Goal: Task Accomplishment & Management: Use online tool/utility

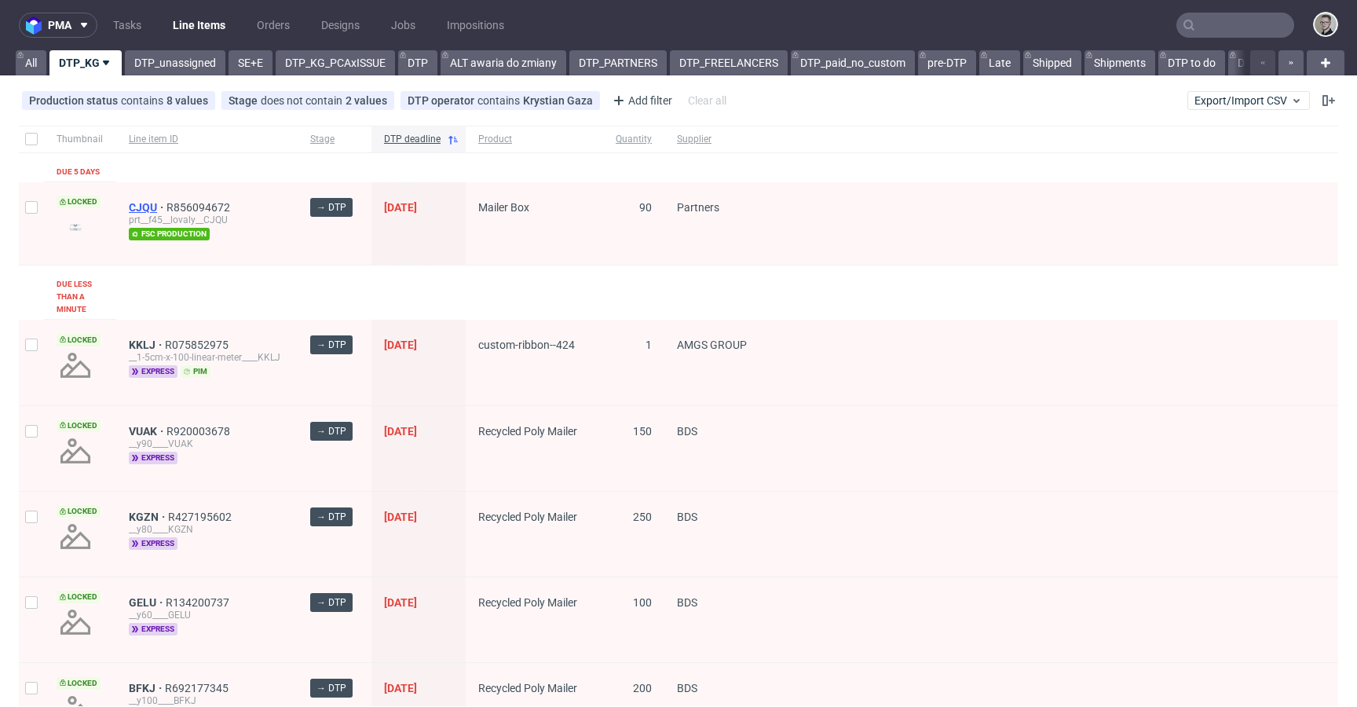
click at [150, 211] on span "CJQU" at bounding box center [148, 207] width 38 height 13
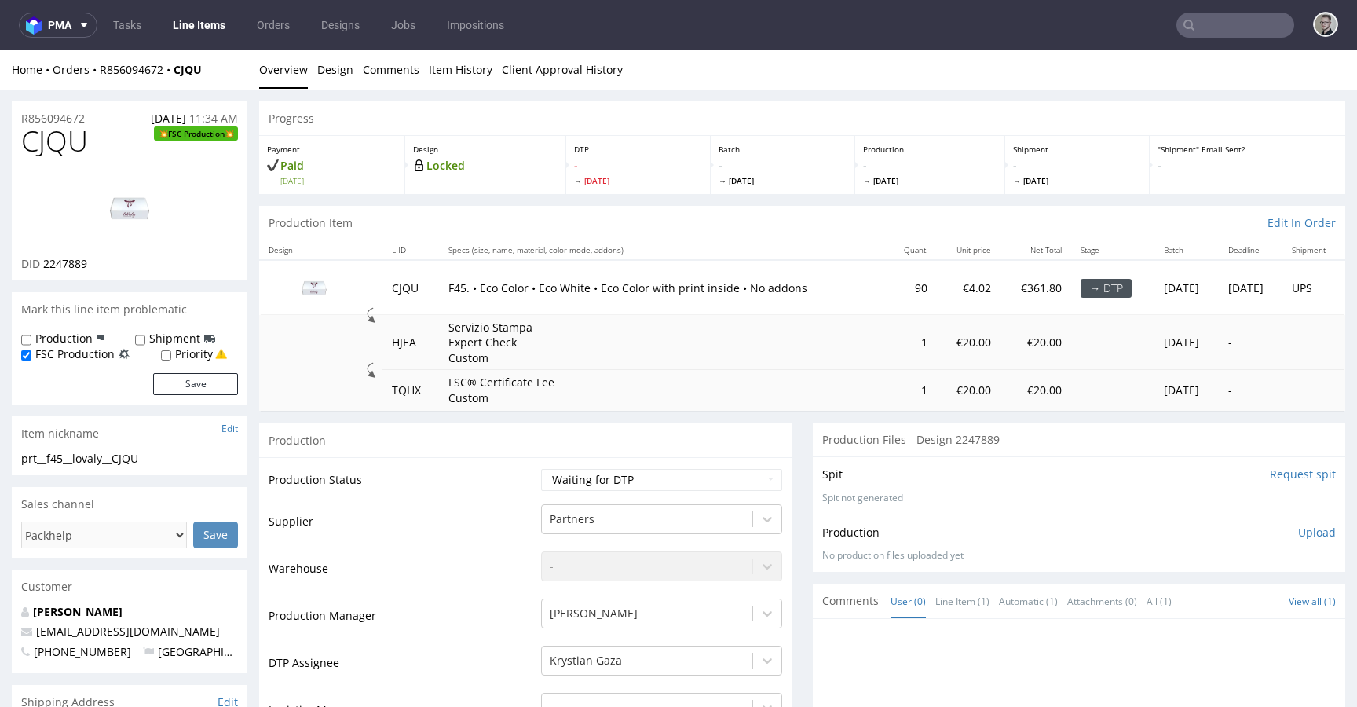
click at [866, 477] on div "Spit Request spit" at bounding box center [1078, 474] width 513 height 16
click at [54, 137] on span "CJQU" at bounding box center [54, 141] width 67 height 31
copy span "CJQU"
click at [349, 72] on link "Design" at bounding box center [335, 69] width 36 height 38
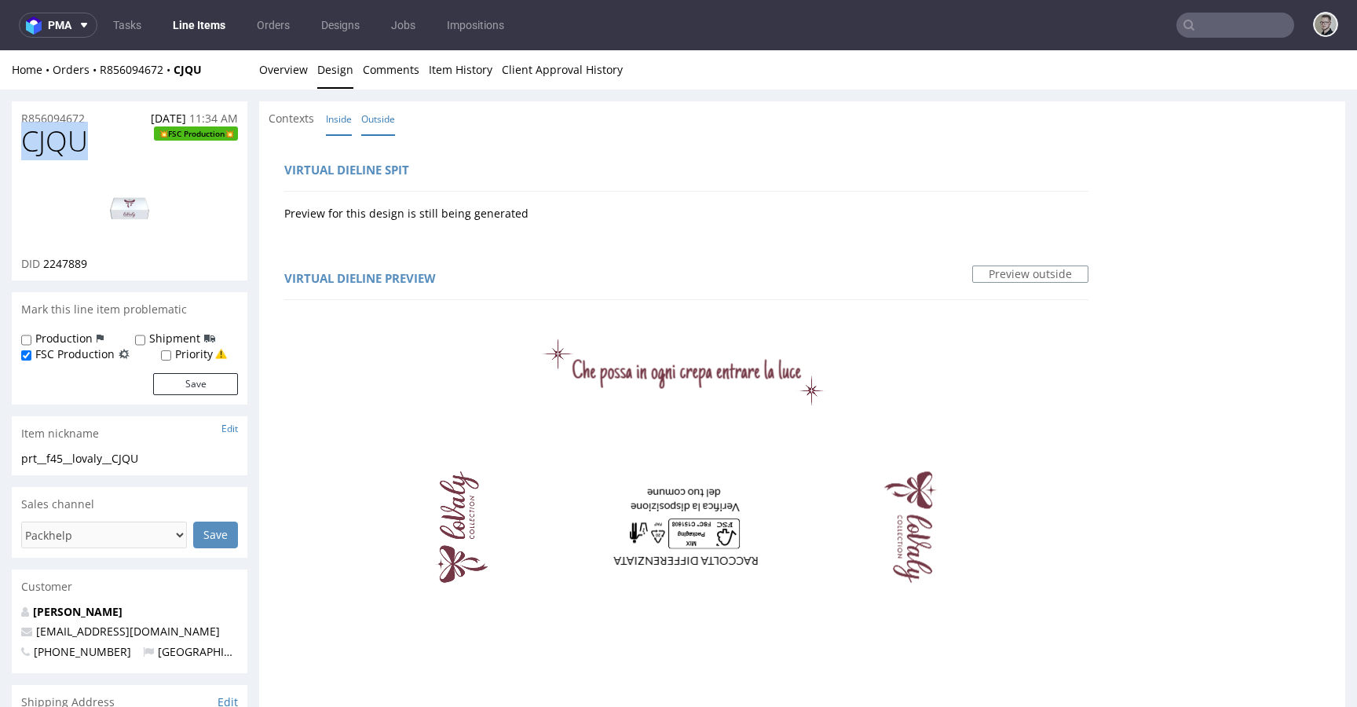
click at [338, 112] on link "Inside" at bounding box center [339, 119] width 26 height 34
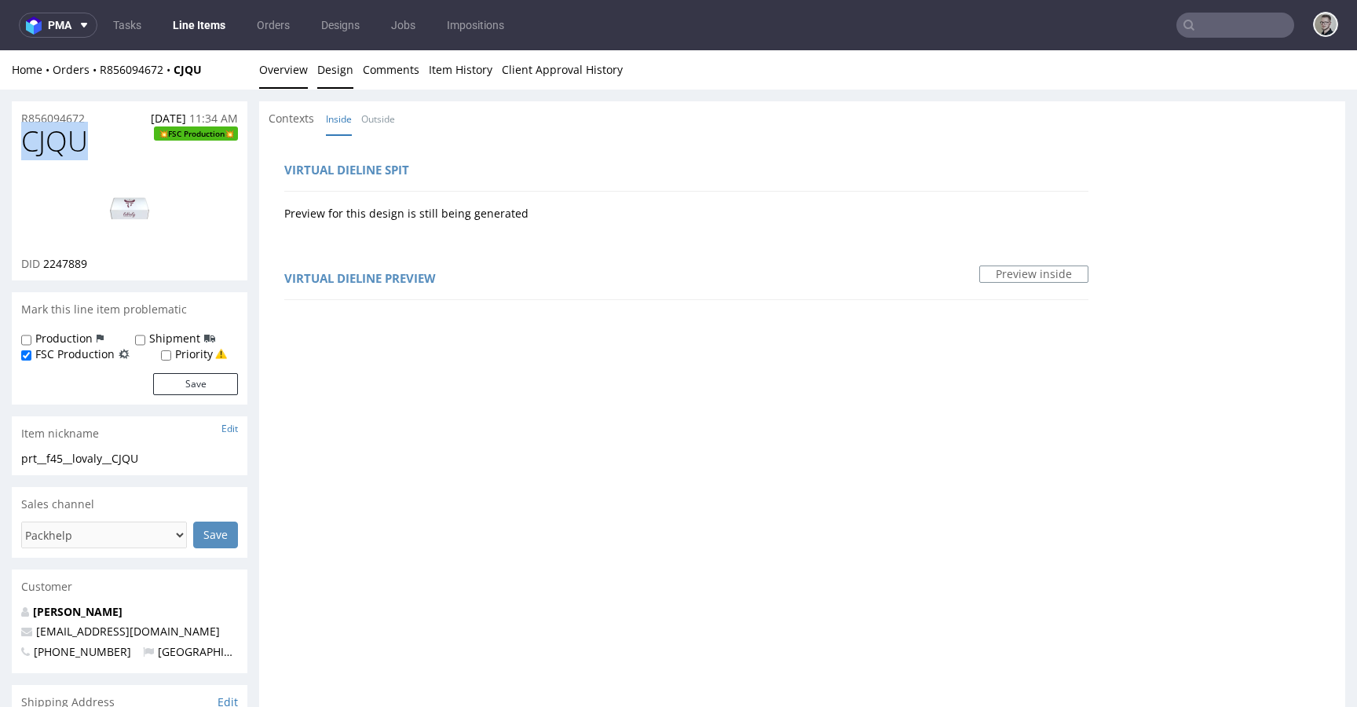
click at [289, 68] on link "Overview" at bounding box center [283, 69] width 49 height 38
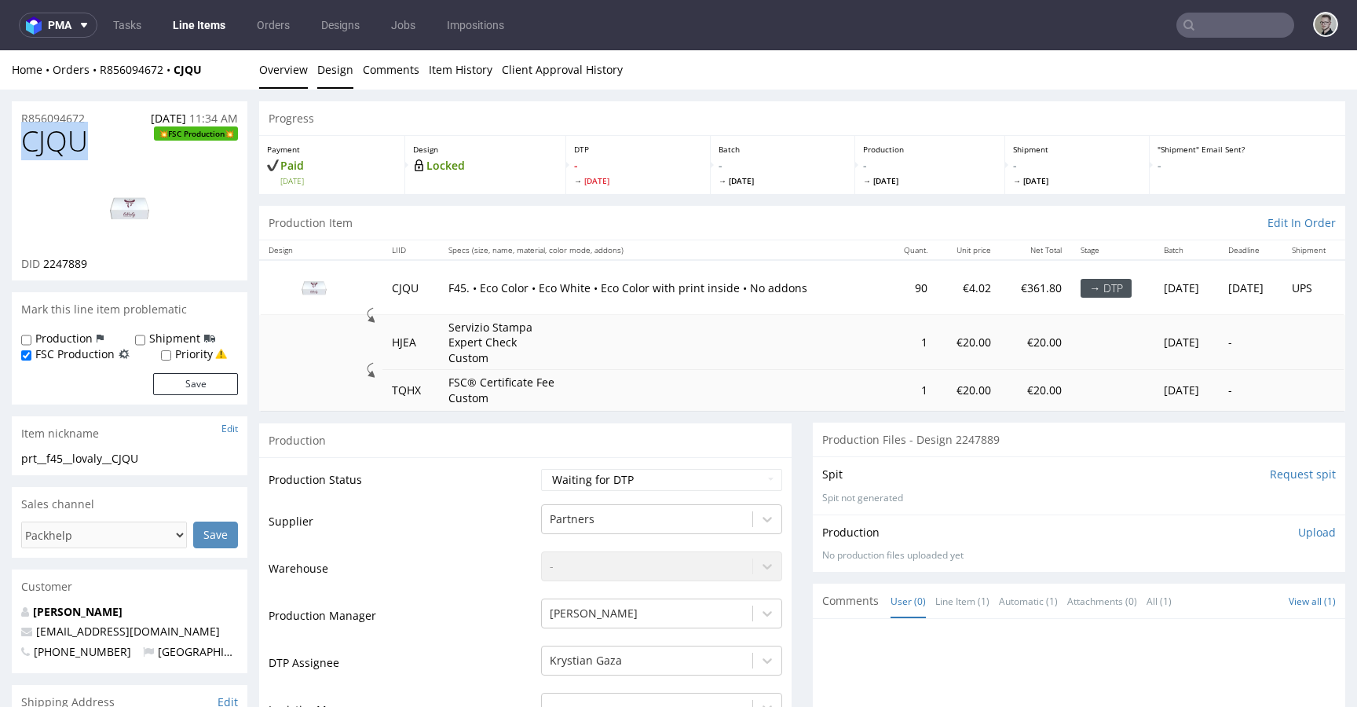
click at [338, 71] on link "Design" at bounding box center [335, 69] width 36 height 38
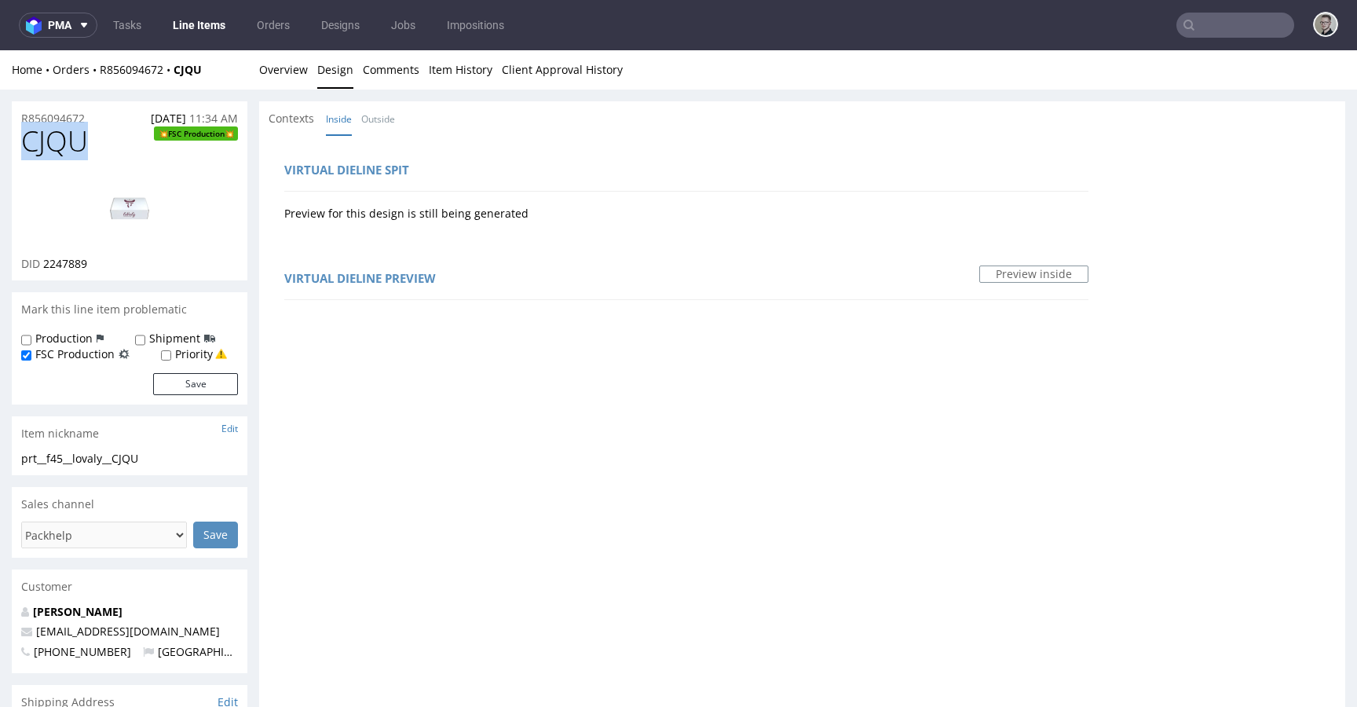
click at [136, 210] on img at bounding box center [130, 208] width 126 height 71
drag, startPoint x: 290, startPoint y: 75, endPoint x: 278, endPoint y: 73, distance: 11.9
click at [290, 75] on link "Overview" at bounding box center [283, 69] width 49 height 38
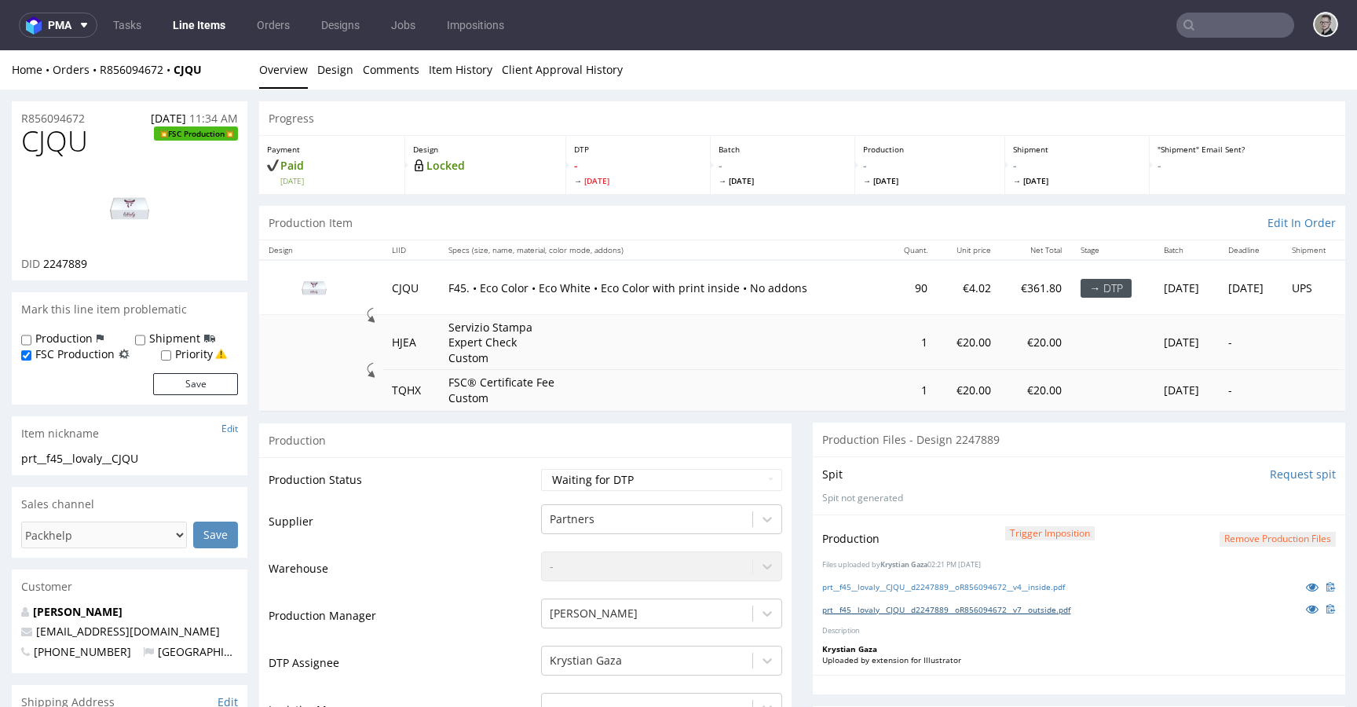
click at [950, 614] on div "prt__f45__lovaly__CJQU__d2247889__oR856094672__v7__outside.pdf" at bounding box center [1078, 608] width 513 height 17
click at [952, 607] on link "prt__f45__lovaly__CJQU__d2247889__oR856094672__v7__outside.pdf" at bounding box center [946, 609] width 248 height 11
click at [1224, 532] on button "Remove production files" at bounding box center [1277, 538] width 116 height 15
click at [1236, 501] on link "Yes" at bounding box center [1228, 503] width 45 height 24
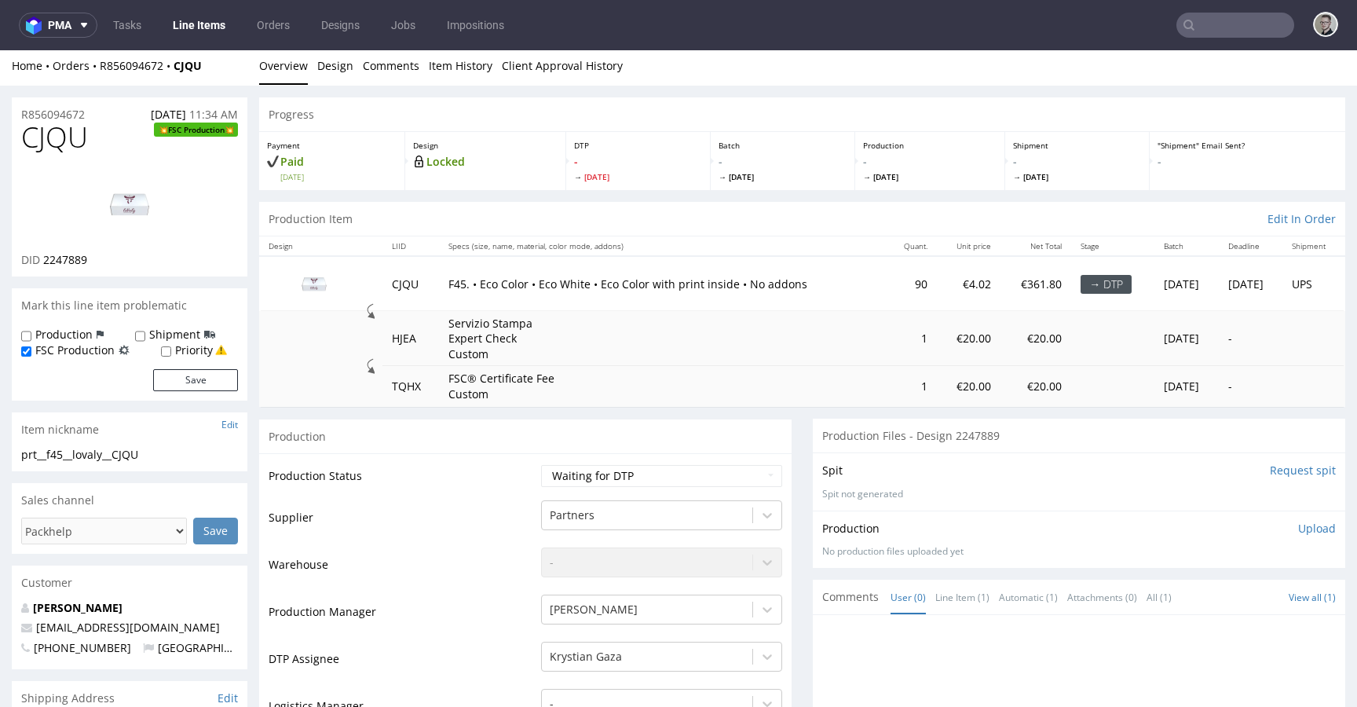
scroll to position [13, 0]
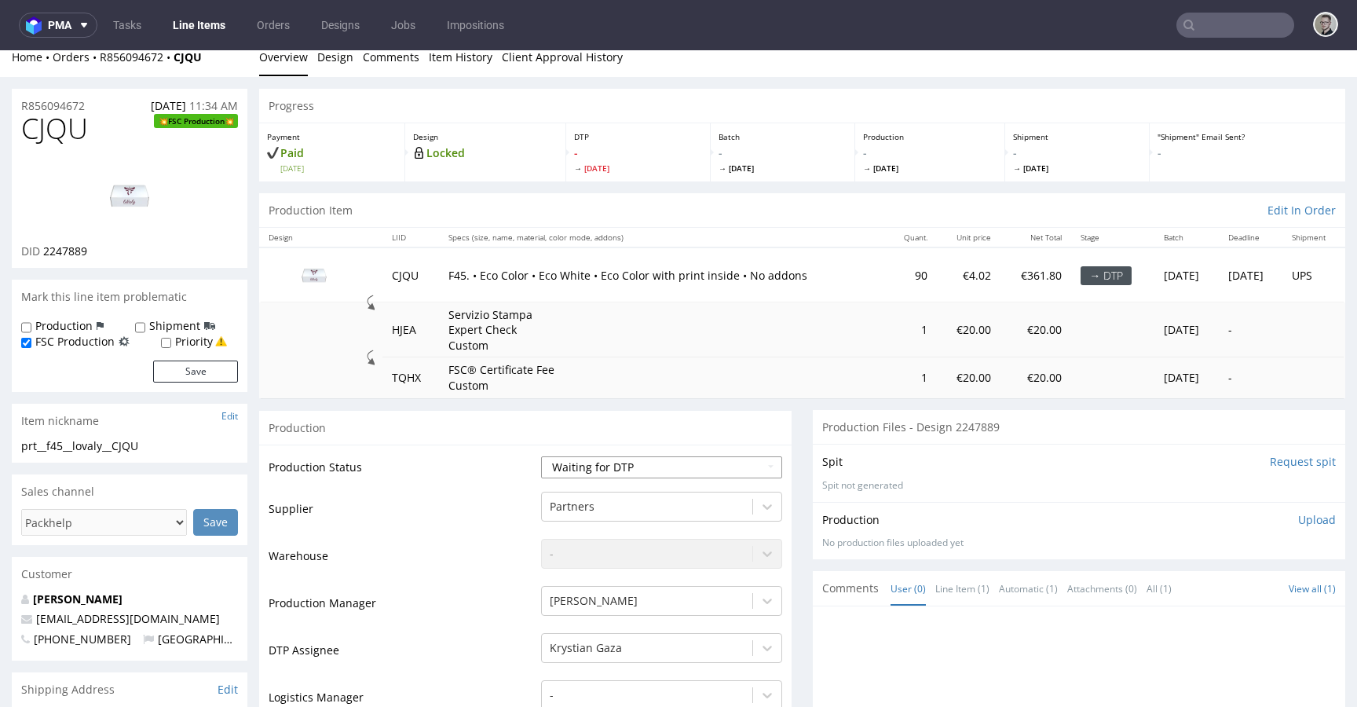
click at [630, 465] on select "Waiting for Artwork Waiting for Diecut Waiting for Mockup Waiting for DTP Waiti…" at bounding box center [661, 467] width 241 height 22
select select "dtp_waiting_for_double_check"
click at [541, 456] on select "Waiting for Artwork Waiting for Diecut Waiting for Mockup Waiting for DTP Waiti…" at bounding box center [661, 467] width 241 height 22
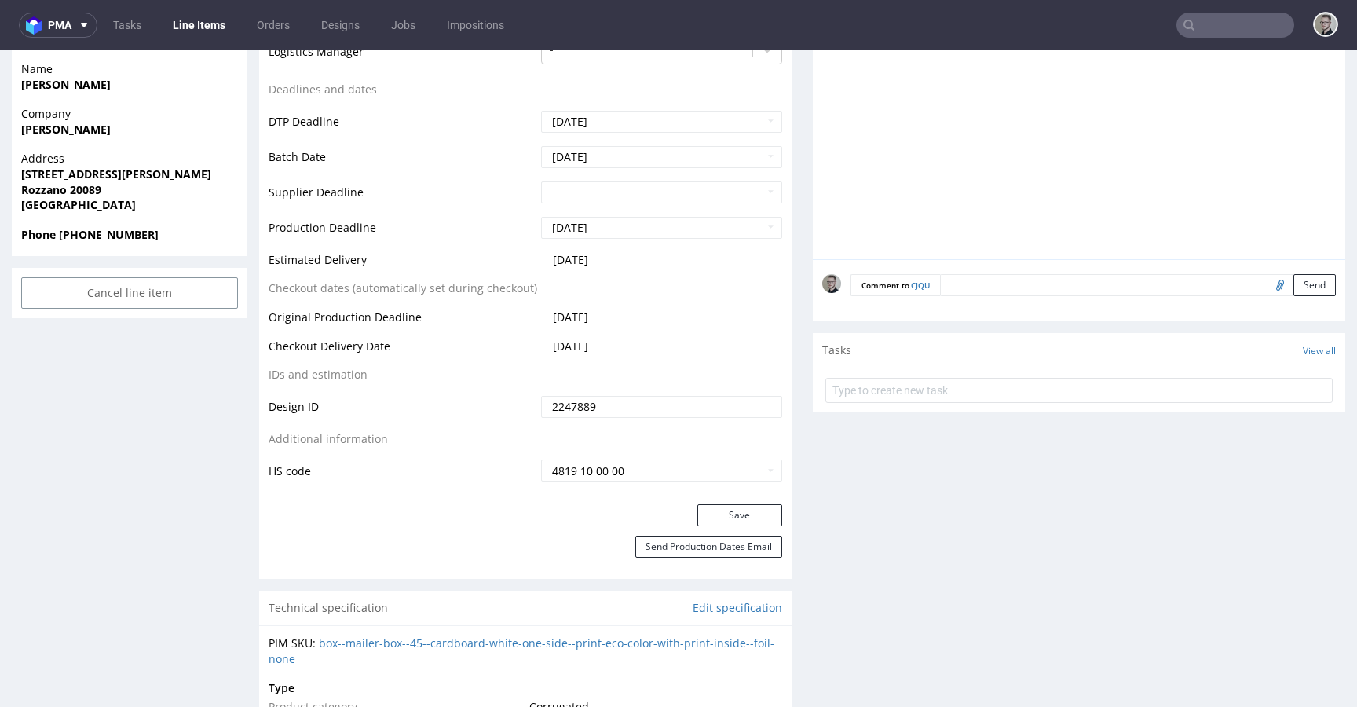
scroll to position [697, 0]
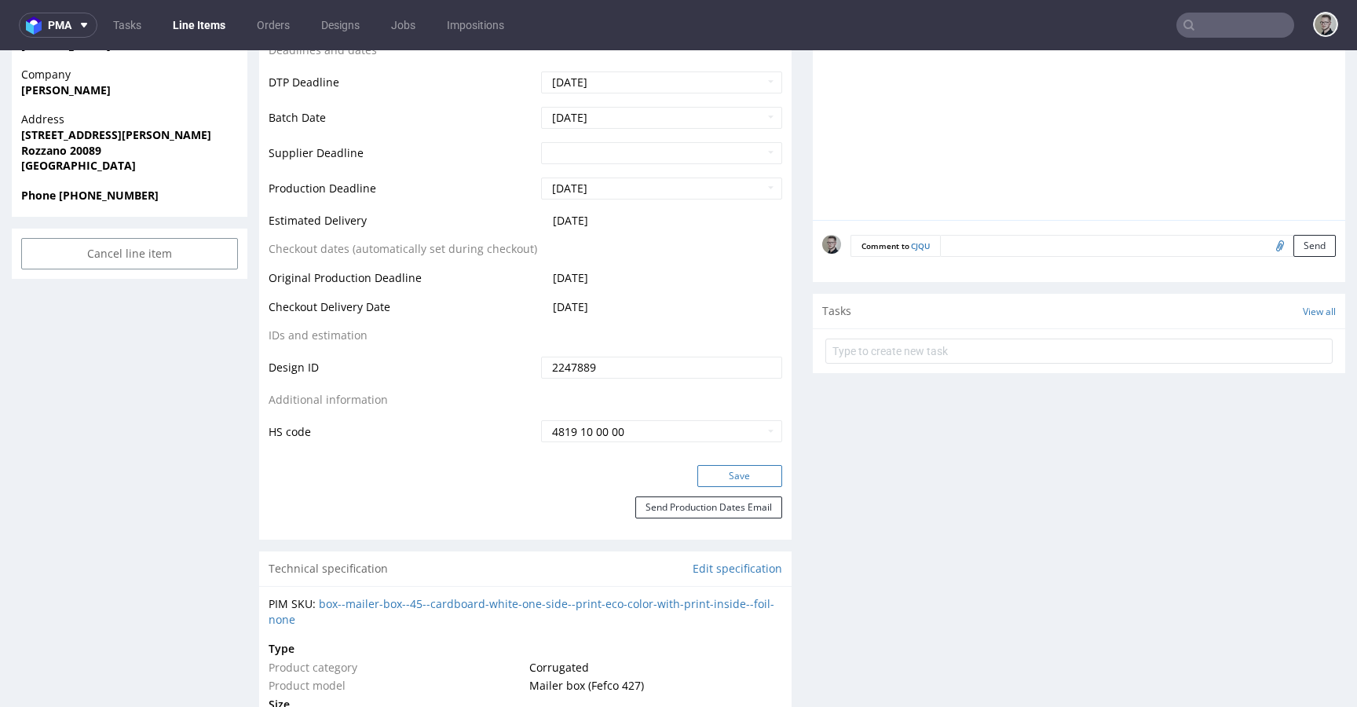
click at [723, 474] on button "Save" at bounding box center [739, 476] width 85 height 22
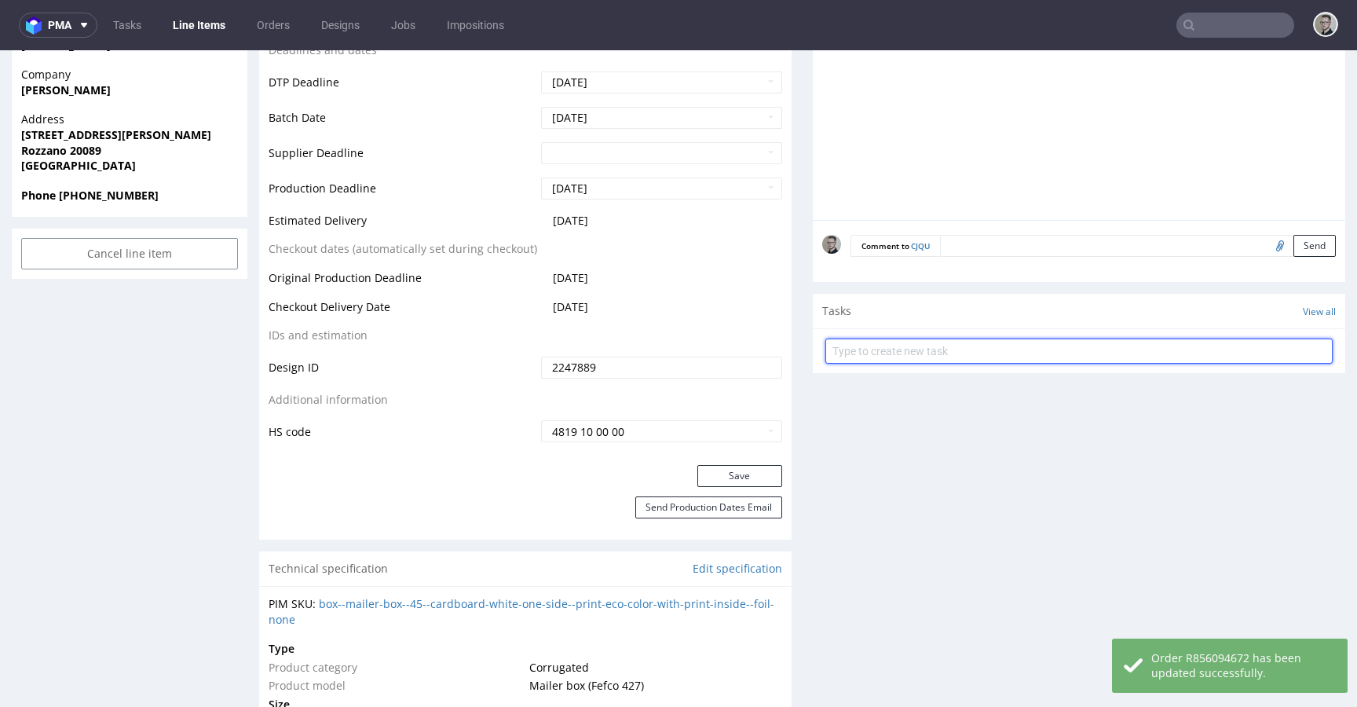
click at [959, 354] on input "text" at bounding box center [1078, 350] width 507 height 25
type input "pilne fsc dc"
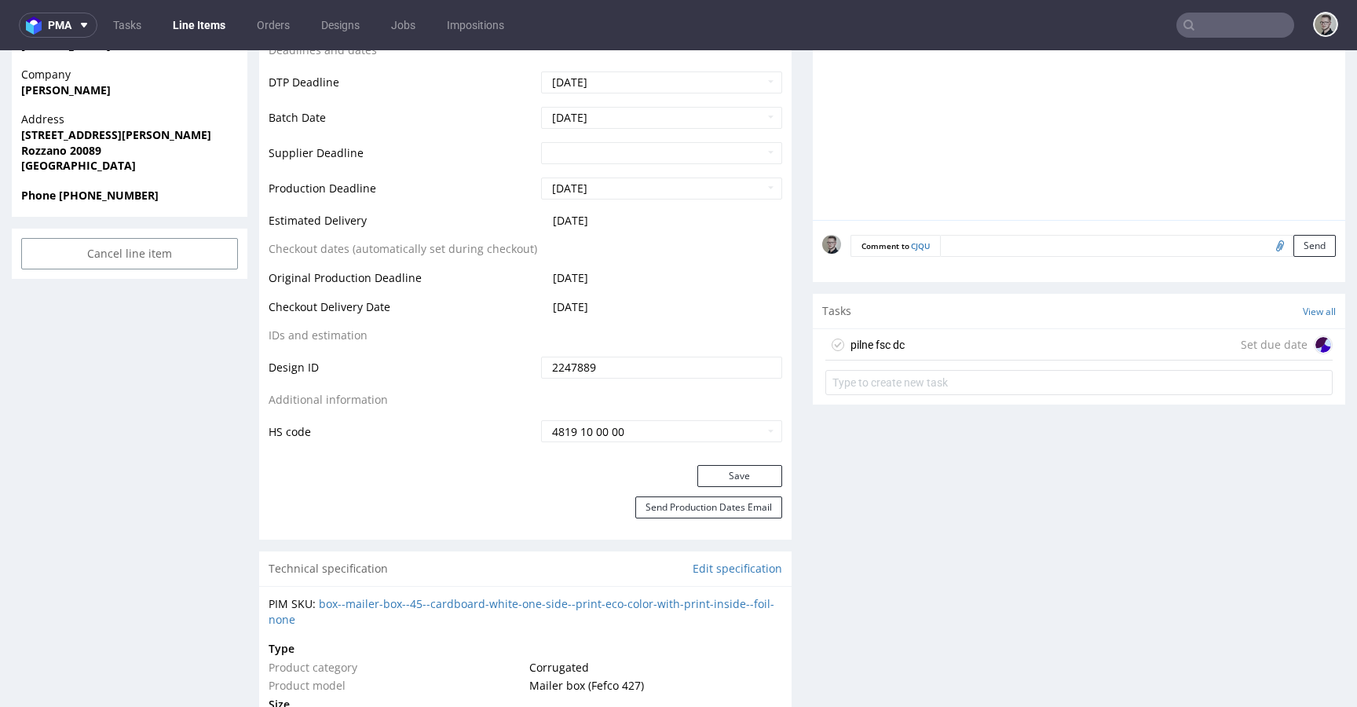
drag, startPoint x: 1074, startPoint y: 334, endPoint x: 1078, endPoint y: 375, distance: 41.0
click at [1074, 334] on div "pilne fsc dc Set due date" at bounding box center [1078, 344] width 507 height 31
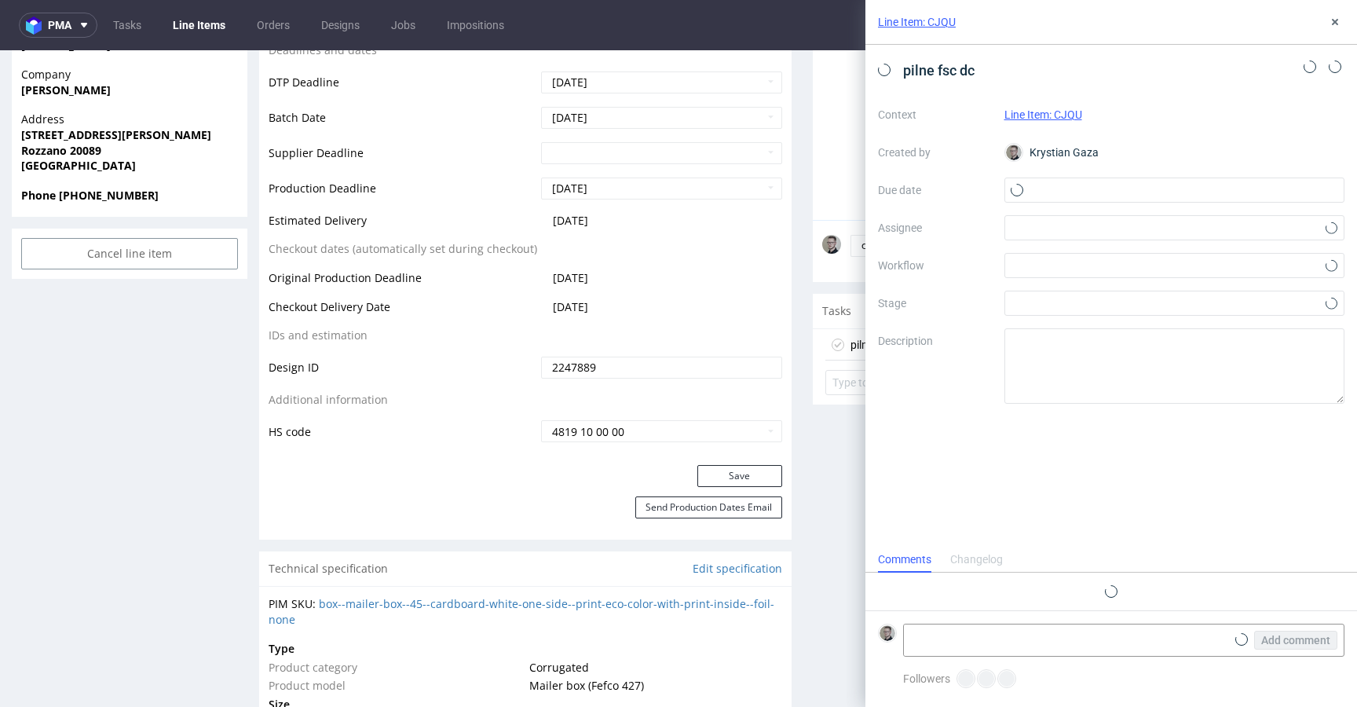
scroll to position [13, 0]
click at [1179, 186] on input "text" at bounding box center [1174, 189] width 341 height 25
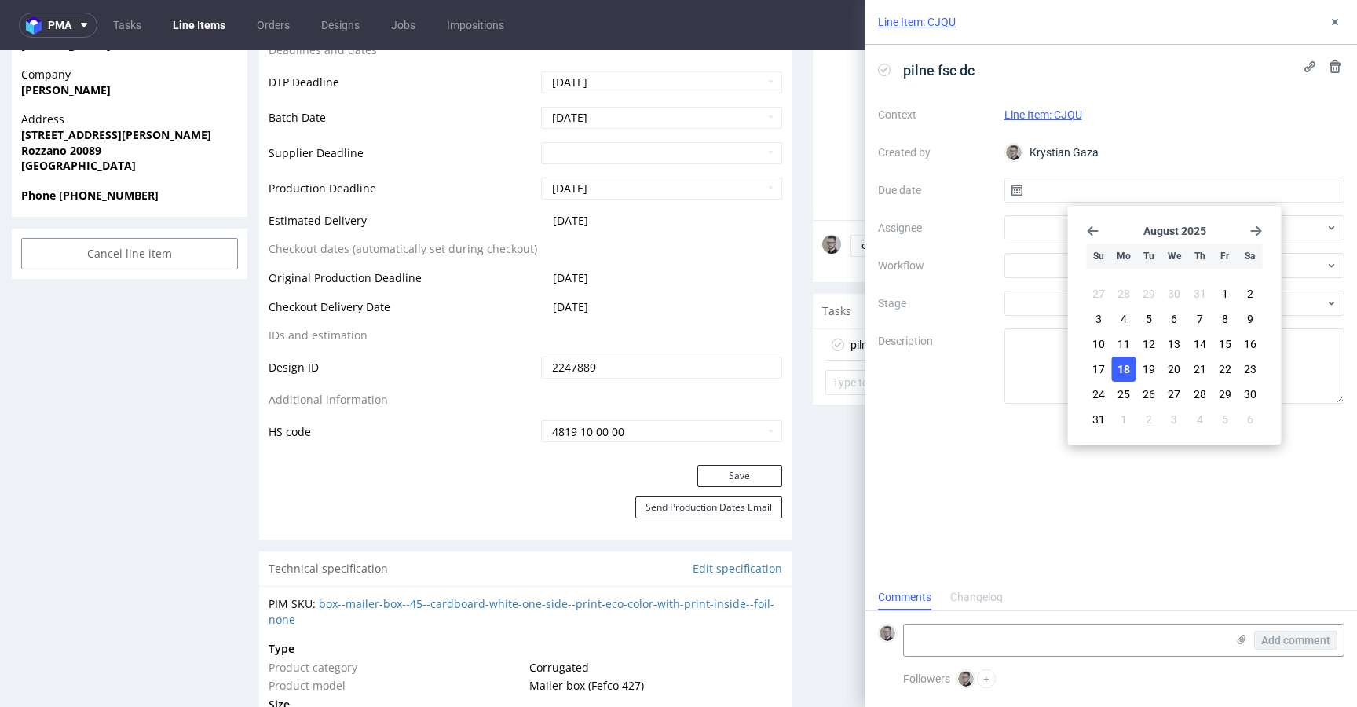
click at [1121, 361] on span "18" at bounding box center [1123, 369] width 13 height 16
type input "18/08/2025"
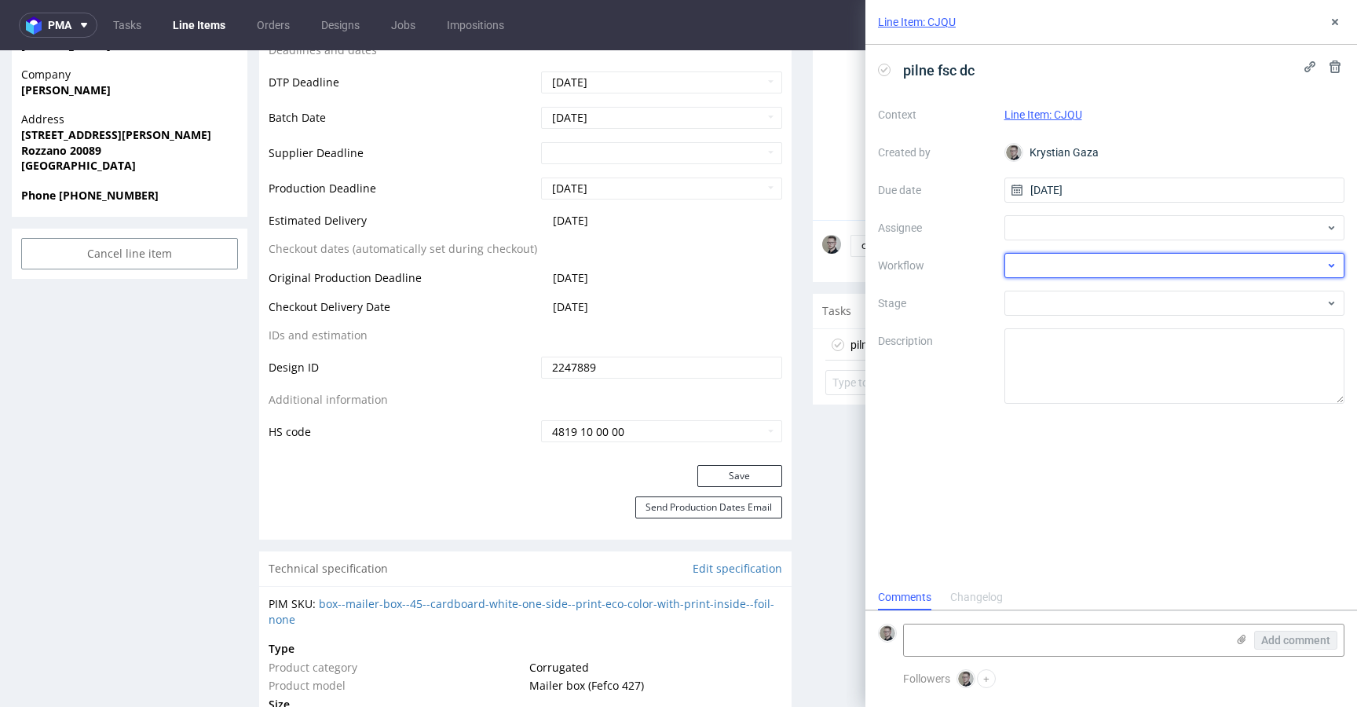
click at [1129, 260] on div at bounding box center [1174, 265] width 341 height 25
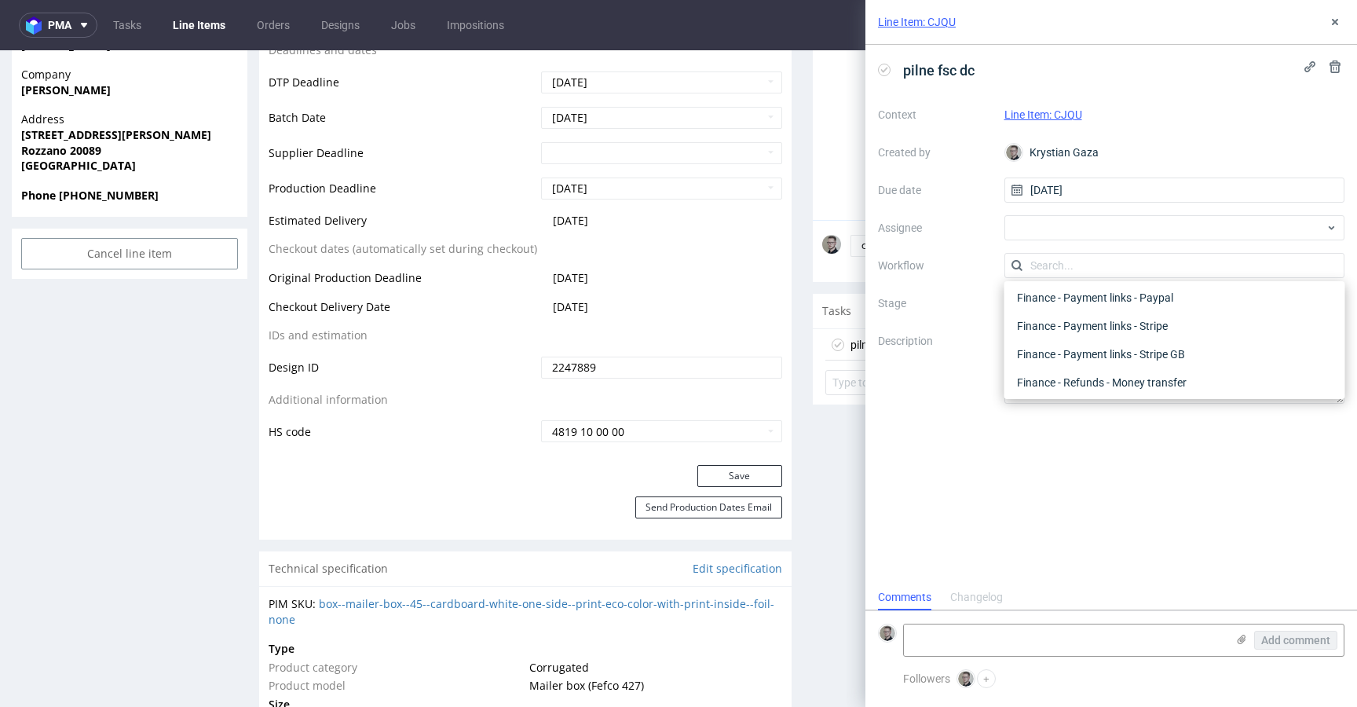
scroll to position [0, 0]
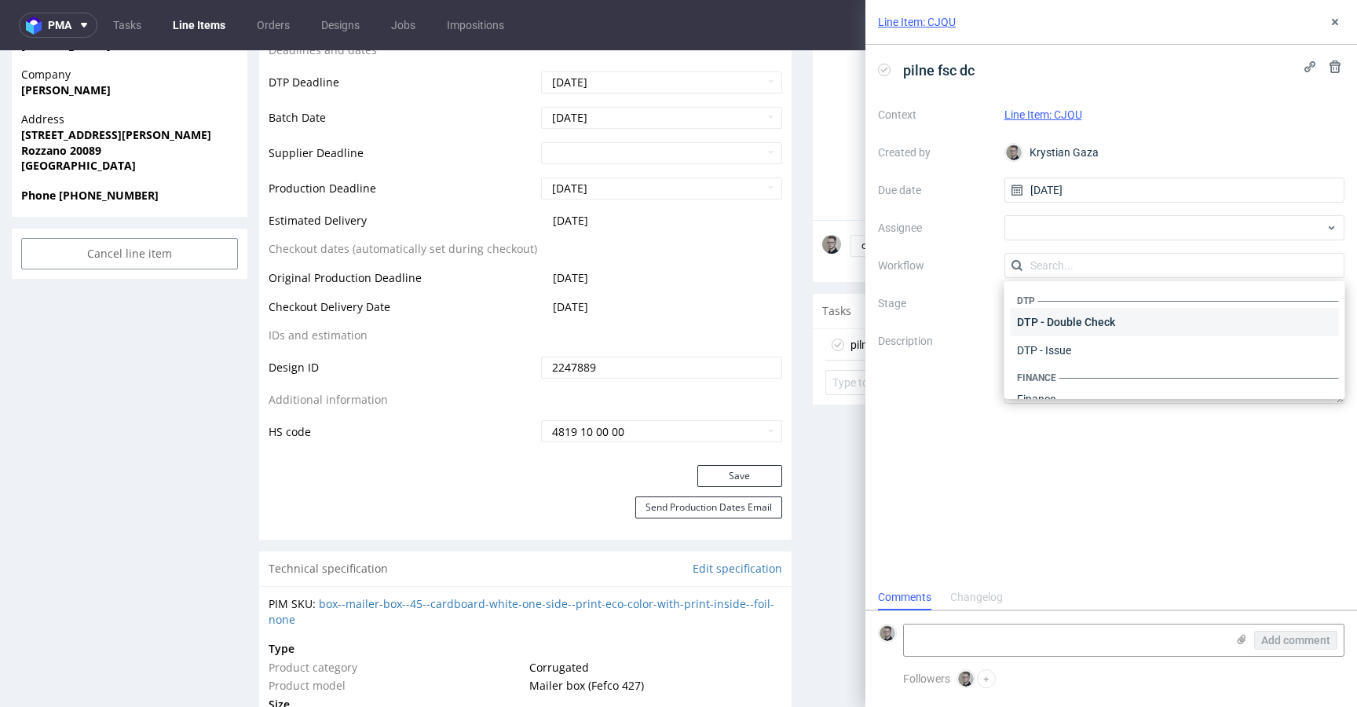
click at [1114, 318] on div "DTP - Double Check" at bounding box center [1174, 322] width 328 height 28
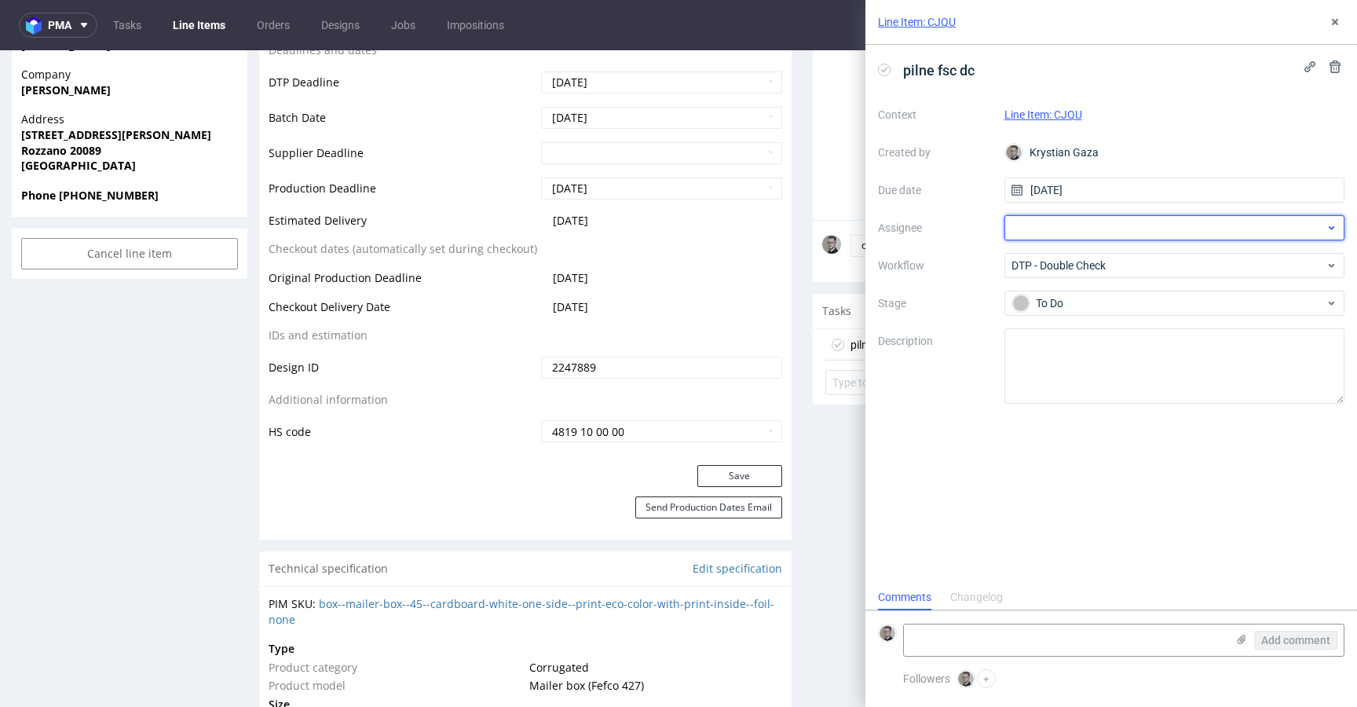
click at [1144, 238] on div at bounding box center [1174, 227] width 341 height 25
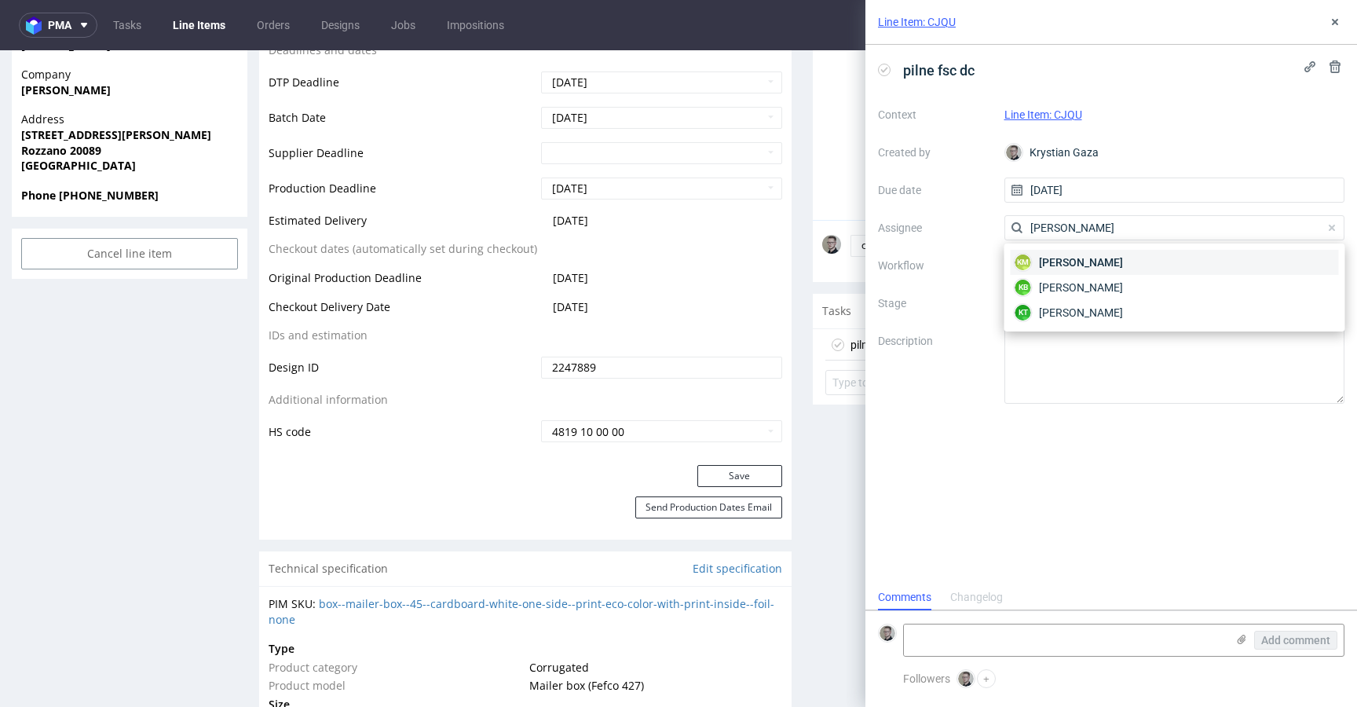
type input "karol"
click at [1198, 261] on div "KM Karol Markowski" at bounding box center [1174, 262] width 328 height 25
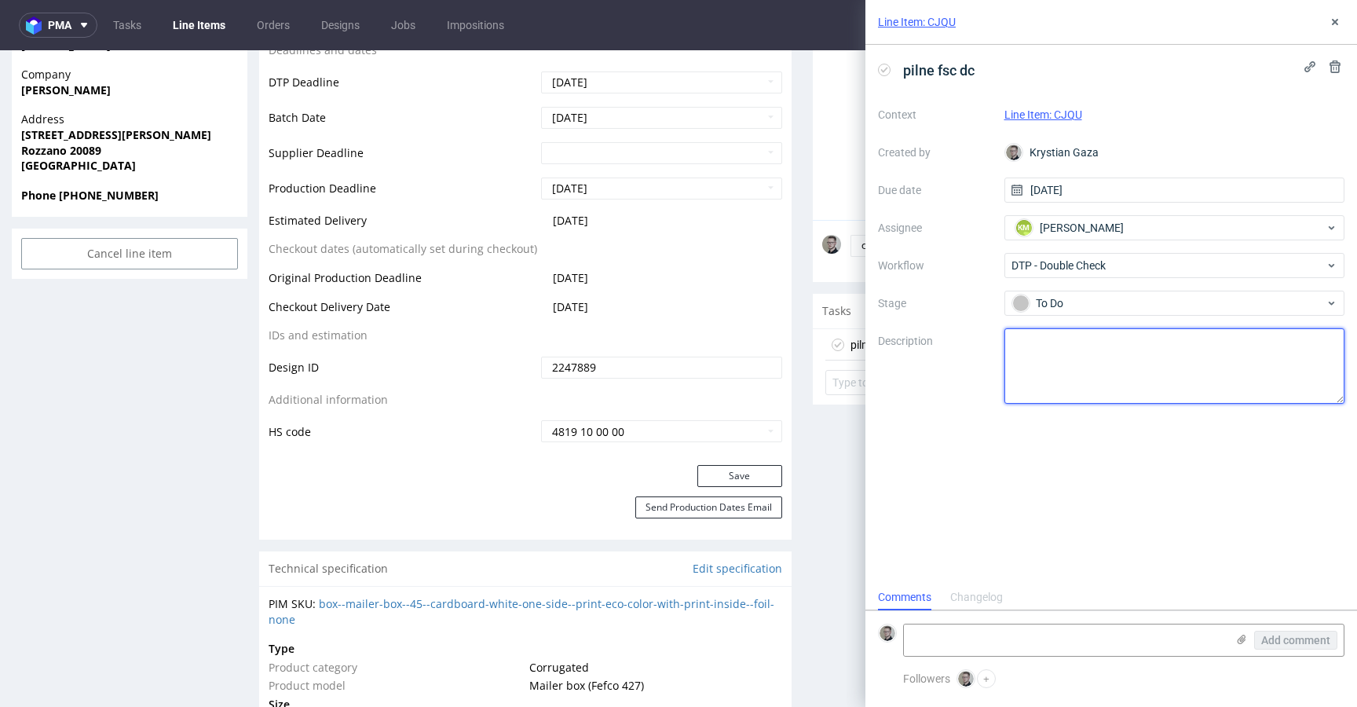
click at [1184, 358] on textarea at bounding box center [1174, 365] width 341 height 75
click at [1134, 359] on textarea "przyklepiesz FSC? nie wiem czy wysyłać im to, że ostatecznie nie ma nic na insi…" at bounding box center [1174, 365] width 341 height 75
type textarea "przyklepiesz FSC? nie wiem czy wysyłać im to, że ostatecznie nie ma nic na insi…"
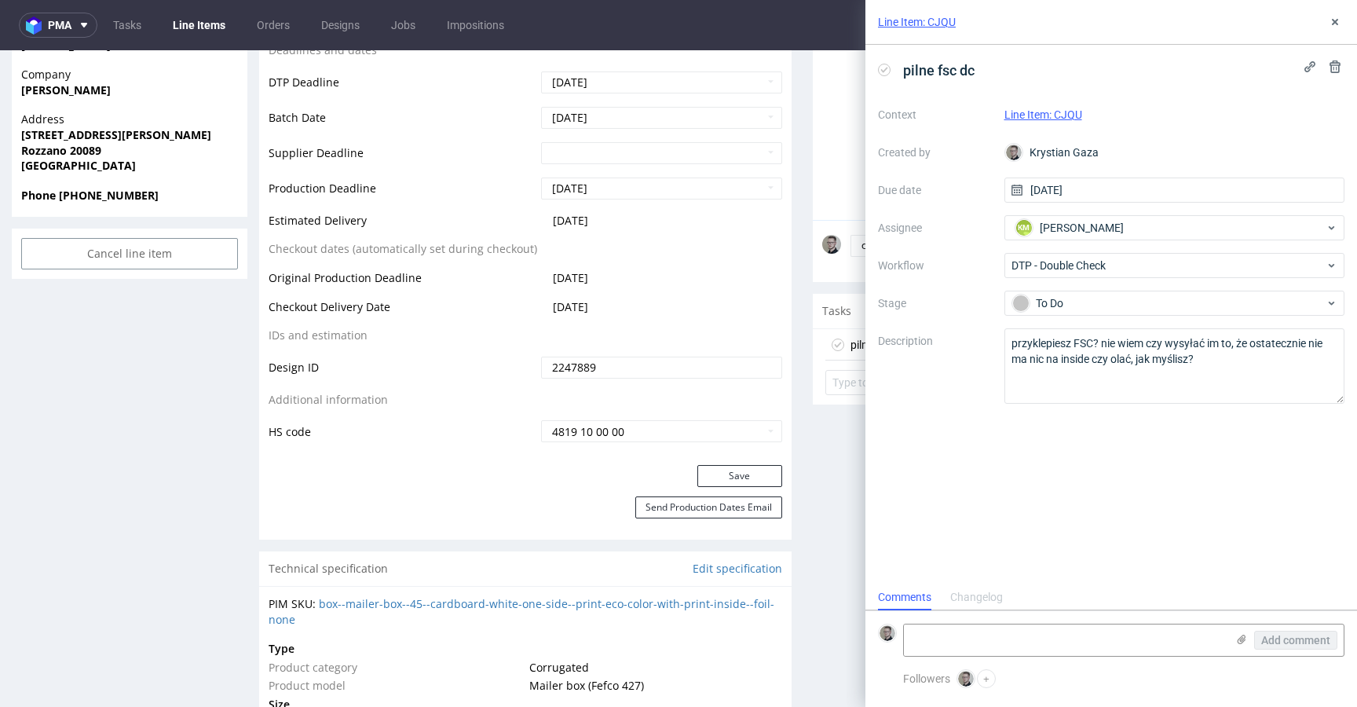
drag, startPoint x: 1229, startPoint y: 572, endPoint x: 1236, endPoint y: 558, distance: 15.5
click at [1229, 572] on div "pilne fsc dc Context Line Item: CJQU Created by Krystian Gaza Due date 18/08/20…" at bounding box center [1110, 314] width 491 height 539
click at [1338, 24] on icon at bounding box center [1334, 22] width 13 height 13
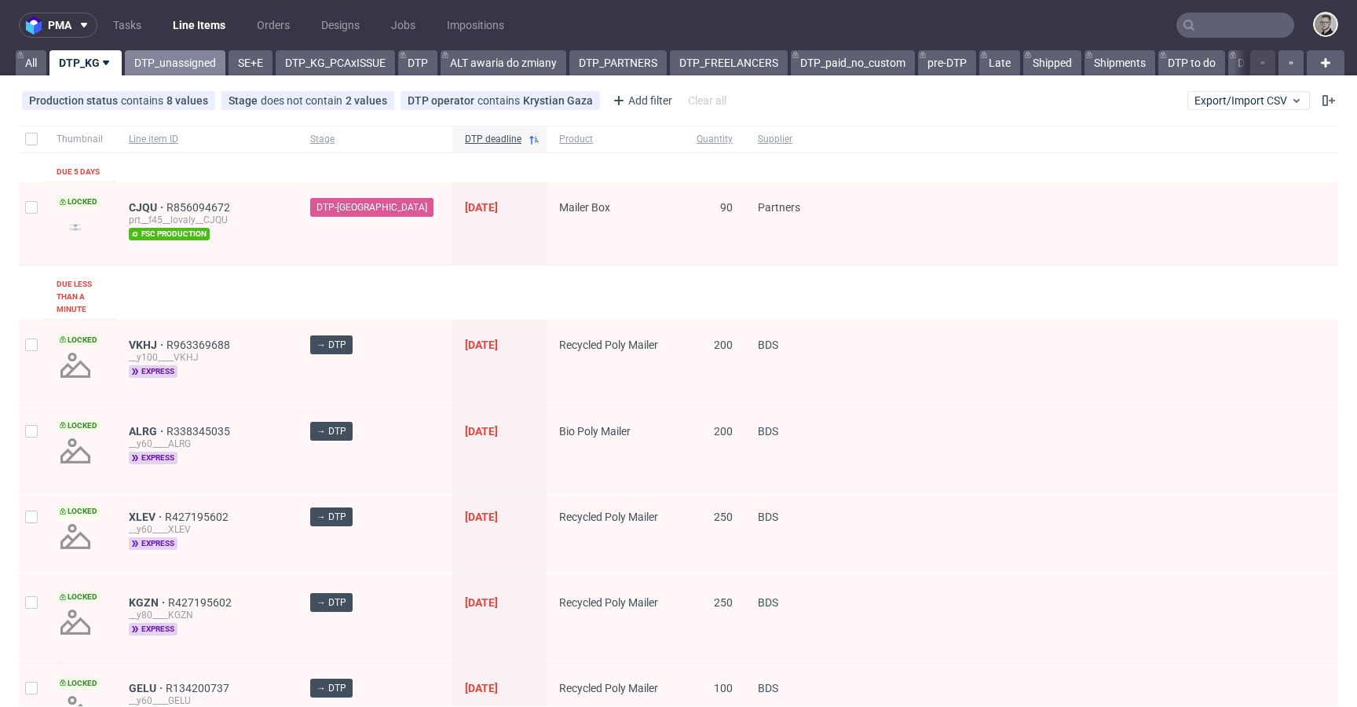
click at [161, 71] on link "DTP_unassigned" at bounding box center [175, 62] width 100 height 25
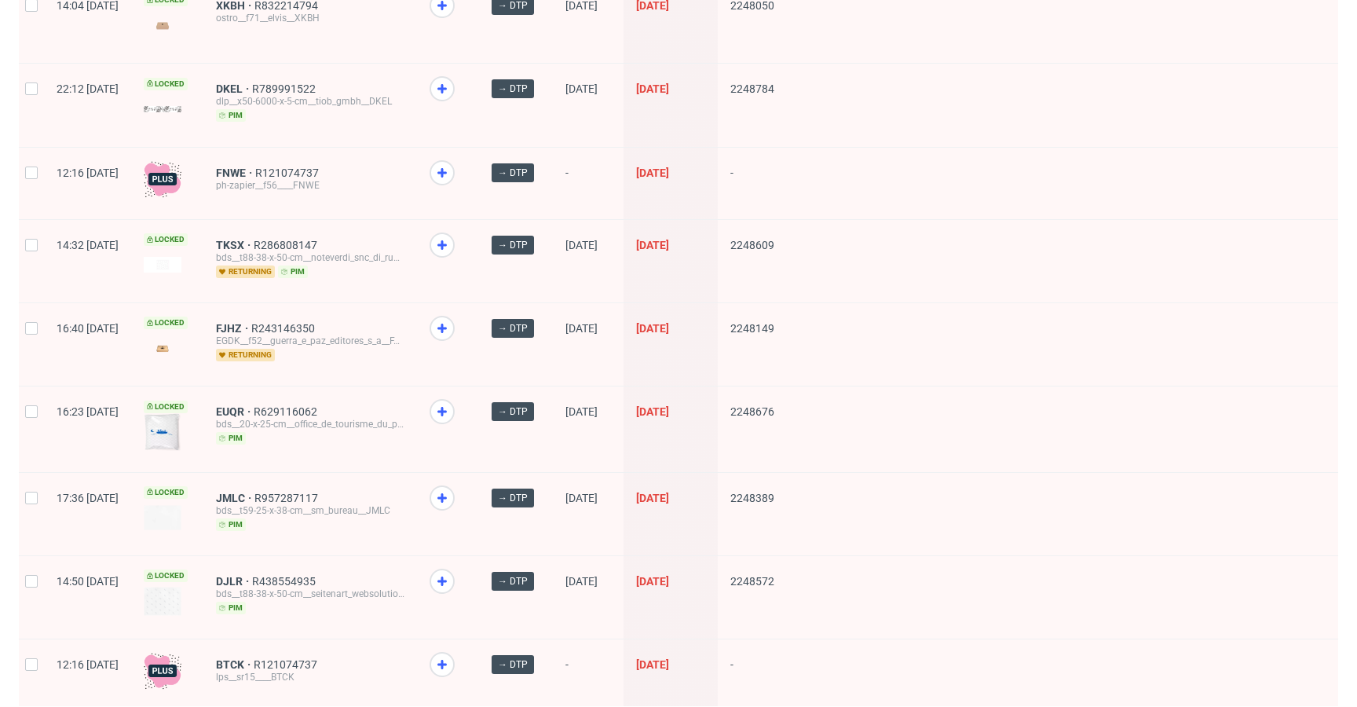
scroll to position [625, 0]
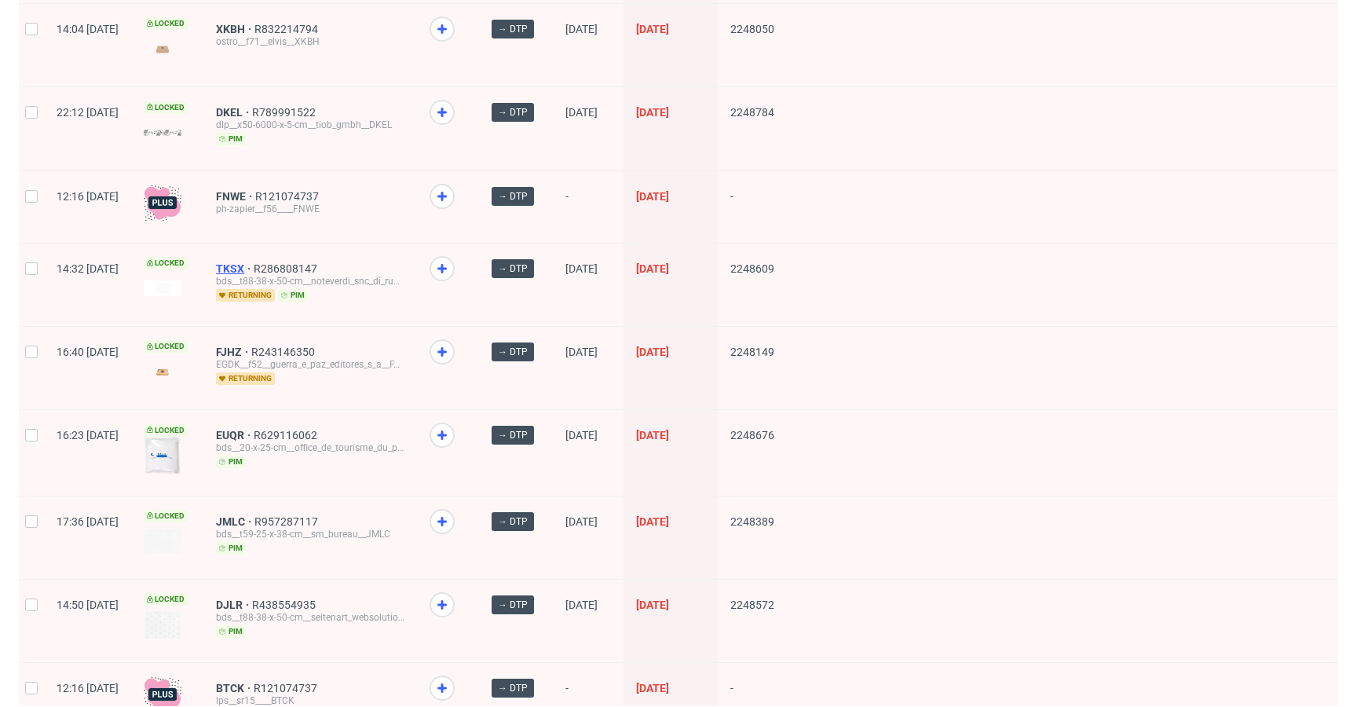
drag, startPoint x: 278, startPoint y: 337, endPoint x: 269, endPoint y: 250, distance: 87.6
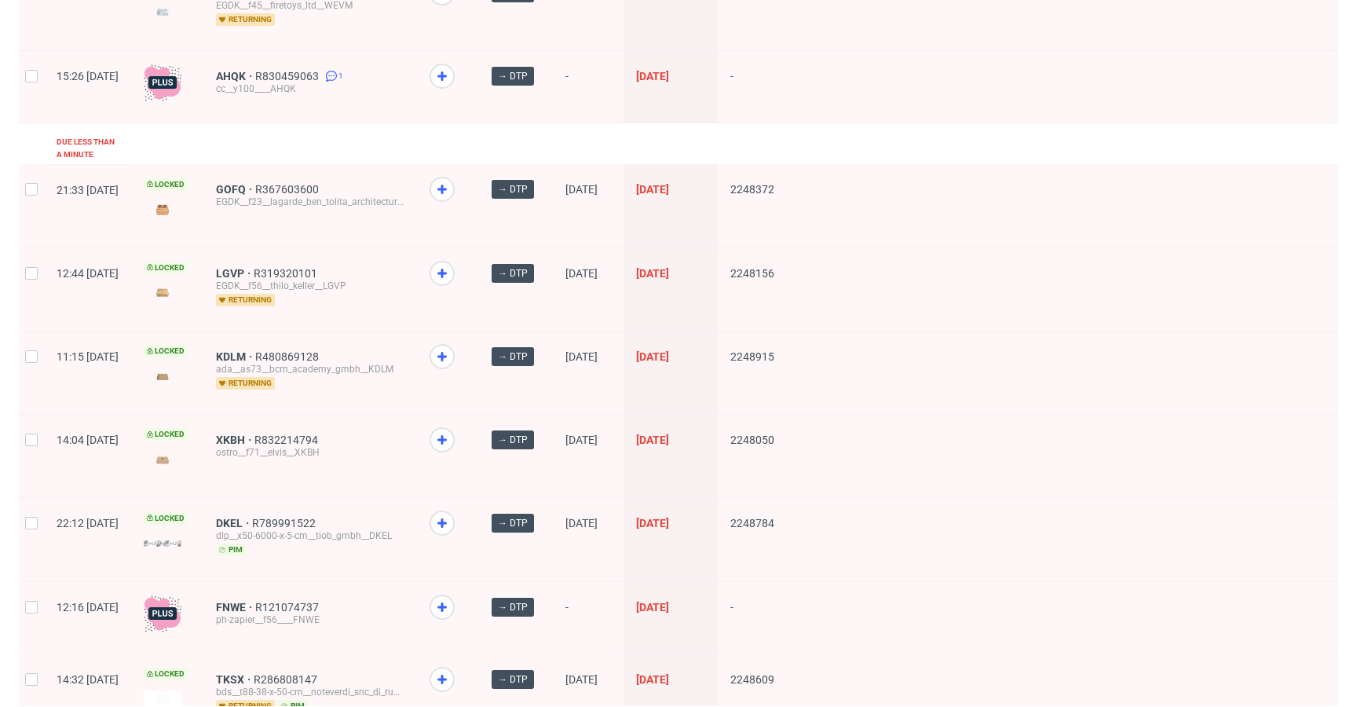
scroll to position [168, 0]
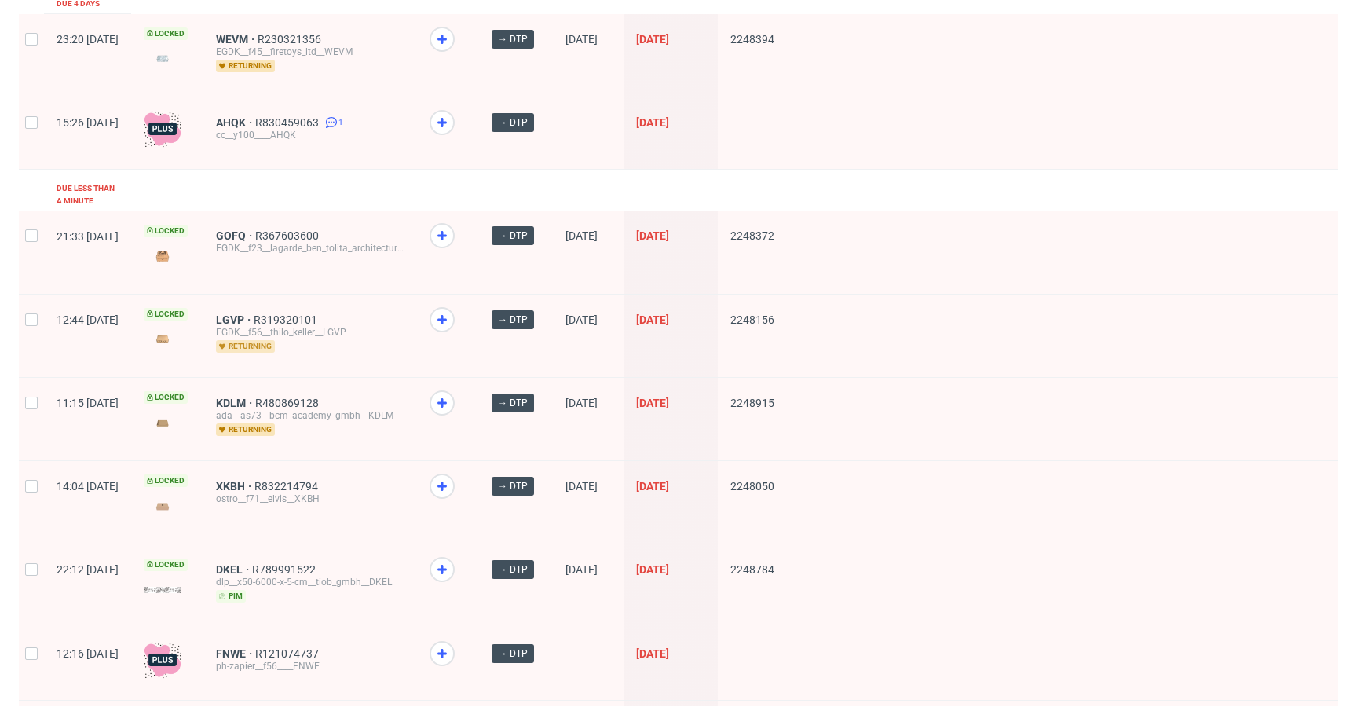
drag, startPoint x: 281, startPoint y: 386, endPoint x: 271, endPoint y: 325, distance: 62.1
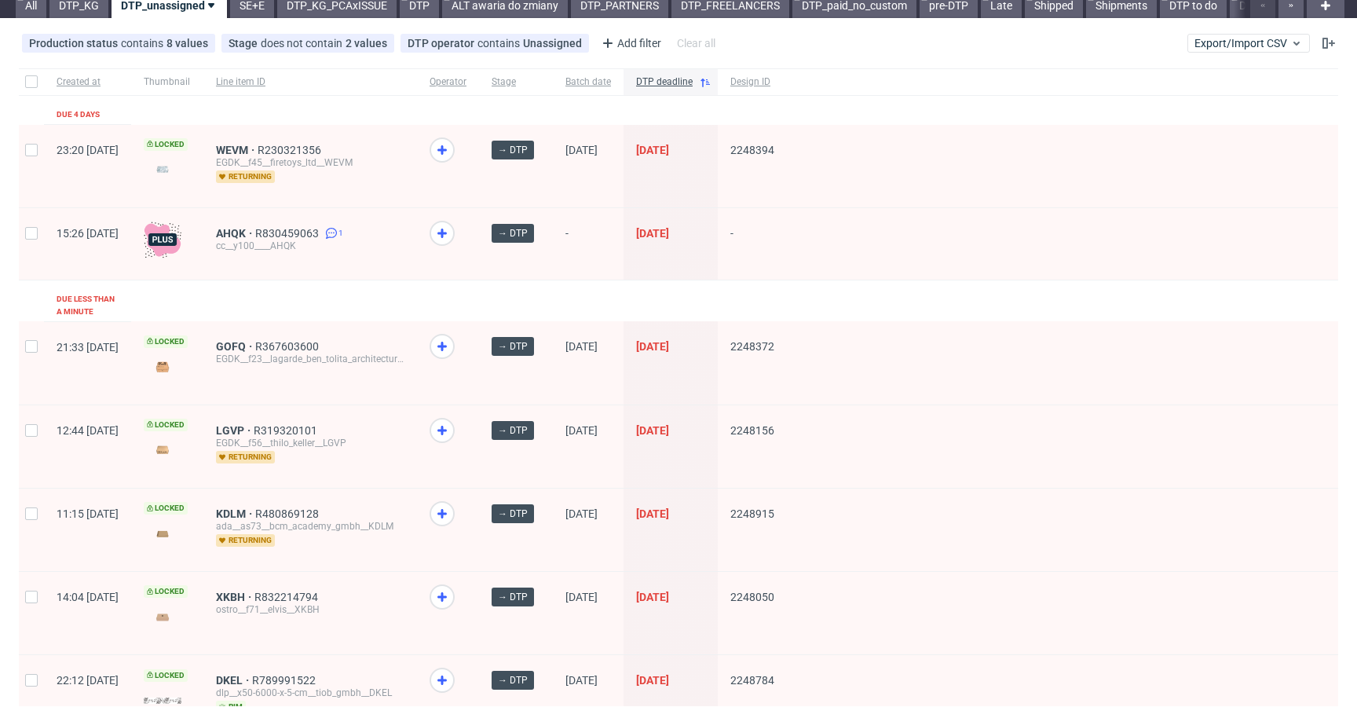
scroll to position [0, 0]
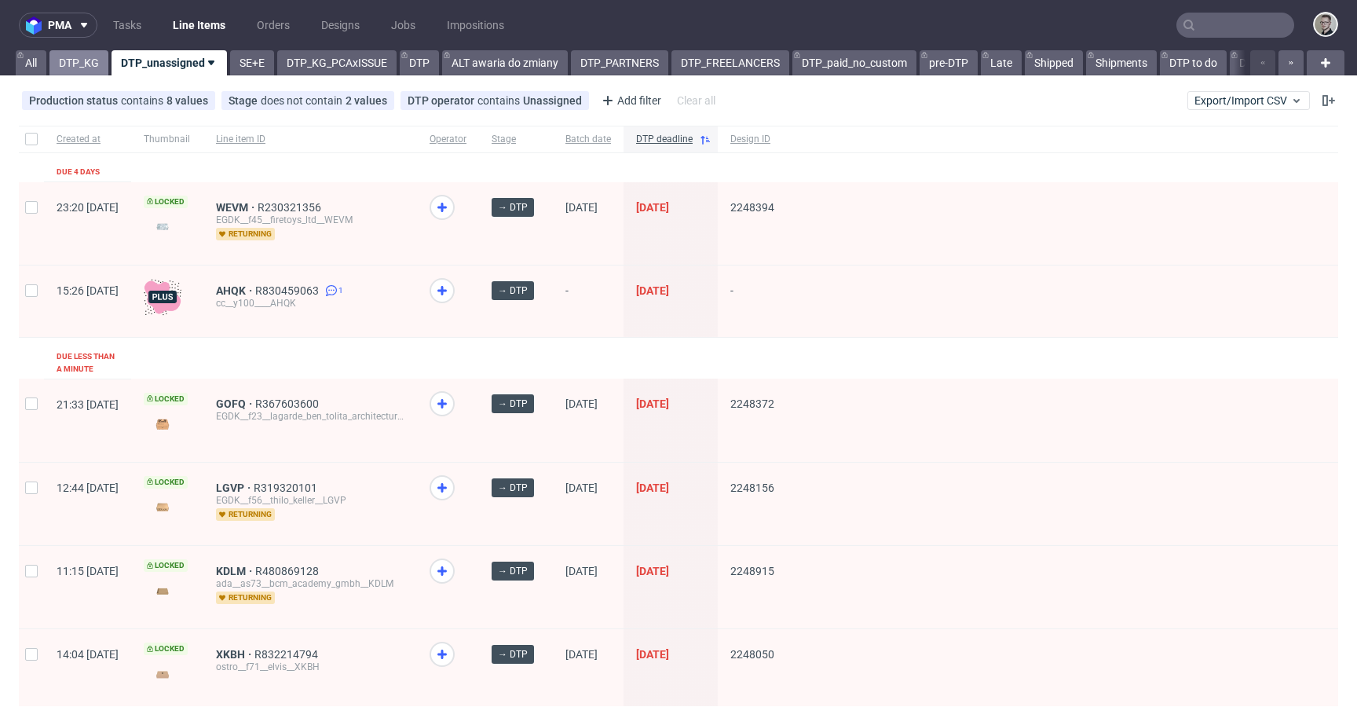
click at [98, 59] on link "DTP_KG" at bounding box center [78, 62] width 59 height 25
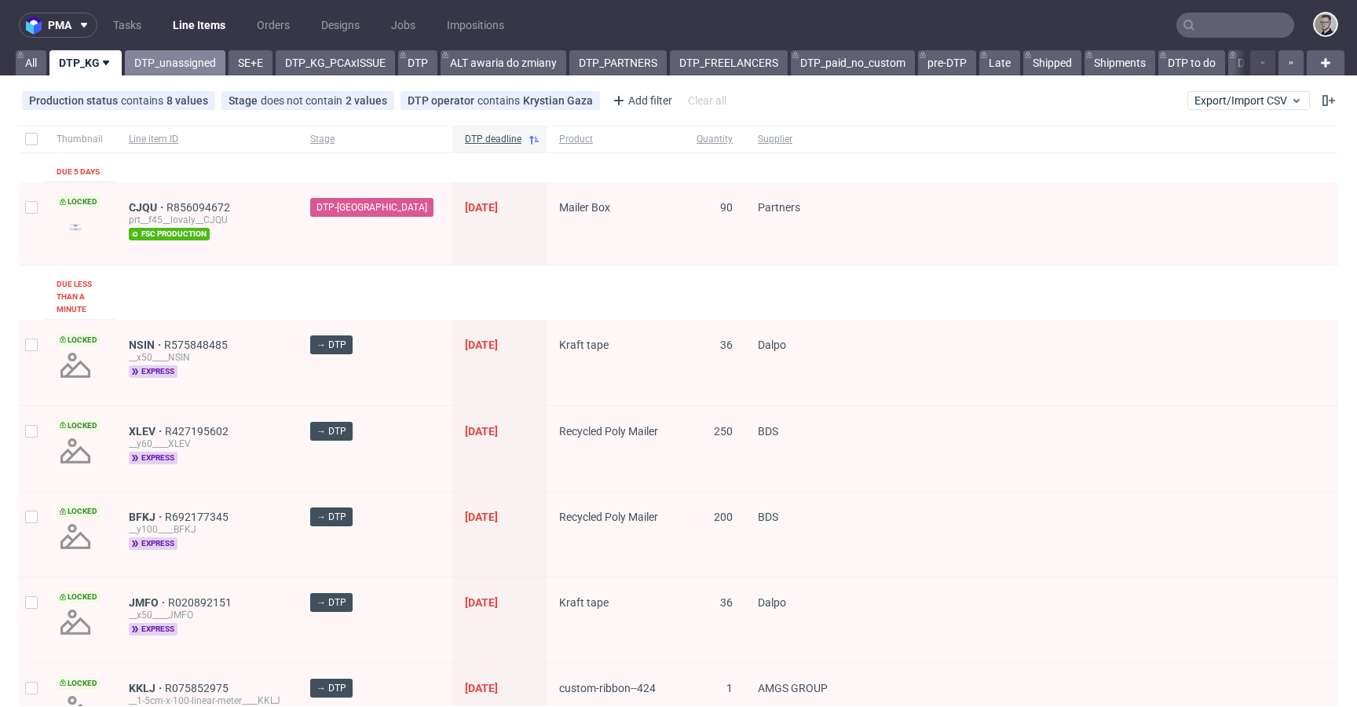
click at [177, 59] on link "DTP_unassigned" at bounding box center [175, 62] width 100 height 25
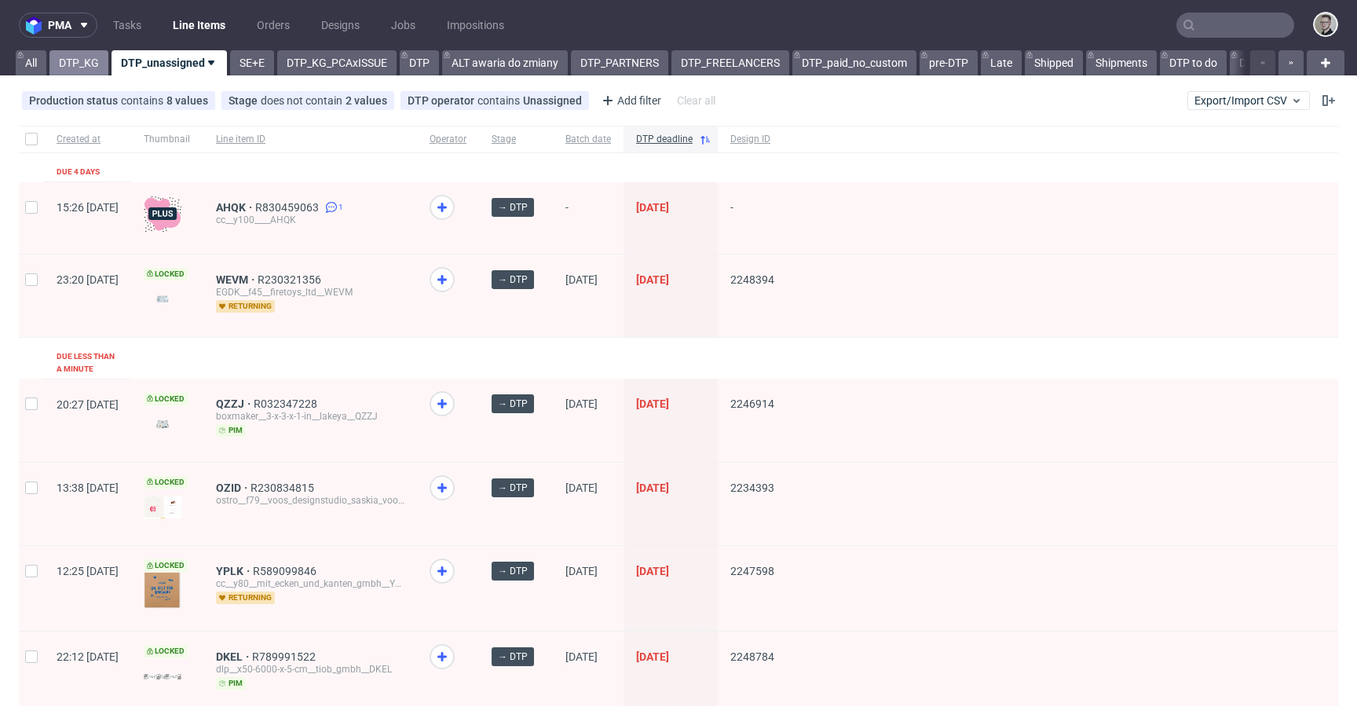
click at [73, 57] on link "DTP_KG" at bounding box center [78, 62] width 59 height 25
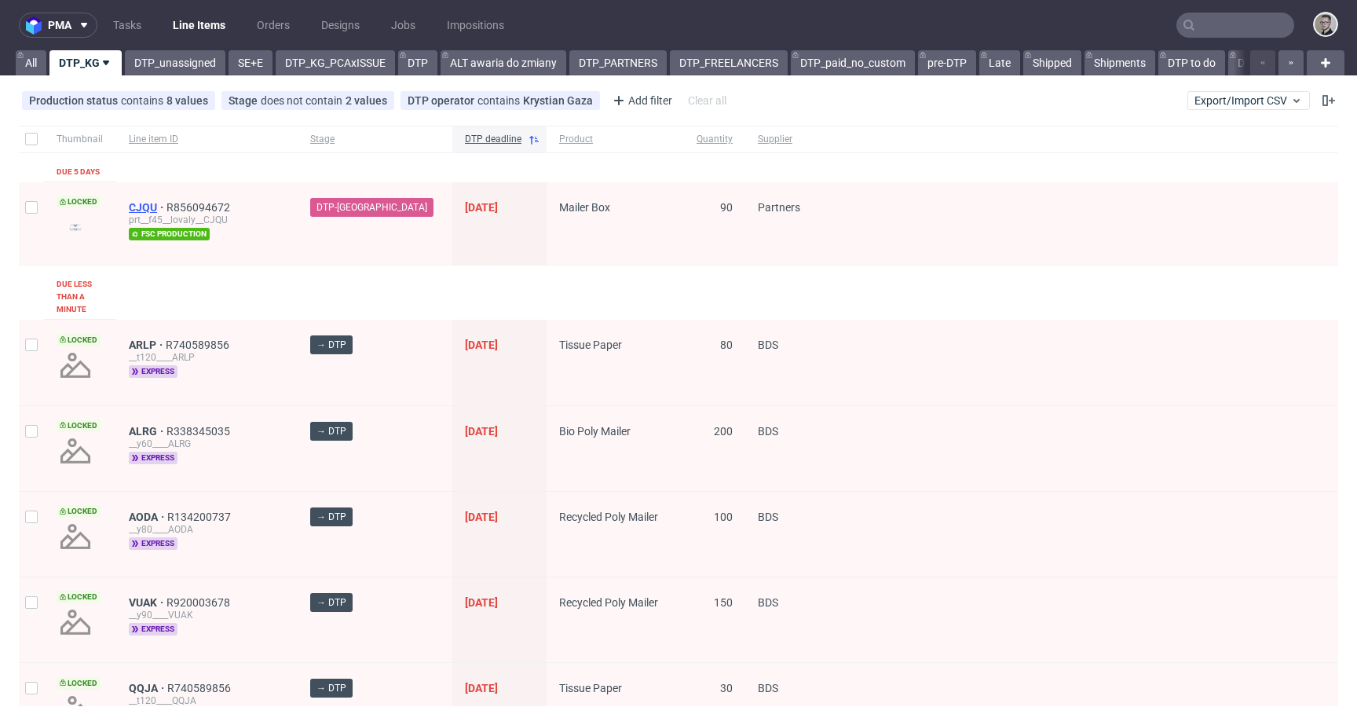
click at [143, 210] on span "CJQU" at bounding box center [148, 207] width 38 height 13
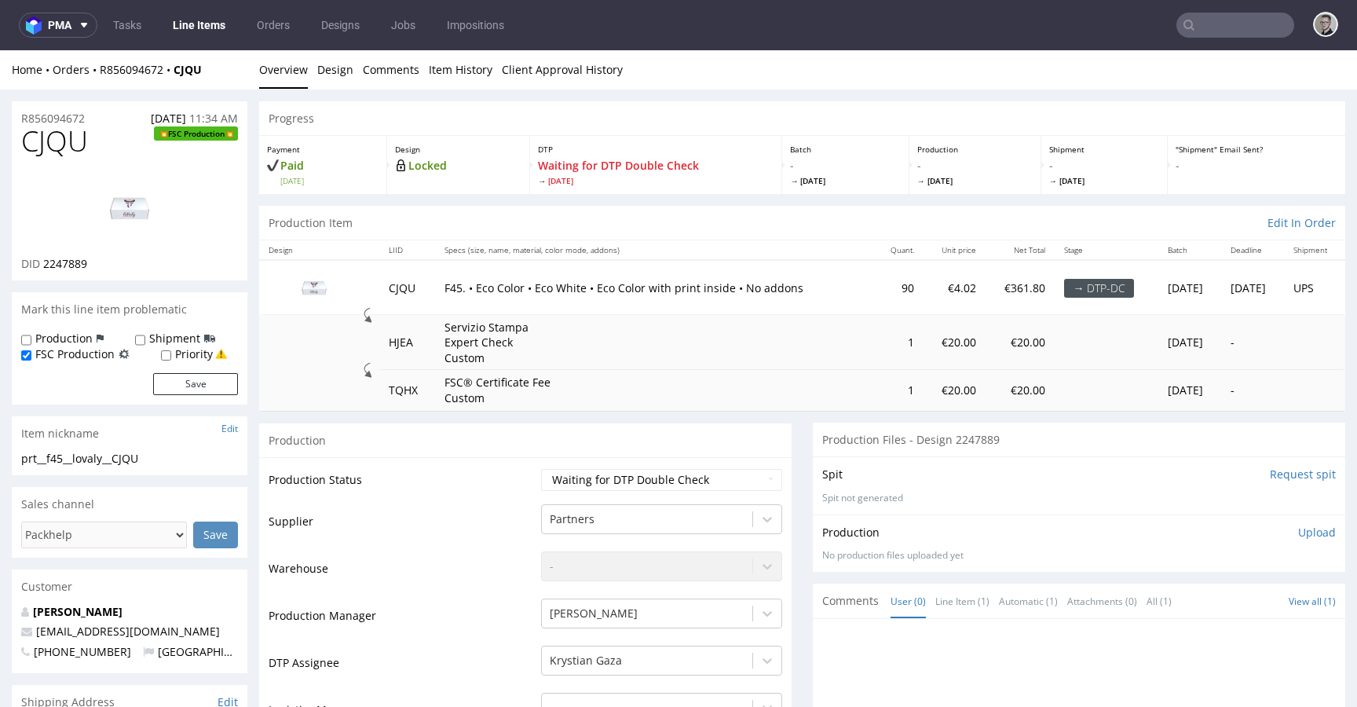
scroll to position [527, 0]
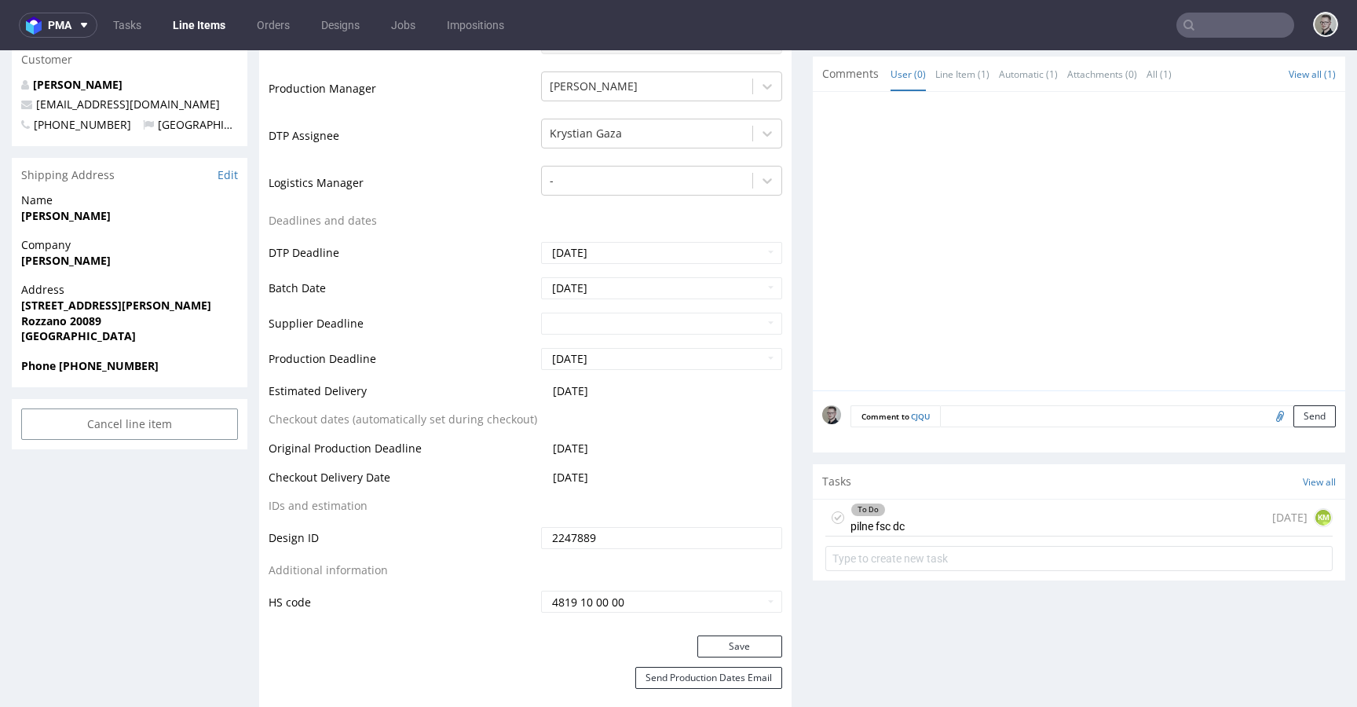
click at [1266, 417] on input "file" at bounding box center [1277, 415] width 22 height 20
type input "C:\fakepath\prt__f45__lovaly__CJQU__d2247889__oR856094672__v7__outside.pdf"
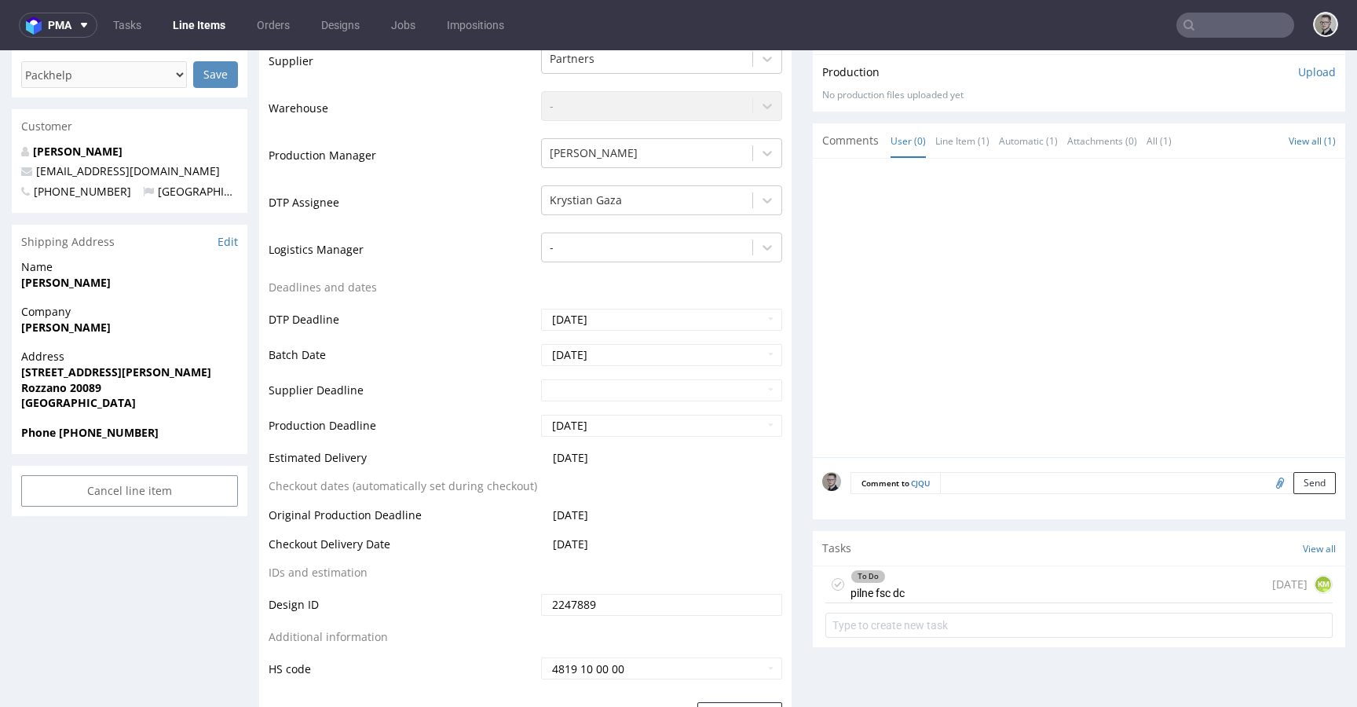
scroll to position [500, 0]
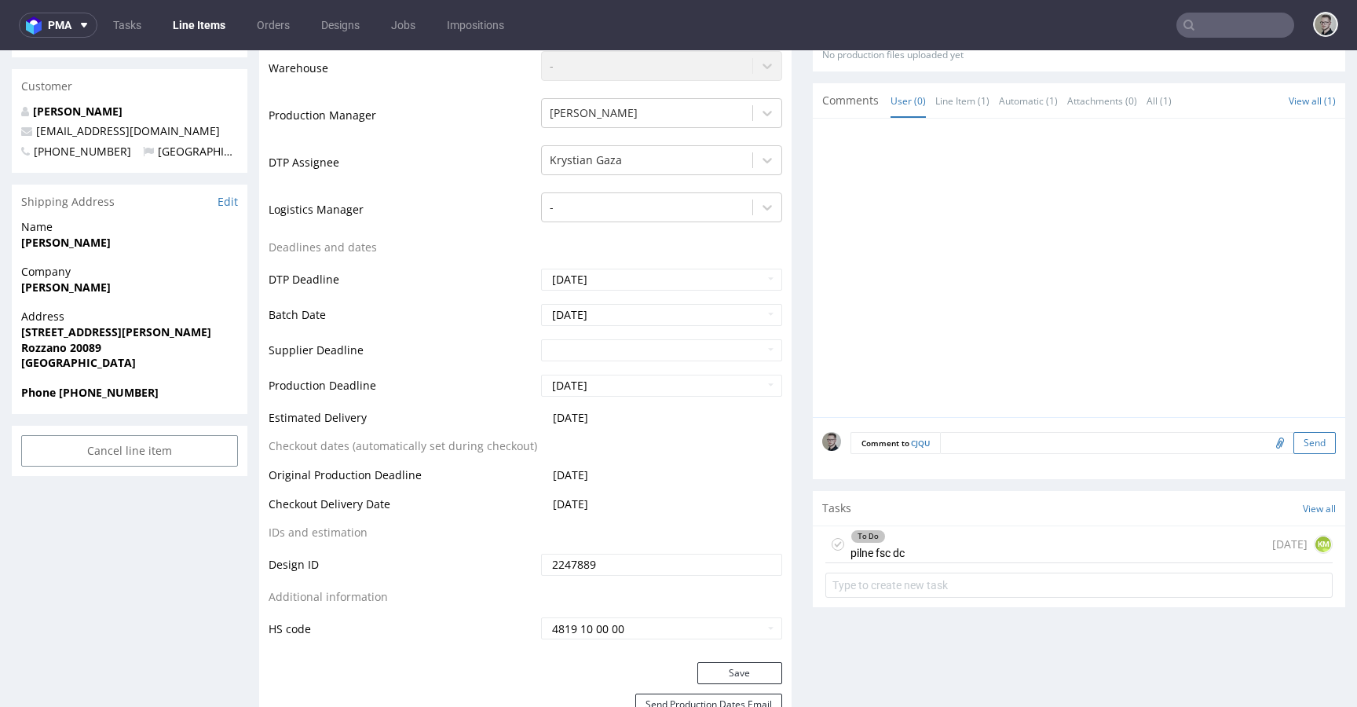
click at [1293, 441] on button "Send" at bounding box center [1314, 443] width 42 height 22
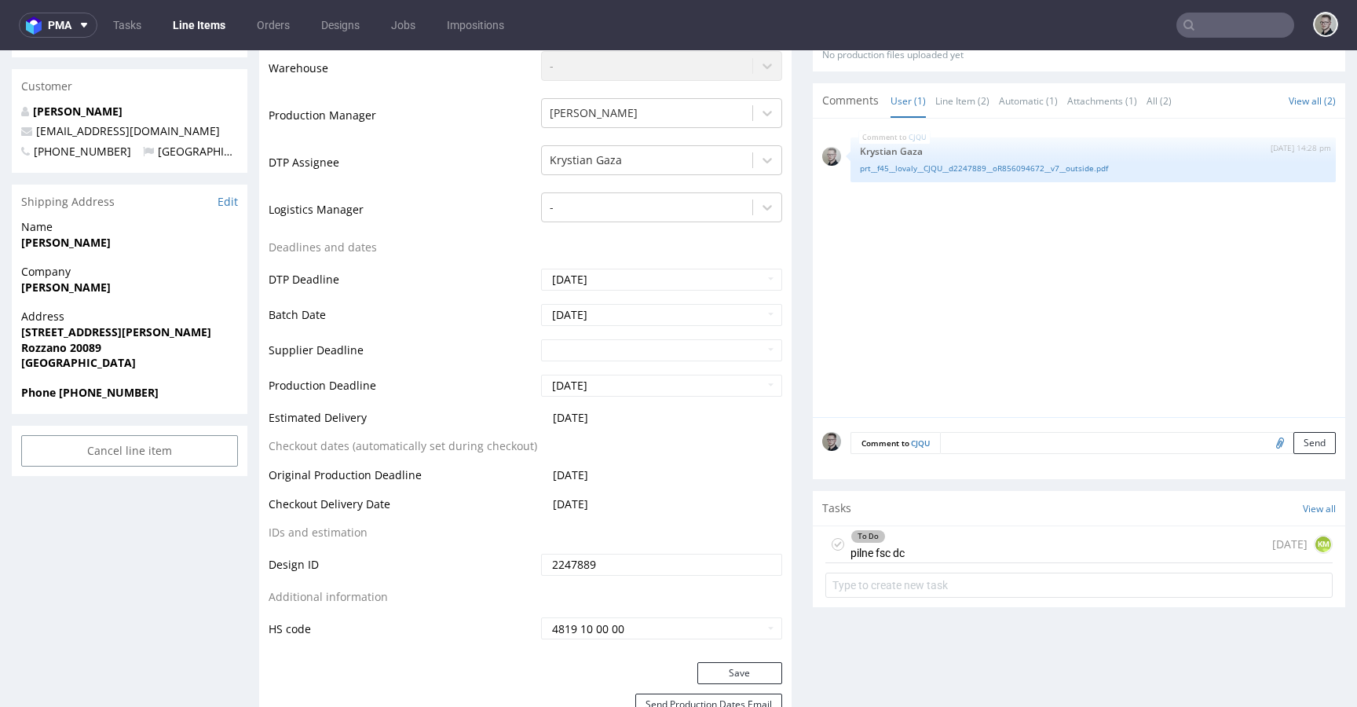
click at [1013, 534] on div "To Do pilne fsc dc today KM" at bounding box center [1078, 544] width 507 height 37
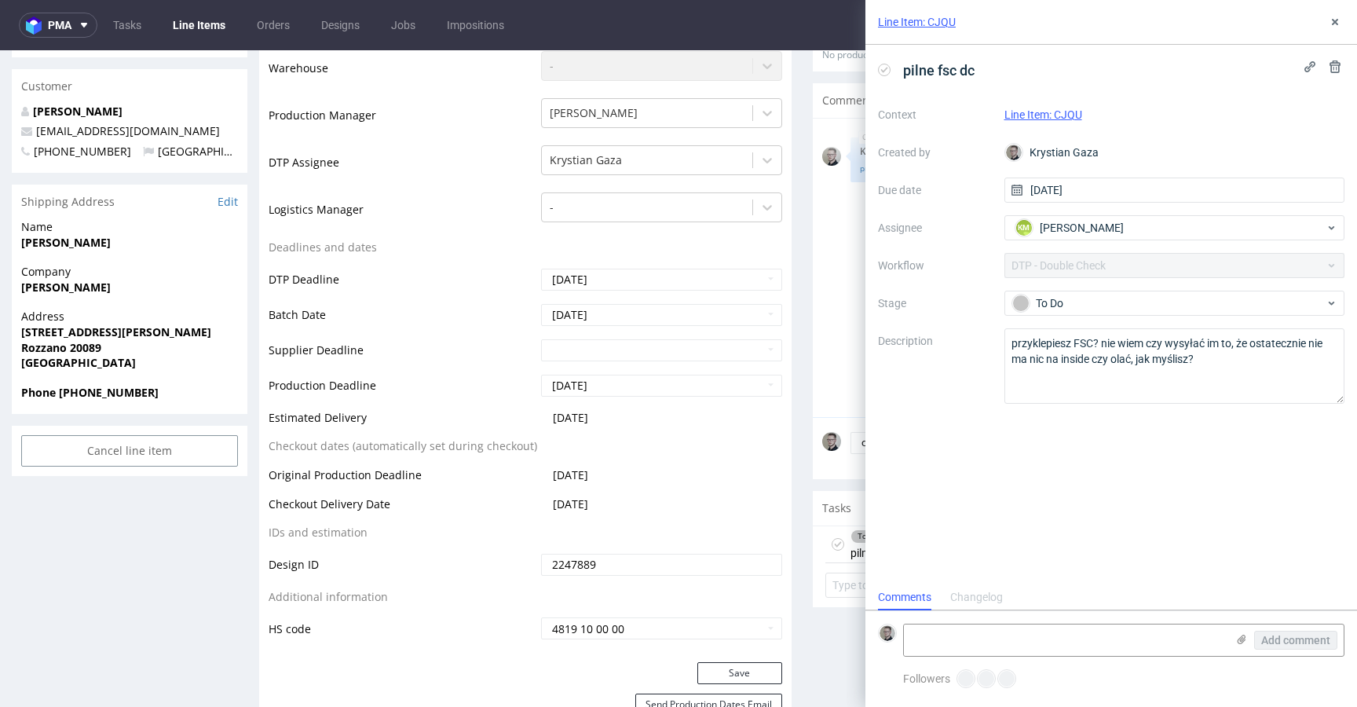
scroll to position [13, 0]
click at [1334, 29] on button at bounding box center [1334, 22] width 19 height 19
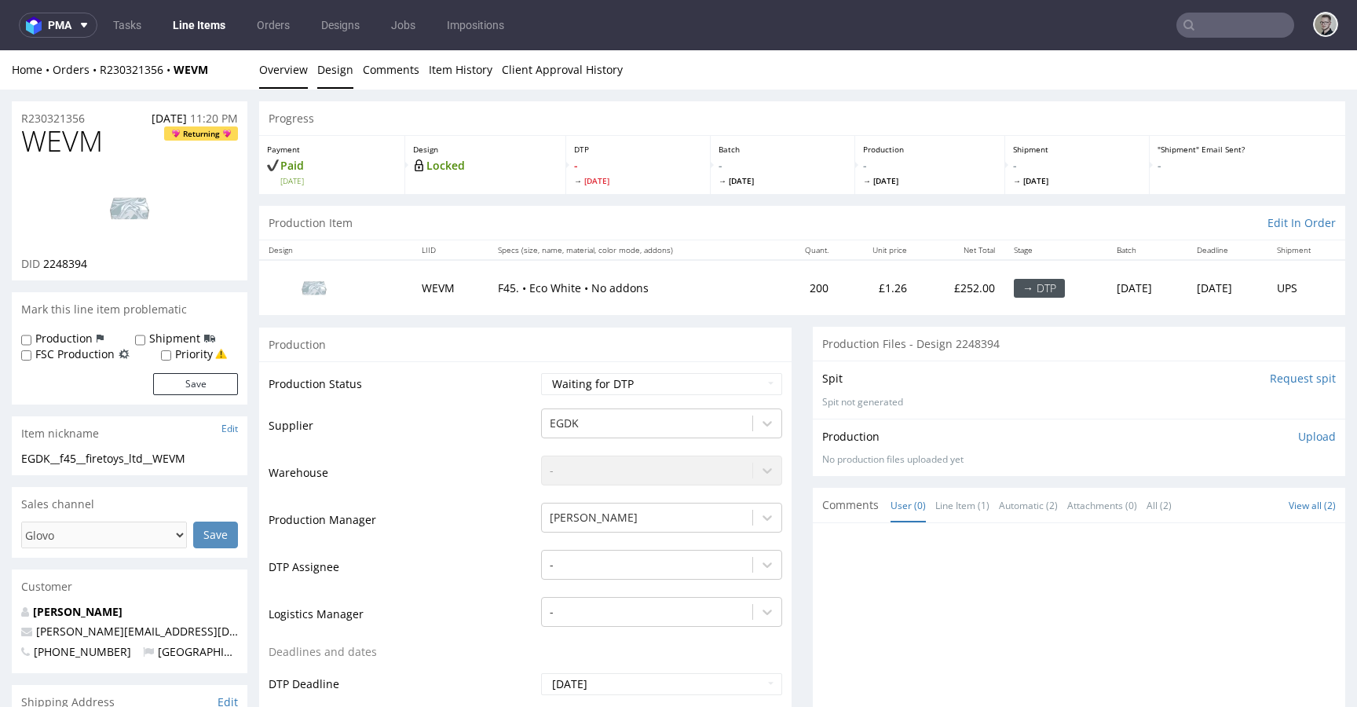
click at [327, 64] on link "Design" at bounding box center [335, 69] width 36 height 38
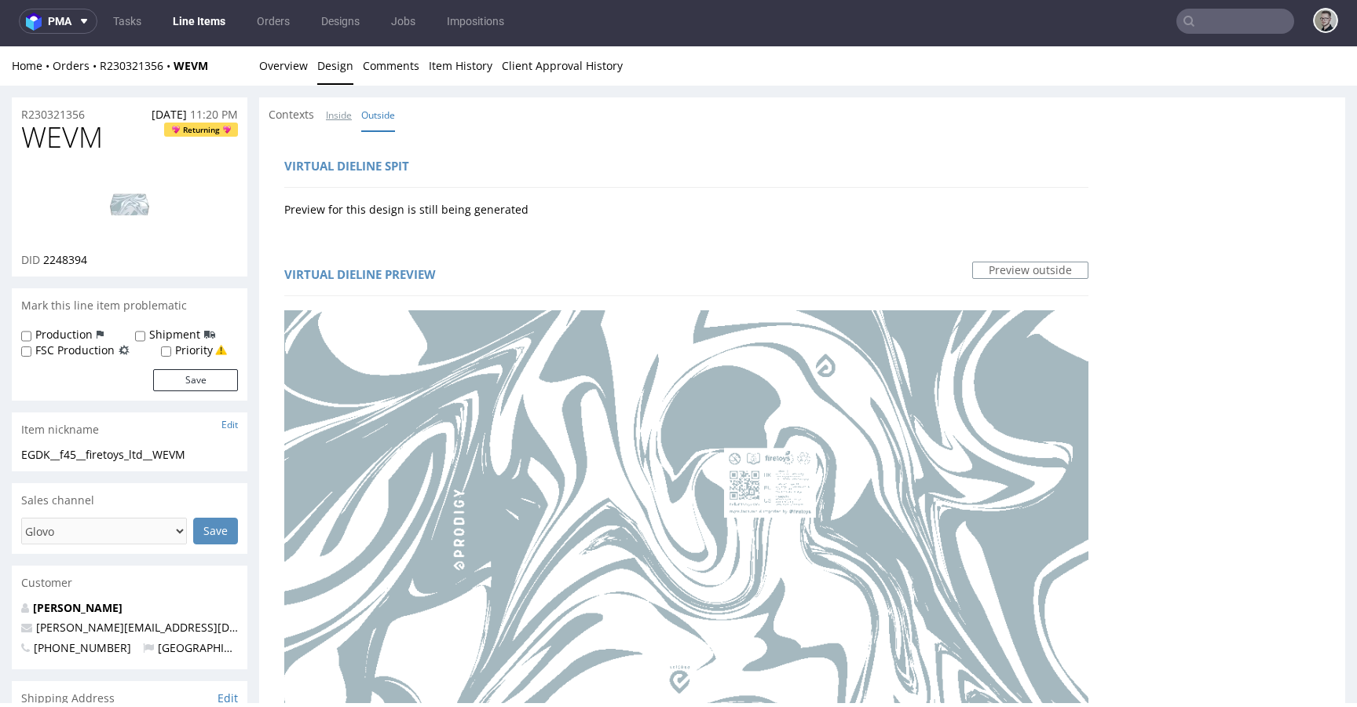
click at [324, 110] on div "Contexts Inside Outside" at bounding box center [336, 115] width 136 height 16
click at [336, 118] on link "Inside" at bounding box center [339, 115] width 26 height 34
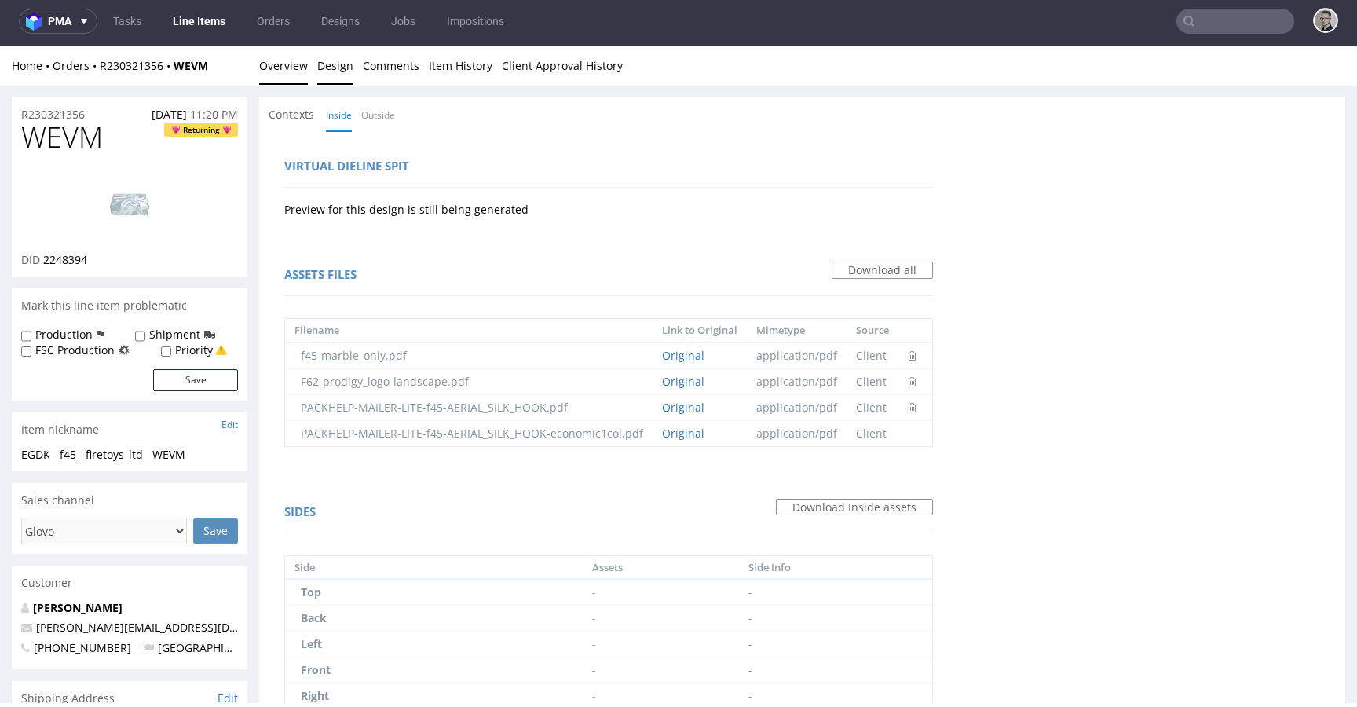
click at [292, 74] on link "Overview" at bounding box center [283, 65] width 49 height 38
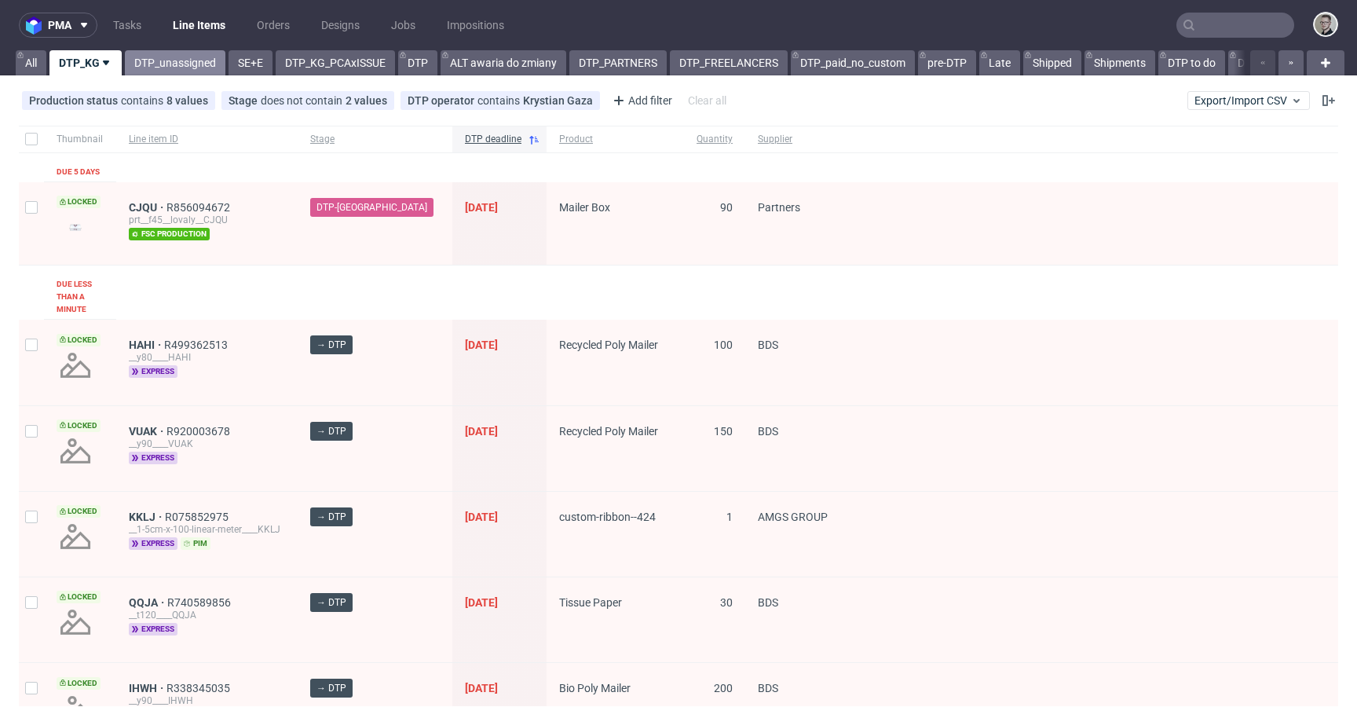
click at [154, 50] on link "DTP_unassigned" at bounding box center [175, 62] width 100 height 25
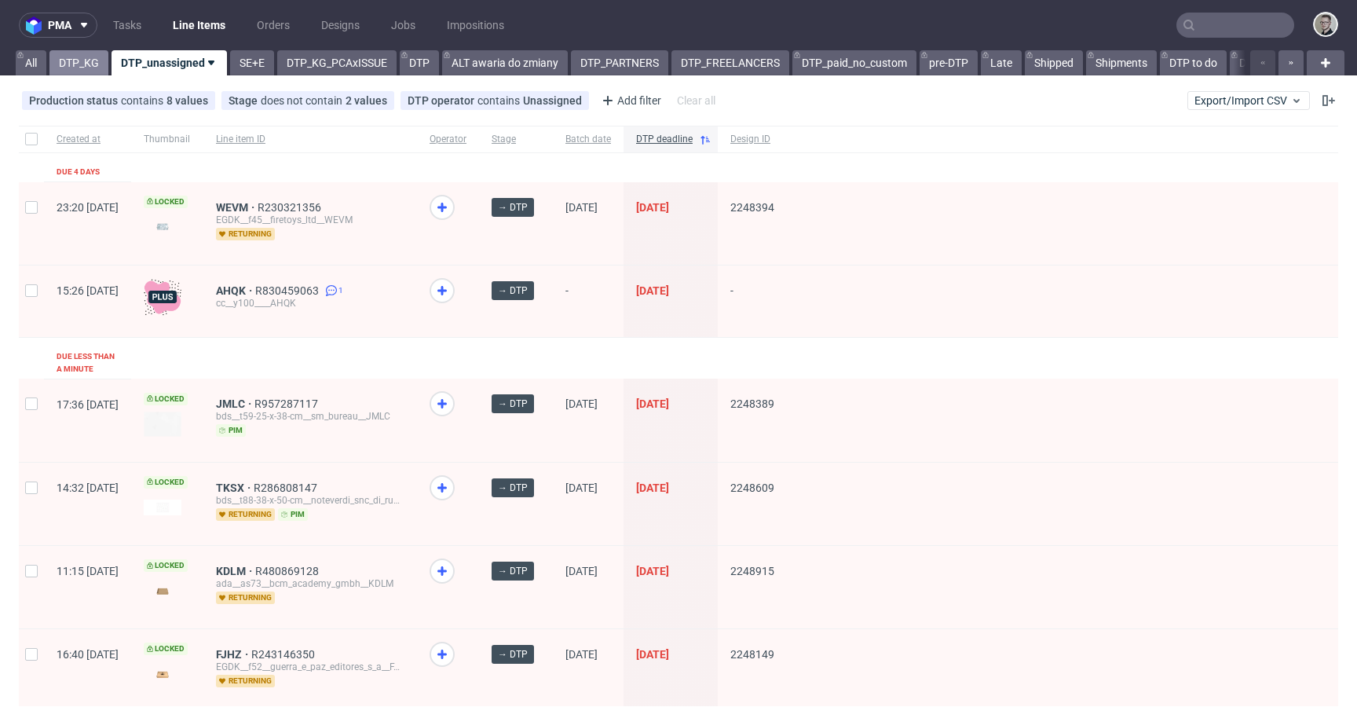
click at [91, 70] on link "DTP_KG" at bounding box center [78, 62] width 59 height 25
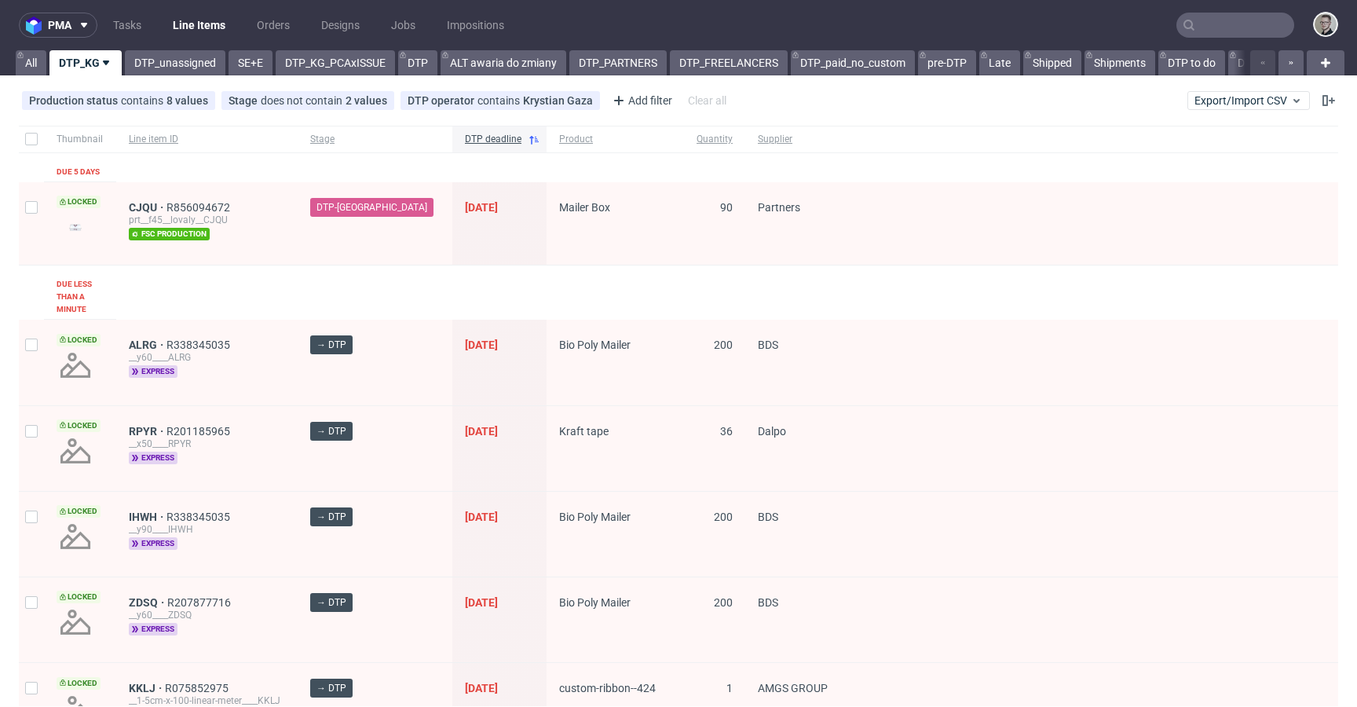
click at [24, 137] on div at bounding box center [31, 139] width 25 height 27
checkbox input "true"
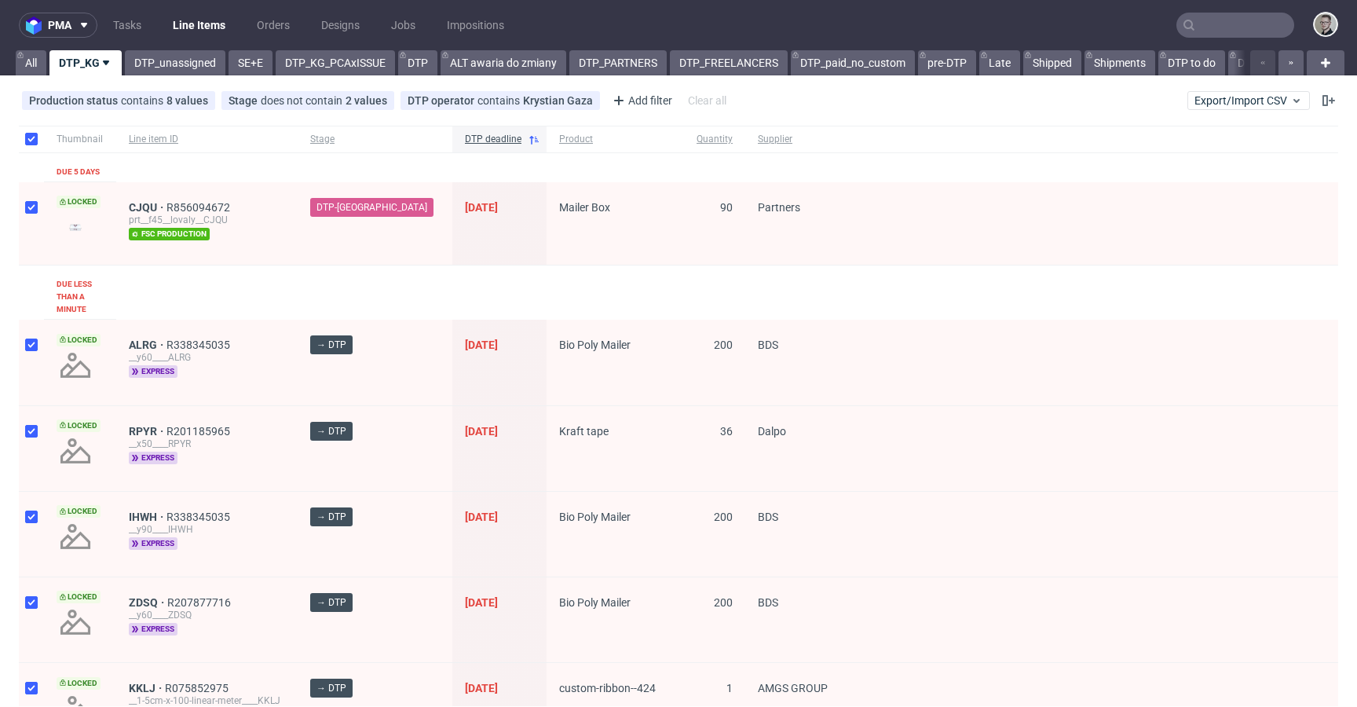
checkbox input "true"
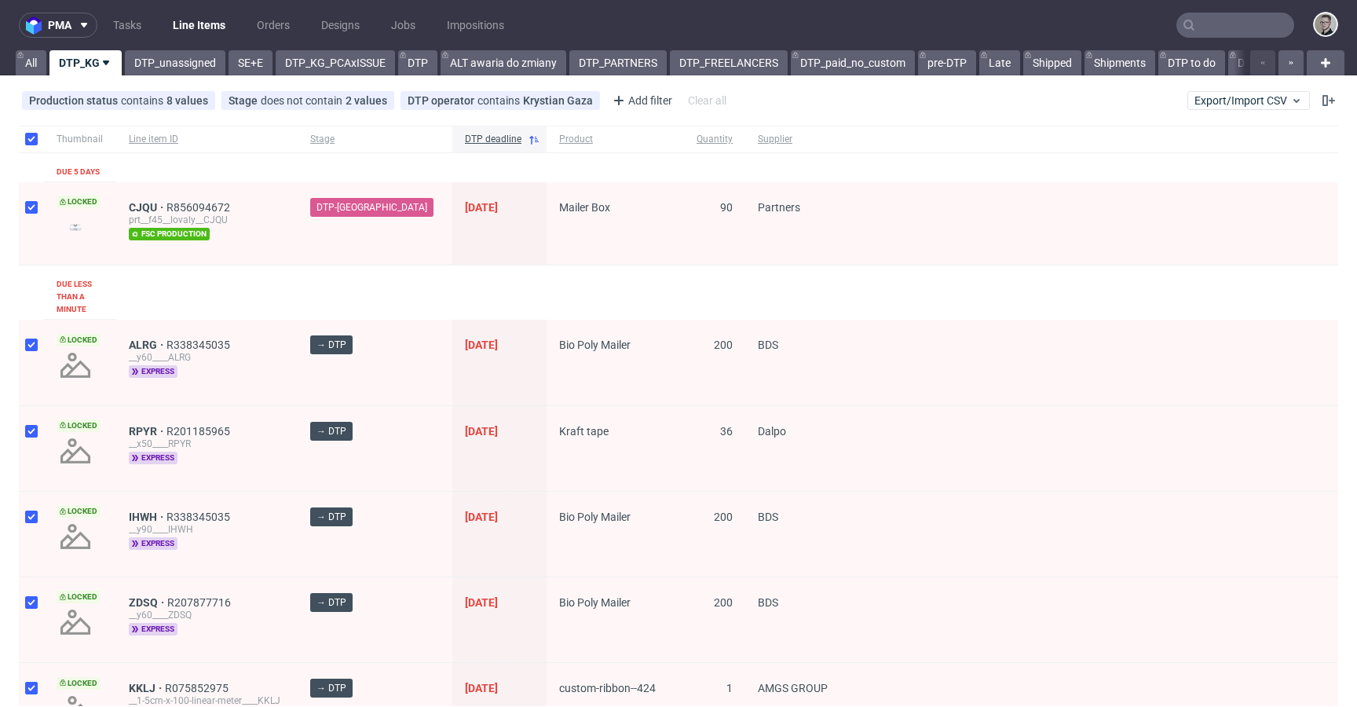
checkbox input "true"
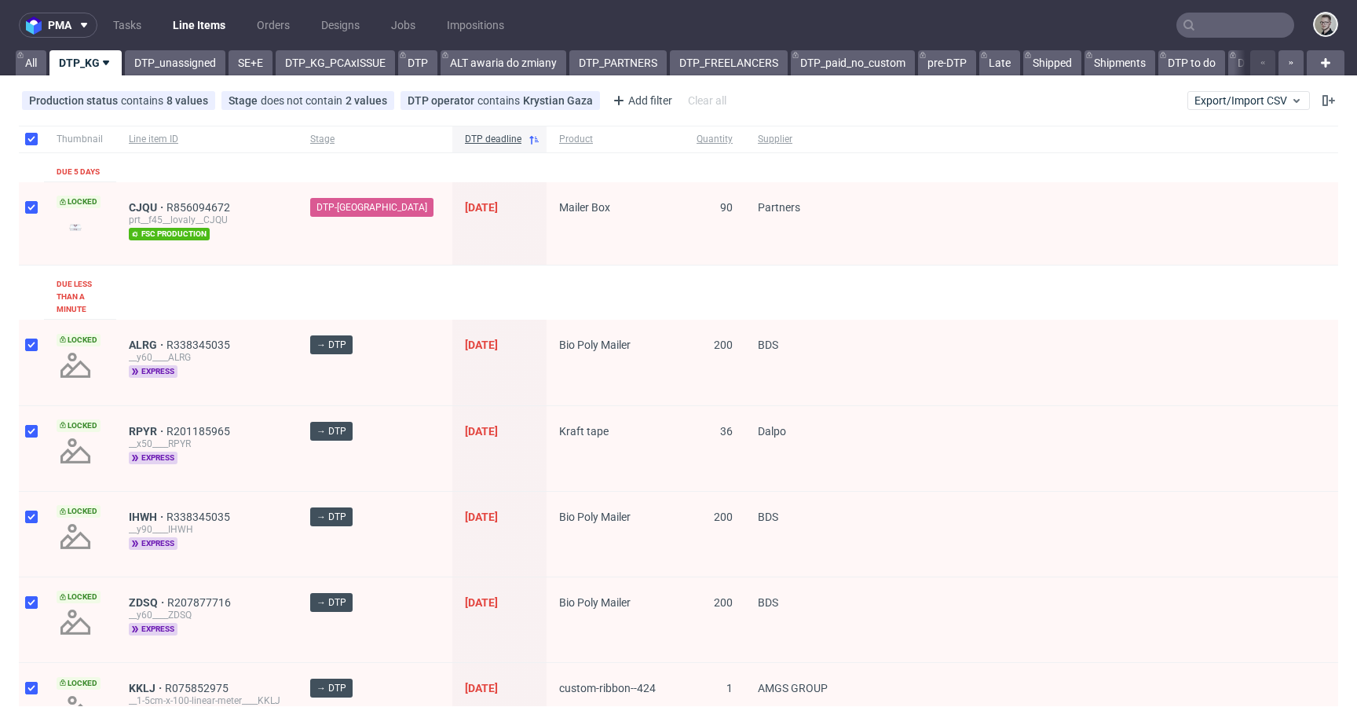
checkbox input "true"
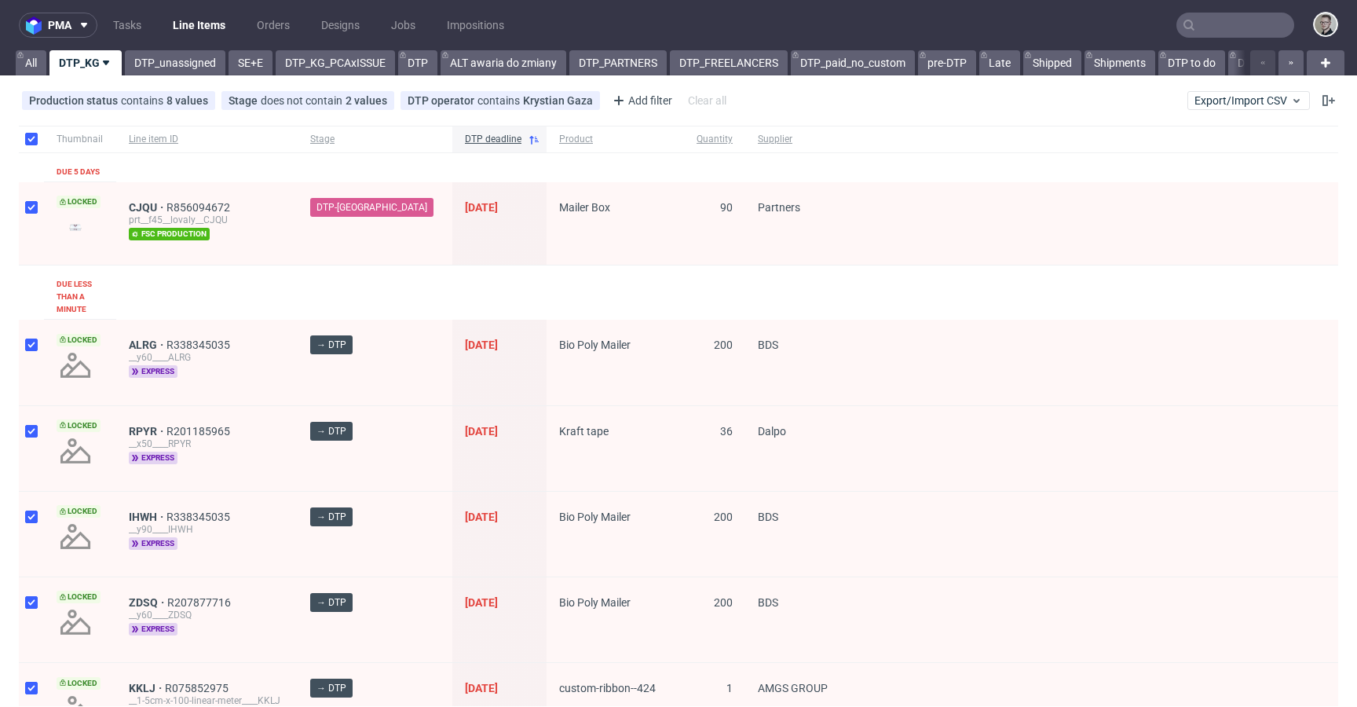
checkbox input "true"
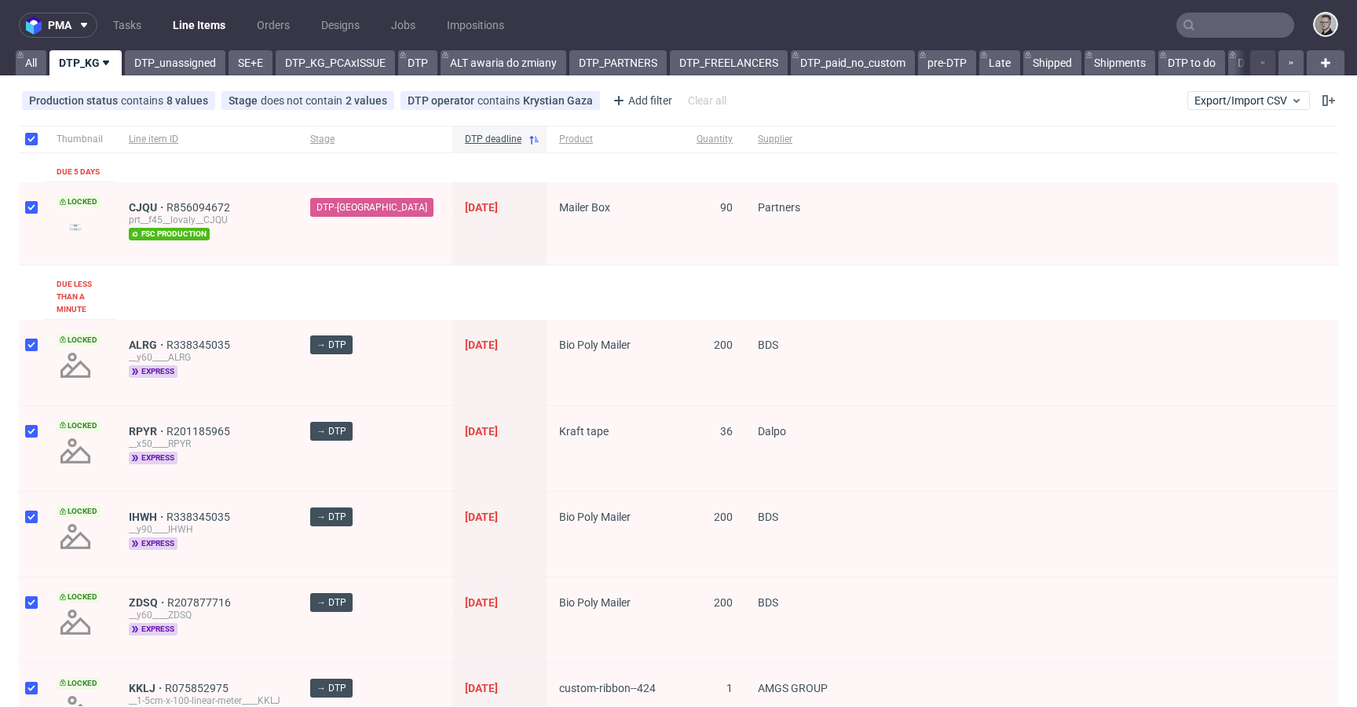
checkbox input "true"
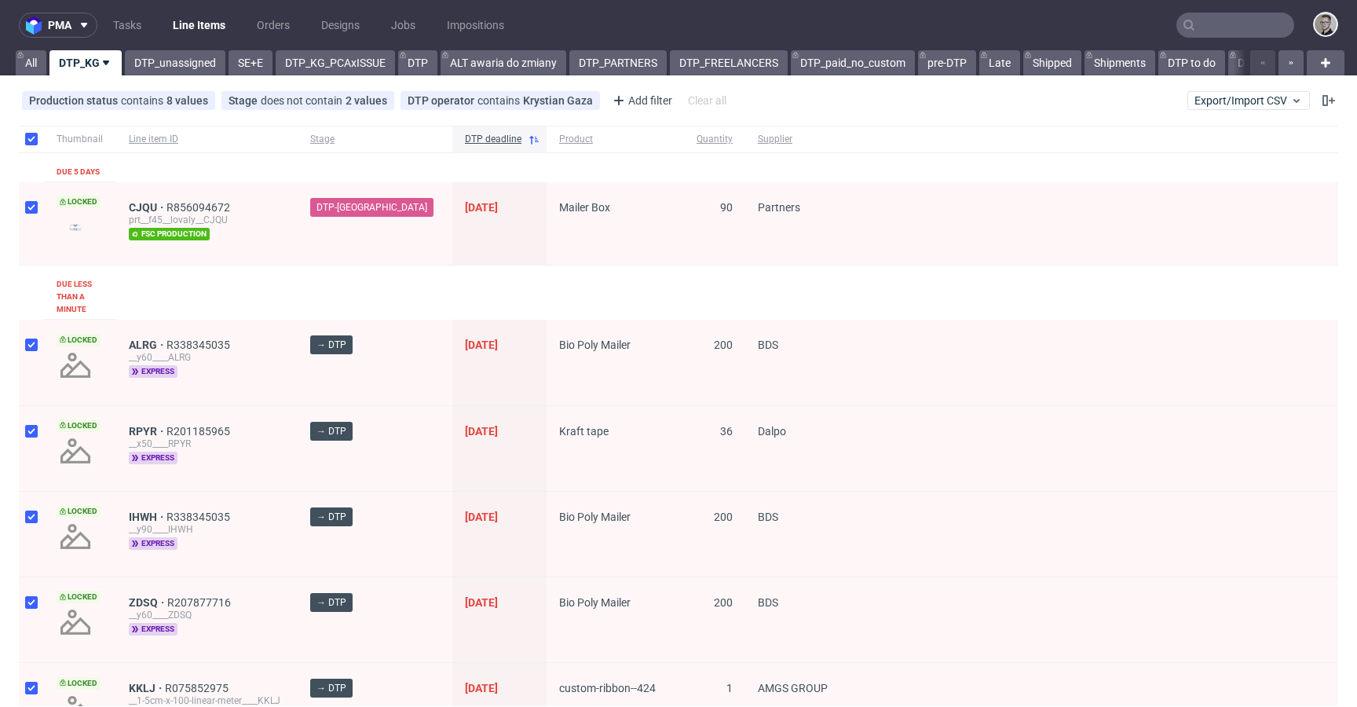
checkbox input "true"
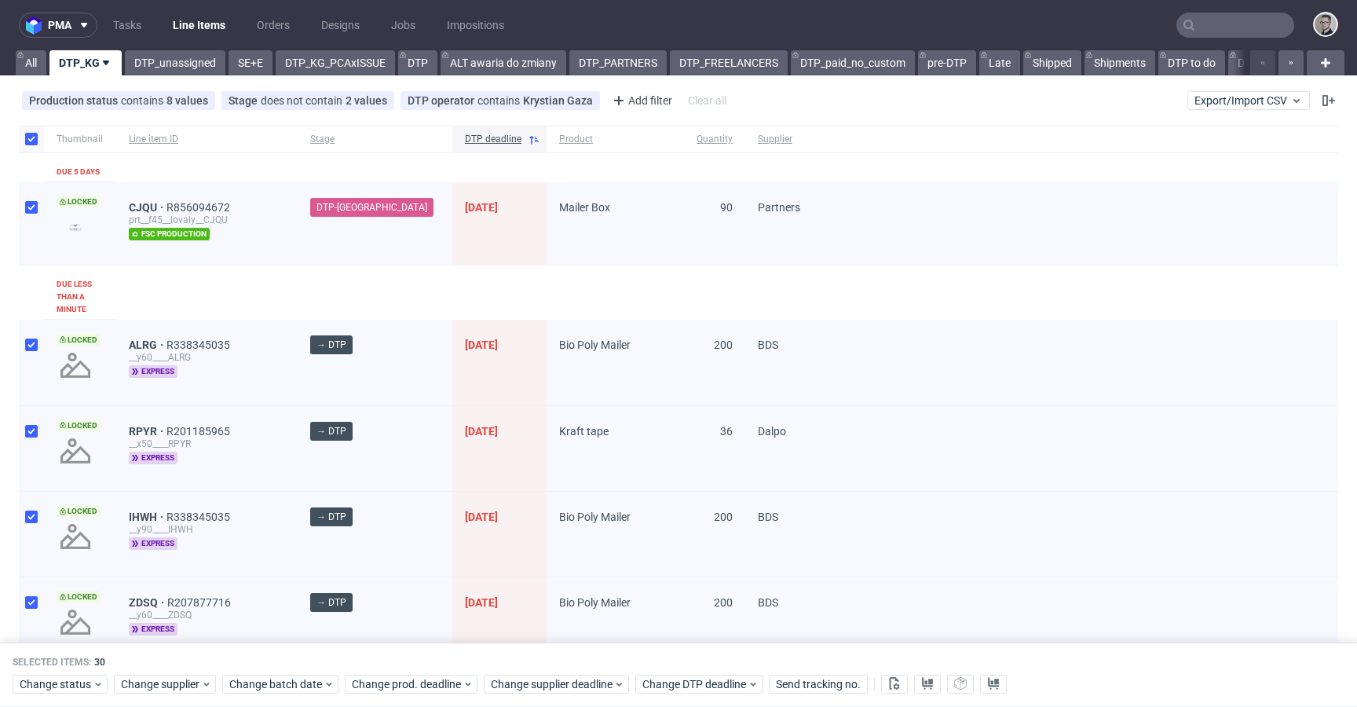
click at [24, 195] on div at bounding box center [31, 223] width 25 height 83
checkbox input "false"
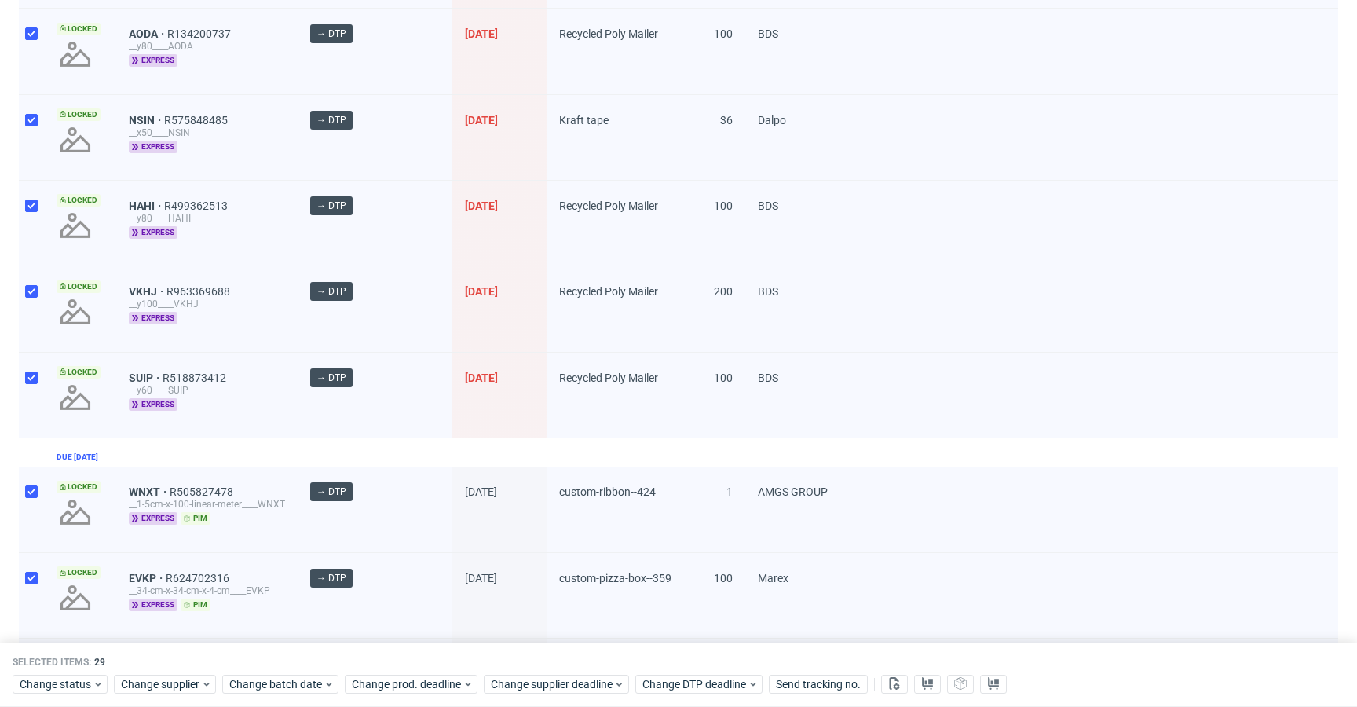
scroll to position [2299, 0]
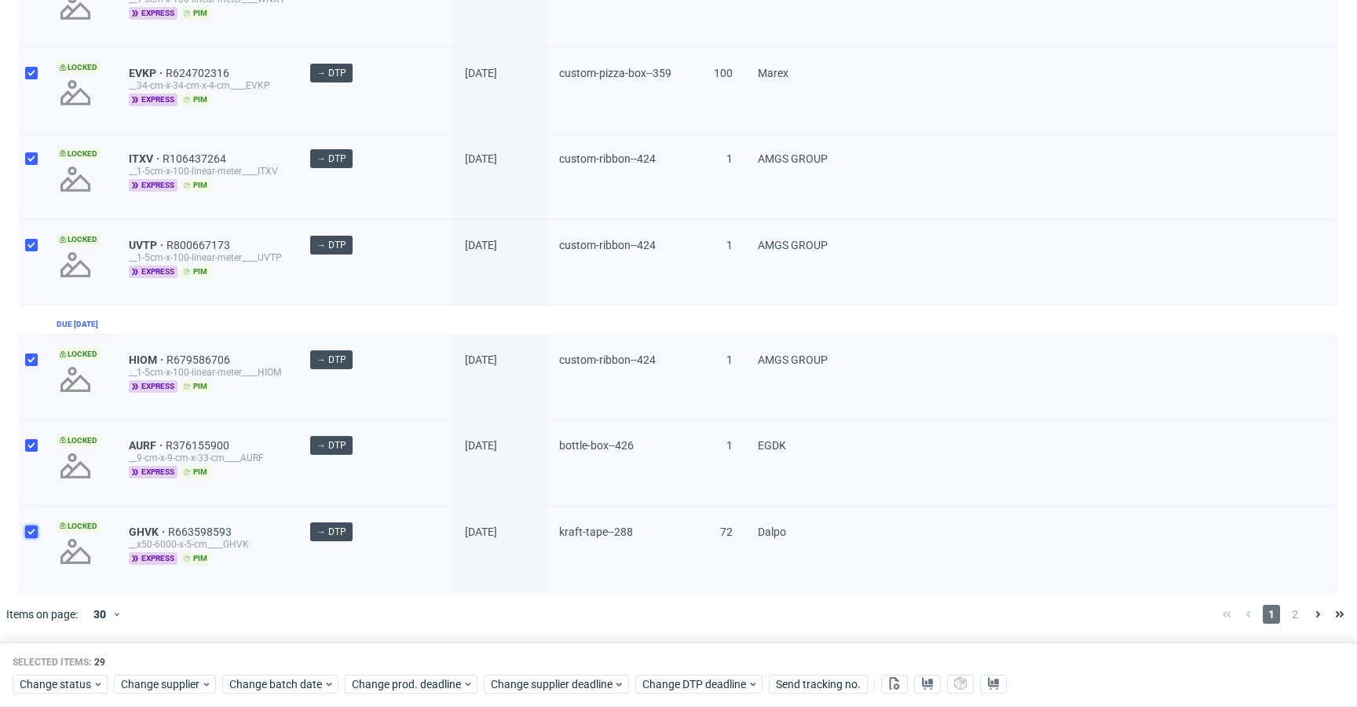
click at [31, 527] on input "checkbox" at bounding box center [31, 531] width 13 height 13
checkbox input "false"
click at [32, 440] on input "checkbox" at bounding box center [31, 445] width 13 height 13
checkbox input "false"
click at [28, 382] on div at bounding box center [31, 377] width 25 height 86
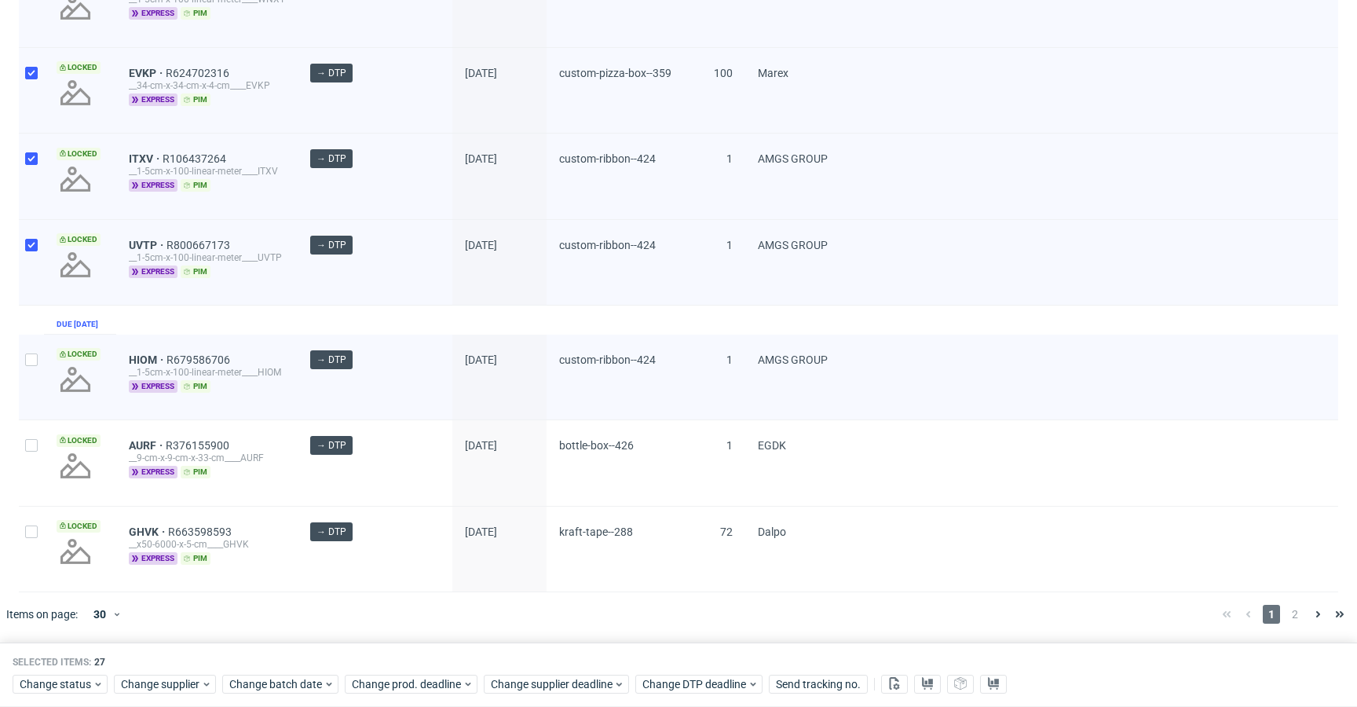
checkbox input "false"
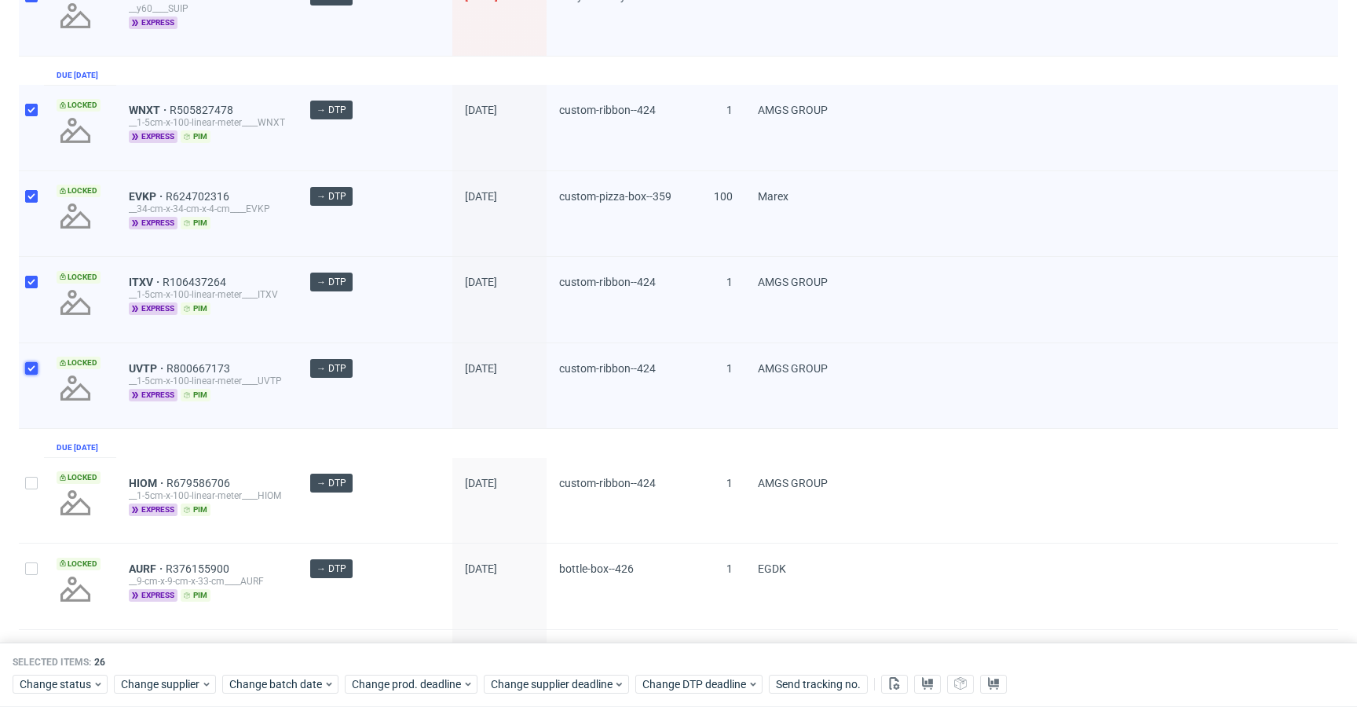
click at [34, 374] on input "checkbox" at bounding box center [31, 368] width 13 height 13
checkbox input "false"
click at [27, 304] on div at bounding box center [31, 299] width 25 height 85
checkbox input "false"
click at [27, 221] on div at bounding box center [31, 213] width 25 height 85
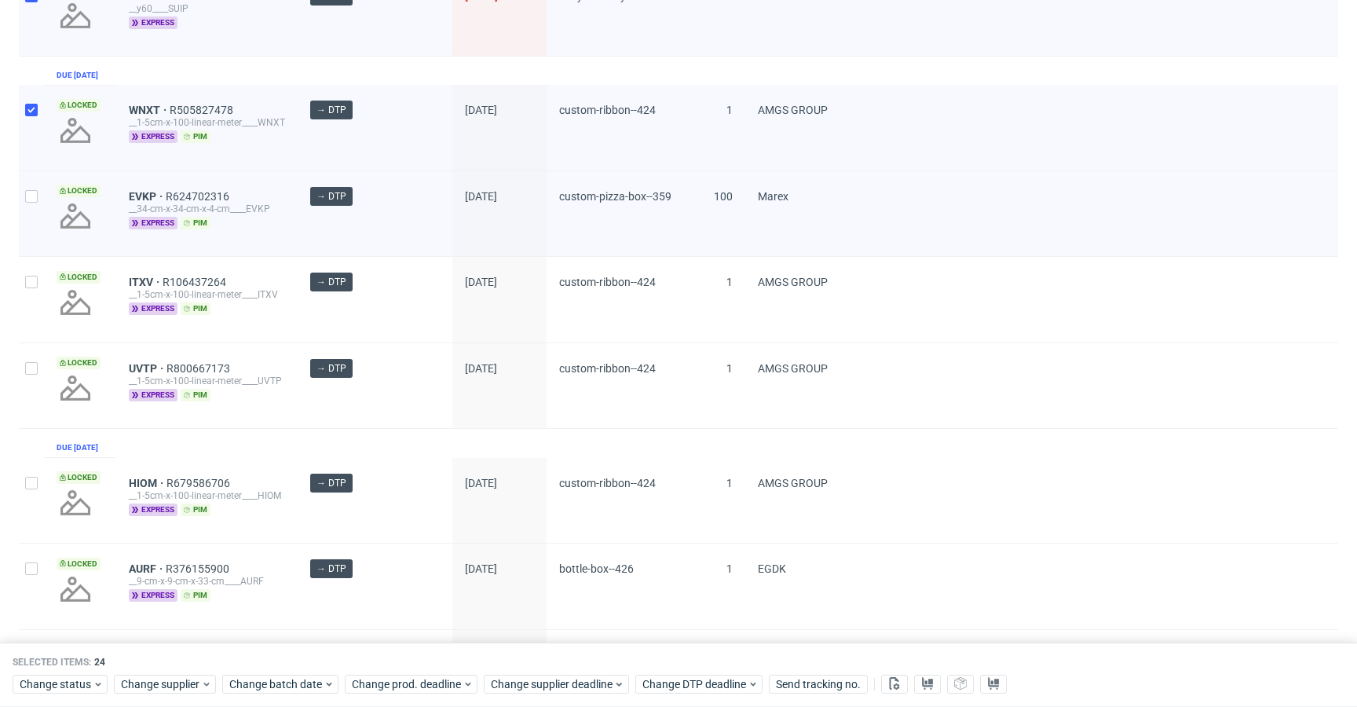
checkbox input "false"
click at [38, 140] on div at bounding box center [31, 128] width 25 height 86
checkbox input "false"
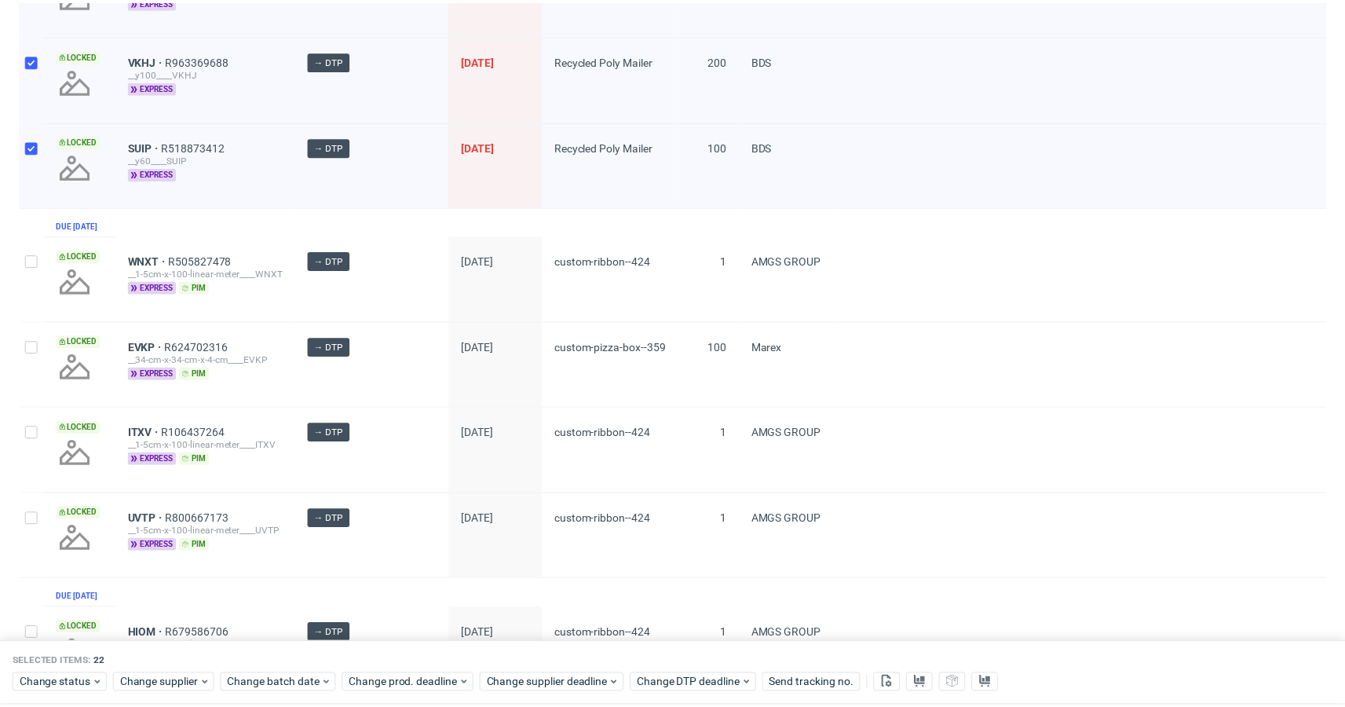
scroll to position [1677, 0]
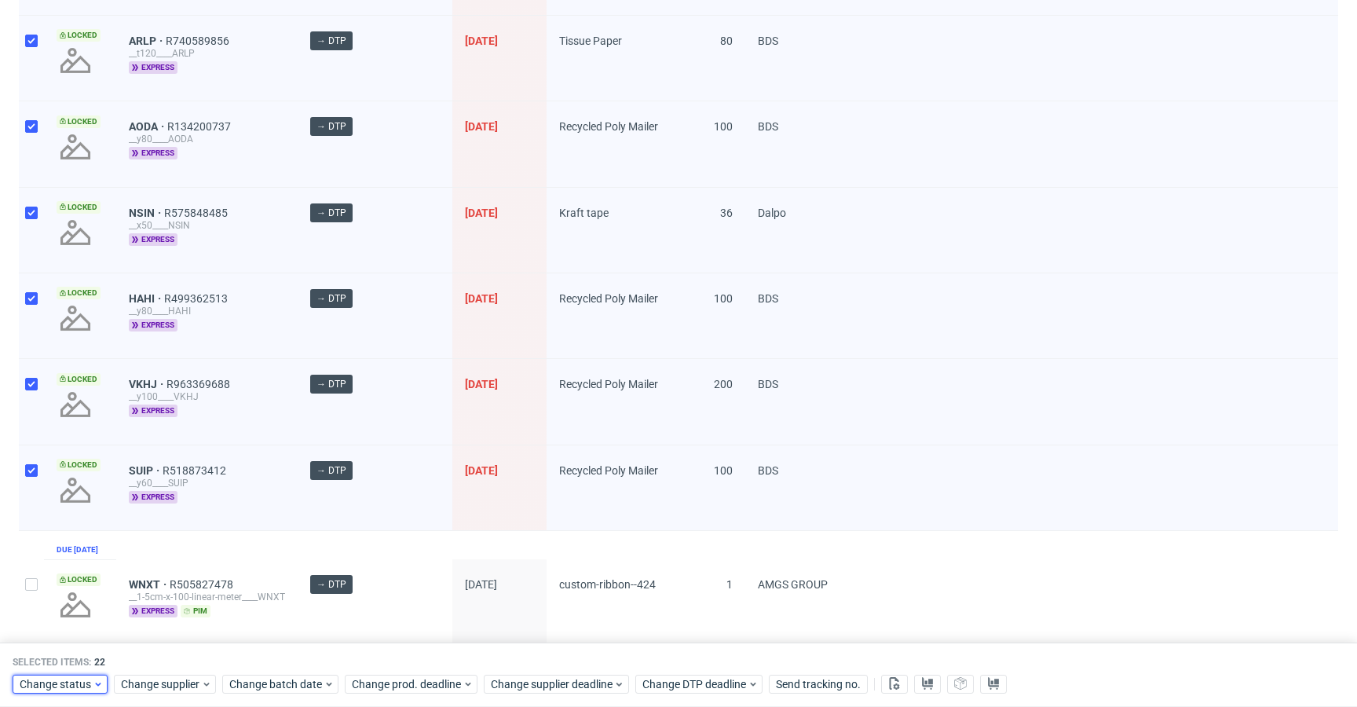
click at [73, 674] on div "Change status" at bounding box center [60, 683] width 95 height 19
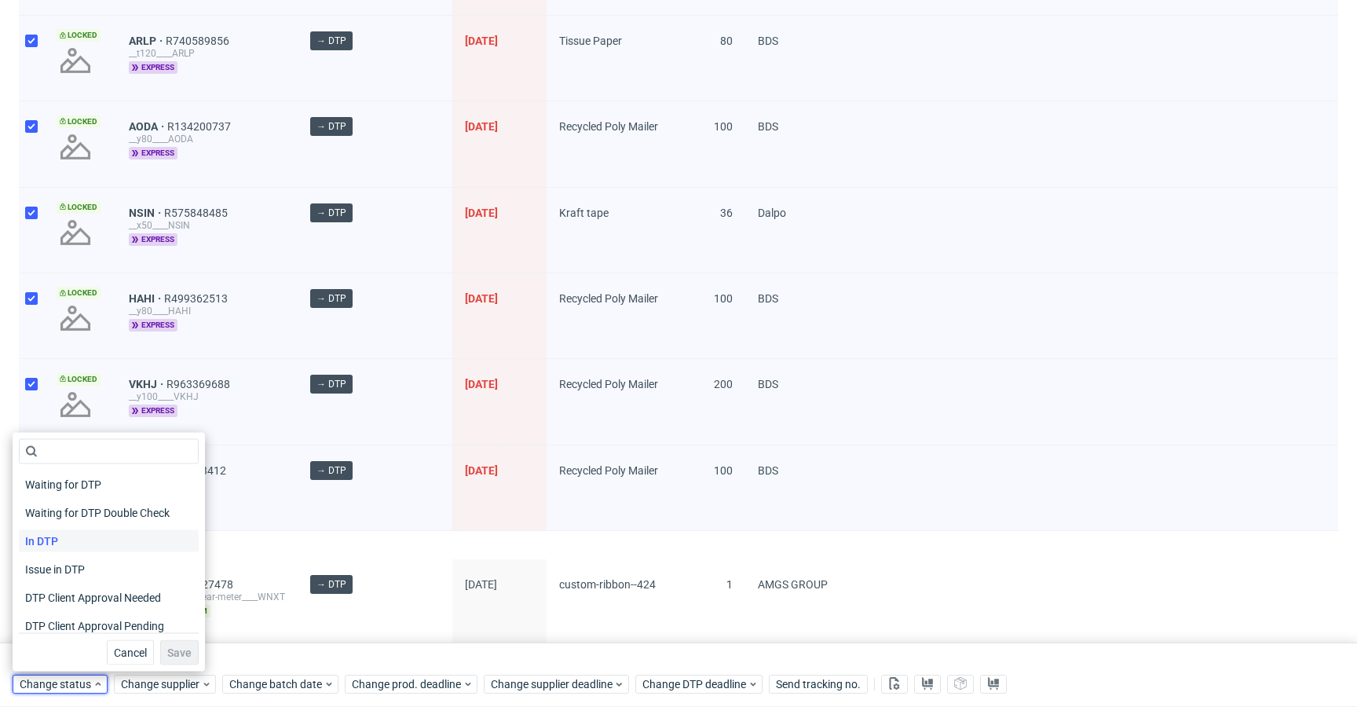
click at [55, 535] on span "In DTP" at bounding box center [42, 541] width 46 height 22
click at [180, 652] on span "Save" at bounding box center [179, 652] width 24 height 11
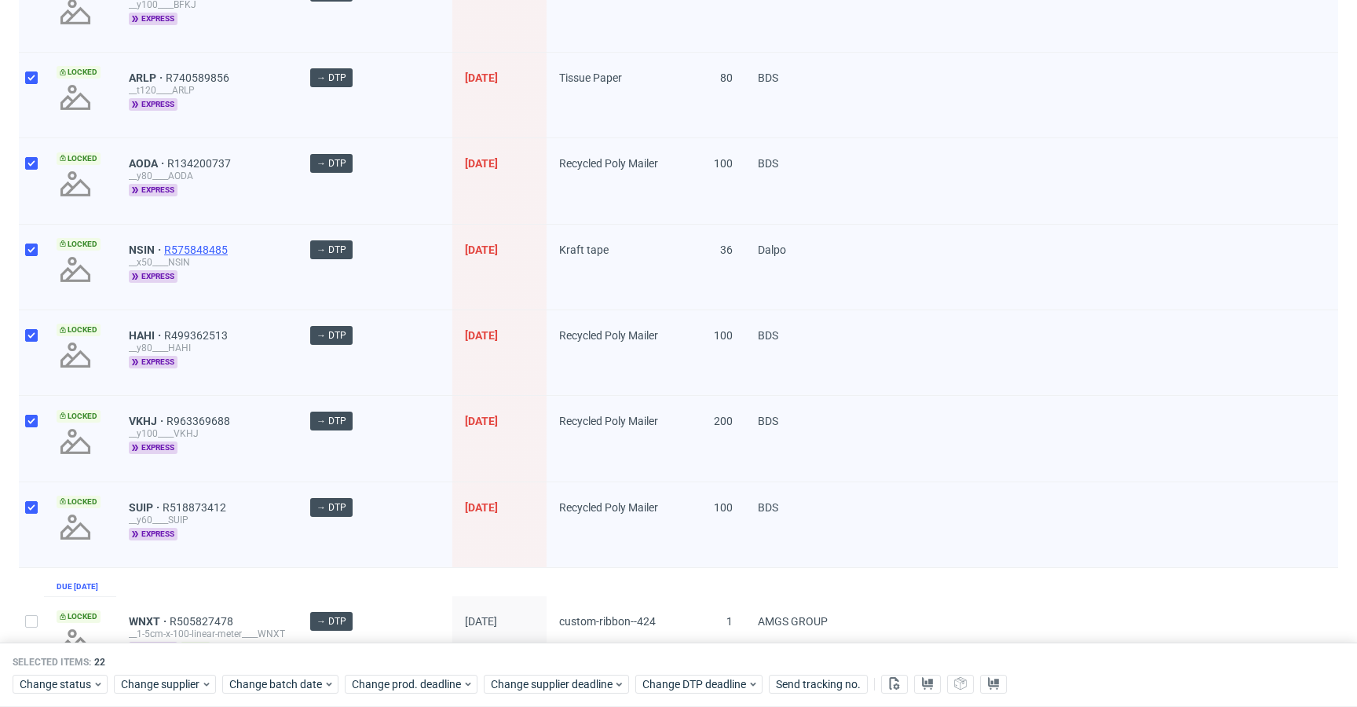
scroll to position [1641, 0]
drag, startPoint x: 138, startPoint y: 333, endPoint x: 137, endPoint y: 341, distance: 7.9
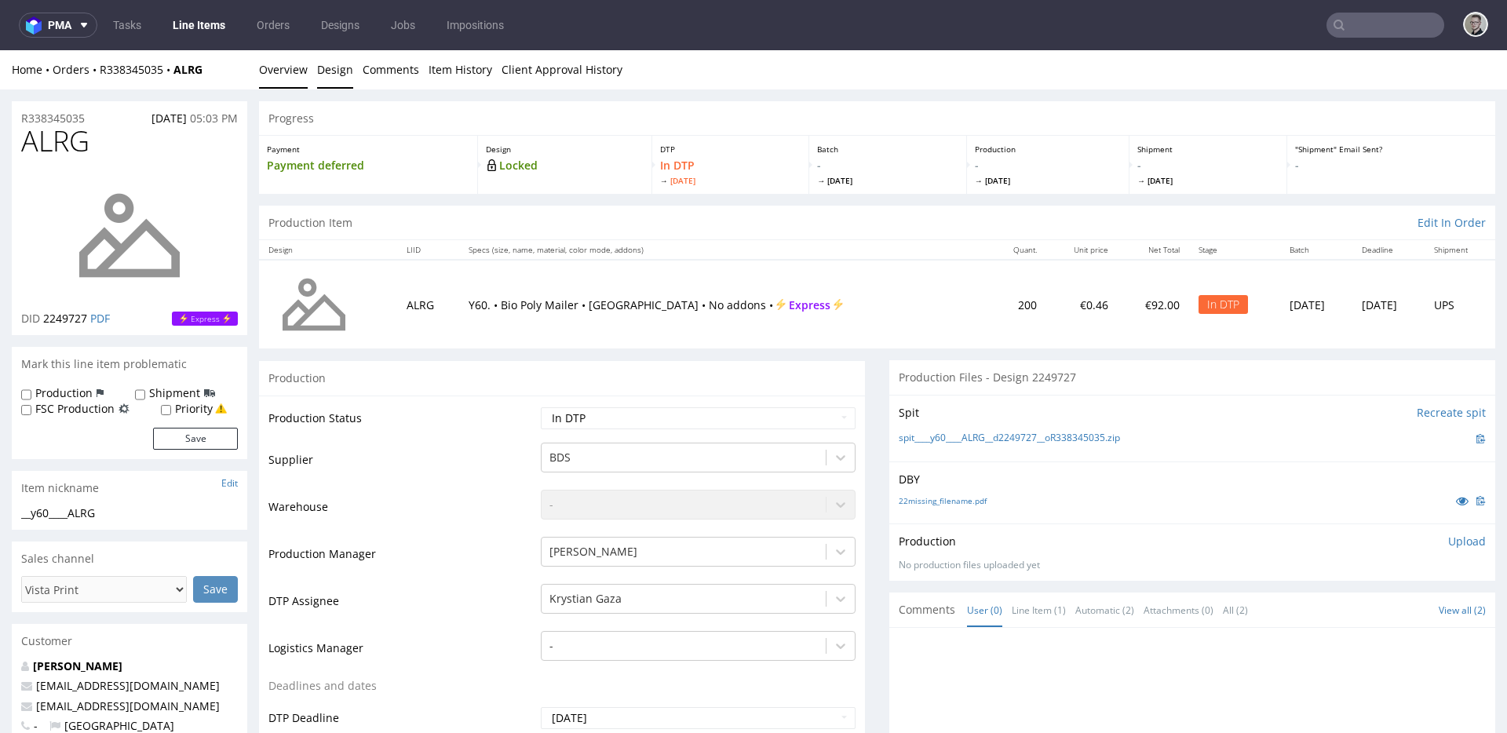
click at [338, 61] on link "Design" at bounding box center [335, 69] width 36 height 38
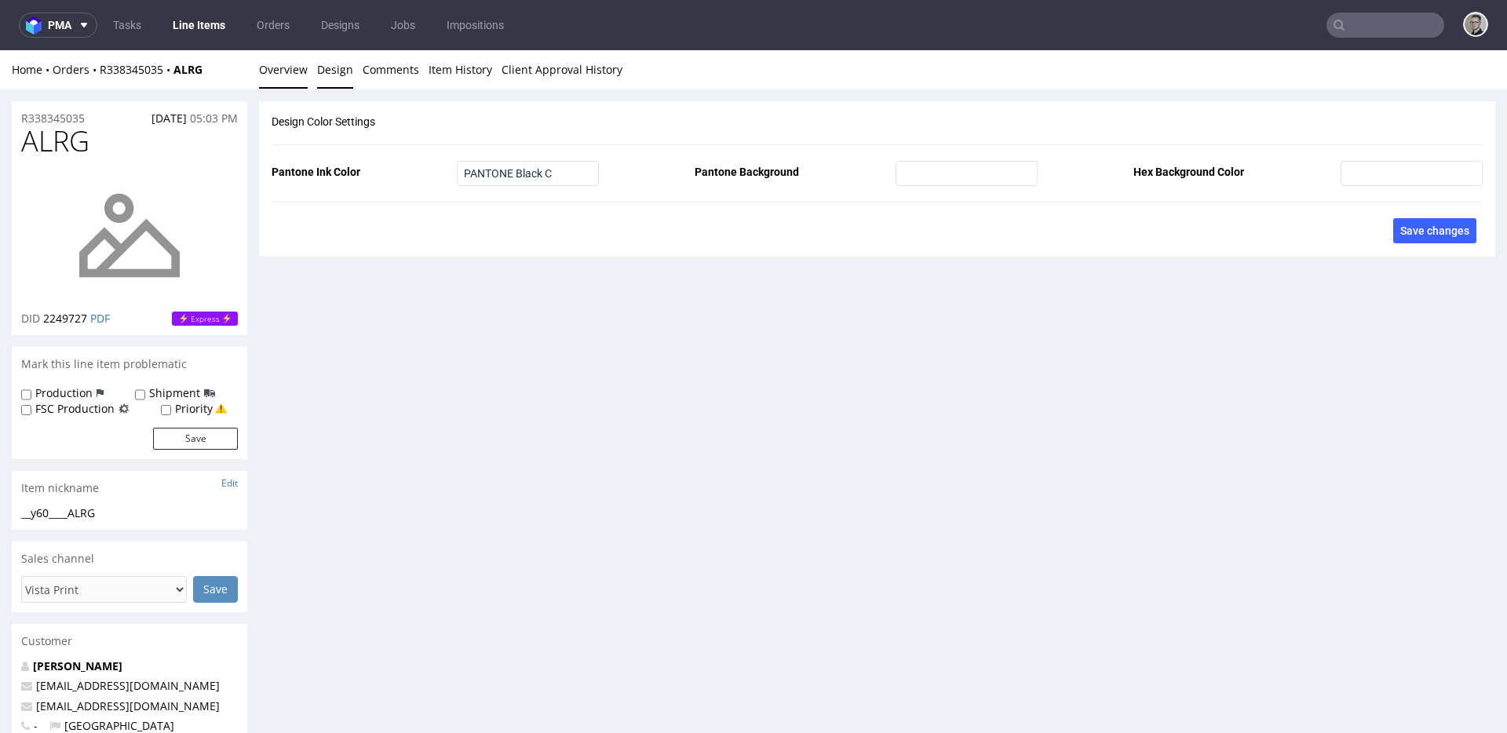
click at [290, 69] on link "Overview" at bounding box center [283, 69] width 49 height 38
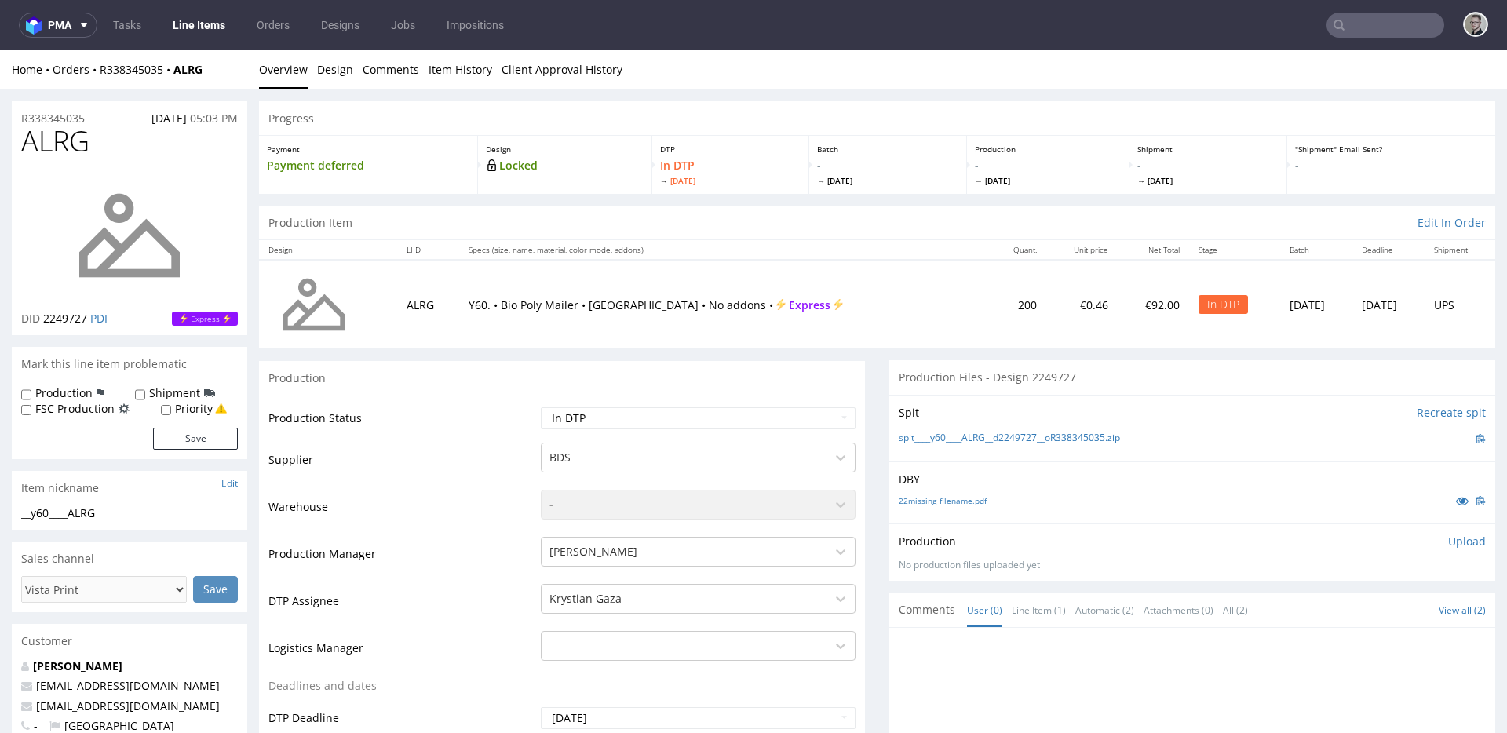
click at [973, 506] on div "22missing_filename.pdf" at bounding box center [1192, 500] width 587 height 17
click at [966, 497] on link "22missing_filename.pdf" at bounding box center [943, 500] width 88 height 11
click at [988, 439] on link "spit____y60____ALRG__d2249727__oR338345035.zip" at bounding box center [1009, 438] width 221 height 13
click at [1356, 539] on p "Upload" at bounding box center [1467, 542] width 38 height 16
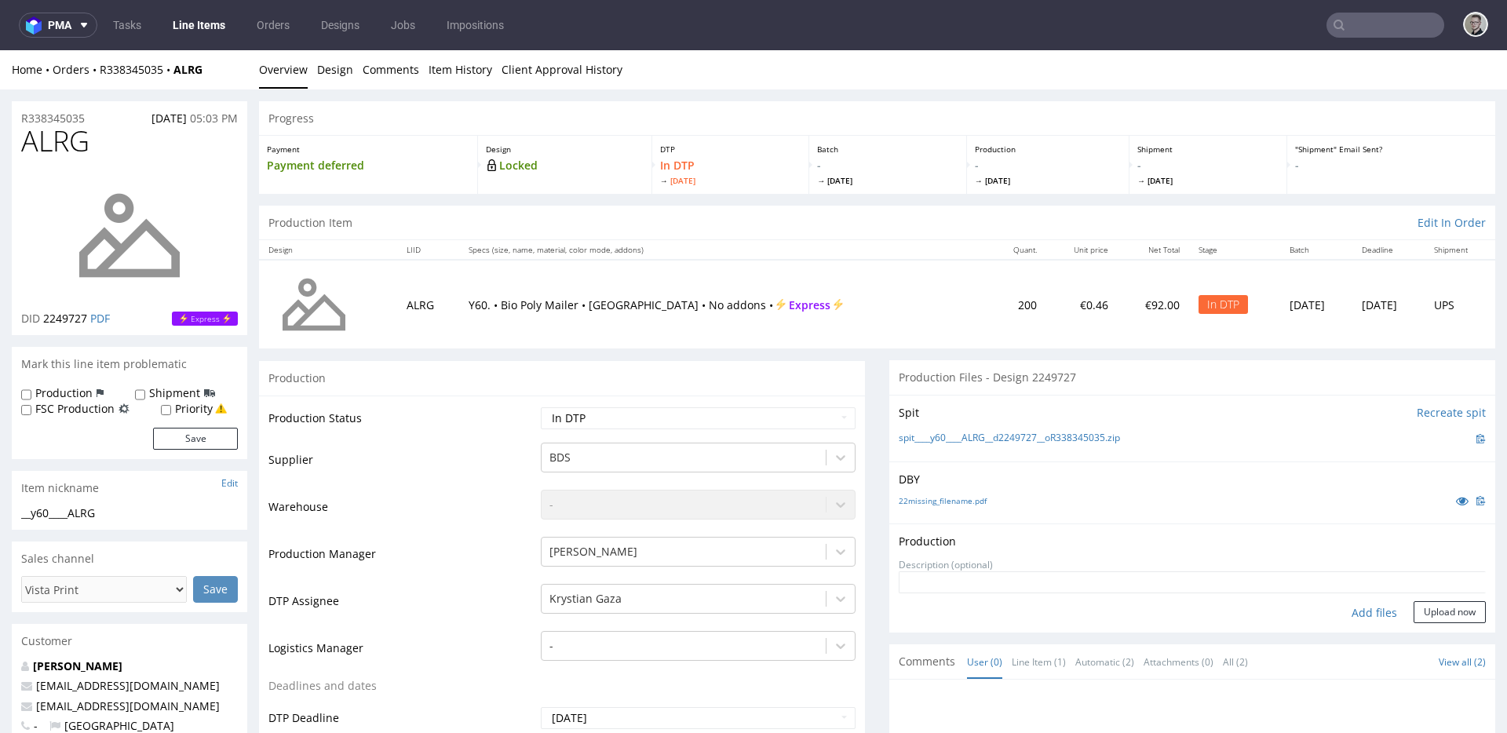
click at [1356, 615] on div "Add files" at bounding box center [1374, 613] width 79 height 24
type input "C:\fakepath\__y60____ALRG__d2249727__oR338345035__latest__outside.pdf"
click at [1356, 632] on button "Upload now" at bounding box center [1450, 637] width 72 height 22
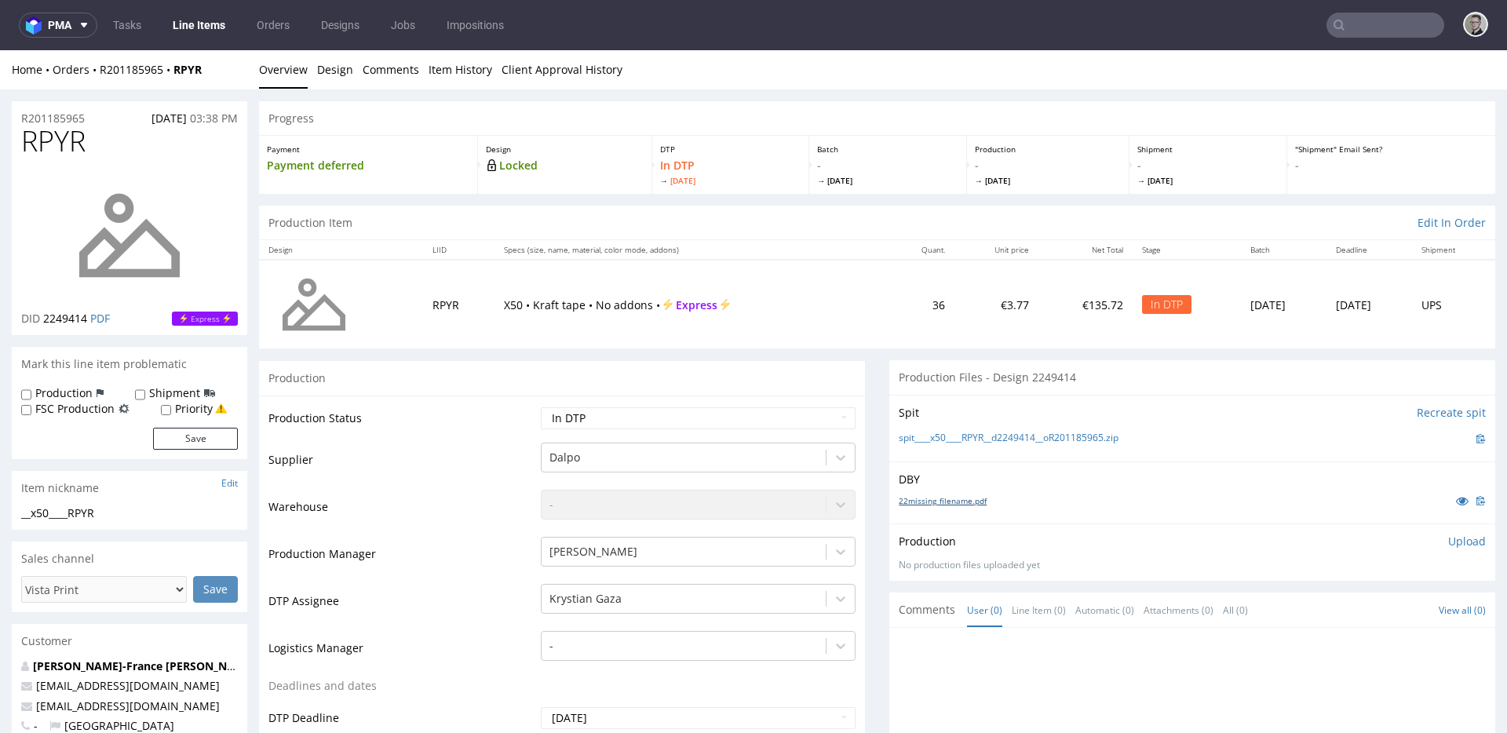
click at [915, 501] on link "22missing_filename.pdf" at bounding box center [943, 500] width 88 height 11
click at [318, 77] on link "Design" at bounding box center [335, 69] width 36 height 38
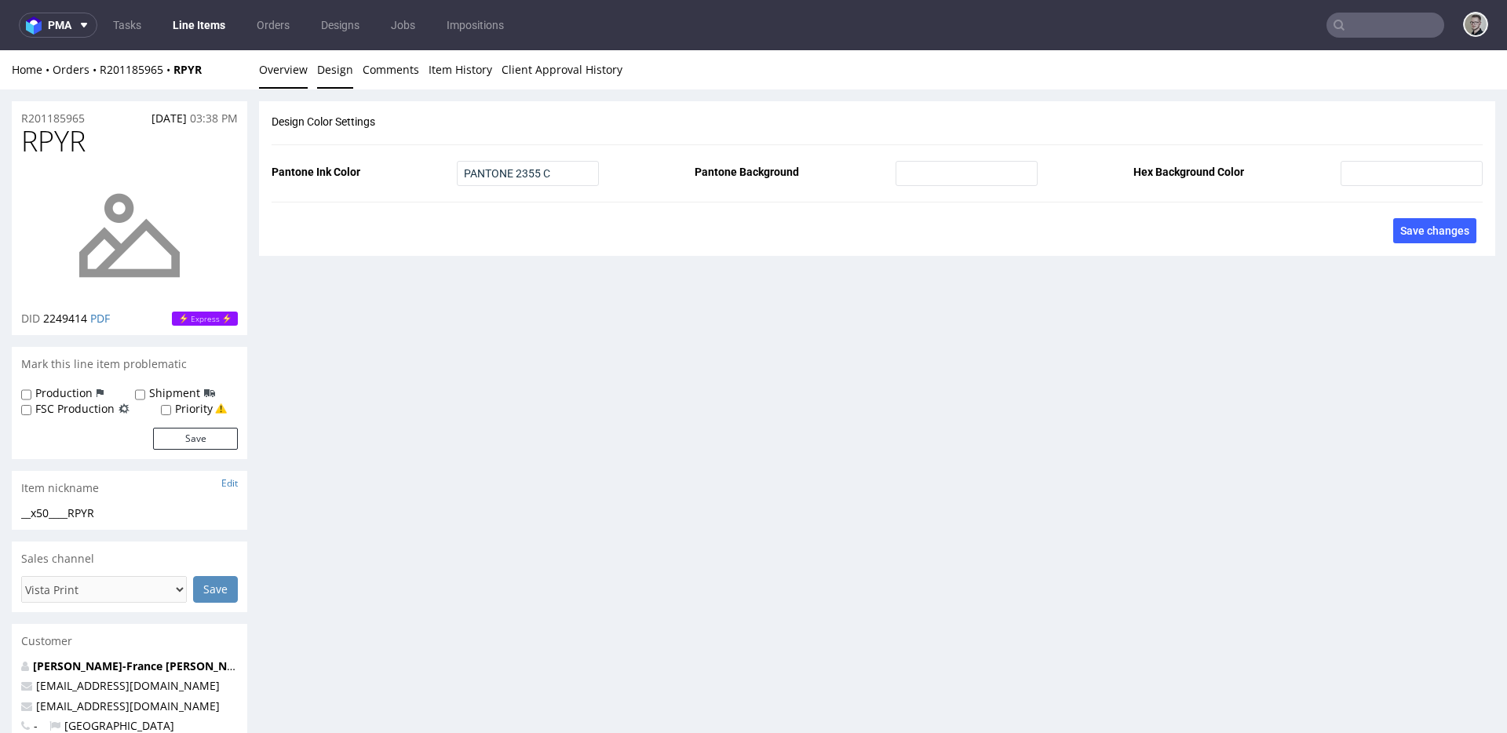
click at [288, 71] on link "Overview" at bounding box center [283, 69] width 49 height 38
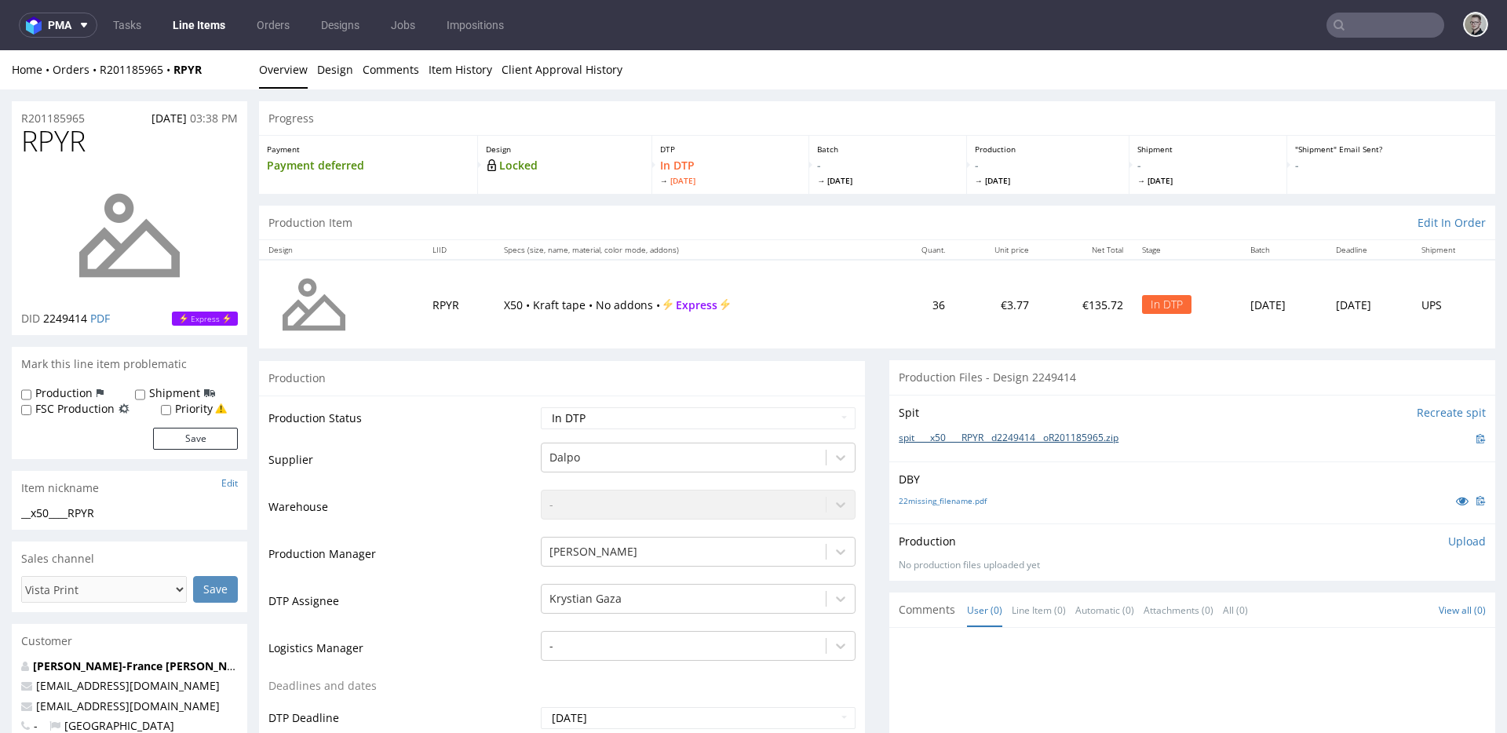
click at [981, 433] on link "spit____x50____RPYR__d2249414__oR201185965.zip" at bounding box center [1009, 438] width 220 height 13
click at [1356, 537] on p "Upload" at bounding box center [1467, 542] width 38 height 16
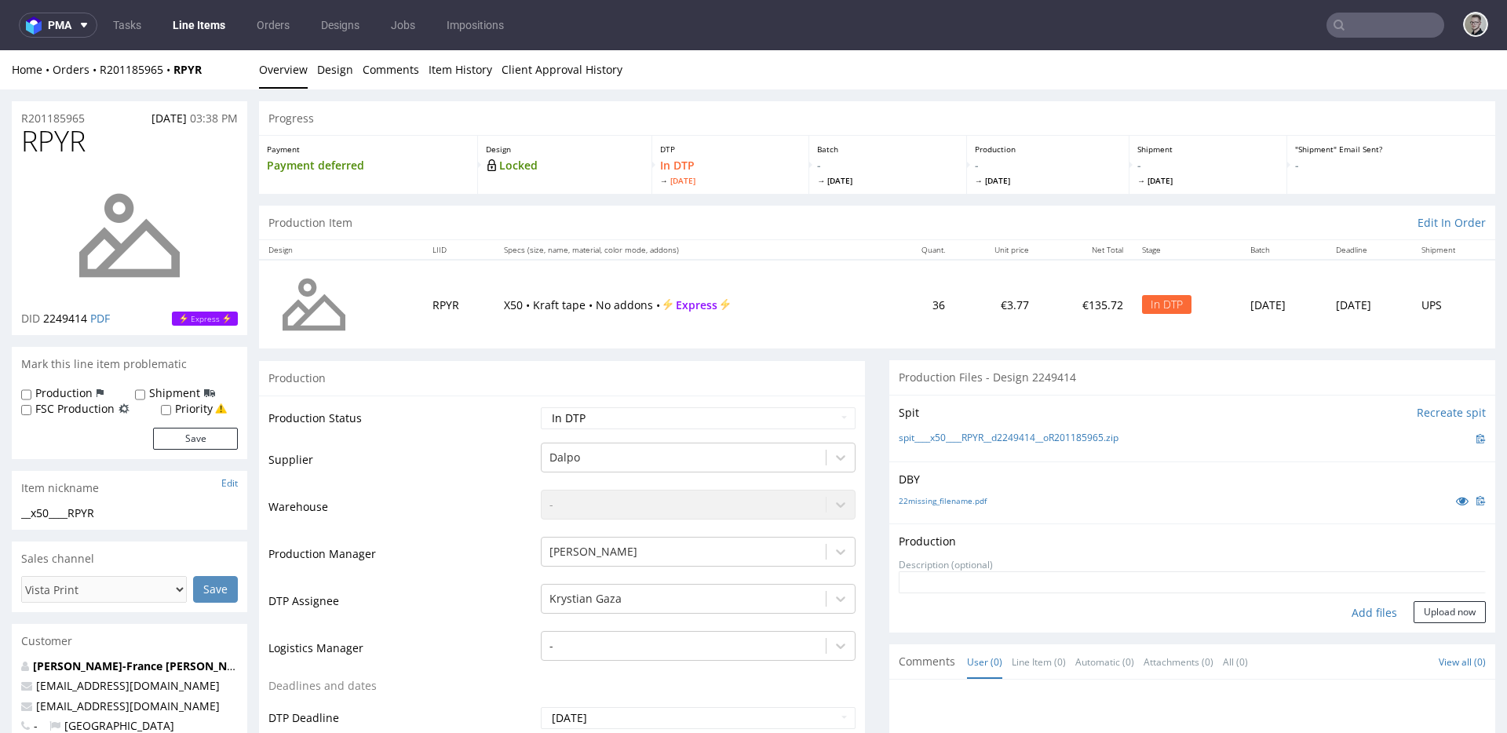
click at [1335, 611] on div "Add files" at bounding box center [1374, 613] width 79 height 24
type input "C:\fakepath\__x50____RPYR__d2249414__oR201185965__latest__outside.pdf"
click at [1356, 642] on button "Upload now" at bounding box center [1450, 637] width 72 height 22
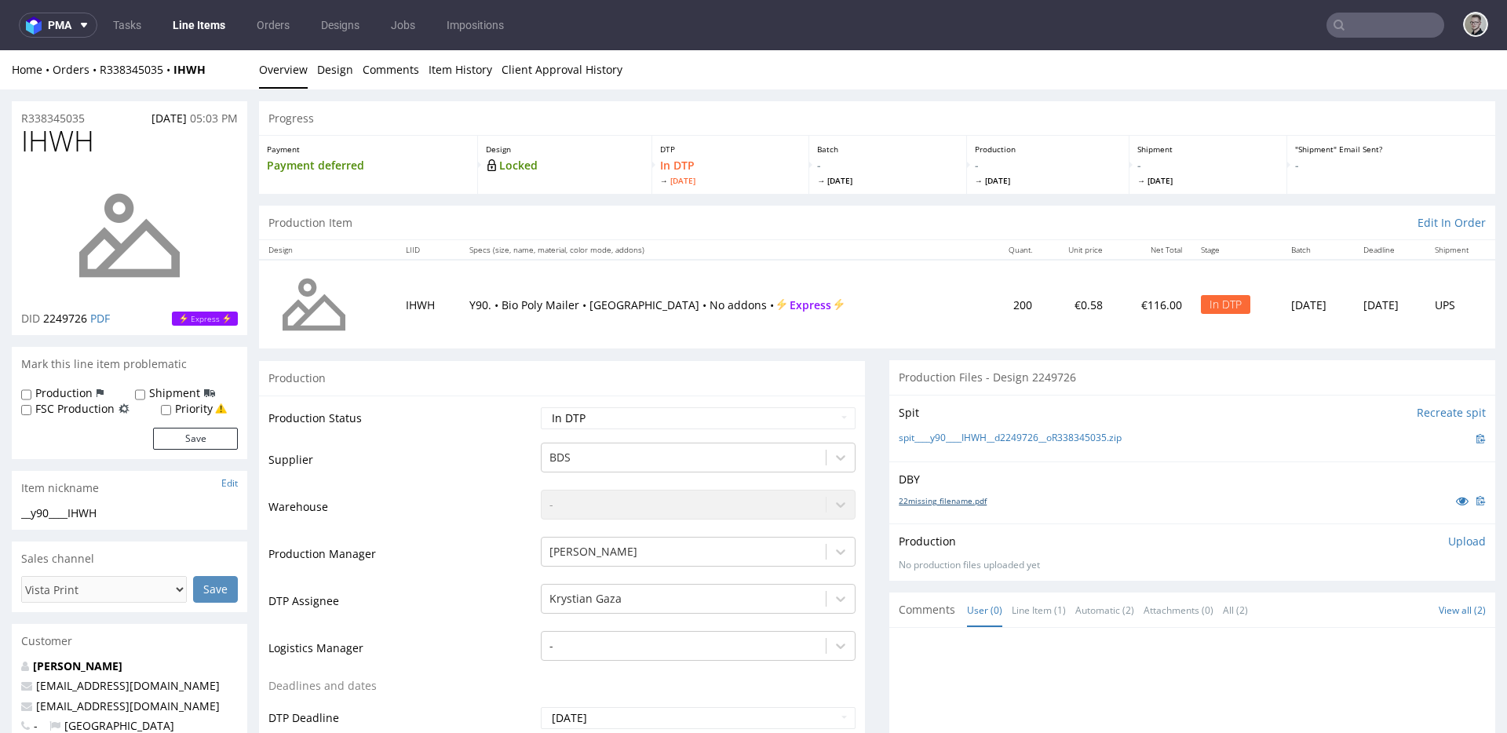
click at [944, 495] on link "22missing_filename.pdf" at bounding box center [943, 500] width 88 height 11
click at [962, 436] on link "spit____y90____IHWH__d2249726__oR338345035.zip" at bounding box center [1010, 438] width 223 height 13
click at [1356, 539] on p "Upload" at bounding box center [1467, 542] width 38 height 16
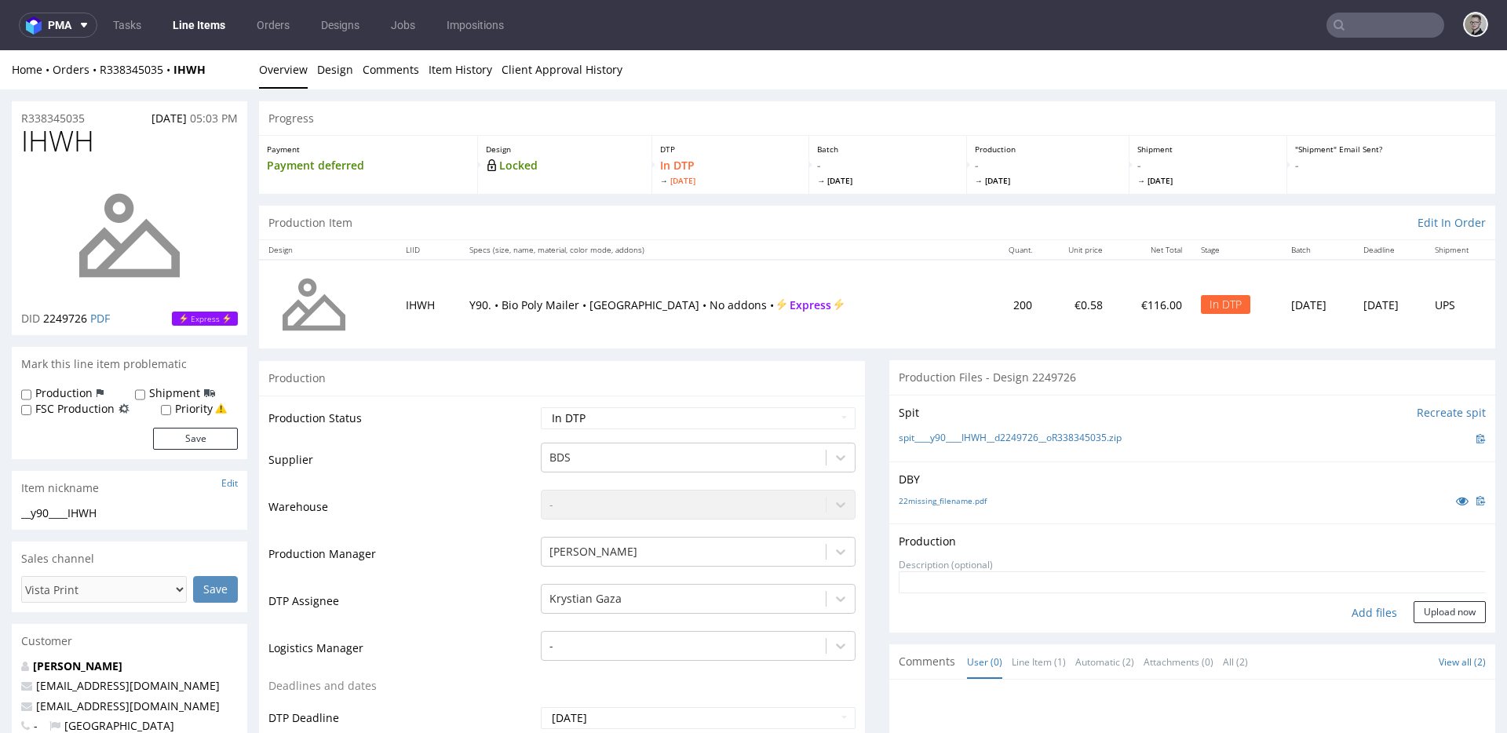
click at [1346, 610] on div "Add files" at bounding box center [1374, 613] width 79 height 24
type input "C:\fakepath\__y90____IHWH__d2249726__oR338345035__latest__outside.pdf"
click at [1356, 648] on button "Upload now" at bounding box center [1450, 637] width 72 height 22
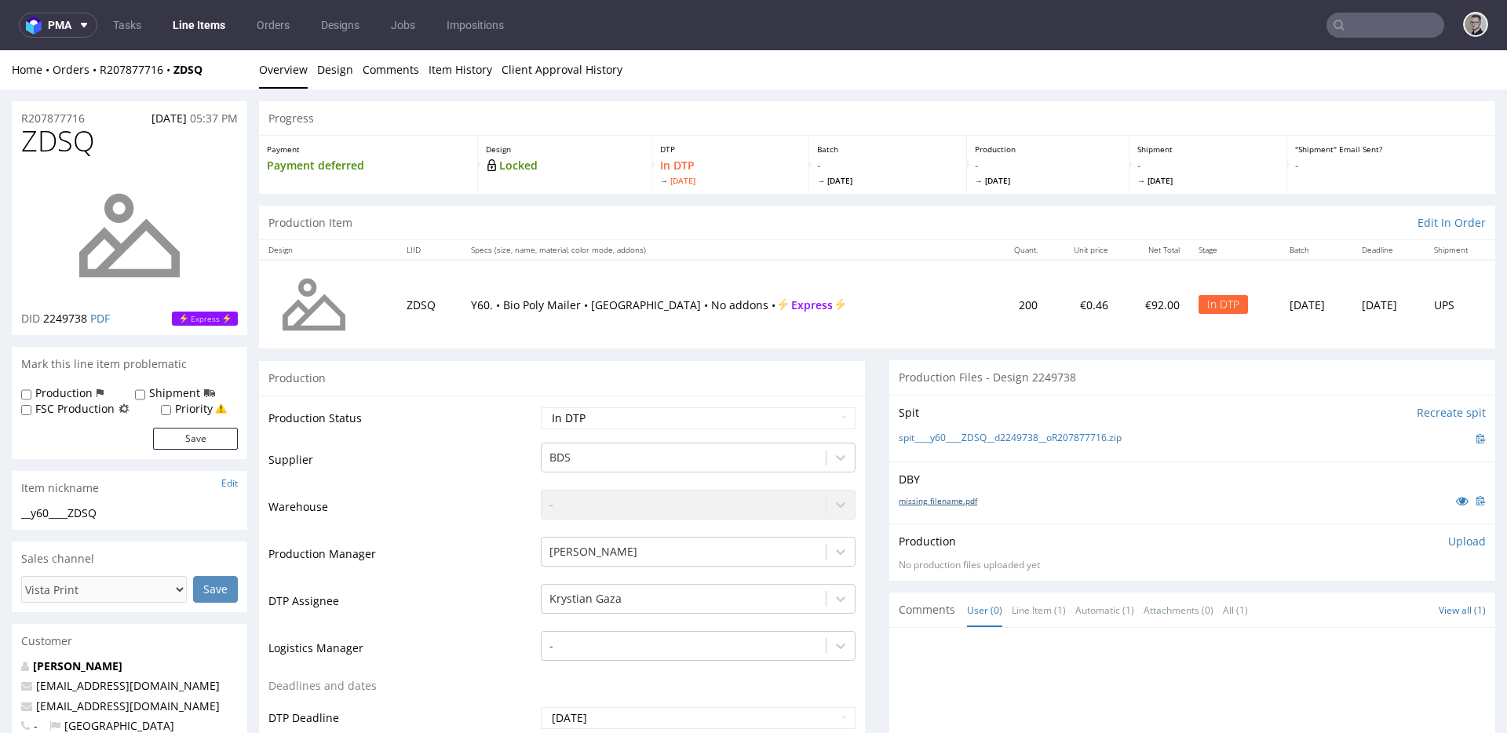
click at [934, 497] on link "missing_filename.pdf" at bounding box center [938, 500] width 79 height 11
click at [954, 435] on link "spit____y60____ZDSQ__d2249738__oR207877716.zip" at bounding box center [1010, 438] width 223 height 13
click at [1356, 538] on p "Upload" at bounding box center [1467, 542] width 38 height 16
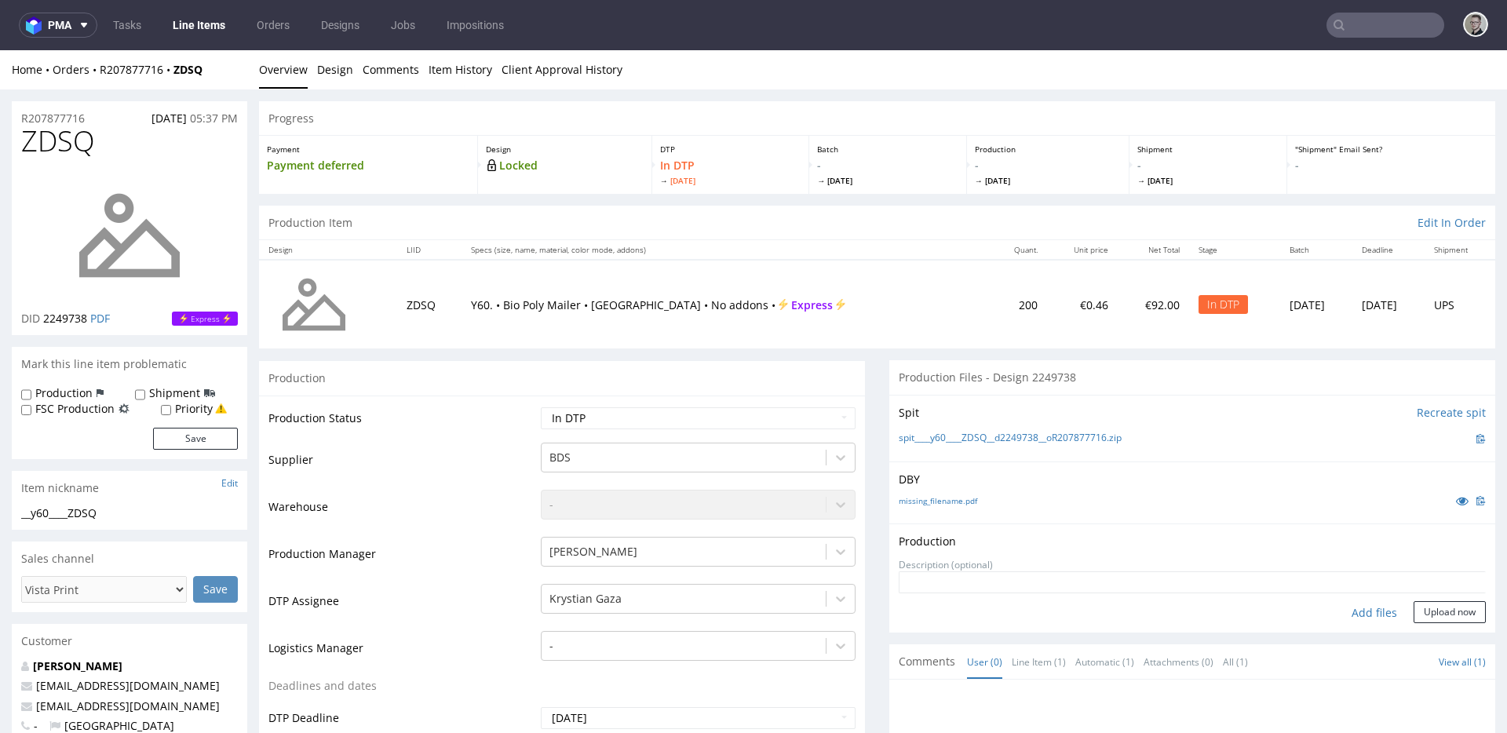
click at [1356, 605] on div "Add files" at bounding box center [1374, 613] width 79 height 24
type input "C:\fakepath\__y60____ZDSQ__d2249738__oR207877716__latest__outside.pdf"
click at [1356, 629] on button "Upload now" at bounding box center [1450, 637] width 72 height 22
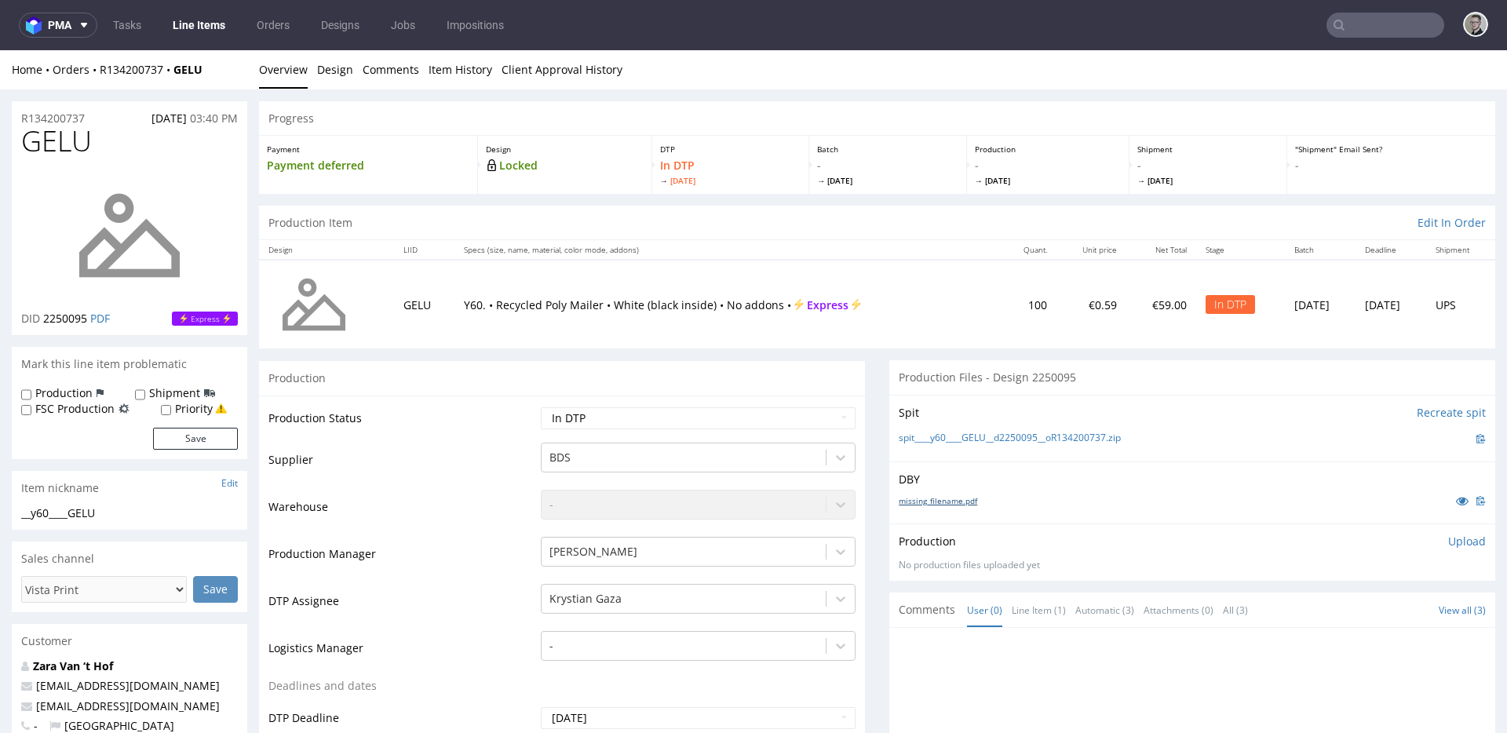
click at [912, 496] on link "missing_filename.pdf" at bounding box center [938, 500] width 79 height 11
click at [992, 437] on link "spit____y60____GELU__d2250095__oR134200737.zip" at bounding box center [1010, 438] width 222 height 13
click at [1356, 542] on p "Upload" at bounding box center [1467, 542] width 38 height 16
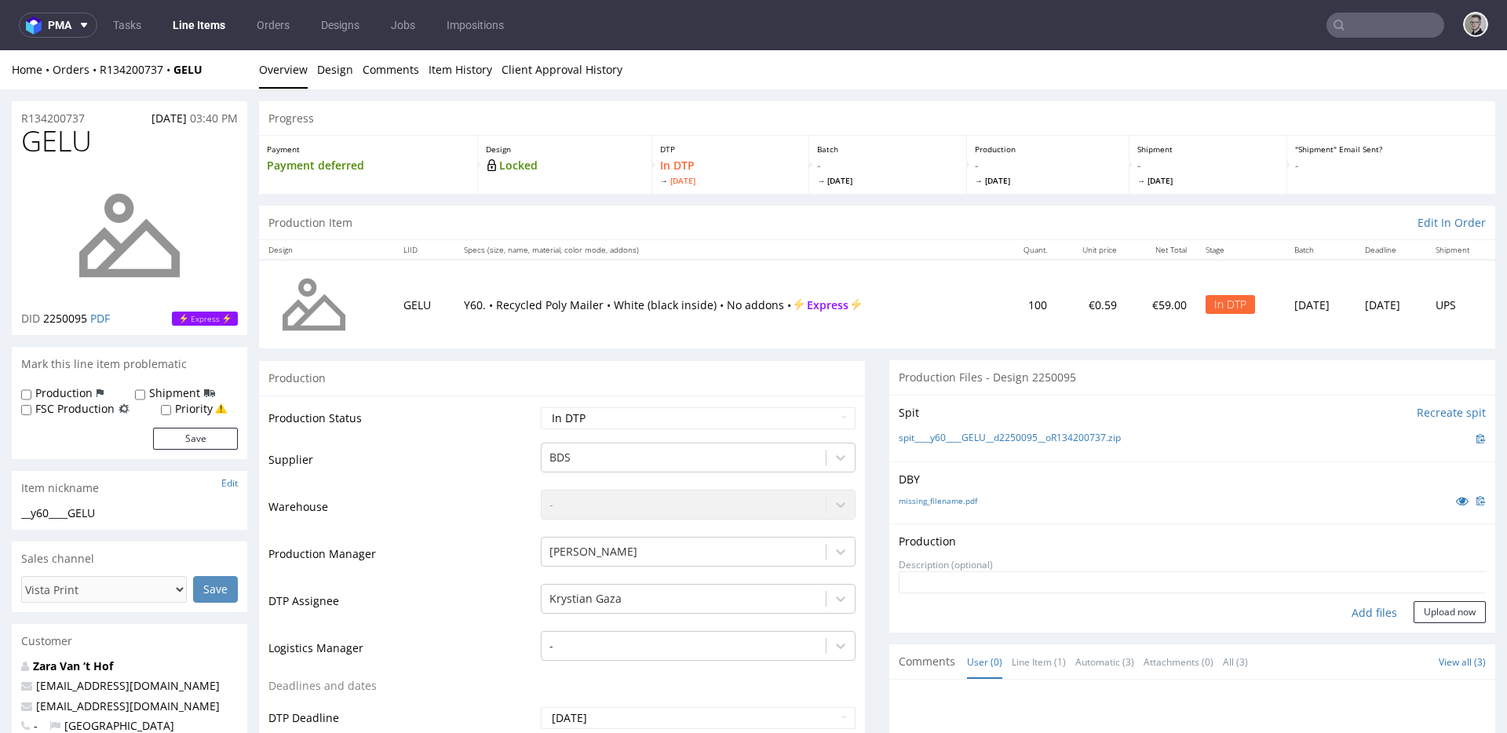
click at [1356, 616] on div "Add files" at bounding box center [1374, 613] width 79 height 24
type input "C:\fakepath\__y60____GELU__d2250095__oR134200737__latest__outside.pdf"
click at [1356, 634] on button "Upload now" at bounding box center [1450, 637] width 72 height 22
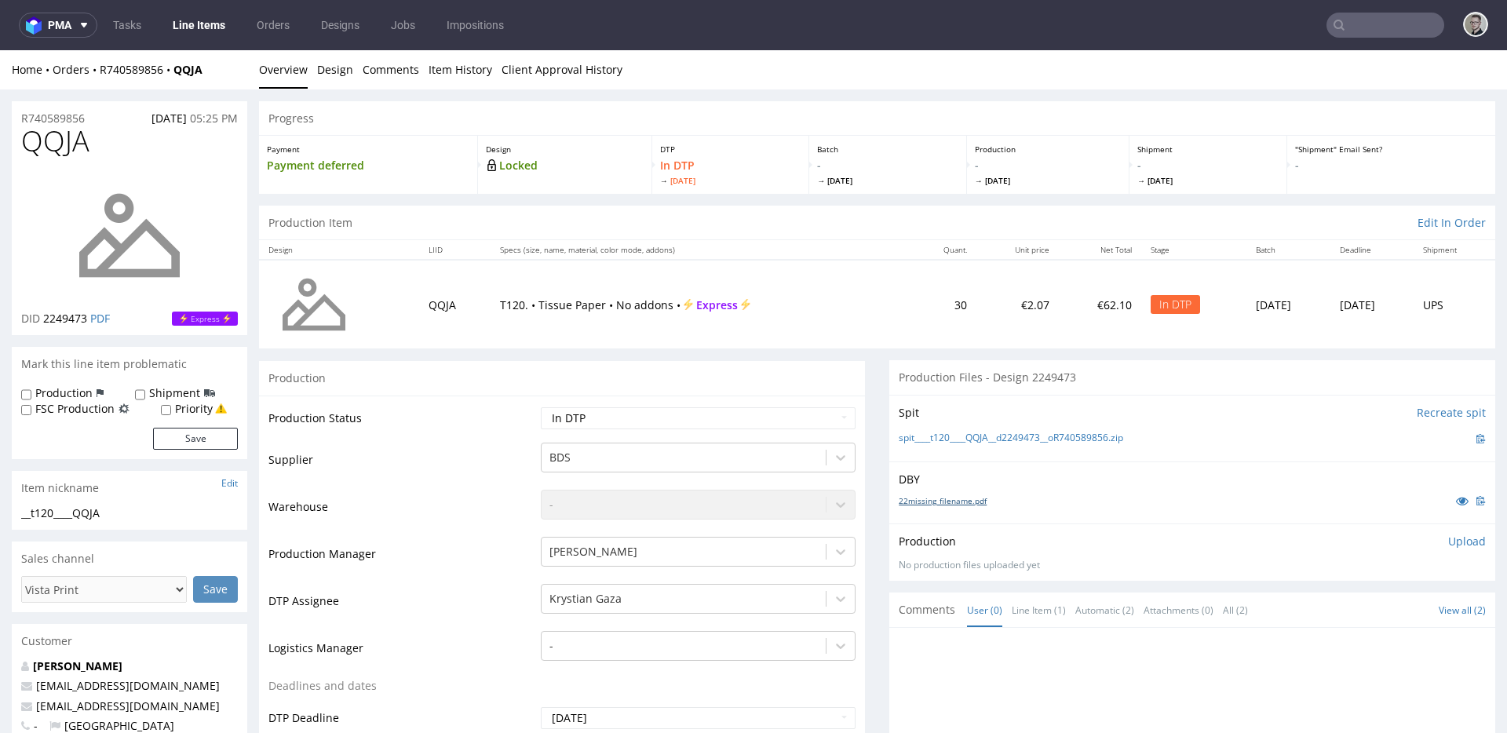
click at [955, 495] on link "22missing_filename.pdf" at bounding box center [943, 500] width 88 height 11
click at [971, 439] on link "spit____t120____QQJA__d2249473__oR740589856.zip" at bounding box center [1011, 438] width 225 height 13
drag, startPoint x: 1448, startPoint y: 543, endPoint x: 1401, endPoint y: 568, distance: 53.0
click at [1356, 543] on p "Upload" at bounding box center [1467, 542] width 38 height 16
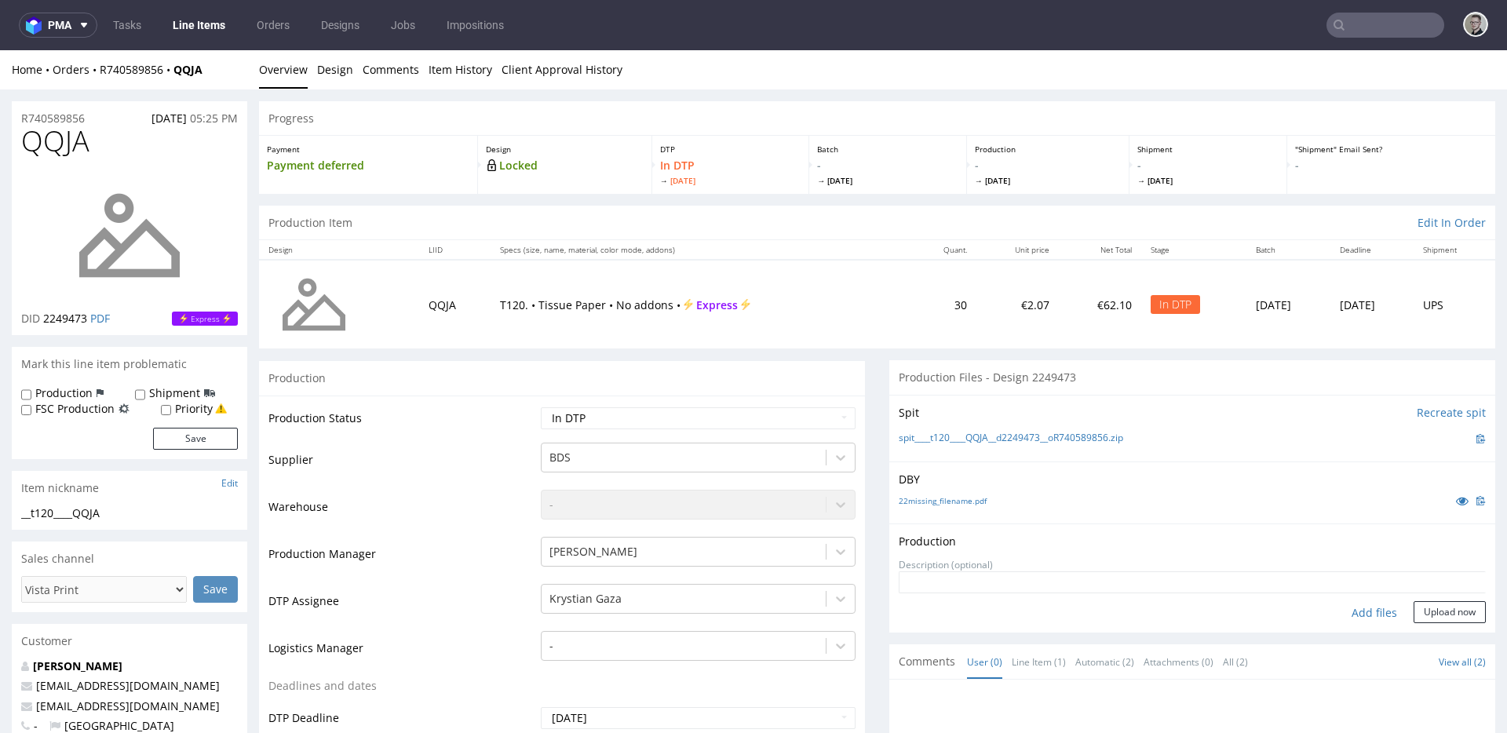
click at [1356, 614] on div "Add files" at bounding box center [1374, 613] width 79 height 24
type input "C:\fakepath\__t120____QQJA__d2249473__oR740589856__latest__outside.pdf"
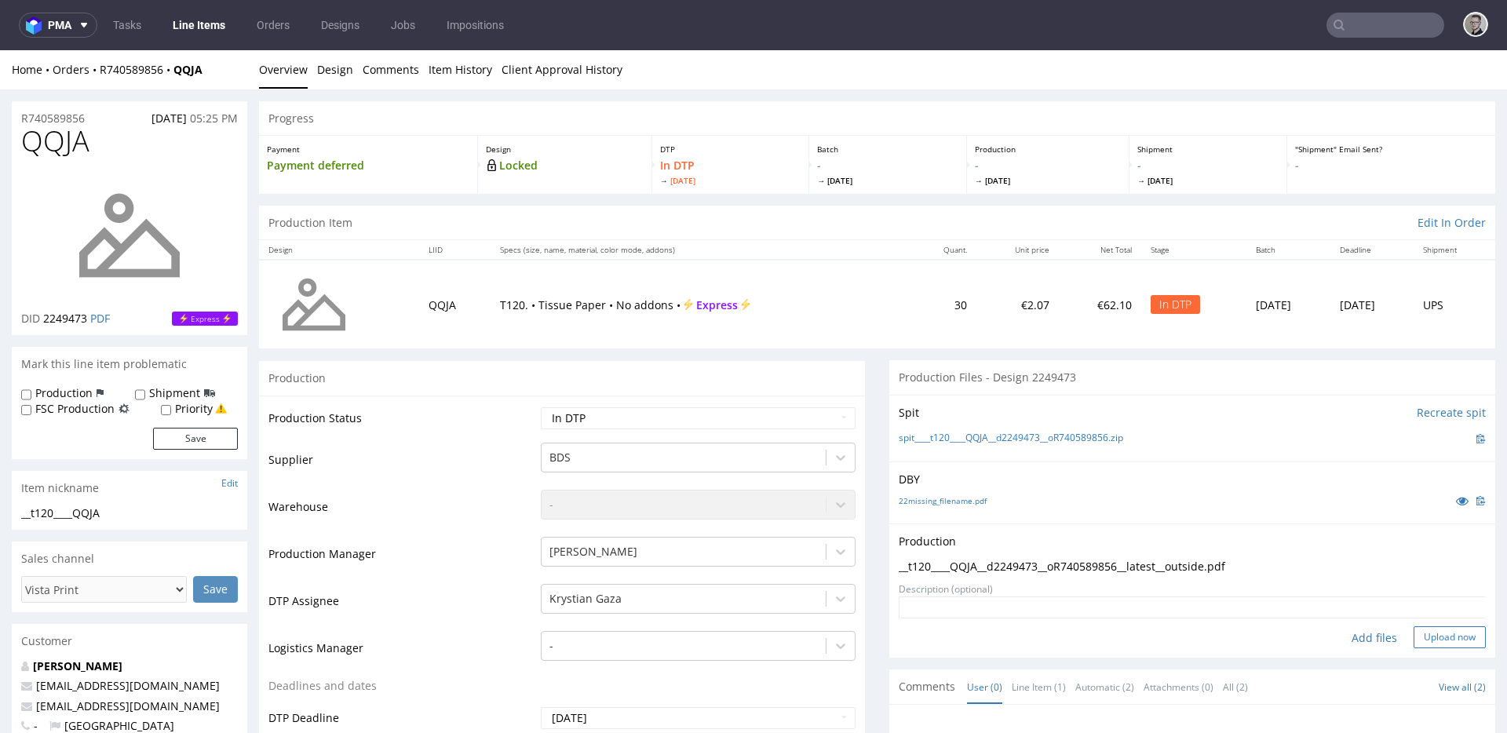
click at [1356, 630] on button "Upload now" at bounding box center [1450, 637] width 72 height 22
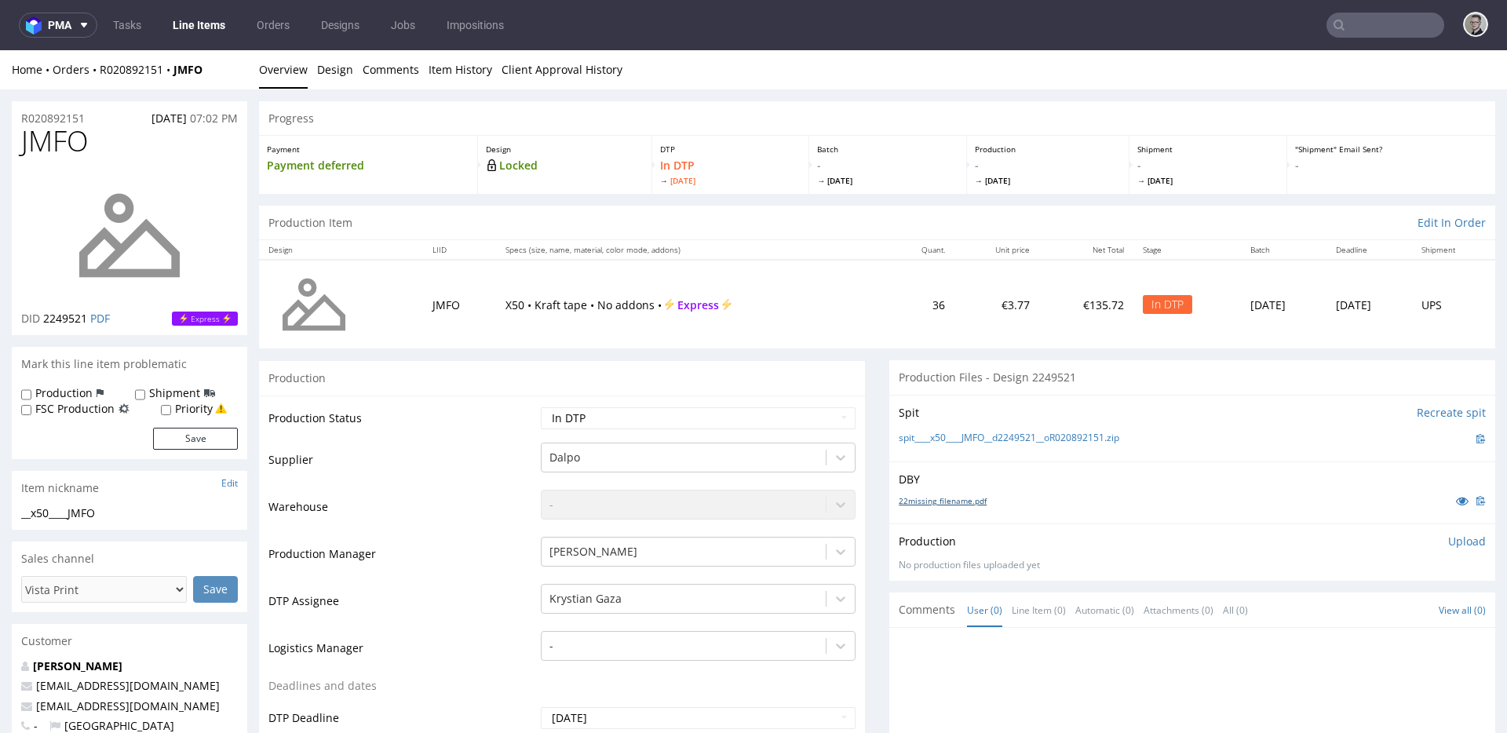
click at [958, 503] on link "22missing_filename.pdf" at bounding box center [943, 500] width 88 height 11
click at [971, 429] on div "Spit Recreate spit spit____x50____JMFO__d2249521__oR020892151.zip" at bounding box center [1192, 428] width 606 height 67
click at [977, 436] on link "spit____x50____JMFO__d2249521__oR020892151.zip" at bounding box center [1009, 438] width 221 height 13
click at [1356, 546] on p "Upload" at bounding box center [1467, 542] width 38 height 16
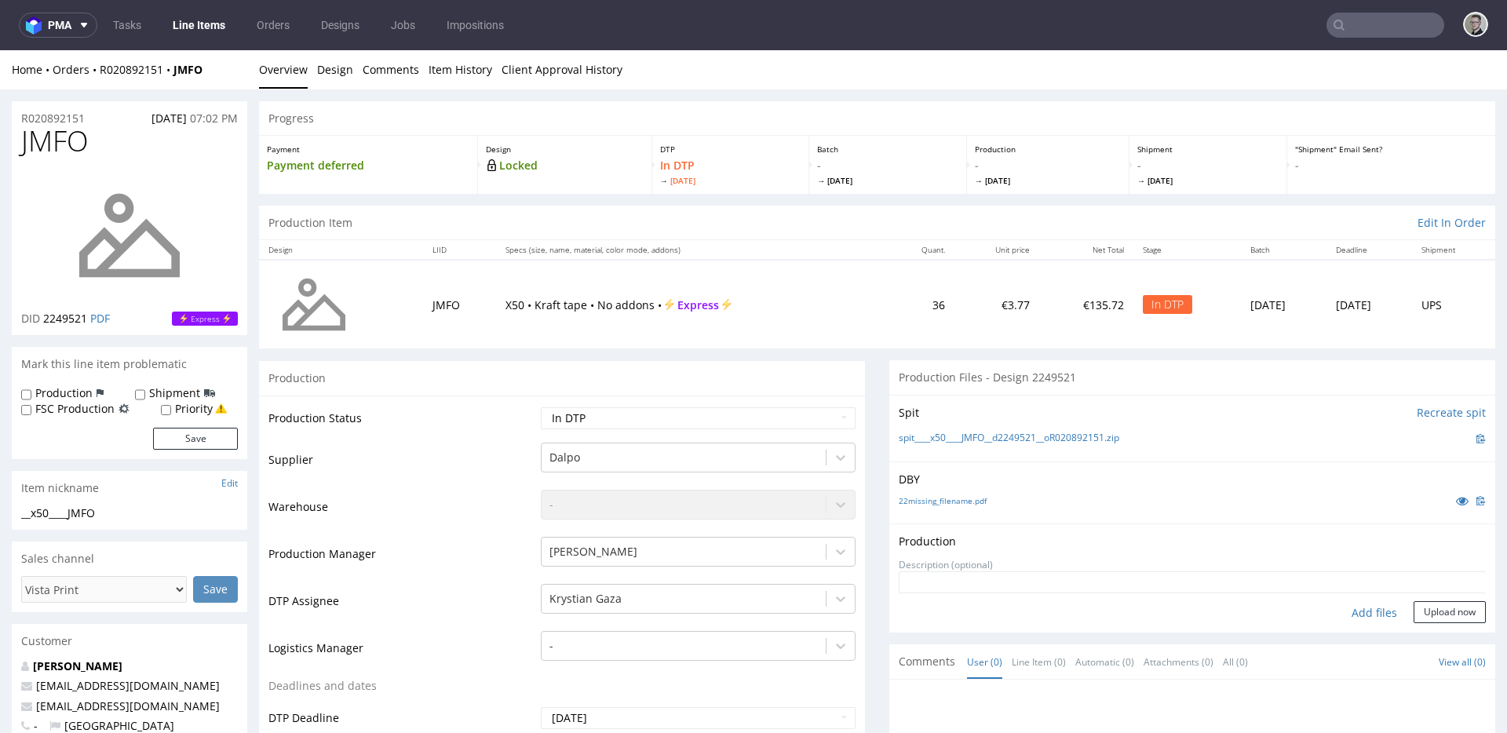
click at [1353, 607] on div "Add files" at bounding box center [1374, 613] width 79 height 24
type input "C:\fakepath\__x50____JMFO__d2249521__oR020892151__latest__outside.pdf"
drag, startPoint x: 1421, startPoint y: 639, endPoint x: 1412, endPoint y: 626, distance: 15.2
click at [1356, 639] on button "Upload now" at bounding box center [1450, 637] width 72 height 22
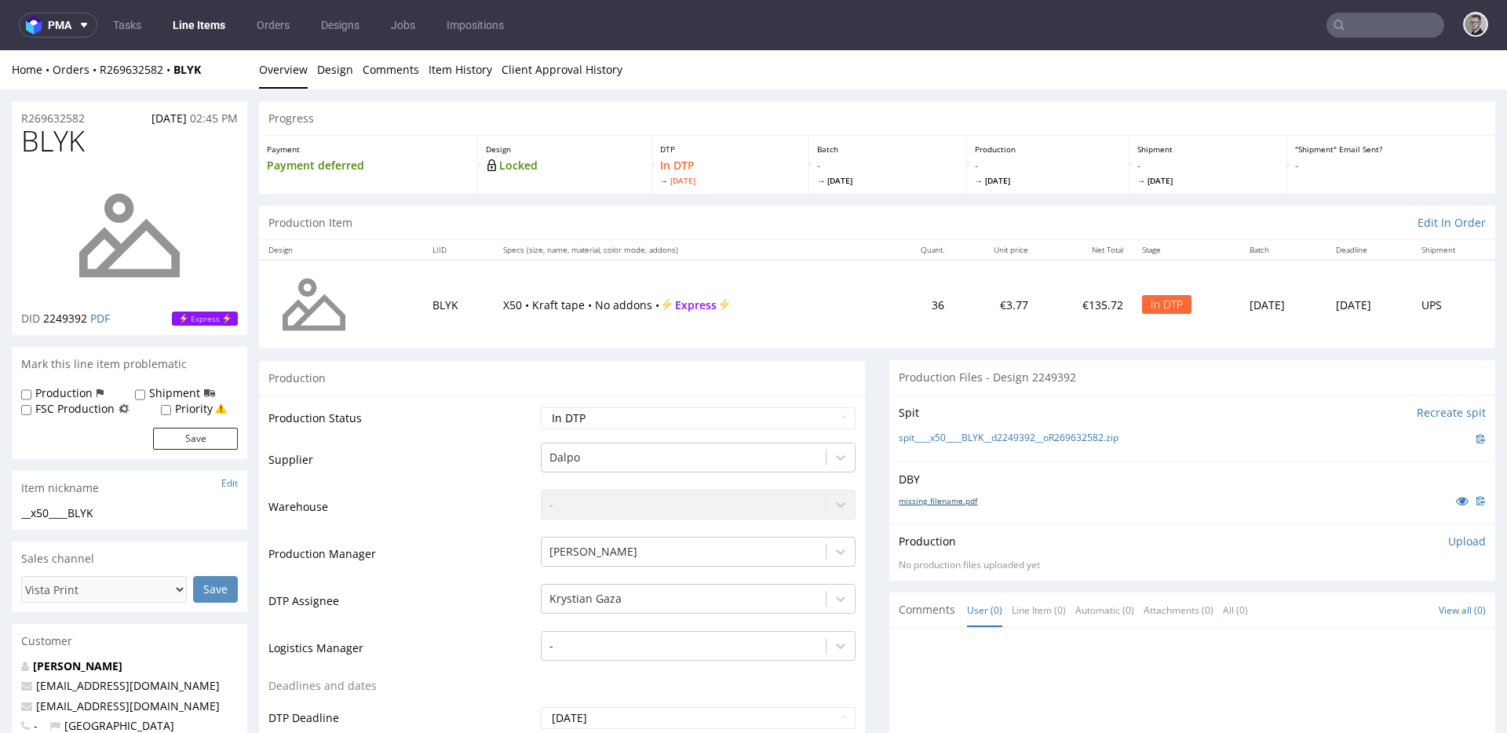
click at [921, 505] on link "missing_filename.pdf" at bounding box center [938, 500] width 79 height 11
click at [954, 435] on link "spit____x50____BLYK__d2249392__oR269632582.zip" at bounding box center [1009, 438] width 220 height 13
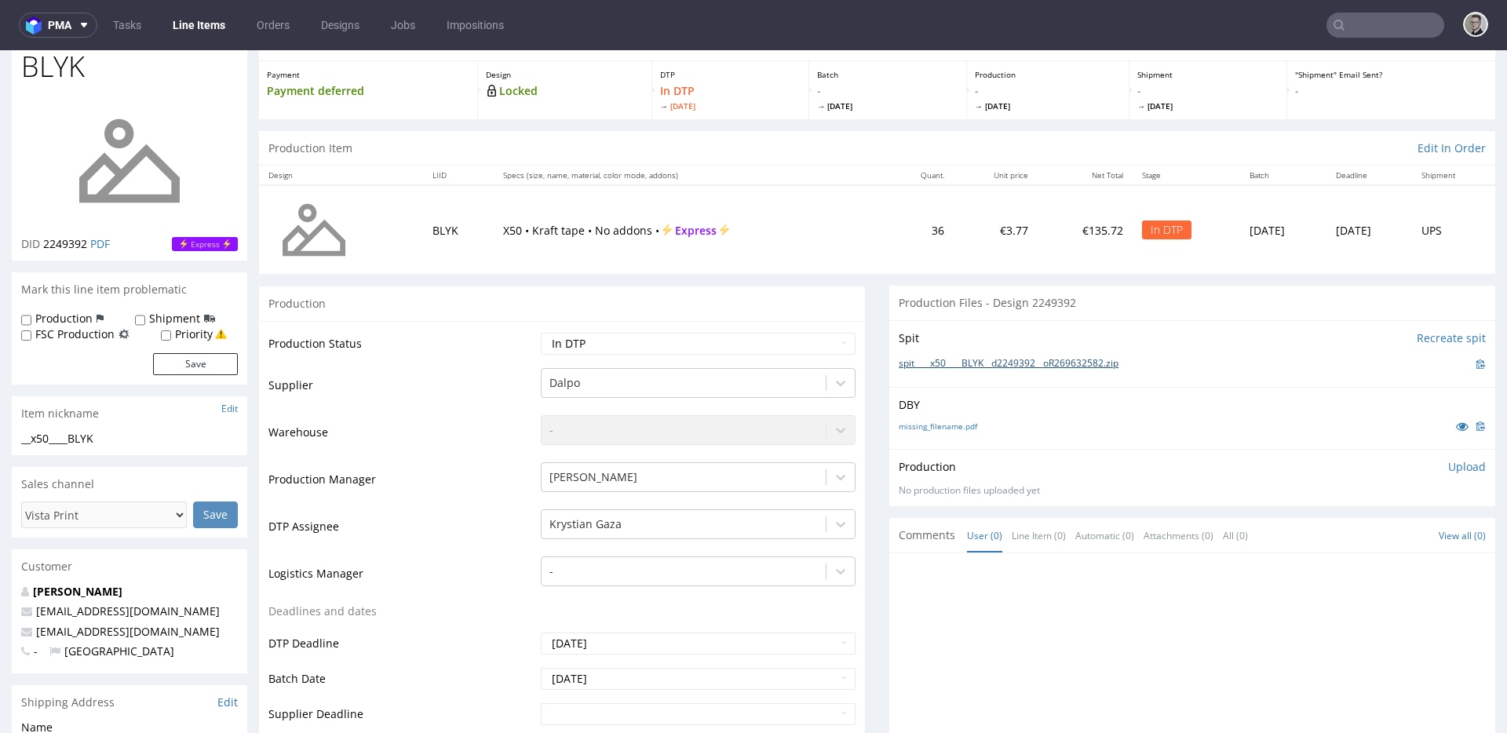
scroll to position [298, 0]
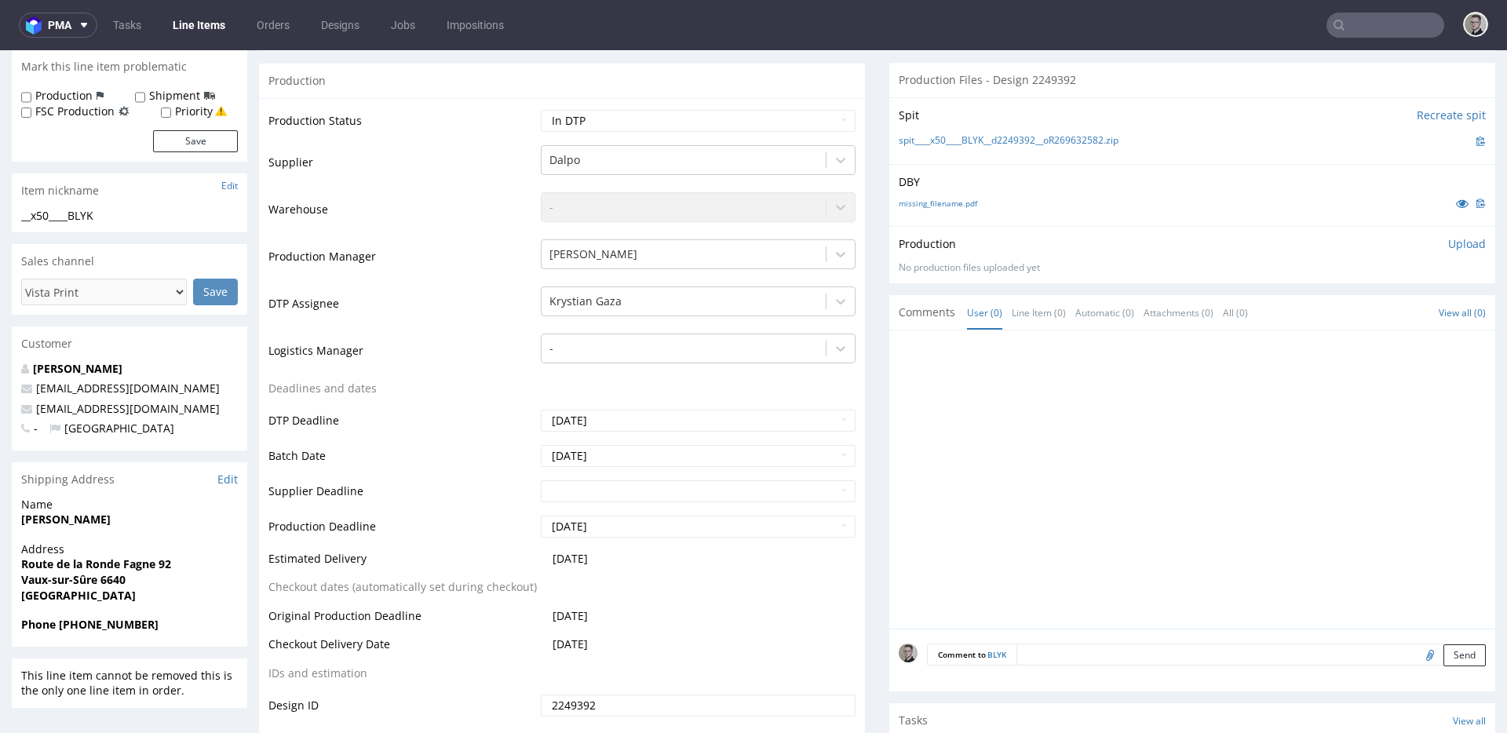
click at [1107, 668] on div "Comment to BLYK Send" at bounding box center [1192, 660] width 606 height 63
click at [1116, 660] on textarea at bounding box center [1251, 655] width 469 height 22
paste textarea "Print Color - Pantone White (set as 100% Magenta named Pantone White for design…"
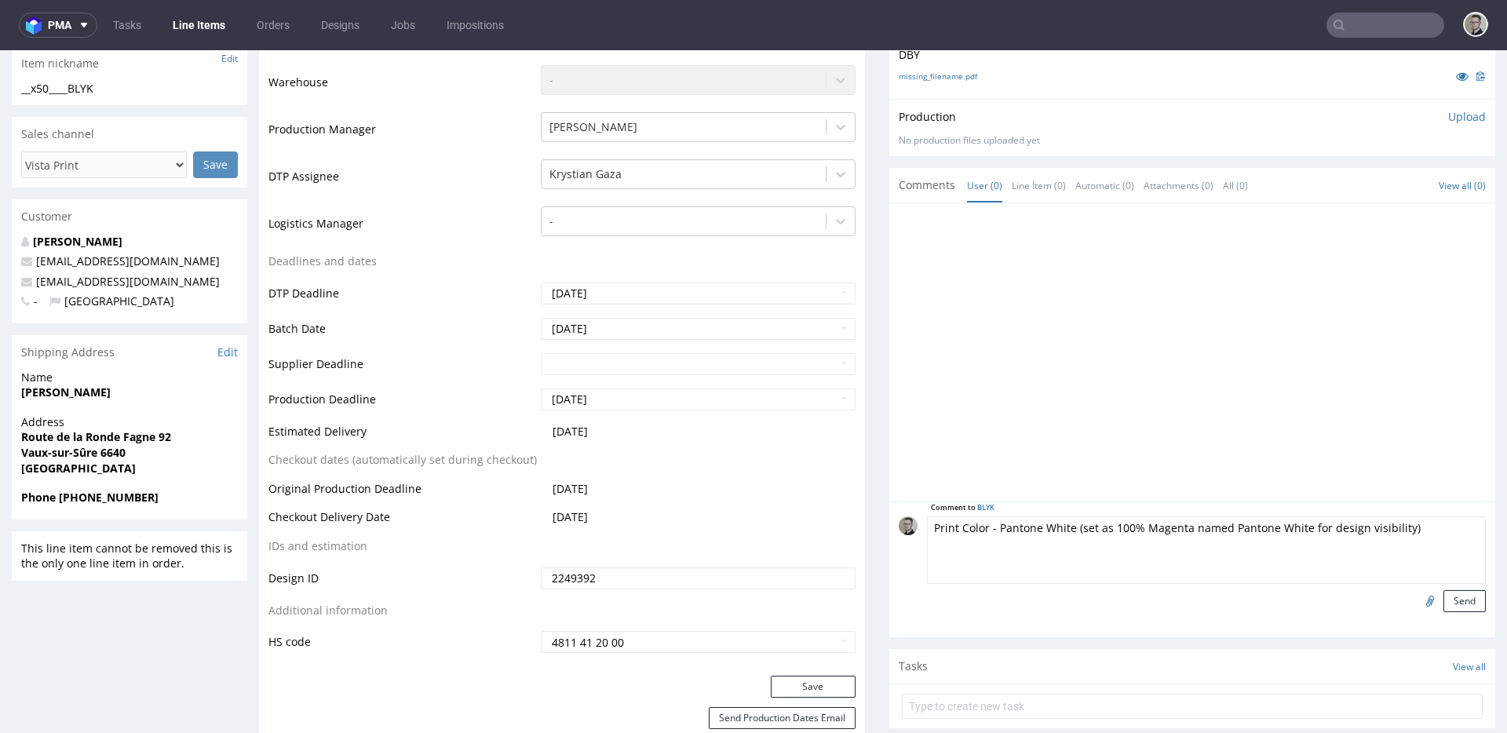
scroll to position [446, 0]
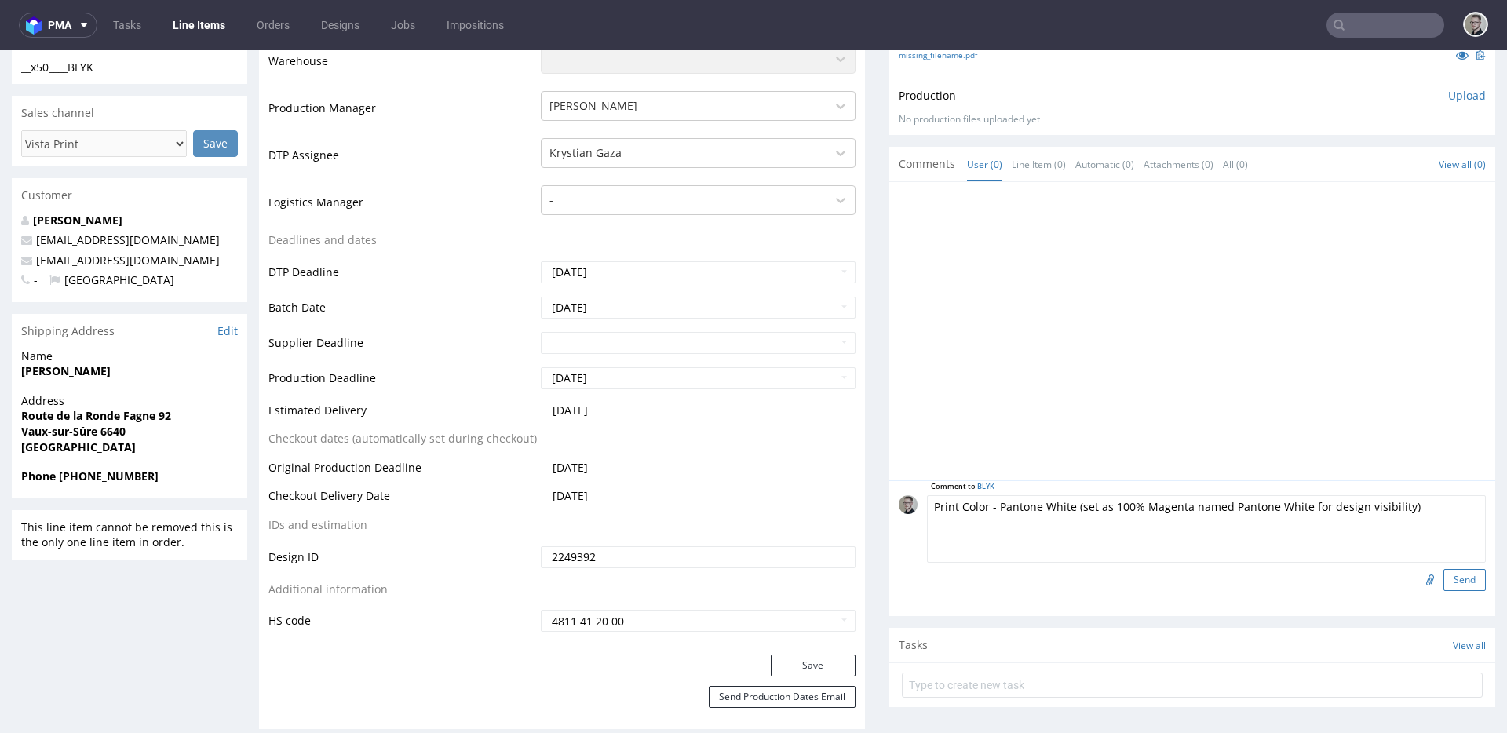
type textarea "Print Color - Pantone White (set as 100% Magenta named Pantone White for design…"
click at [1356, 578] on button "Send" at bounding box center [1465, 580] width 42 height 22
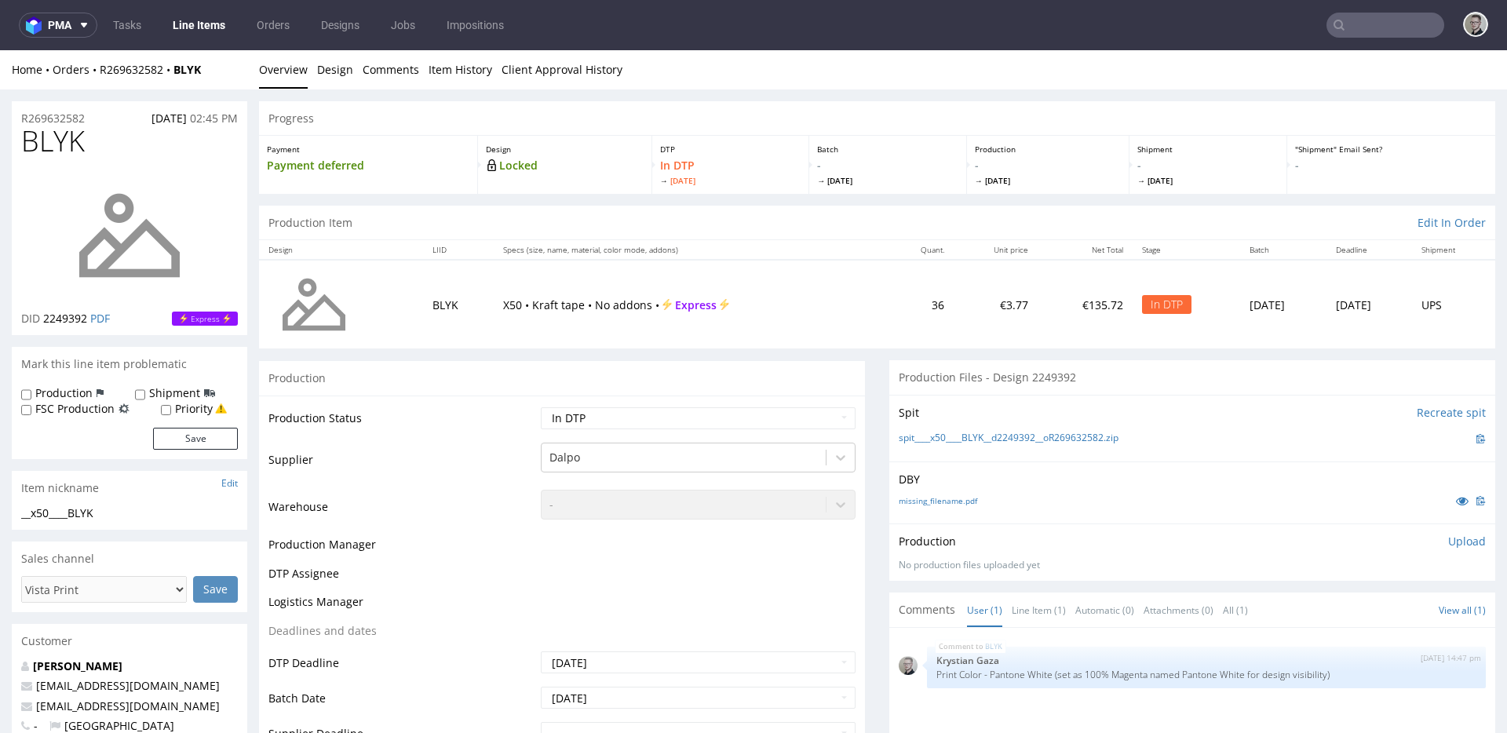
scroll to position [0, 0]
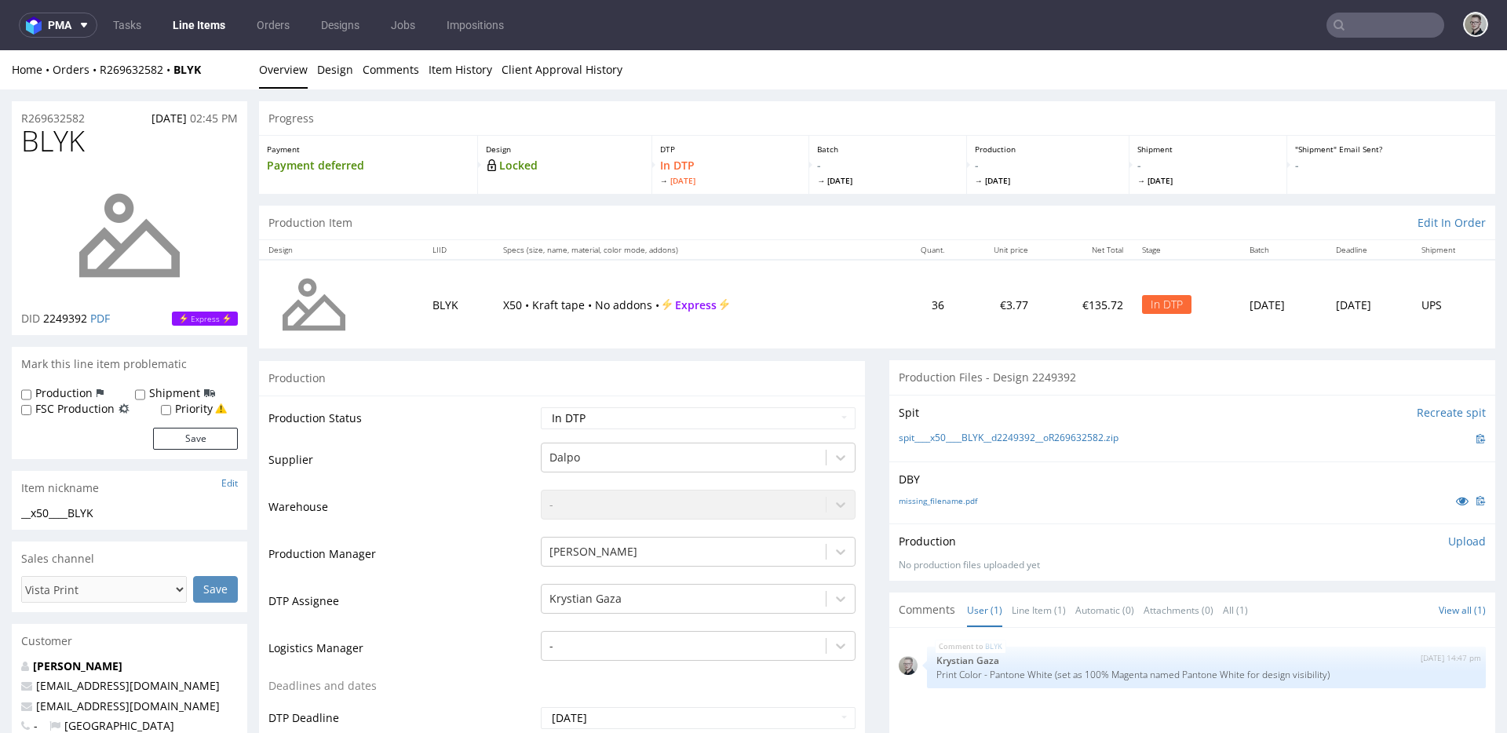
click at [68, 392] on label "Production" at bounding box center [63, 393] width 57 height 16
click at [31, 392] on input "Production" at bounding box center [26, 395] width 10 height 13
checkbox input "true"
click at [217, 444] on button "Save" at bounding box center [195, 439] width 85 height 22
click at [1356, 538] on p "Upload" at bounding box center [1467, 542] width 38 height 16
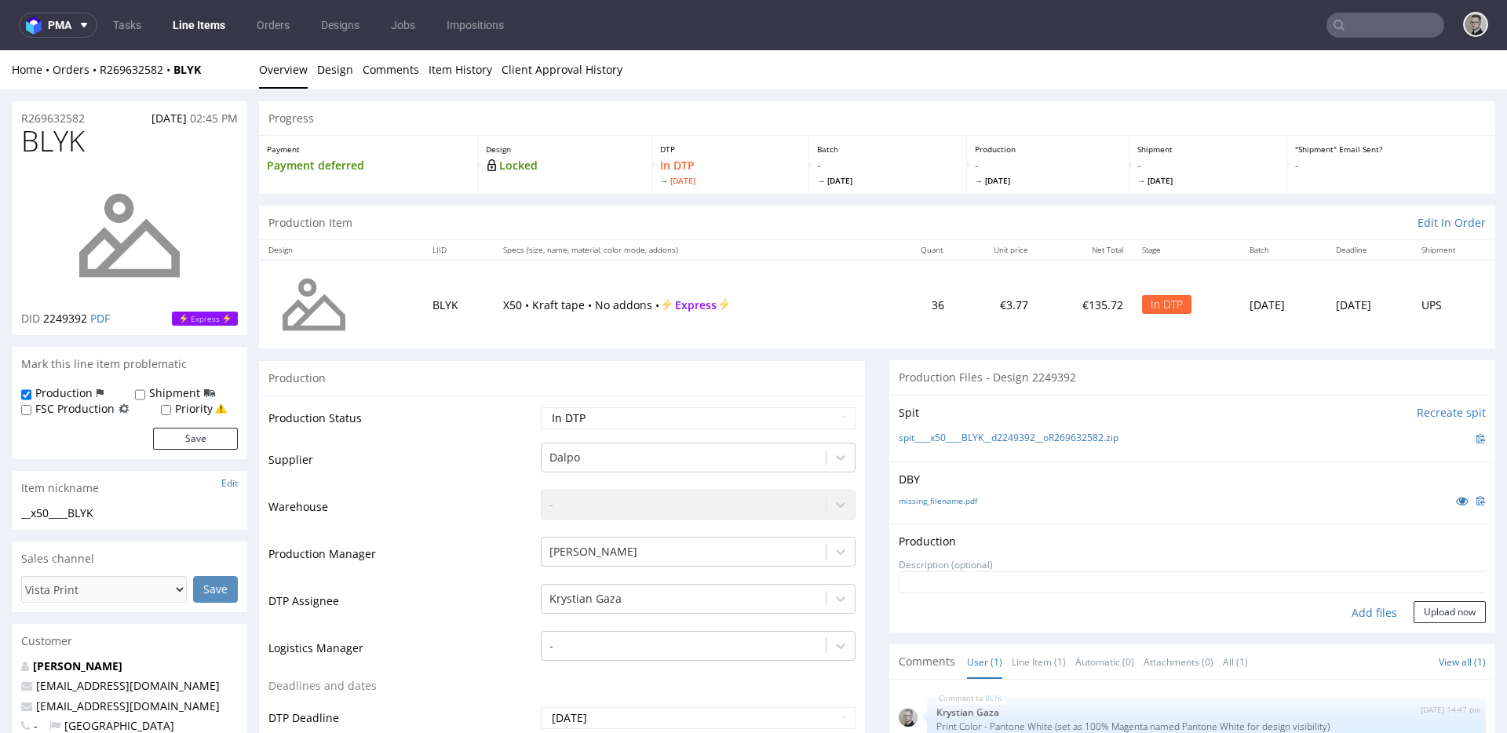
click at [1356, 610] on div "Add files" at bounding box center [1374, 613] width 79 height 24
type input "C:\fakepath\__x50____BLYK__d2249392__oR269632582__latest__outside.pdf"
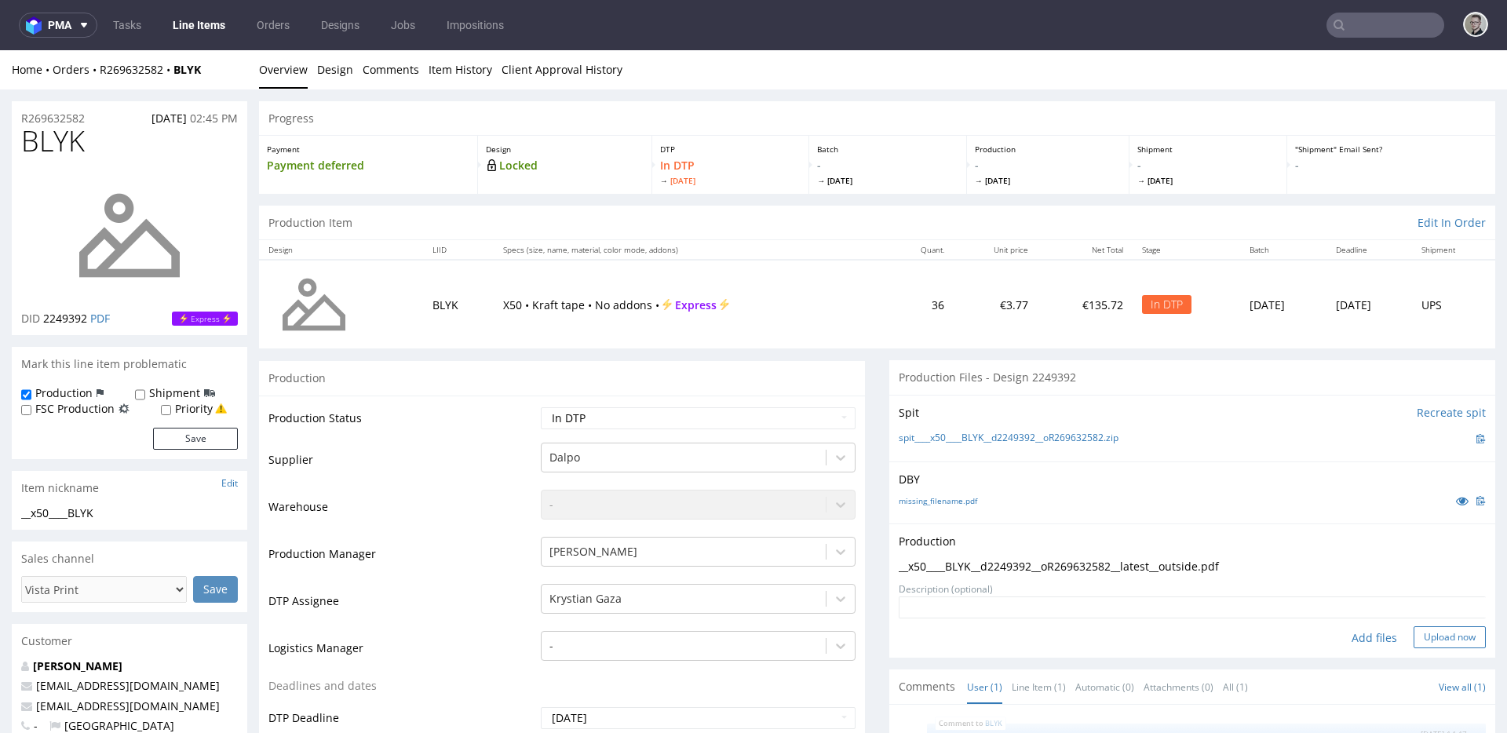
click at [1356, 644] on button "Upload now" at bounding box center [1450, 637] width 72 height 22
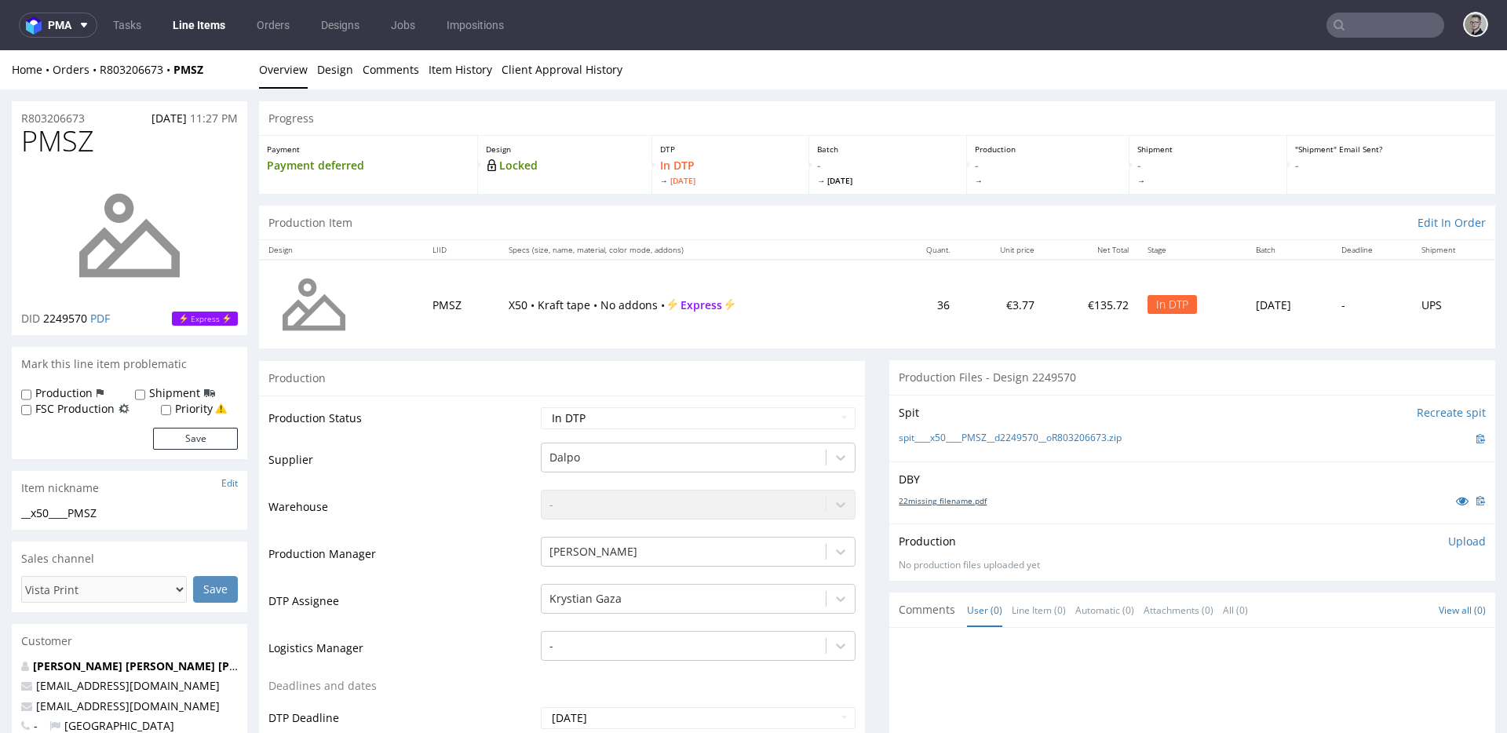
click at [952, 506] on link "22missing_filename.pdf" at bounding box center [943, 500] width 88 height 11
click at [1027, 435] on link "spit____x50____PMSZ__d2249570__oR803206673.zip" at bounding box center [1010, 438] width 223 height 13
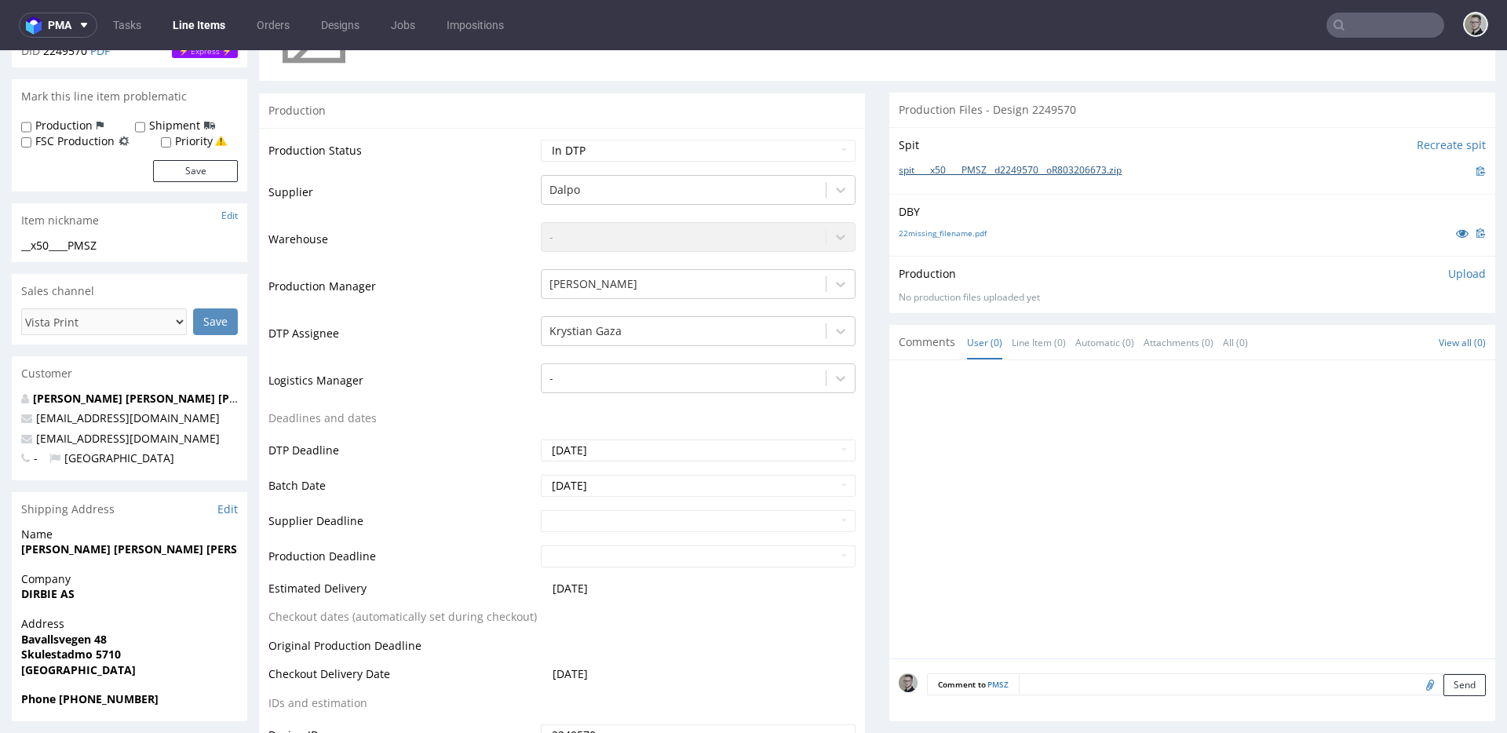
scroll to position [322, 0]
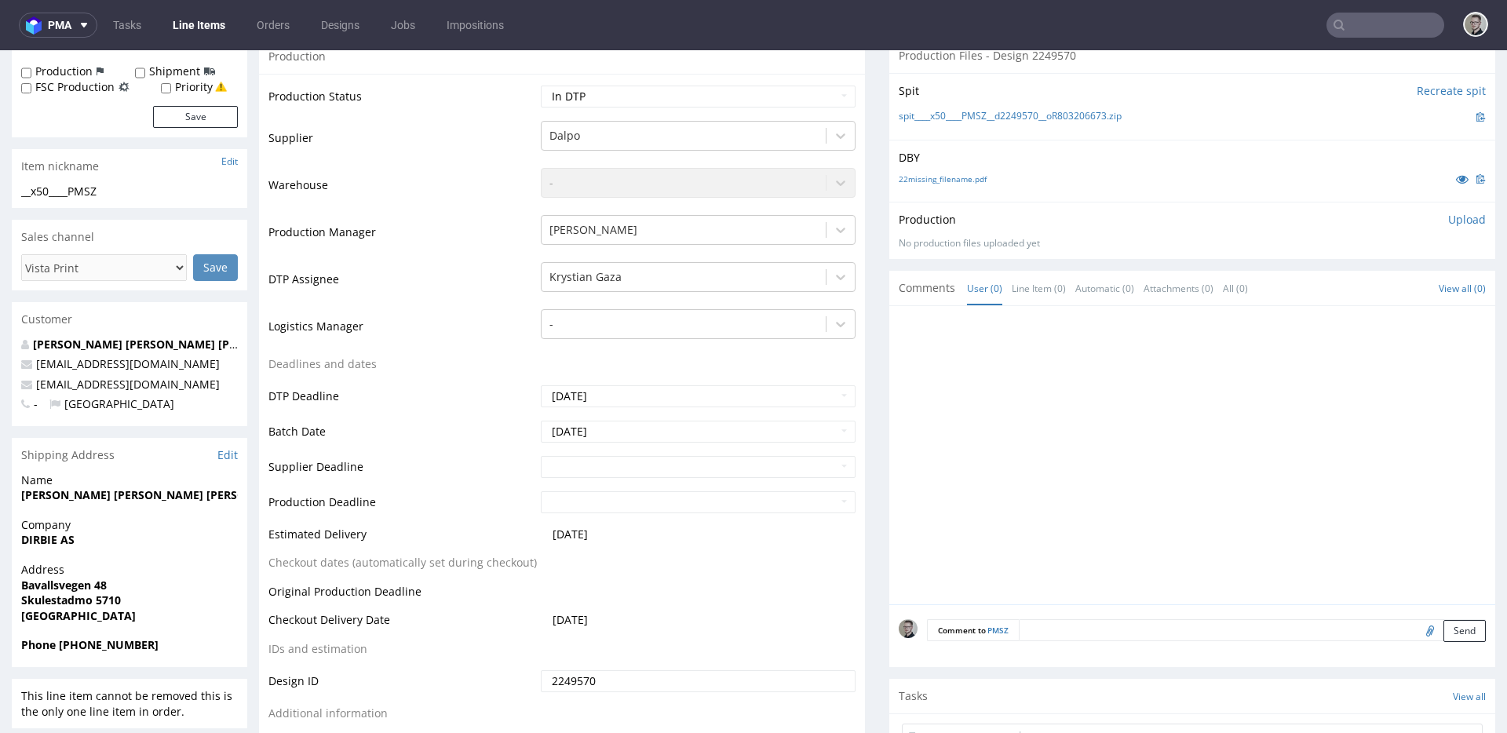
click at [1042, 630] on textarea at bounding box center [1252, 630] width 467 height 22
type textarea "ISSUE: A lot of tiny details that don't meet our printing requirements."
click at [1356, 706] on button "Send" at bounding box center [1465, 704] width 42 height 22
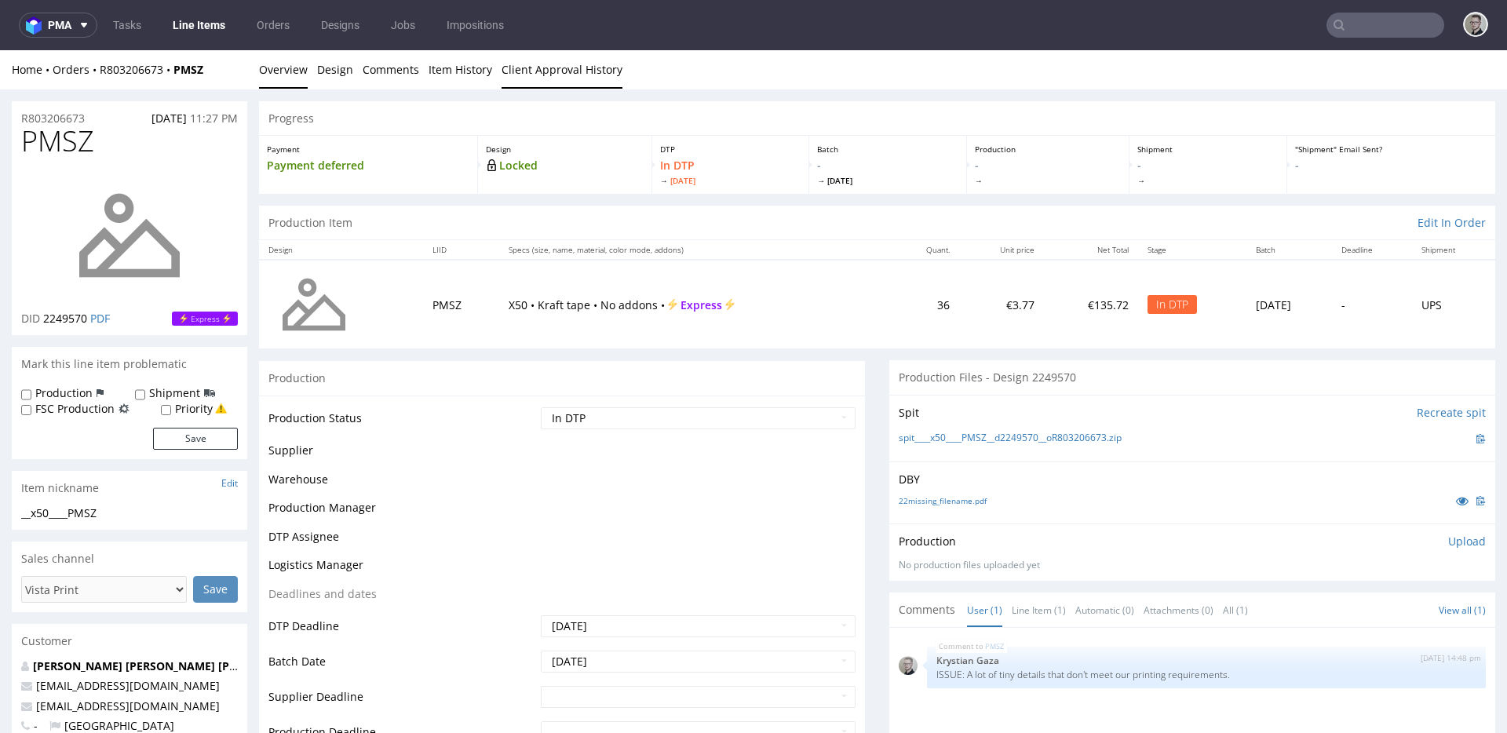
scroll to position [0, 0]
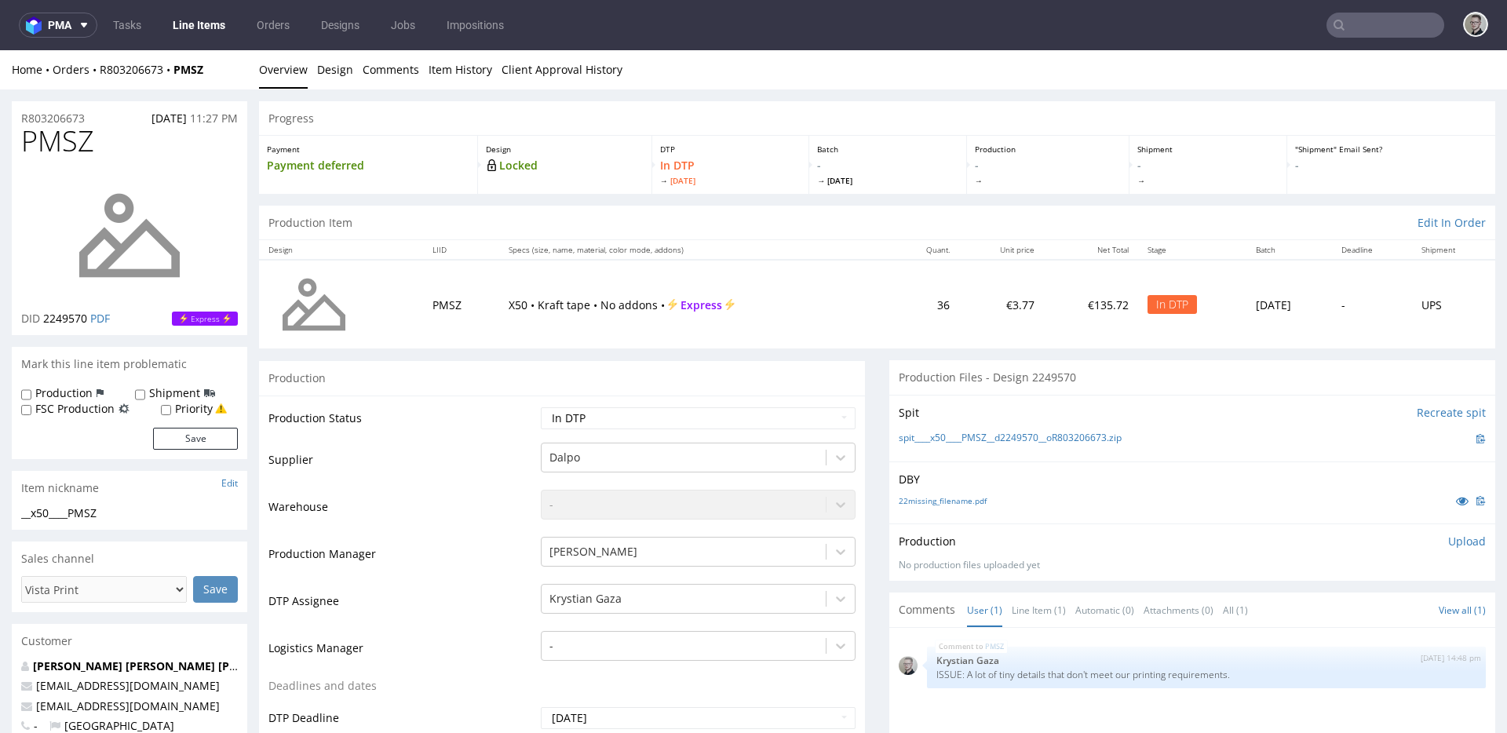
click at [1356, 541] on p "Upload" at bounding box center [1467, 542] width 38 height 16
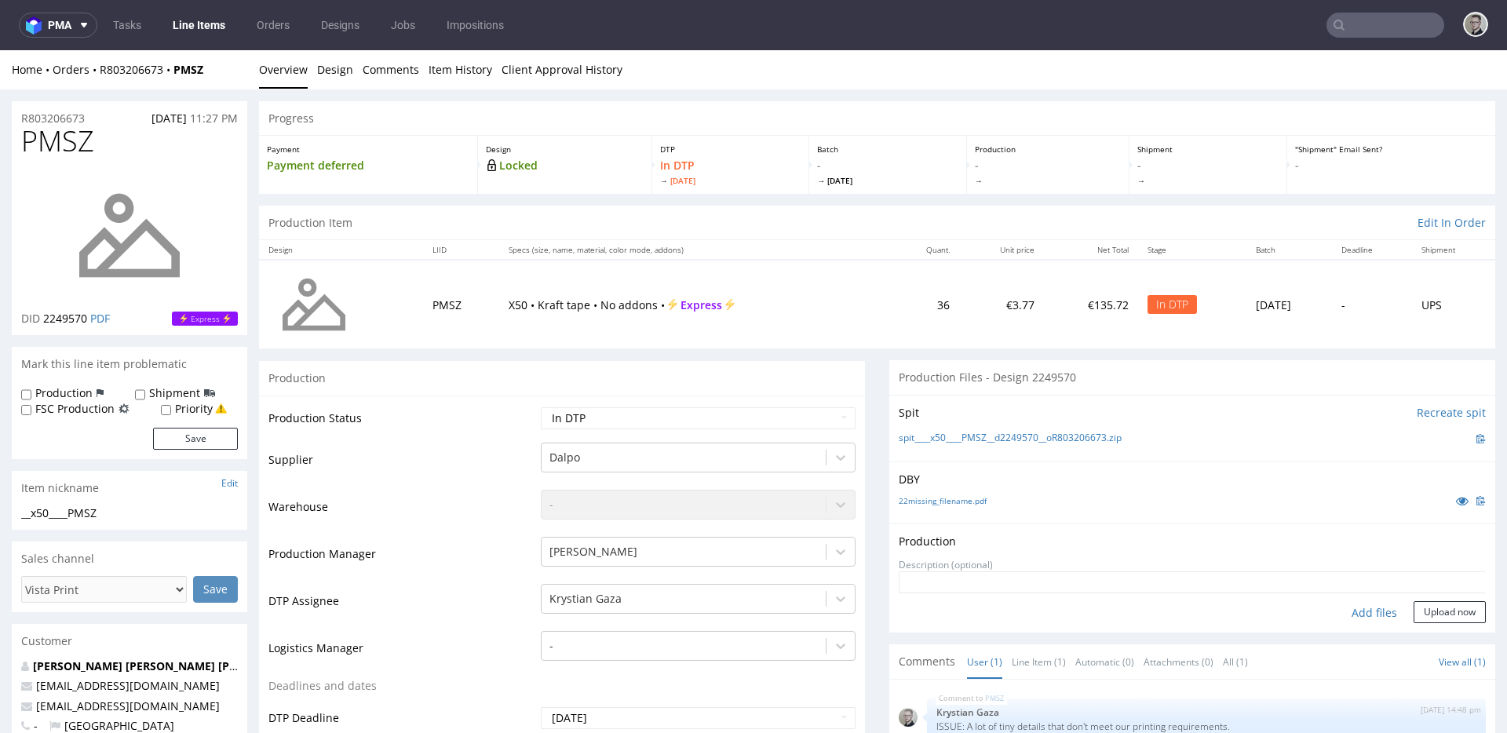
click at [1353, 611] on div "Add files" at bounding box center [1374, 613] width 79 height 24
type input "C:\fakepath\__x50____PMSZ__d2249570__oR803206673__latest__outside.pdf"
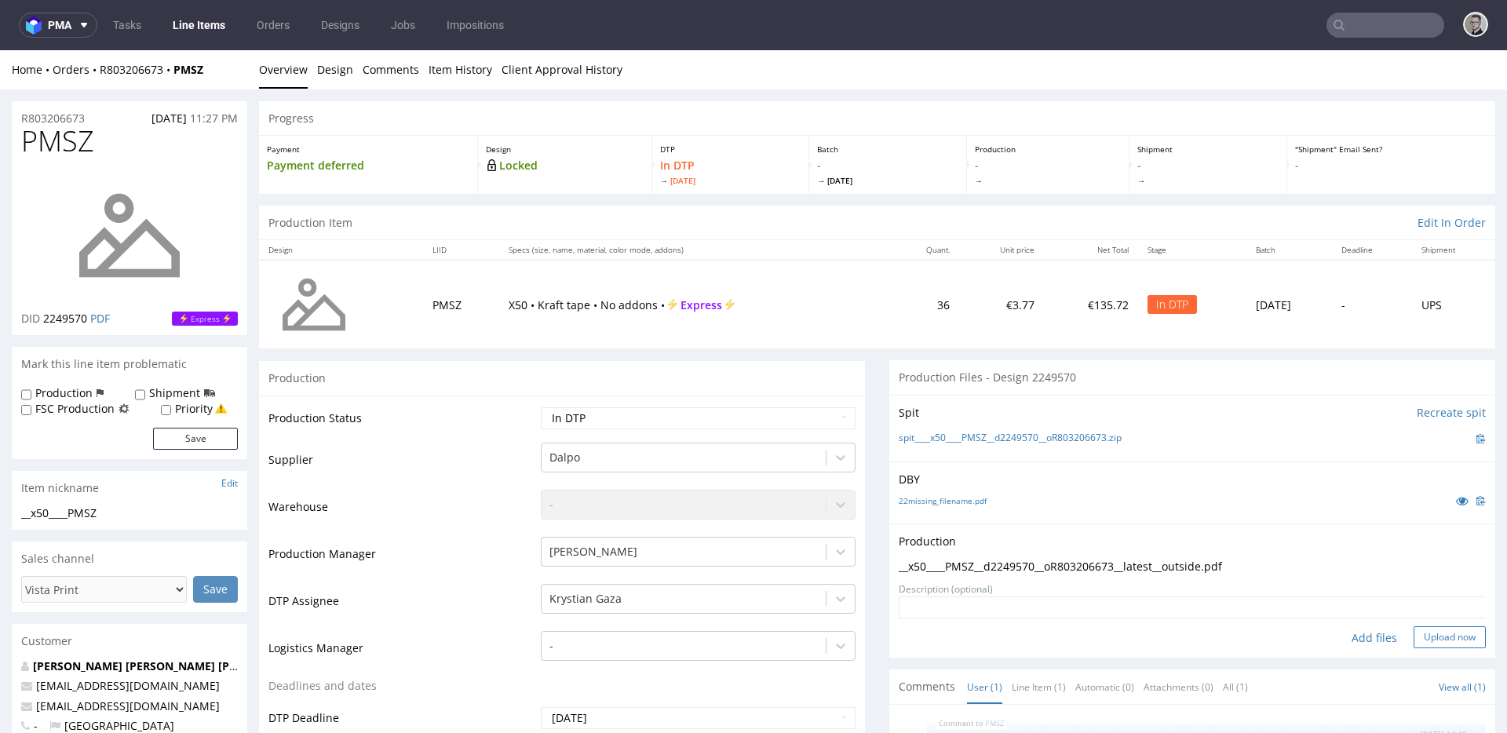
click at [1356, 630] on button "Upload now" at bounding box center [1450, 637] width 72 height 22
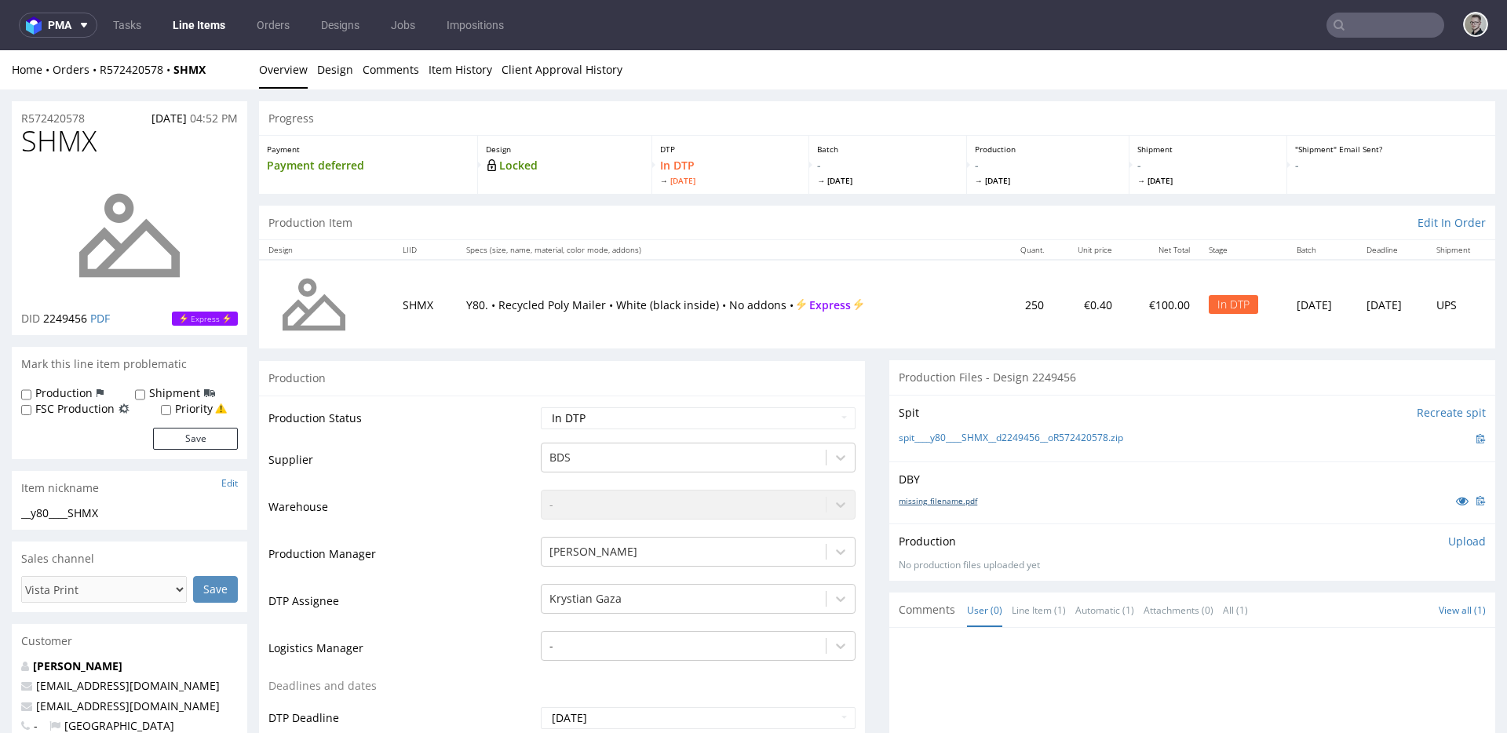
click at [940, 501] on link "missing_filename.pdf" at bounding box center [938, 500] width 79 height 11
click at [976, 439] on link "spit____y80____SHMX__d2249456__oR572420578.zip" at bounding box center [1011, 438] width 225 height 13
click at [1356, 540] on p "Upload" at bounding box center [1467, 542] width 38 height 16
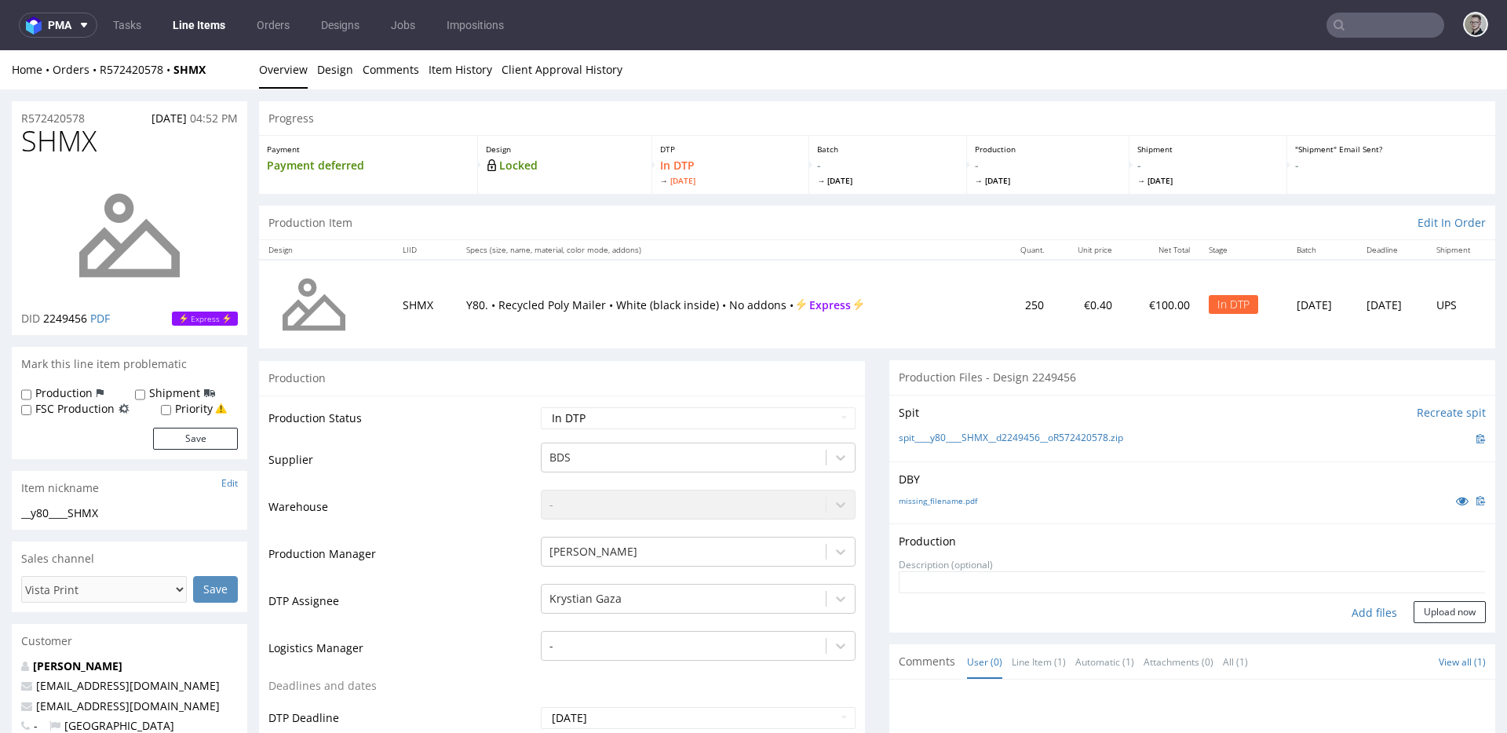
click at [1356, 613] on div "Add files" at bounding box center [1374, 613] width 79 height 24
type input "C:\fakepath\__y80____SHMX__d2249456__oR572420578__latest__outside.pdf"
click at [1356, 642] on button "Upload now" at bounding box center [1450, 637] width 72 height 22
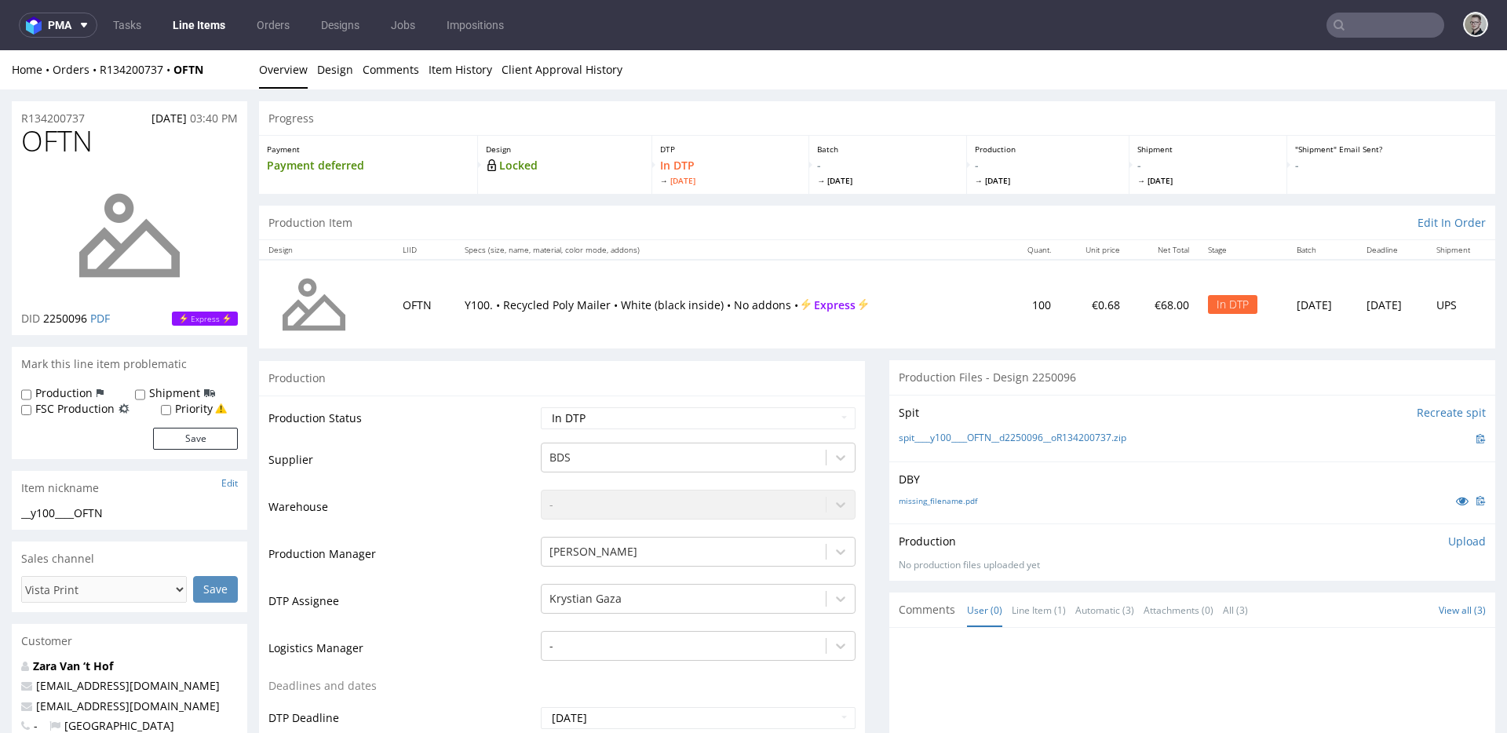
click at [938, 509] on div "missing_filename.pdf" at bounding box center [1192, 500] width 587 height 17
click at [947, 498] on link "missing_filename.pdf" at bounding box center [938, 500] width 79 height 11
click at [994, 441] on link "spit____y100____OFTN__d2250096__oR134200737.zip" at bounding box center [1013, 438] width 228 height 13
click at [1356, 539] on p "Upload" at bounding box center [1467, 542] width 38 height 16
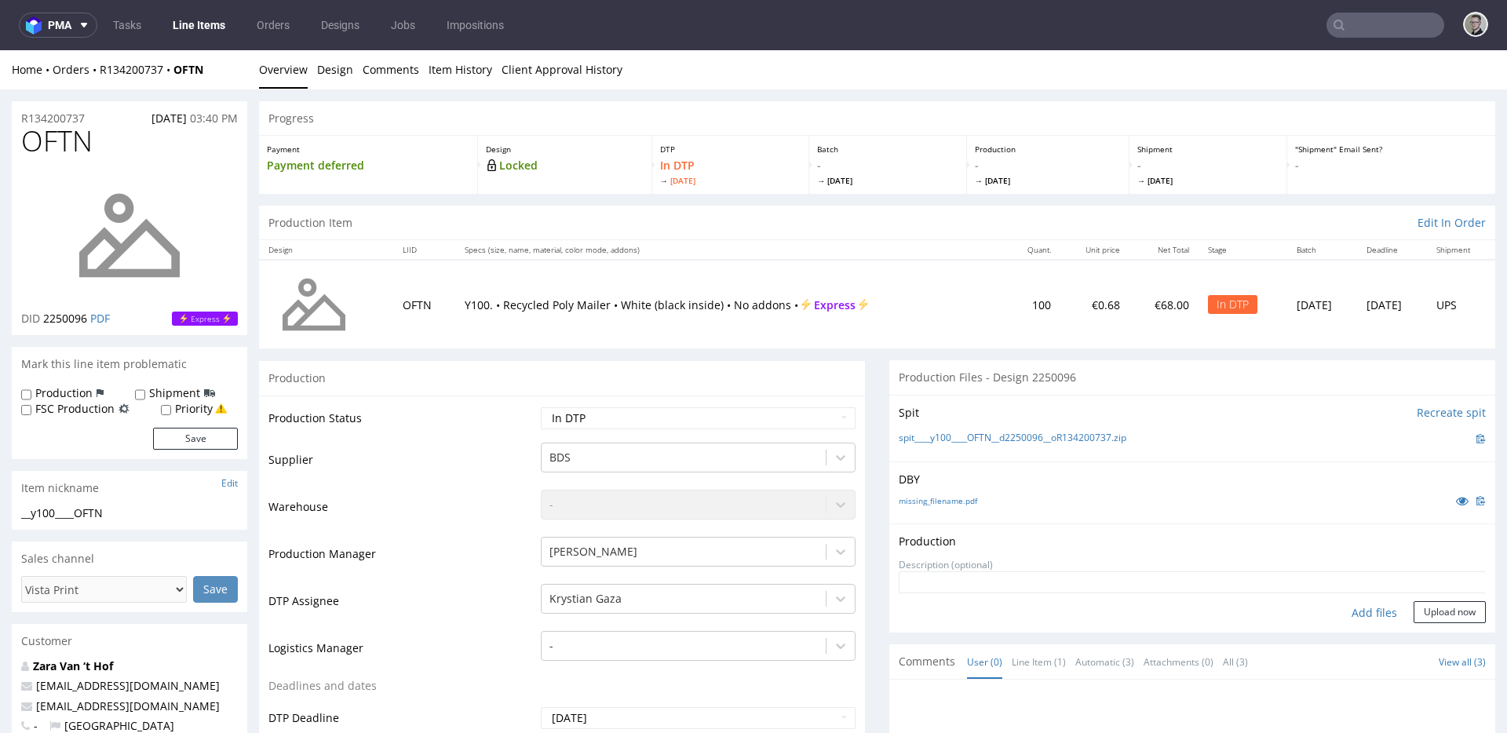
click at [1346, 613] on div "Add files" at bounding box center [1374, 613] width 79 height 24
type input "C:\fakepath\__y100____OFTN__d2250096__oR134200737__latest__outside.pdf"
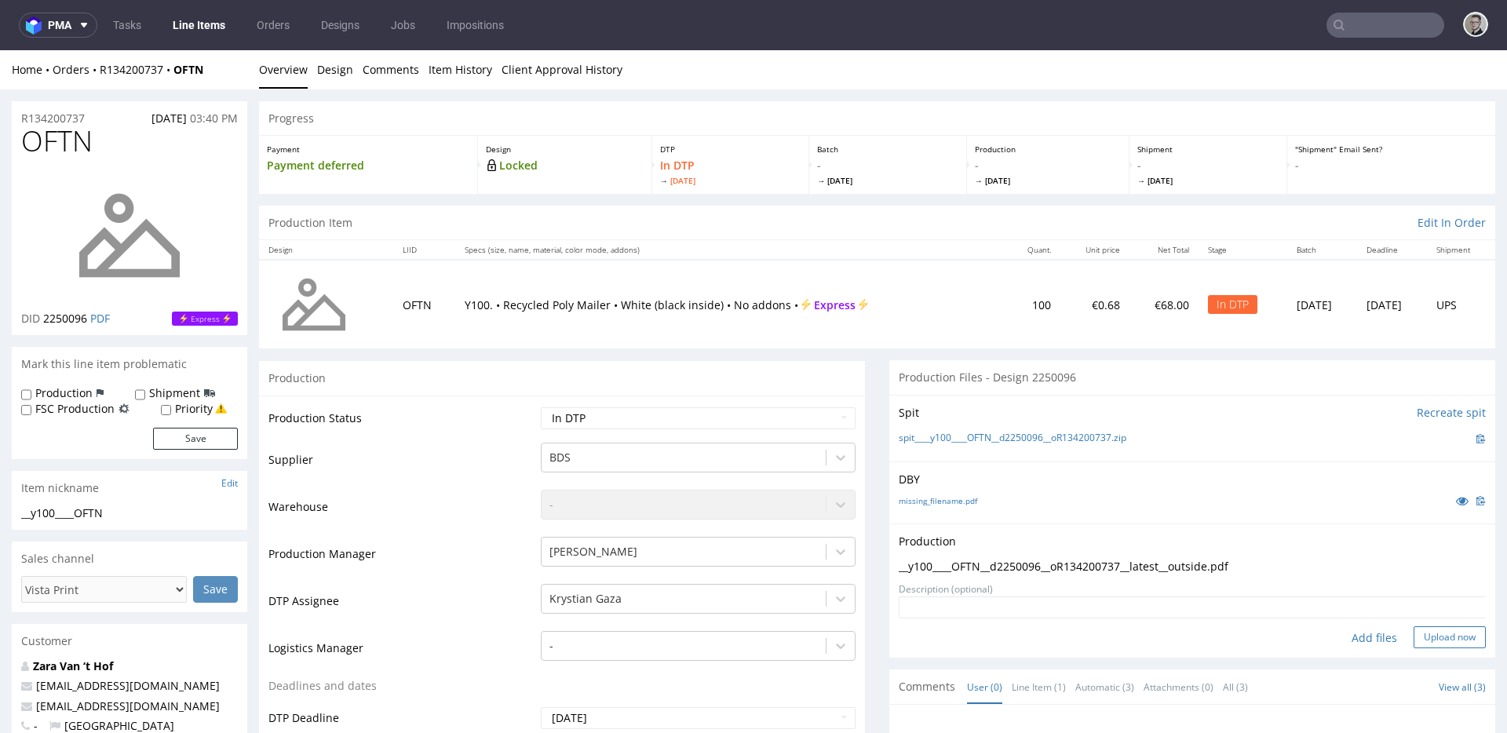
click at [1356, 634] on button "Upload now" at bounding box center [1450, 637] width 72 height 22
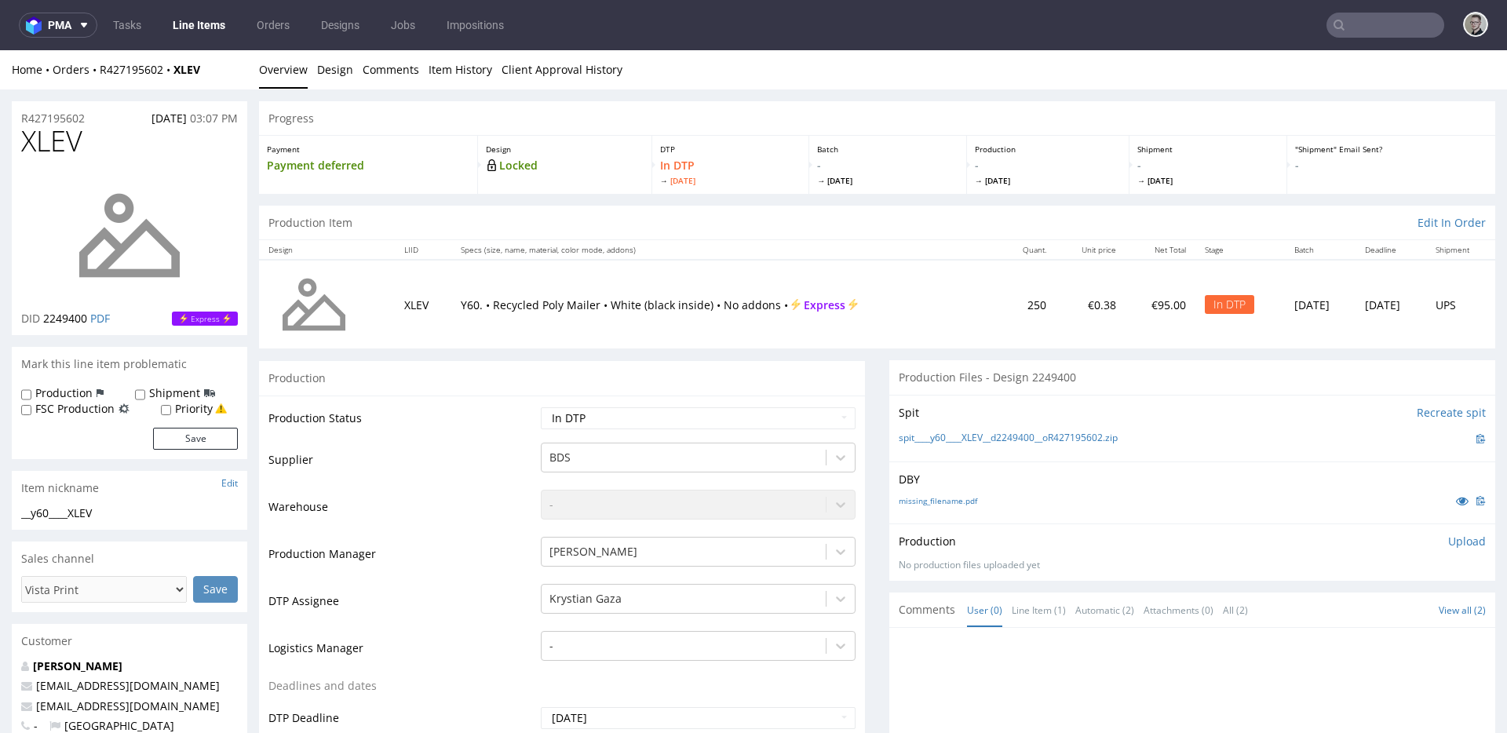
click at [946, 494] on div "missing_filename.pdf" at bounding box center [1192, 500] width 587 height 17
click at [948, 501] on link "missing_filename.pdf" at bounding box center [938, 500] width 79 height 11
click at [969, 438] on link "spit____y60____XLEV__d2249400__oR427195602.zip" at bounding box center [1008, 438] width 219 height 13
click at [1356, 539] on p "Upload" at bounding box center [1467, 542] width 38 height 16
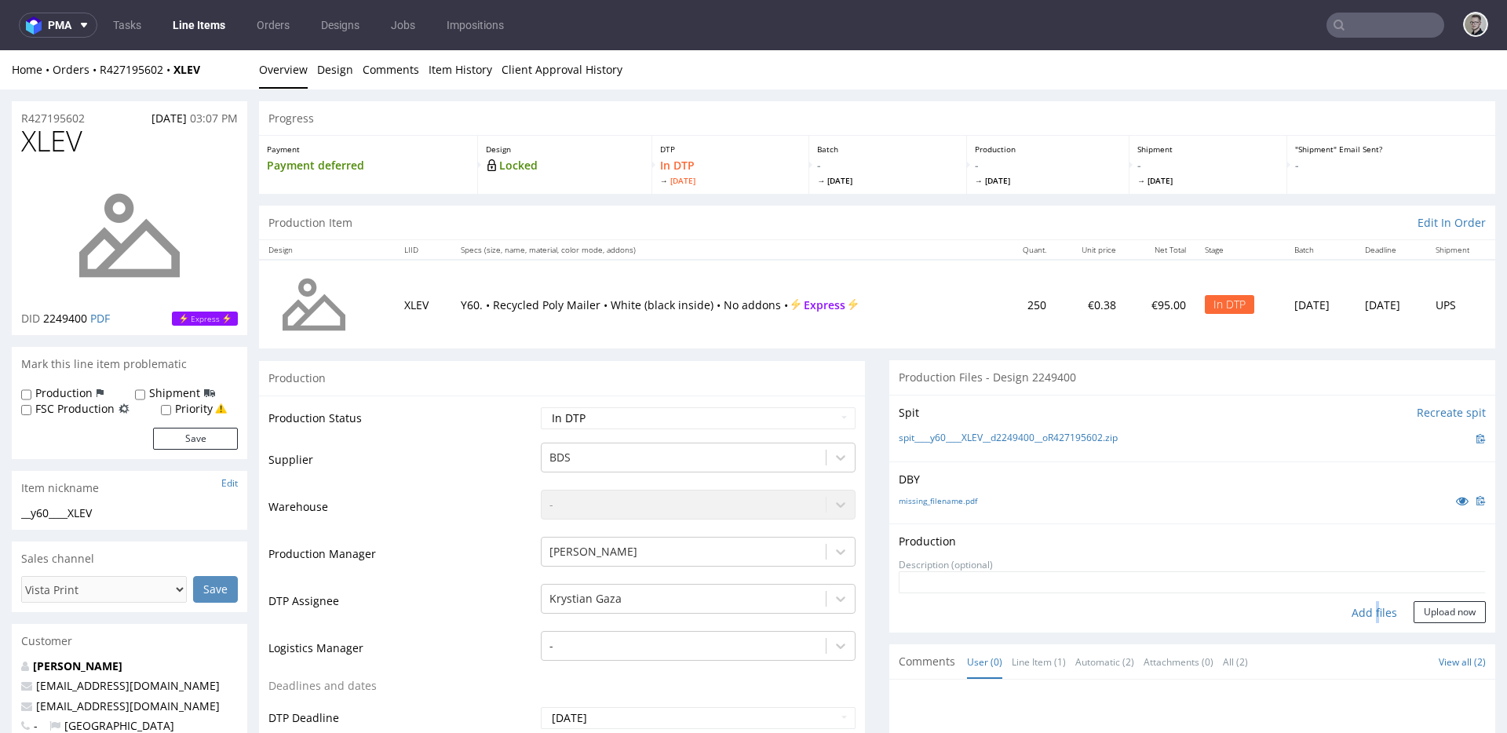
click at [1353, 610] on div "Add files" at bounding box center [1374, 613] width 79 height 24
type input "C:\fakepath\__y60____XLEV__d2249400__oR427195602__latest__outside.pdf"
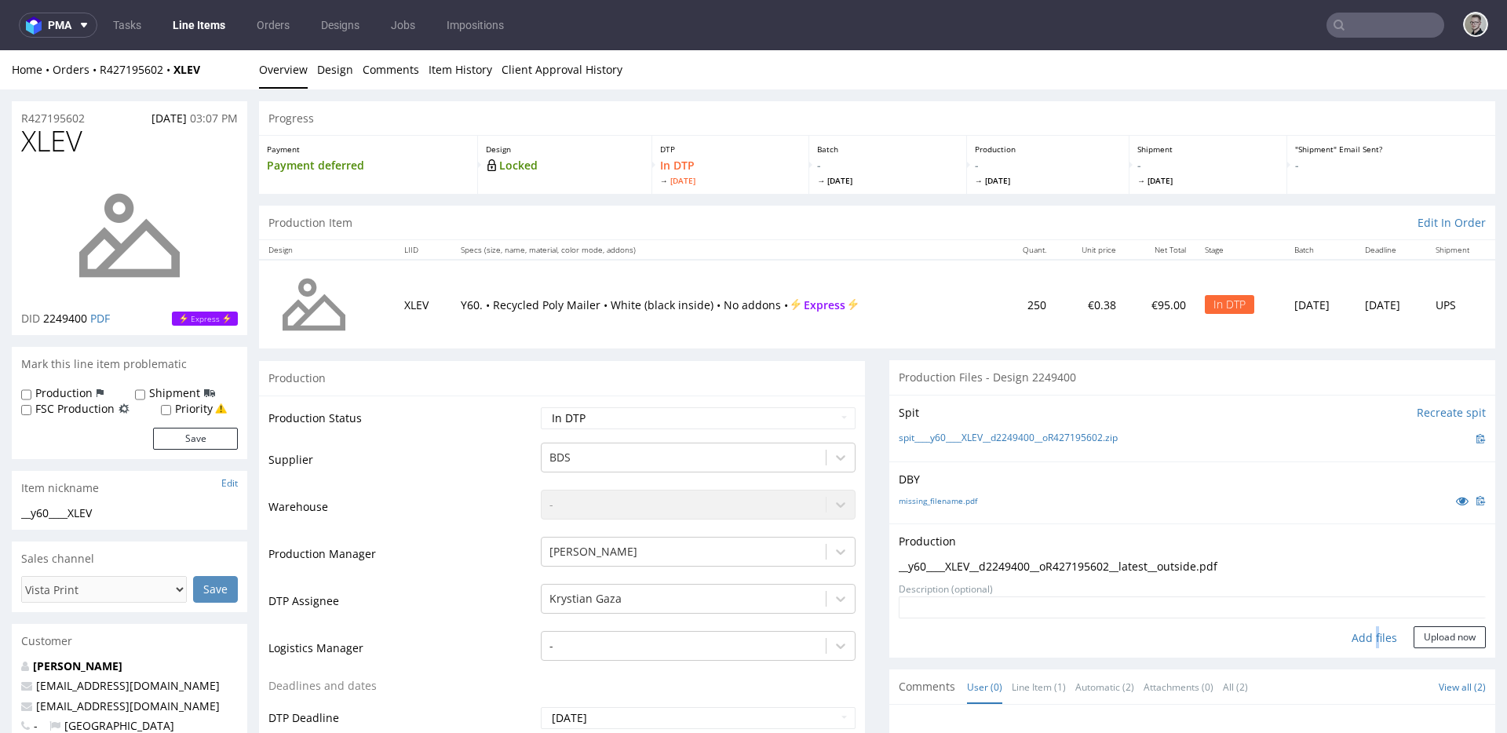
click at [1356, 618] on textarea at bounding box center [1192, 608] width 587 height 22
click at [1356, 638] on button "Upload now" at bounding box center [1450, 637] width 72 height 22
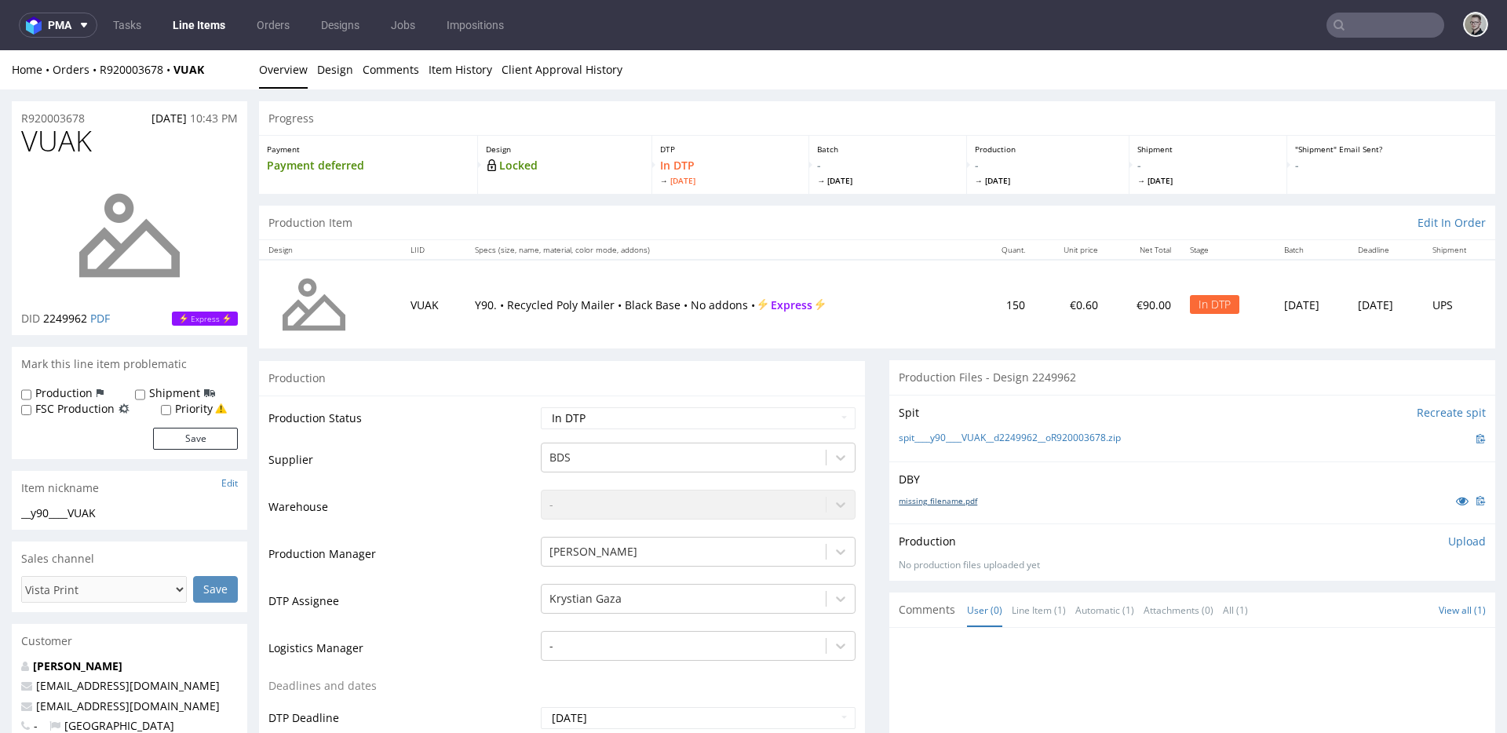
click at [926, 505] on link "missing_filename.pdf" at bounding box center [938, 500] width 79 height 11
click at [970, 437] on link "spit____y90____VUAK__d2249962__oR920003678.zip" at bounding box center [1010, 438] width 222 height 13
click at [66, 388] on label "Production" at bounding box center [63, 393] width 57 height 16
click at [31, 389] on input "Production" at bounding box center [26, 395] width 10 height 13
checkbox input "true"
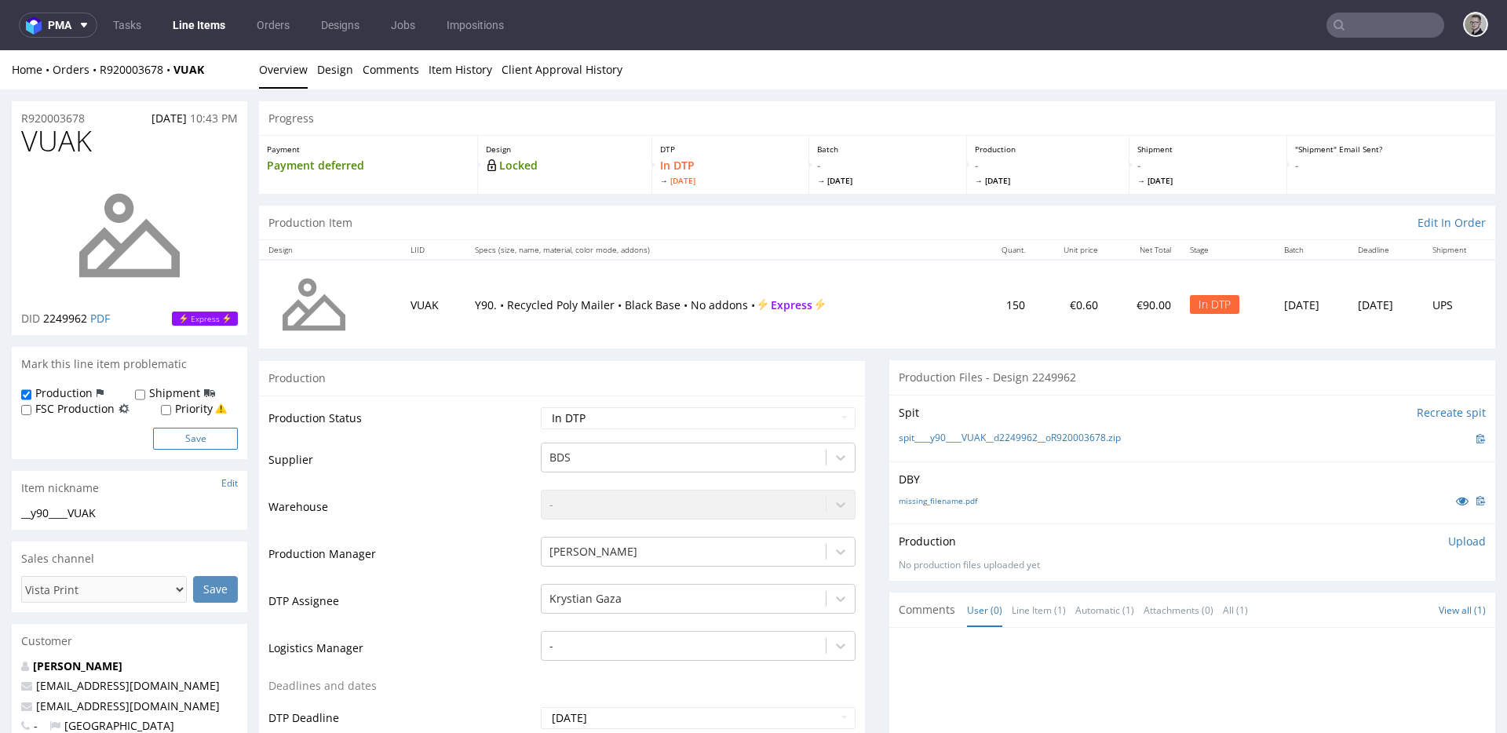
click at [194, 441] on button "Save" at bounding box center [195, 439] width 85 height 22
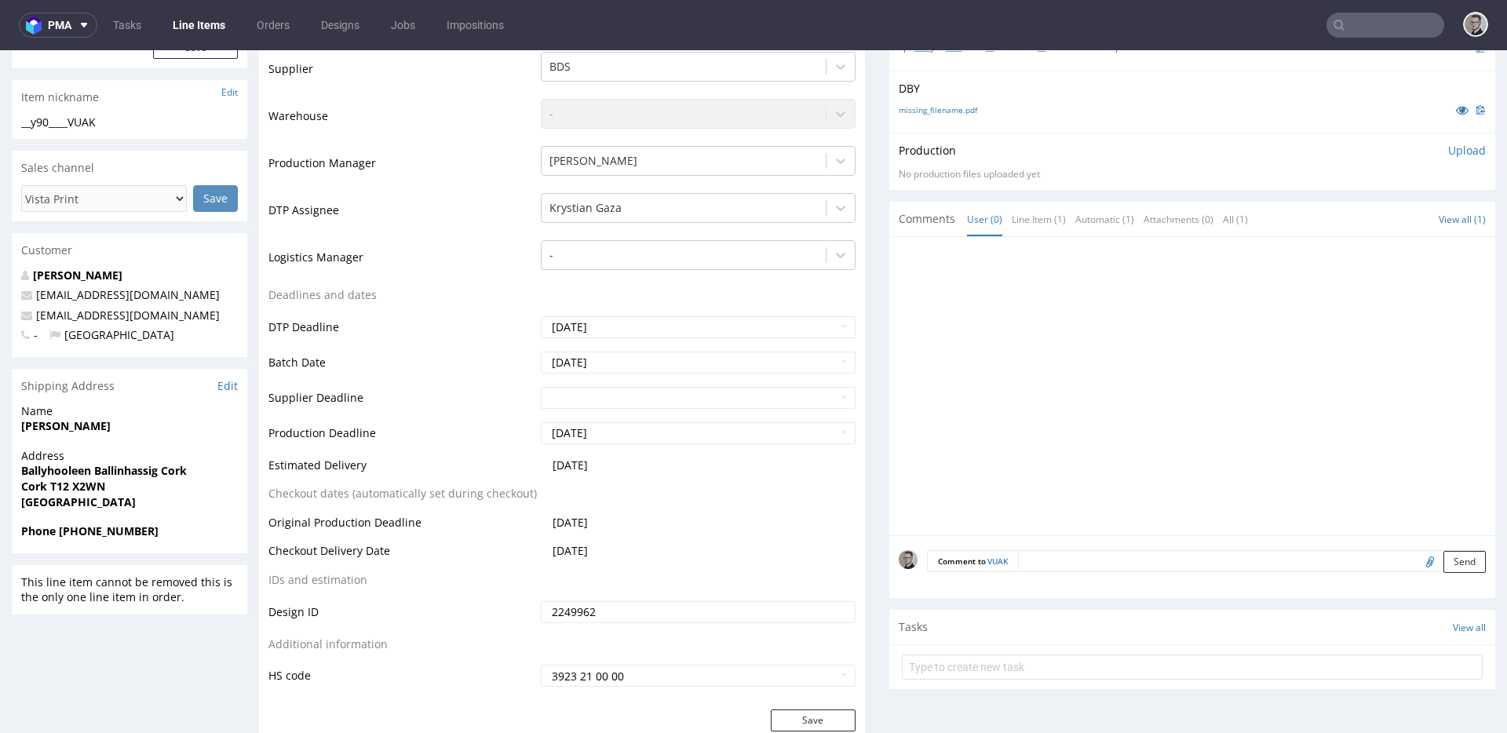
scroll to position [524, 0]
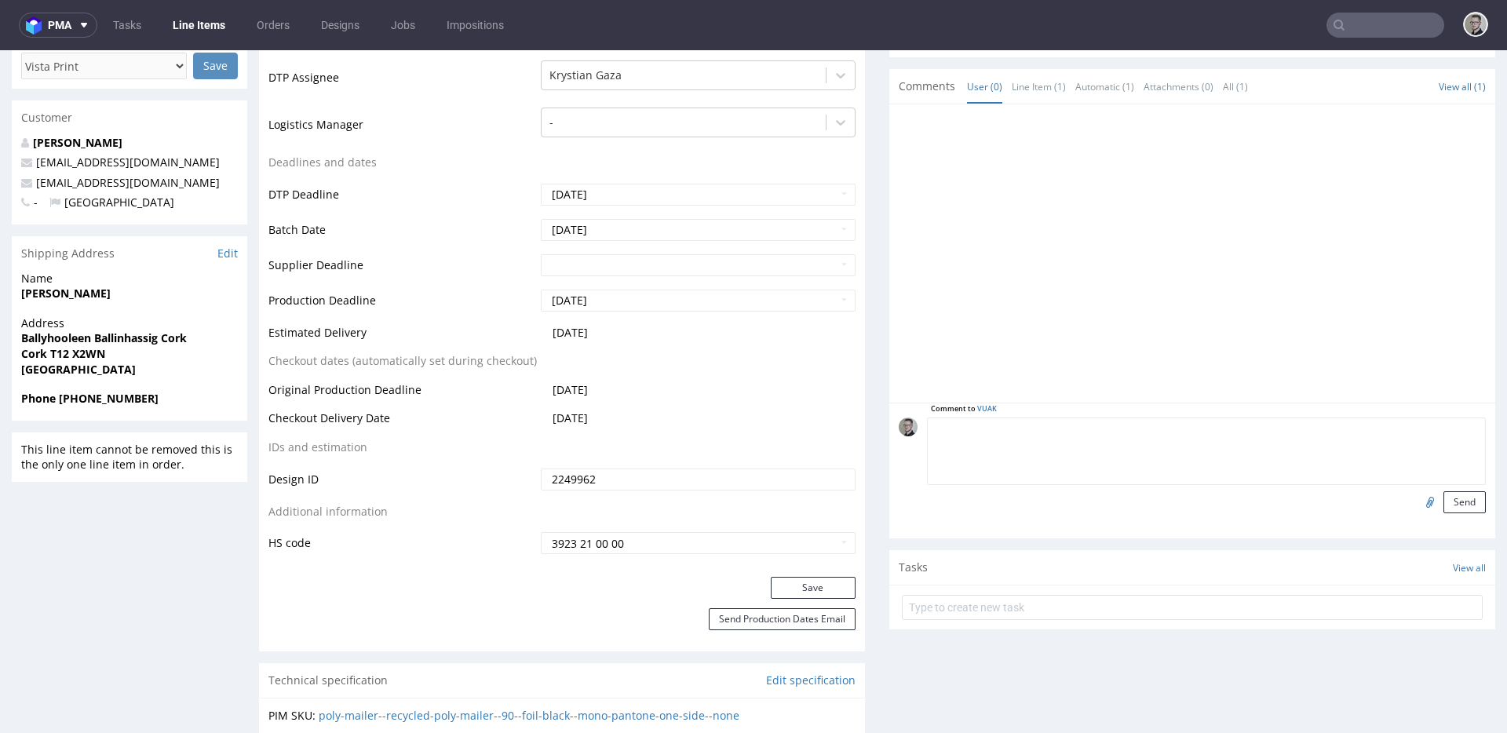
click at [1087, 433] on textarea at bounding box center [1206, 452] width 559 height 68
paste textarea "Print Color - Pantone White (set as 100% Magenta named Pantone White for design…"
type textarea "Print Color - Pantone White (set as 100% Magenta named Pantone White for design…"
click at [1356, 502] on button "Send" at bounding box center [1465, 502] width 42 height 22
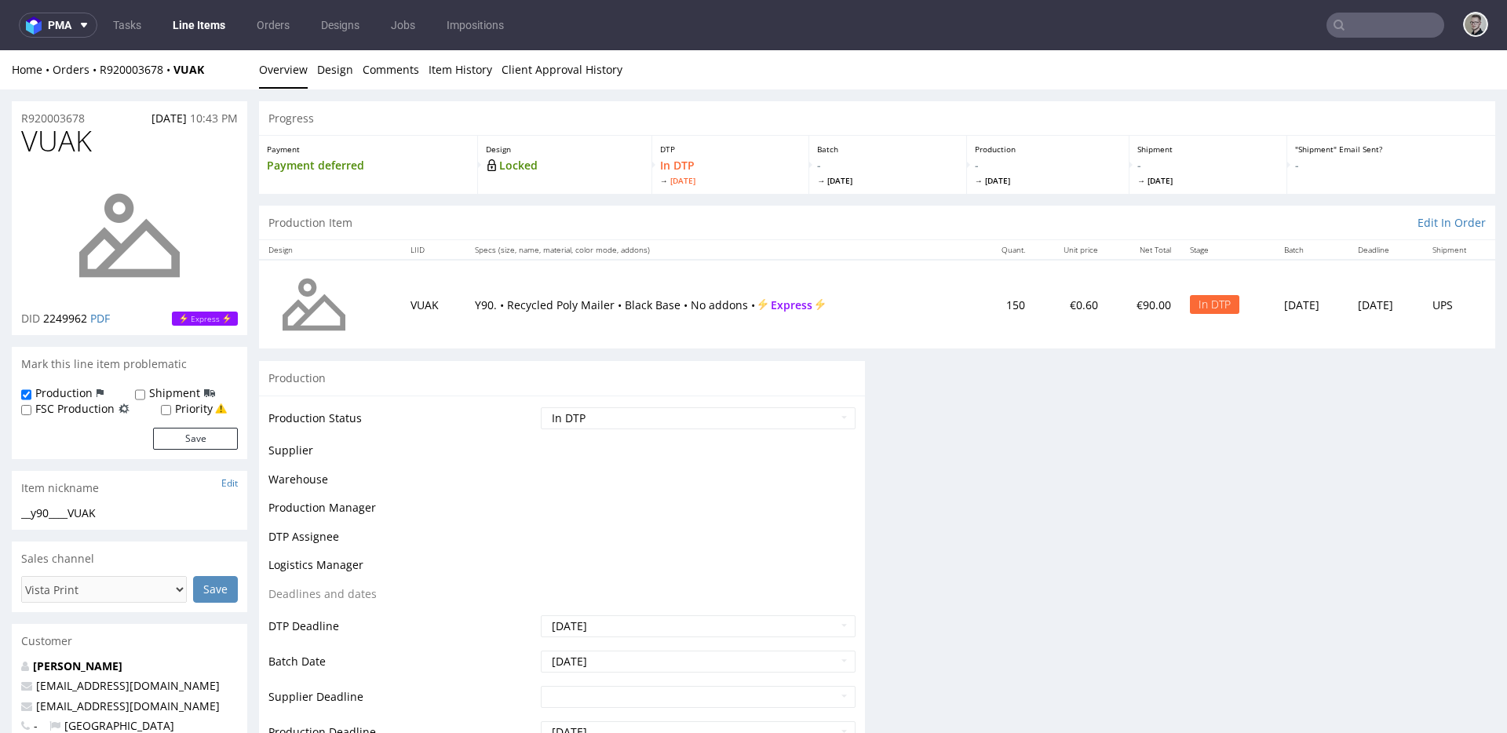
scroll to position [0, 0]
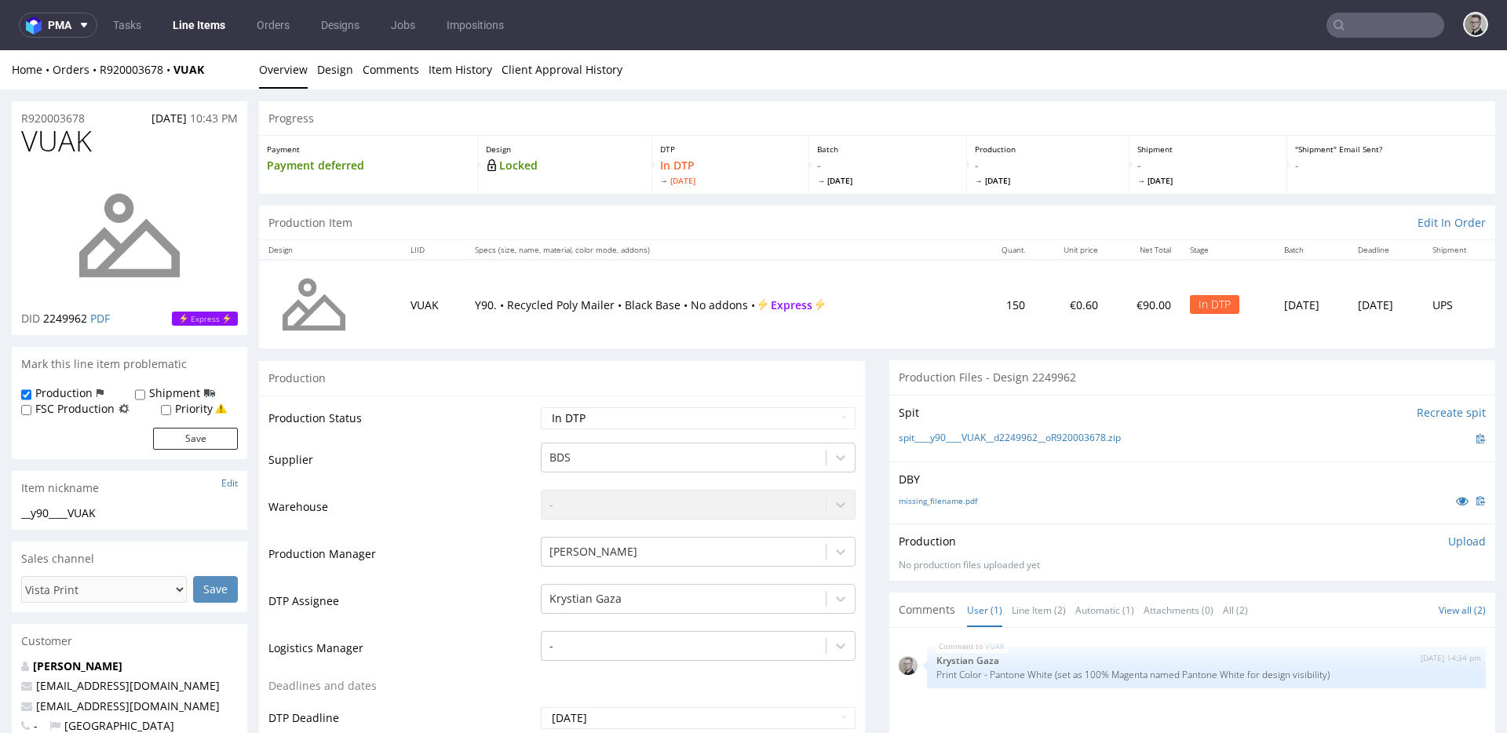
click at [1356, 541] on p "Upload" at bounding box center [1467, 542] width 38 height 16
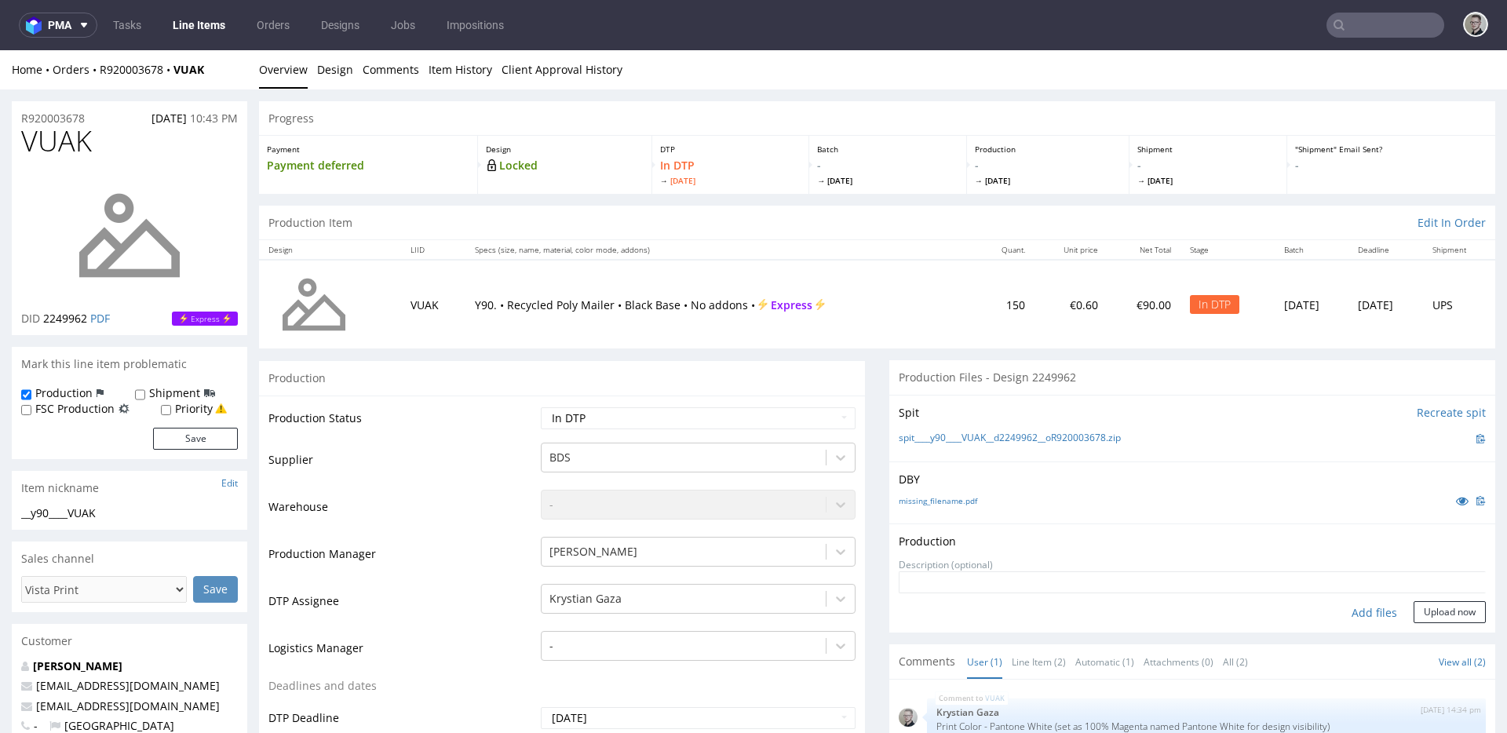
click at [1356, 612] on div "Add files" at bounding box center [1374, 613] width 79 height 24
type input "C:\fakepath\__y90____VUAK__d2249962__oR920003678__latest__outside.pdf"
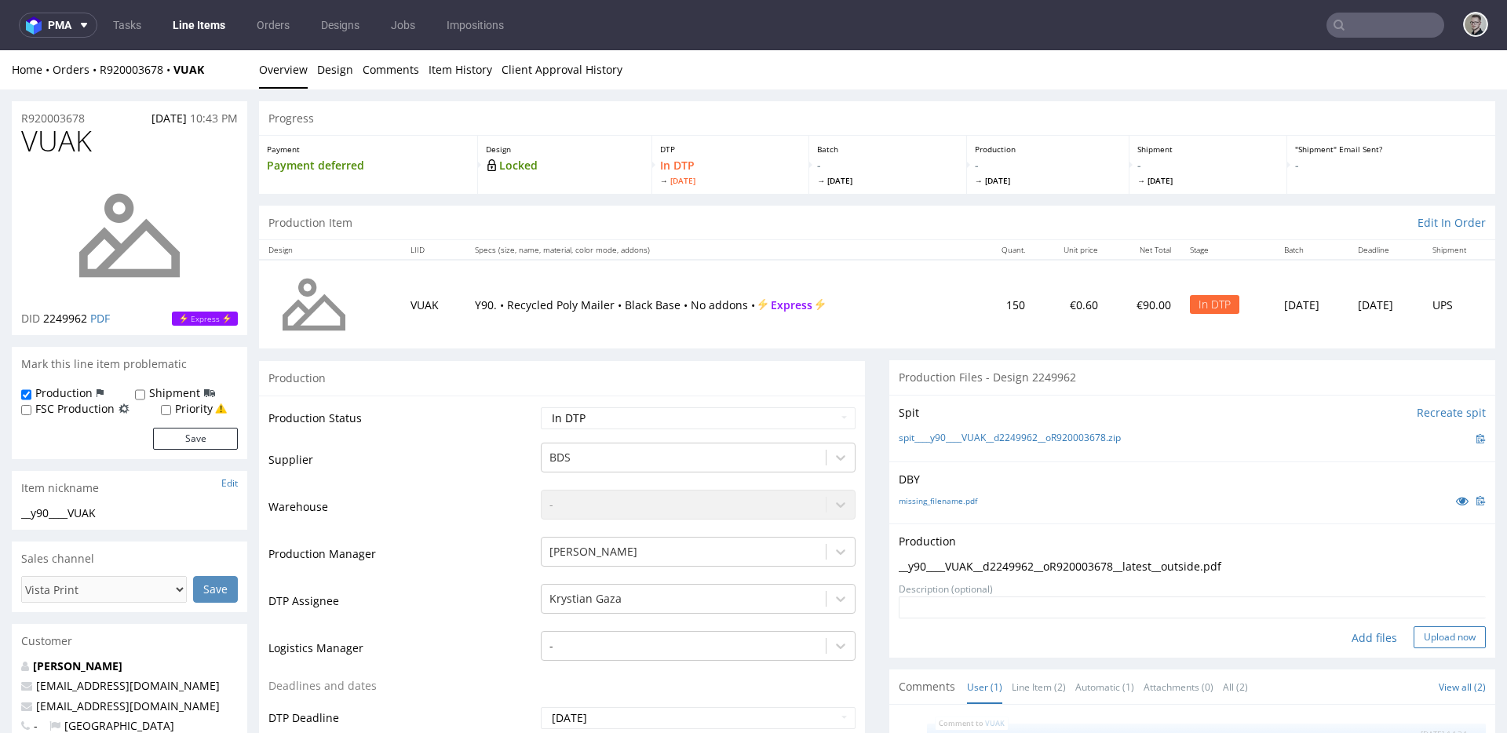
click at [1356, 631] on button "Upload now" at bounding box center [1450, 637] width 72 height 22
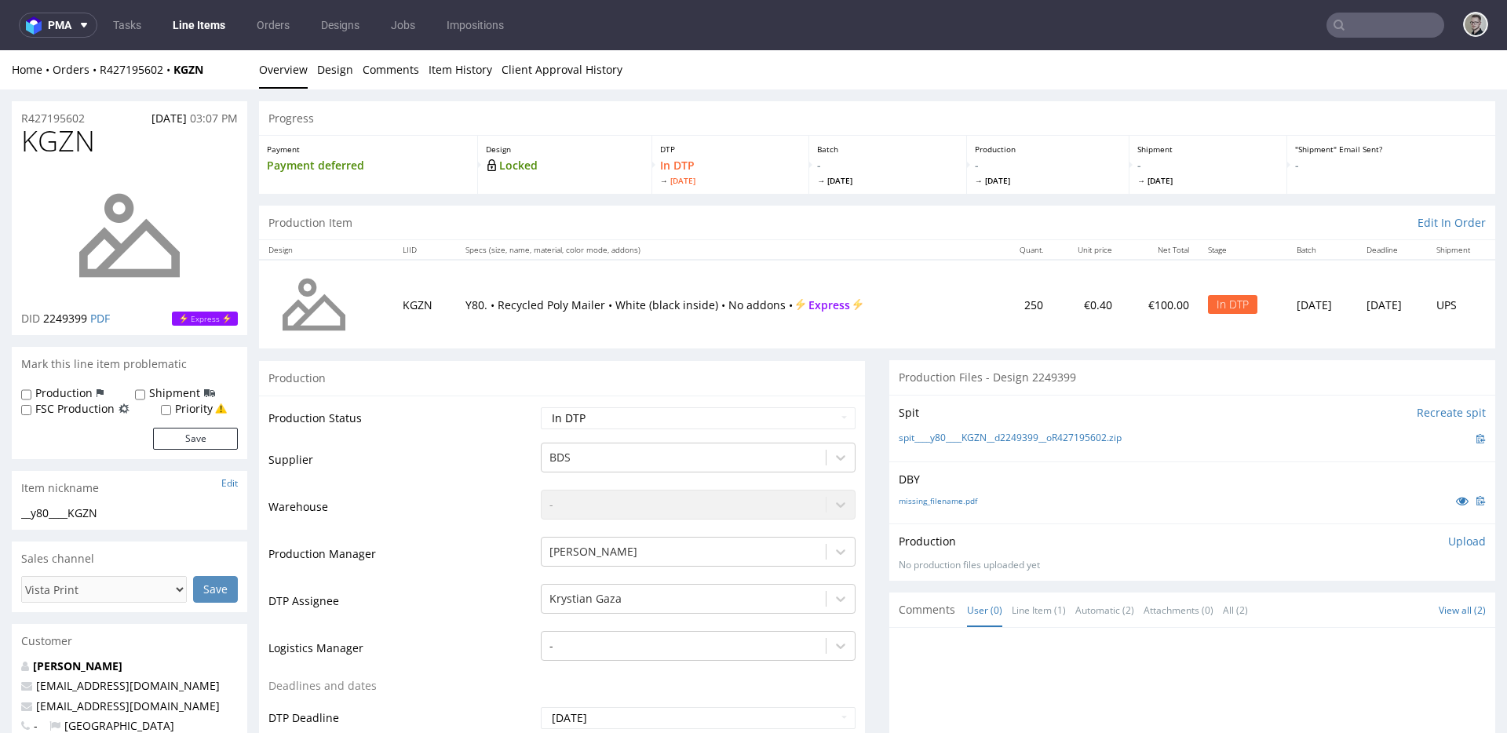
click at [940, 493] on div "missing_filename.pdf" at bounding box center [1192, 500] width 587 height 17
click at [944, 499] on link "missing_filename.pdf" at bounding box center [938, 500] width 79 height 11
click at [963, 439] on link "spit____y80____KGZN__d2249399__oR427195602.zip" at bounding box center [1010, 438] width 223 height 13
click at [1356, 541] on p "Upload" at bounding box center [1467, 542] width 38 height 16
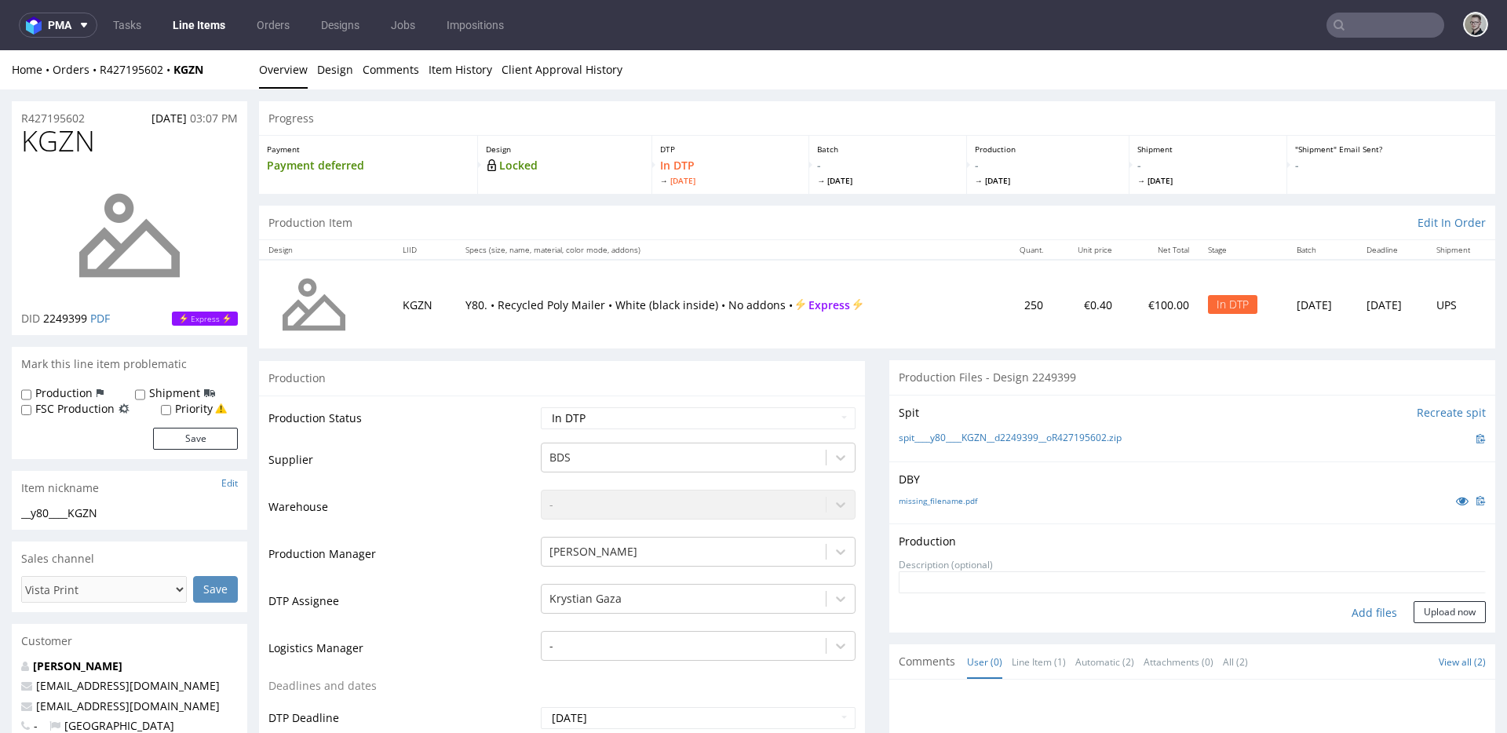
click at [1356, 613] on div "Add files" at bounding box center [1374, 613] width 79 height 24
type input "C:\fakepath\__y80____KGZN__d2249399__oR427195602__latest__outside.pdf"
click at [1356, 643] on button "Upload now" at bounding box center [1450, 637] width 72 height 22
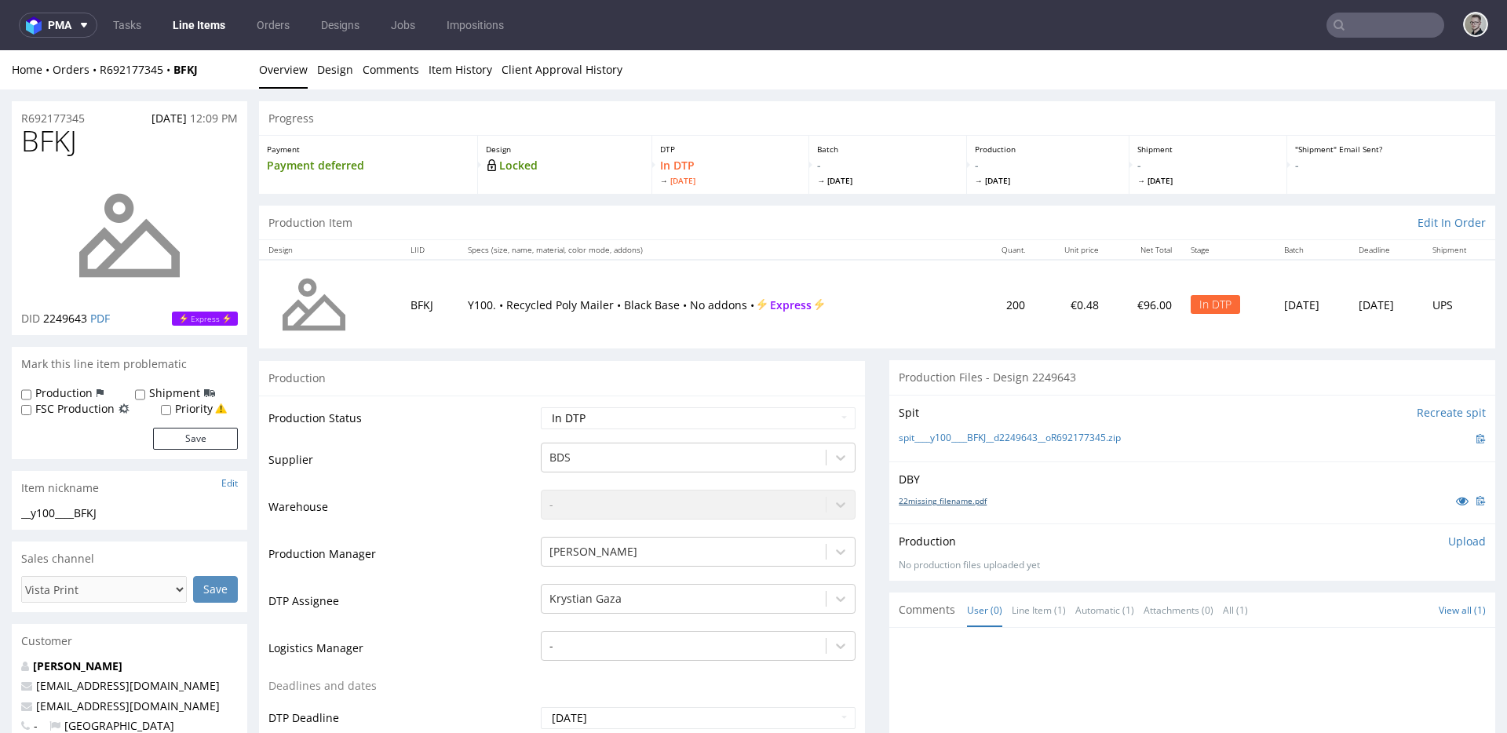
click at [933, 500] on link "22missing_filename.pdf" at bounding box center [943, 500] width 88 height 11
click at [981, 440] on link "spit____y100____BFKJ__d2249643__oR692177345.zip" at bounding box center [1010, 438] width 222 height 13
click at [323, 69] on link "Design" at bounding box center [335, 69] width 36 height 38
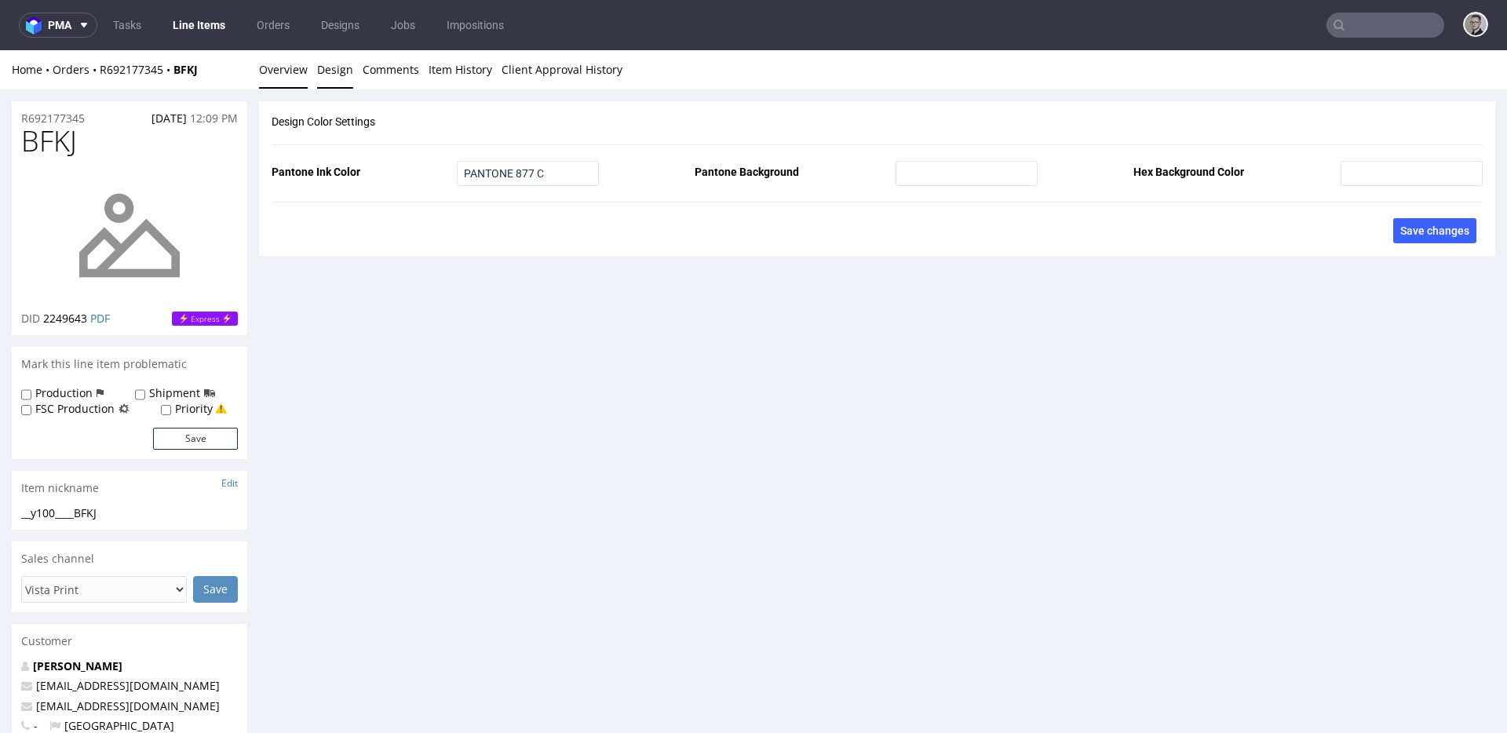
click at [283, 70] on link "Overview" at bounding box center [283, 69] width 49 height 38
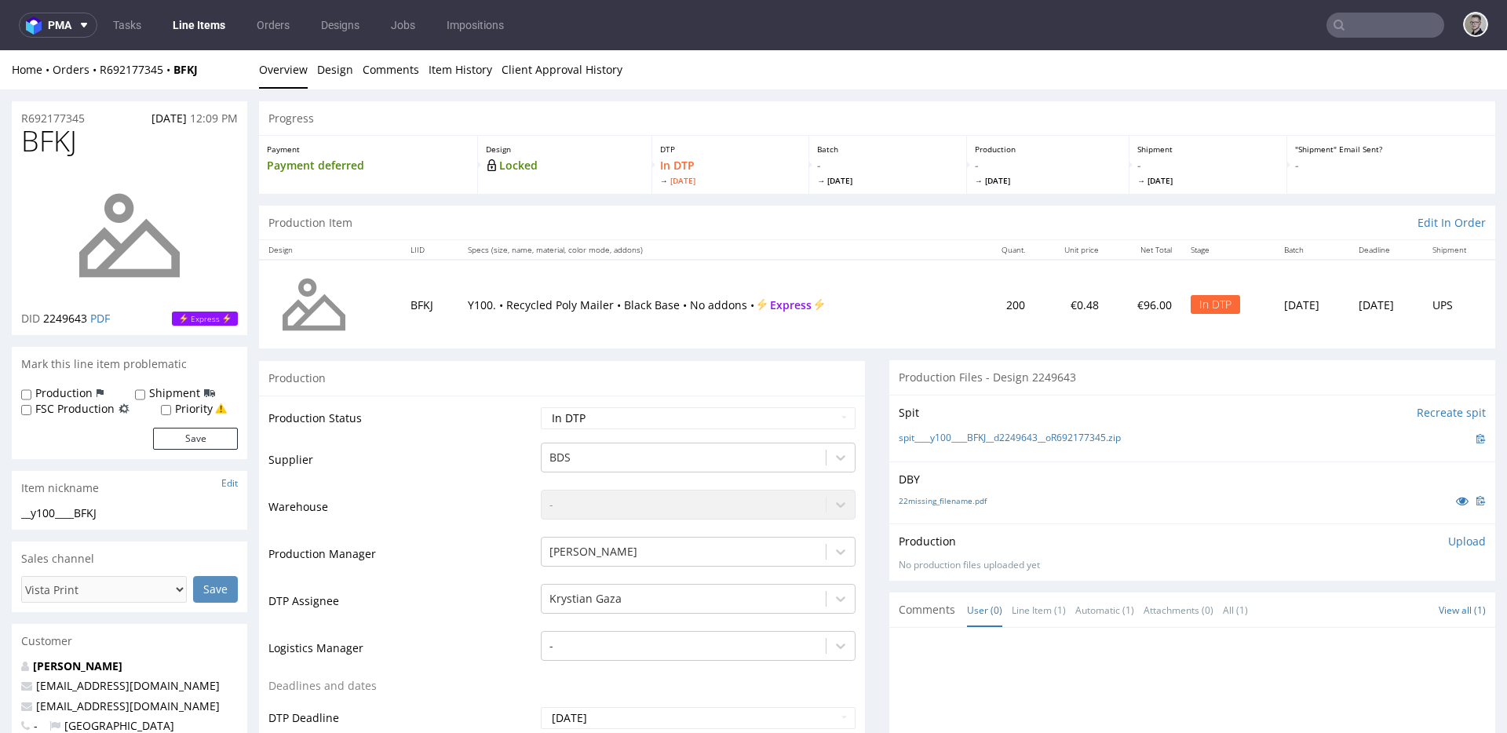
click at [1356, 542] on p "Upload" at bounding box center [1467, 542] width 38 height 16
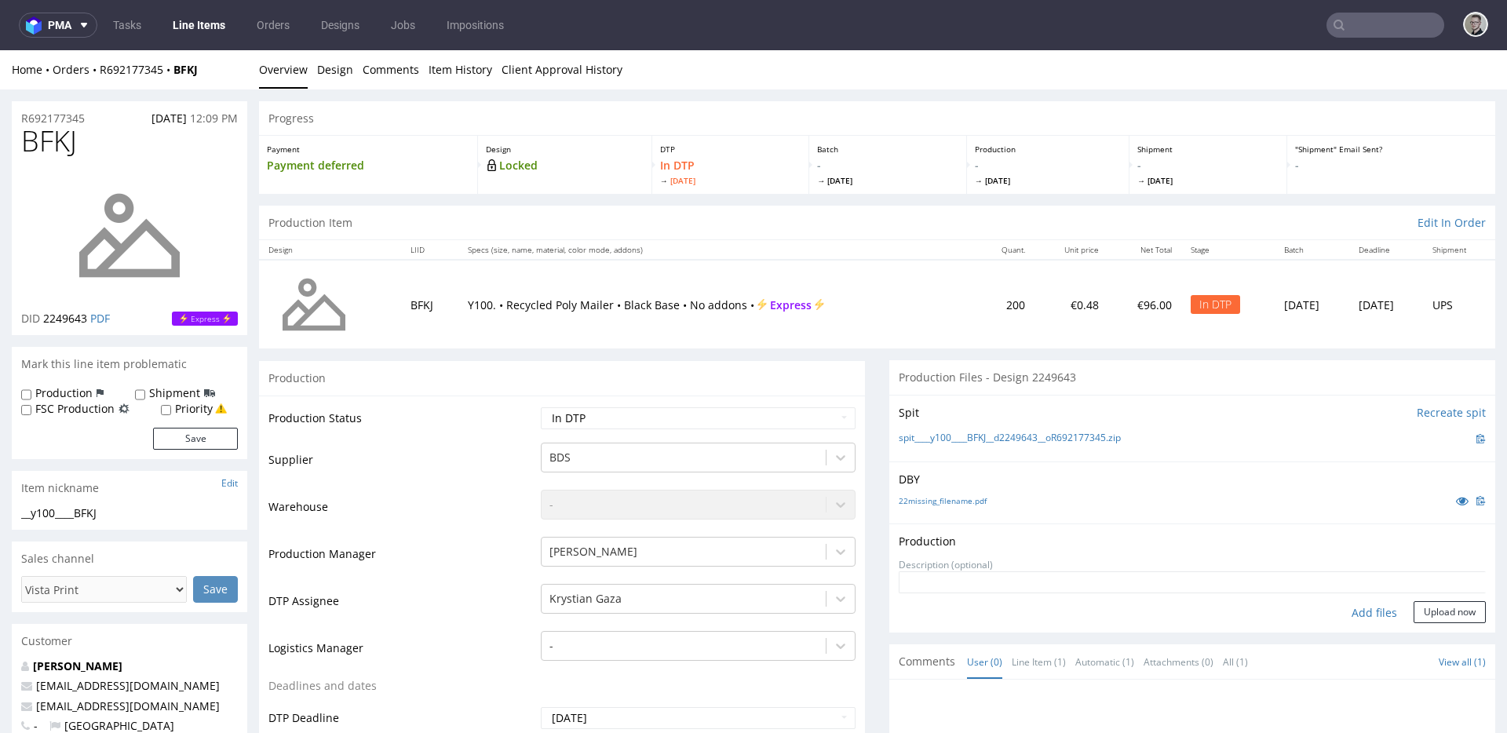
click at [1356, 607] on div "Add files" at bounding box center [1374, 613] width 79 height 24
type input "C:\fakepath\__y100____BFKJ__d2249643__oR692177345__latest__outside.pdf"
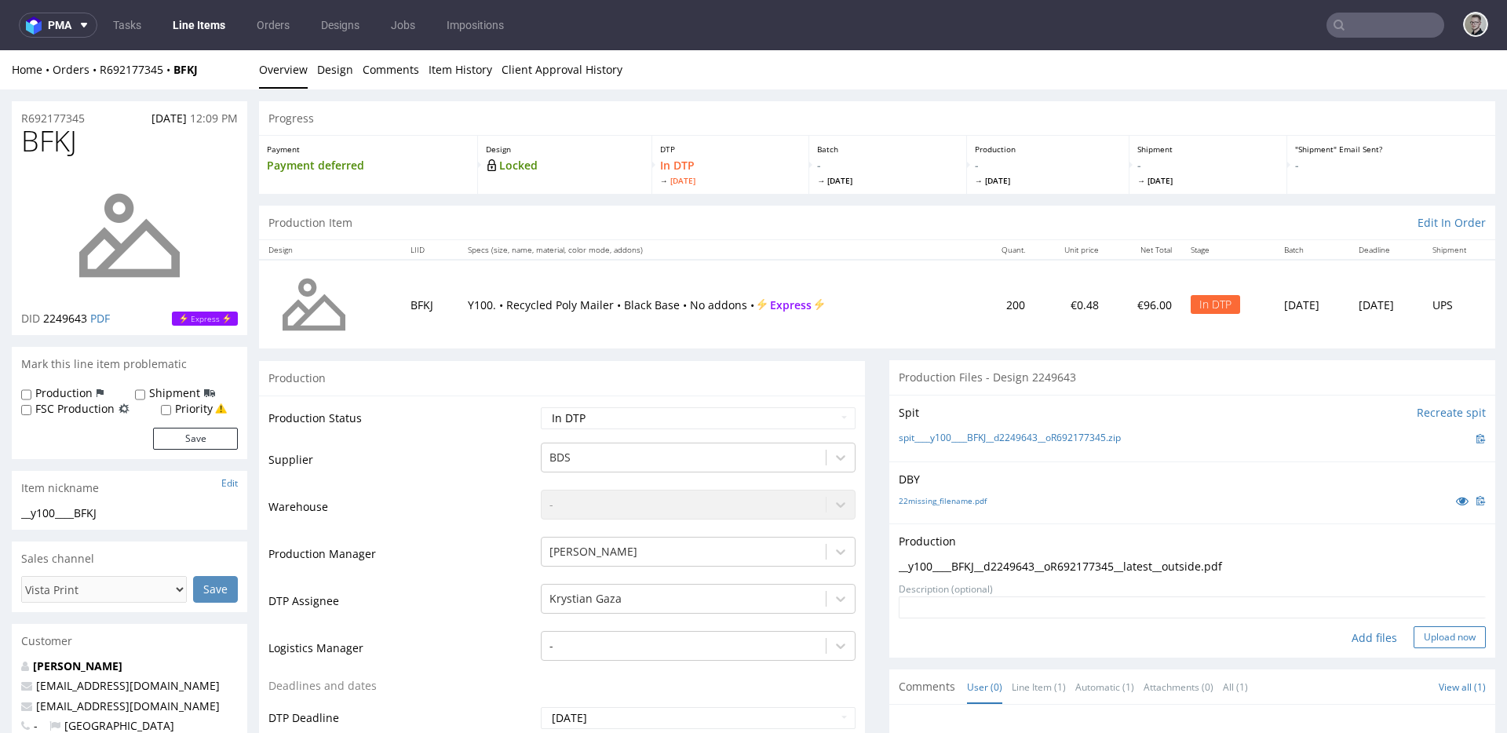
click at [1356, 641] on button "Upload now" at bounding box center [1450, 637] width 72 height 22
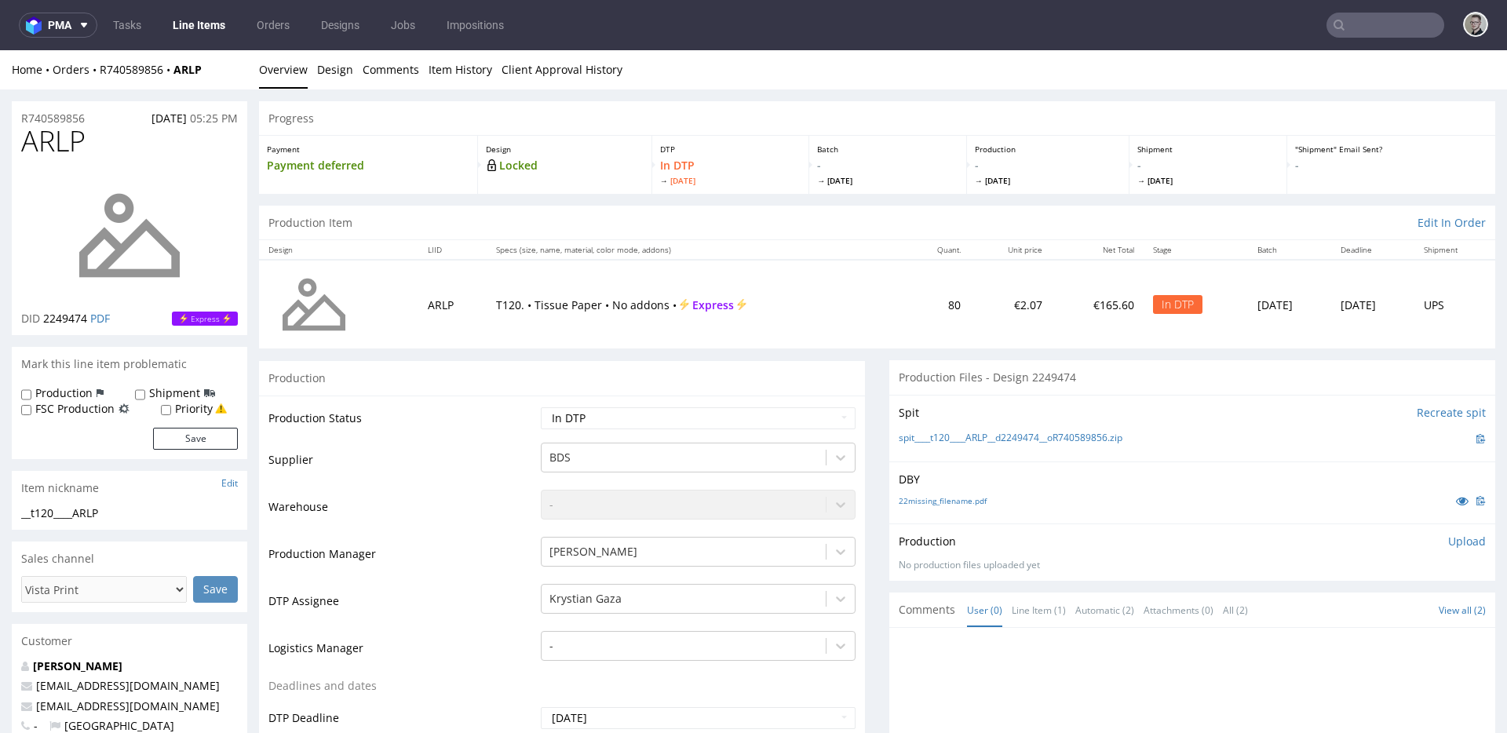
click at [961, 493] on div "22missing_filename.pdf" at bounding box center [1192, 500] width 587 height 17
click at [962, 501] on link "22missing_filename.pdf" at bounding box center [943, 500] width 88 height 11
click at [999, 437] on link "spit____t120____ARLP__d2249474__oR740589856.zip" at bounding box center [1011, 438] width 224 height 13
click at [1356, 544] on p "Upload" at bounding box center [1467, 542] width 38 height 16
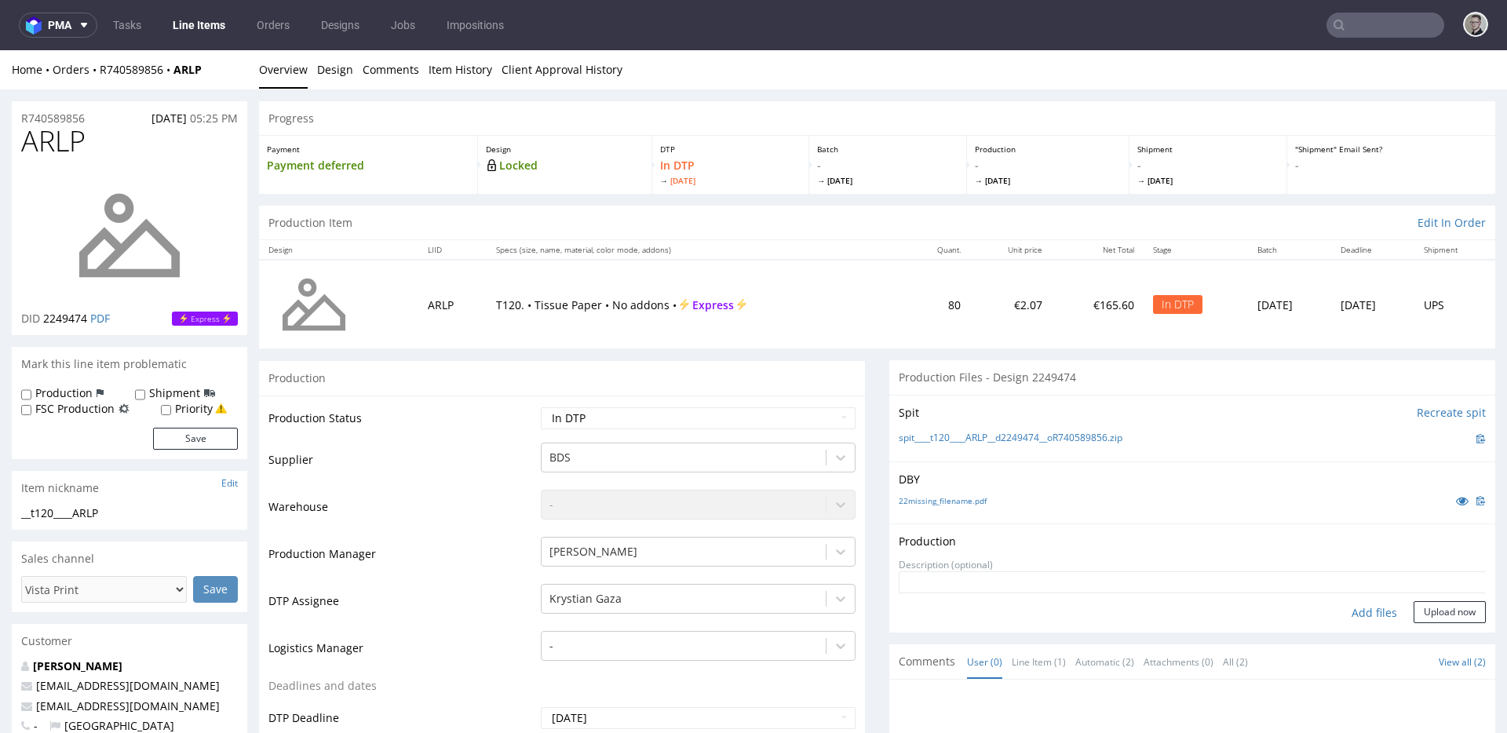
click at [1345, 619] on div "Add files" at bounding box center [1374, 613] width 79 height 24
type input "C:\fakepath\__t120____ARLP__d2249474__oR740589856__latest__outside.pdf"
click at [1356, 637] on button "Upload now" at bounding box center [1450, 637] width 72 height 22
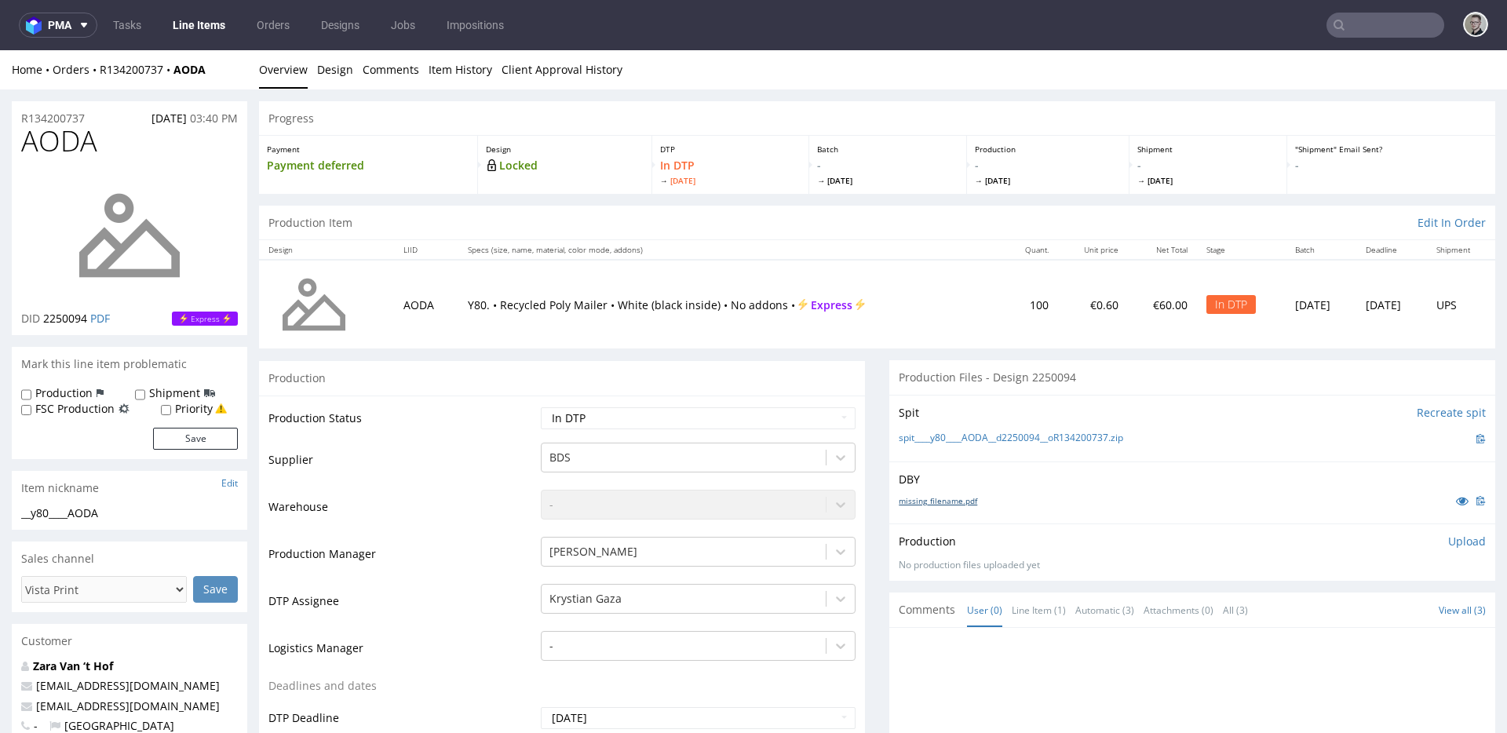
click at [929, 498] on link "missing_filename.pdf" at bounding box center [938, 500] width 79 height 11
click at [964, 440] on link "spit____y80____AODA__d2250094__oR134200737.zip" at bounding box center [1011, 438] width 225 height 13
click at [1356, 543] on p "Upload" at bounding box center [1467, 542] width 38 height 16
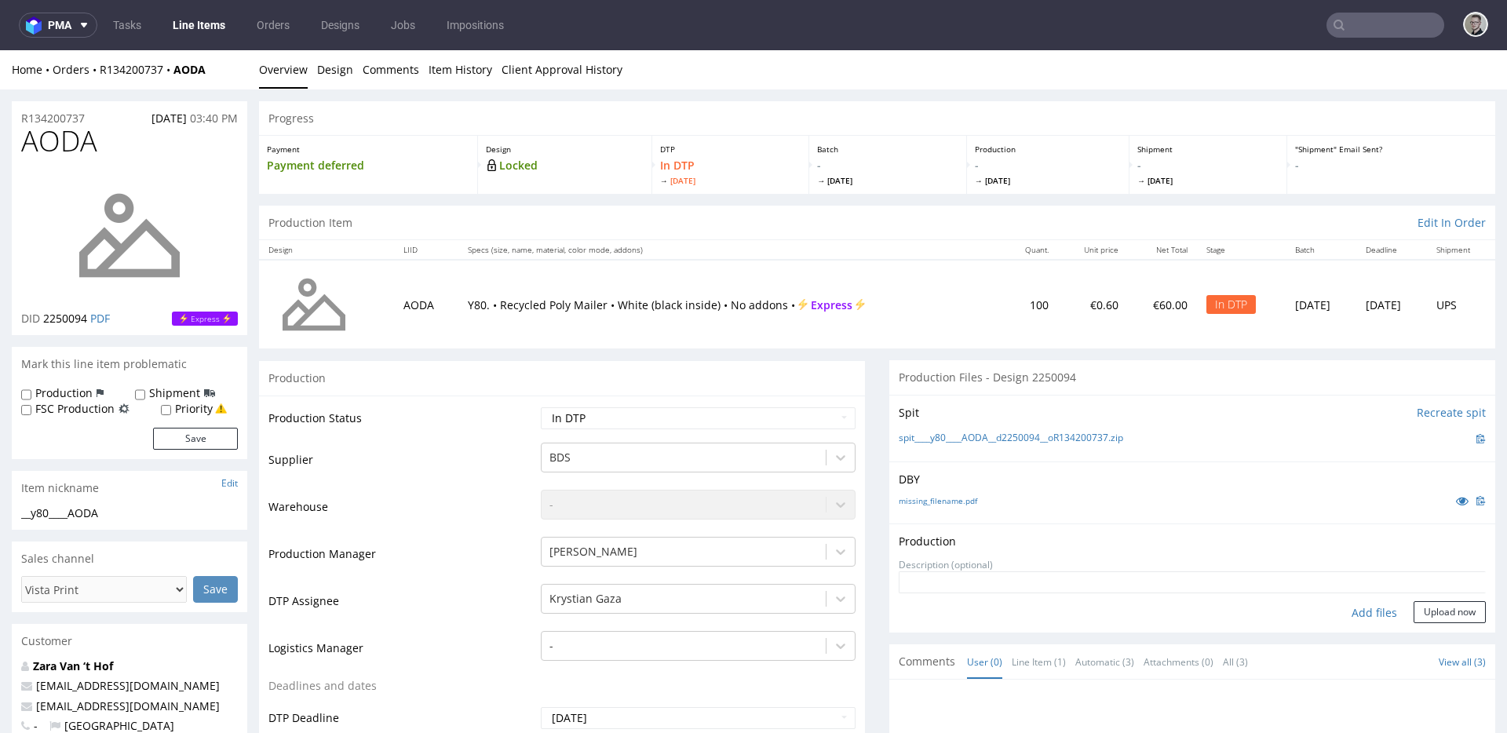
click at [1356, 612] on div "Add files" at bounding box center [1374, 613] width 79 height 24
type input "C:\fakepath\__y80____AODA__d2250094__oR134200737__latest__outside.pdf"
click at [1356, 637] on button "Upload now" at bounding box center [1450, 637] width 72 height 22
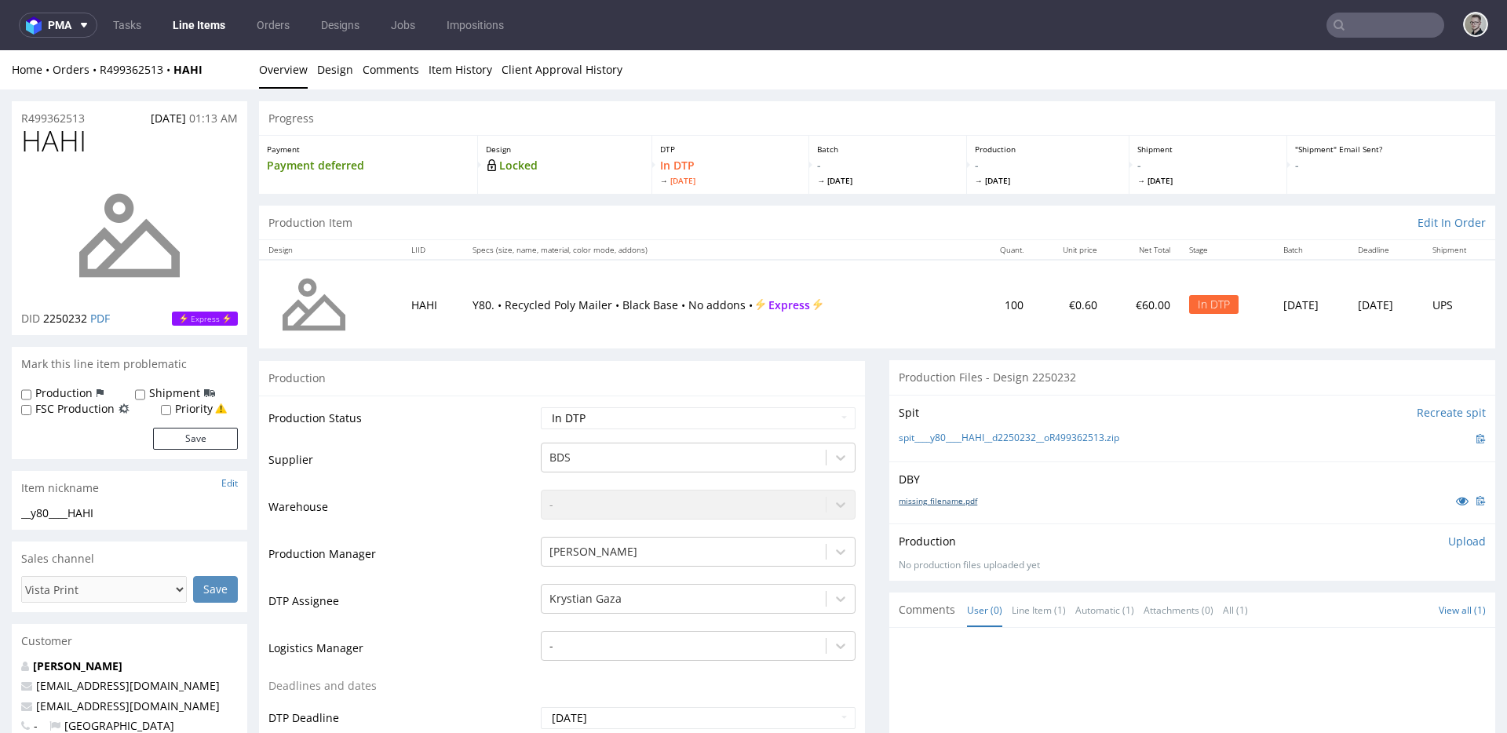
click at [926, 502] on link "missing_filename.pdf" at bounding box center [938, 500] width 79 height 11
click at [1028, 439] on link "spit____y80____HAHI__d2250232__oR499362513.zip" at bounding box center [1009, 438] width 221 height 13
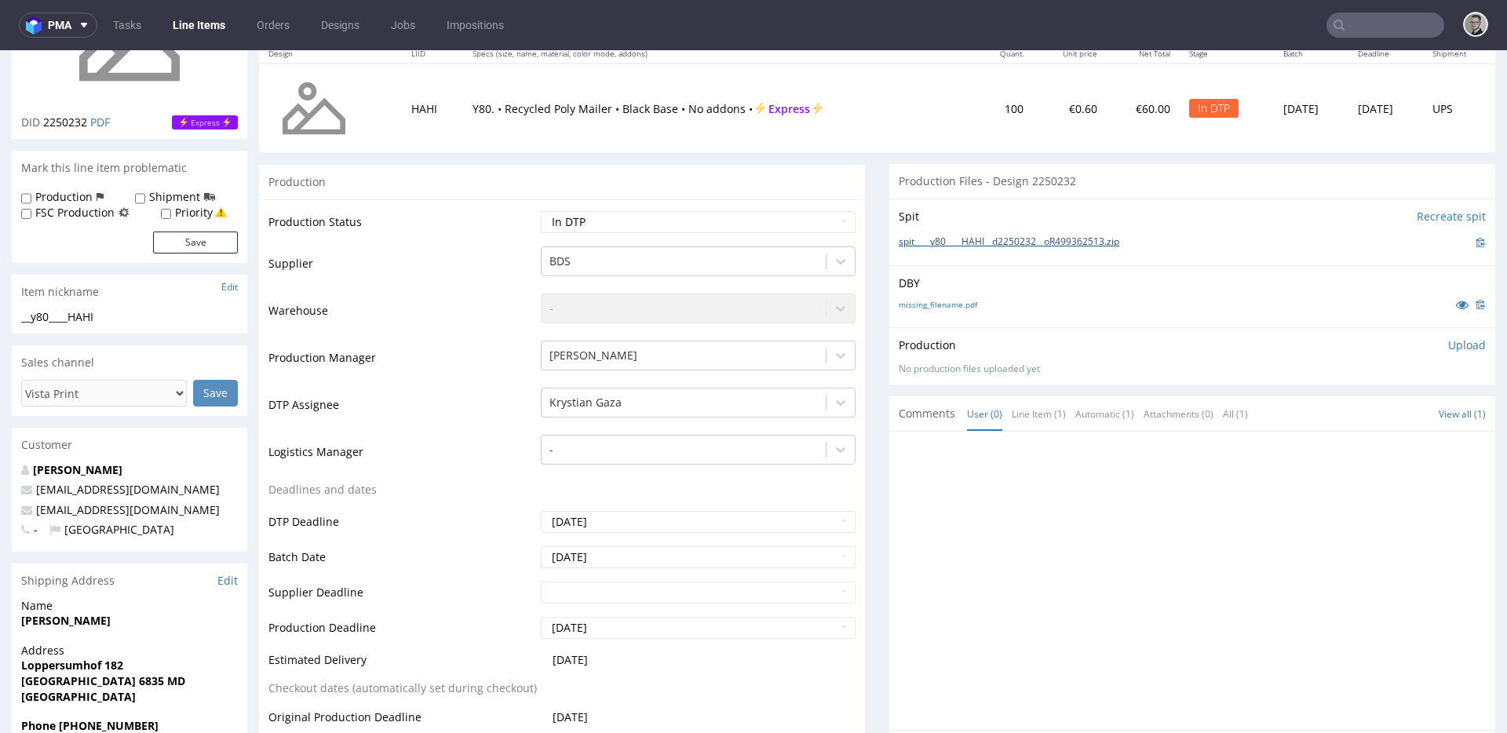
scroll to position [327, 0]
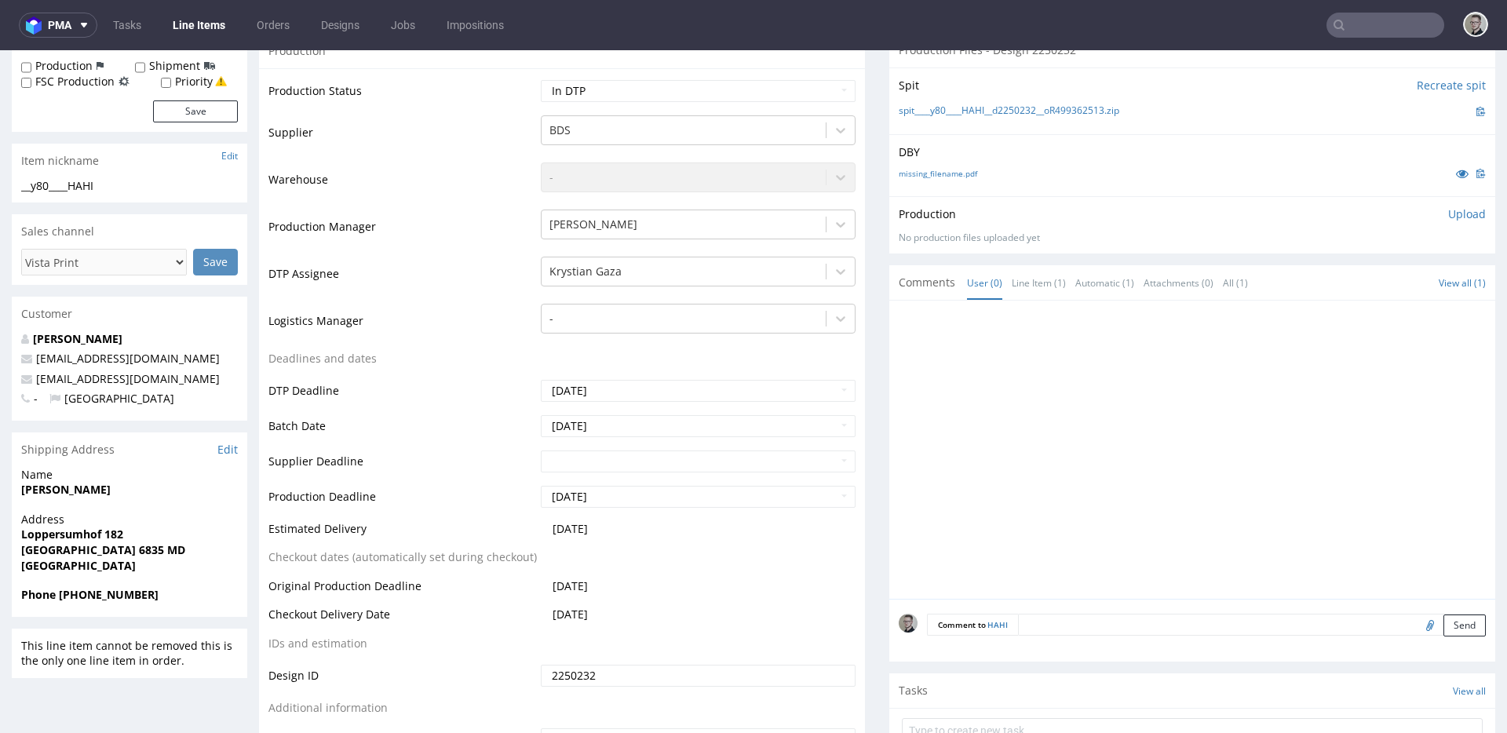
click at [1151, 621] on textarea at bounding box center [1252, 625] width 468 height 22
paste textarea "Print Color - Pantone White (set as 100% Magenta named Pantone White for design…"
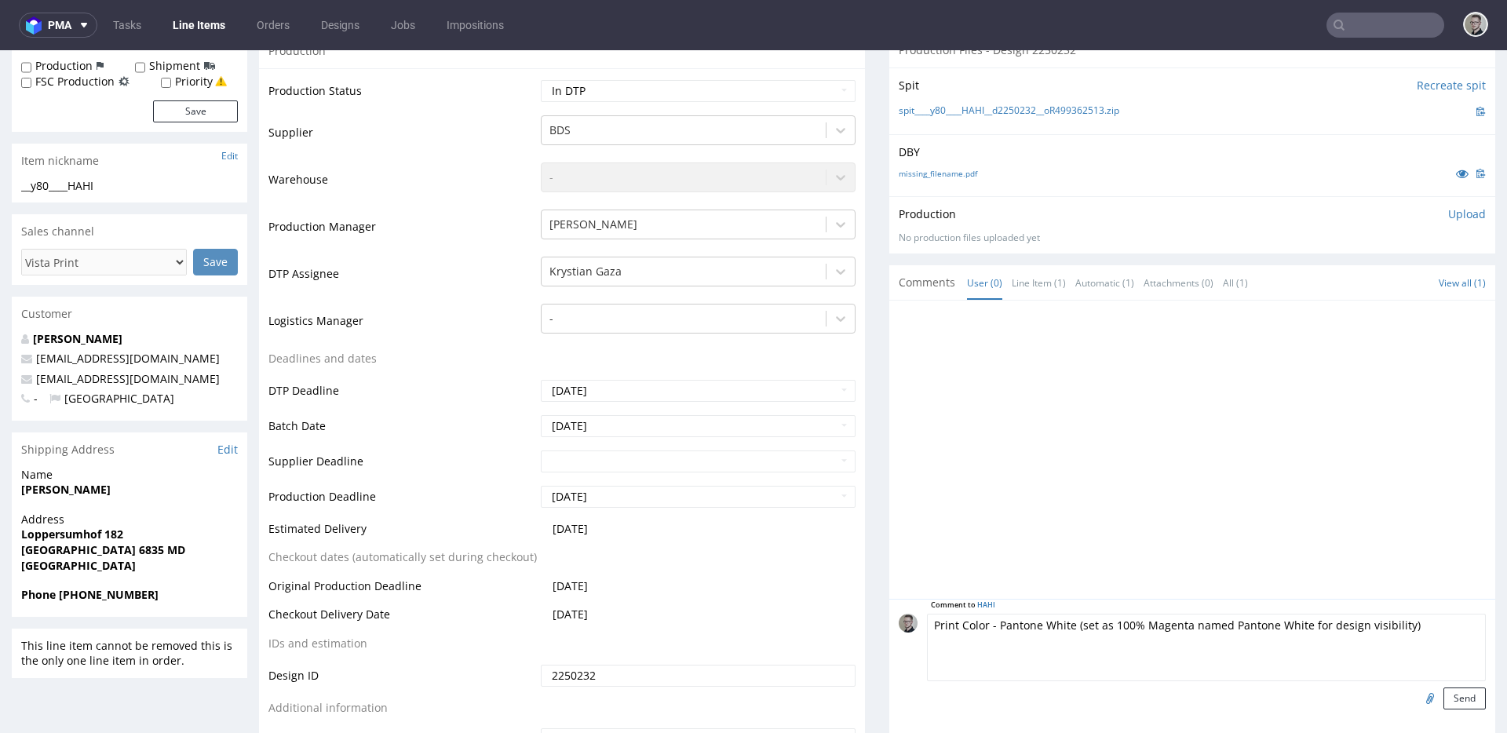
scroll to position [48, 0]
type textarea "Print Color - Pantone White (set as 100% Magenta named Pantone White for design…"
click at [1356, 706] on button "Send" at bounding box center [1465, 699] width 42 height 22
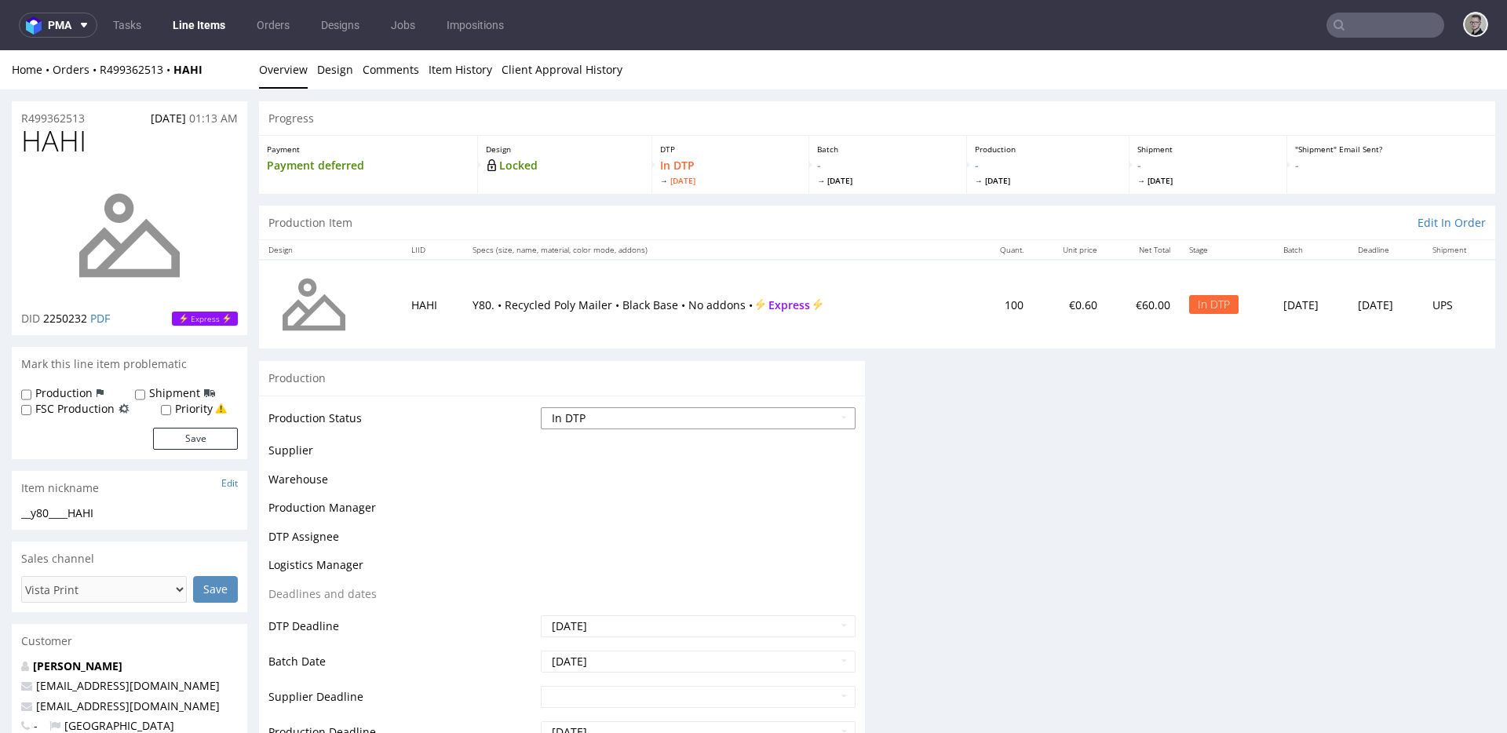
scroll to position [0, 0]
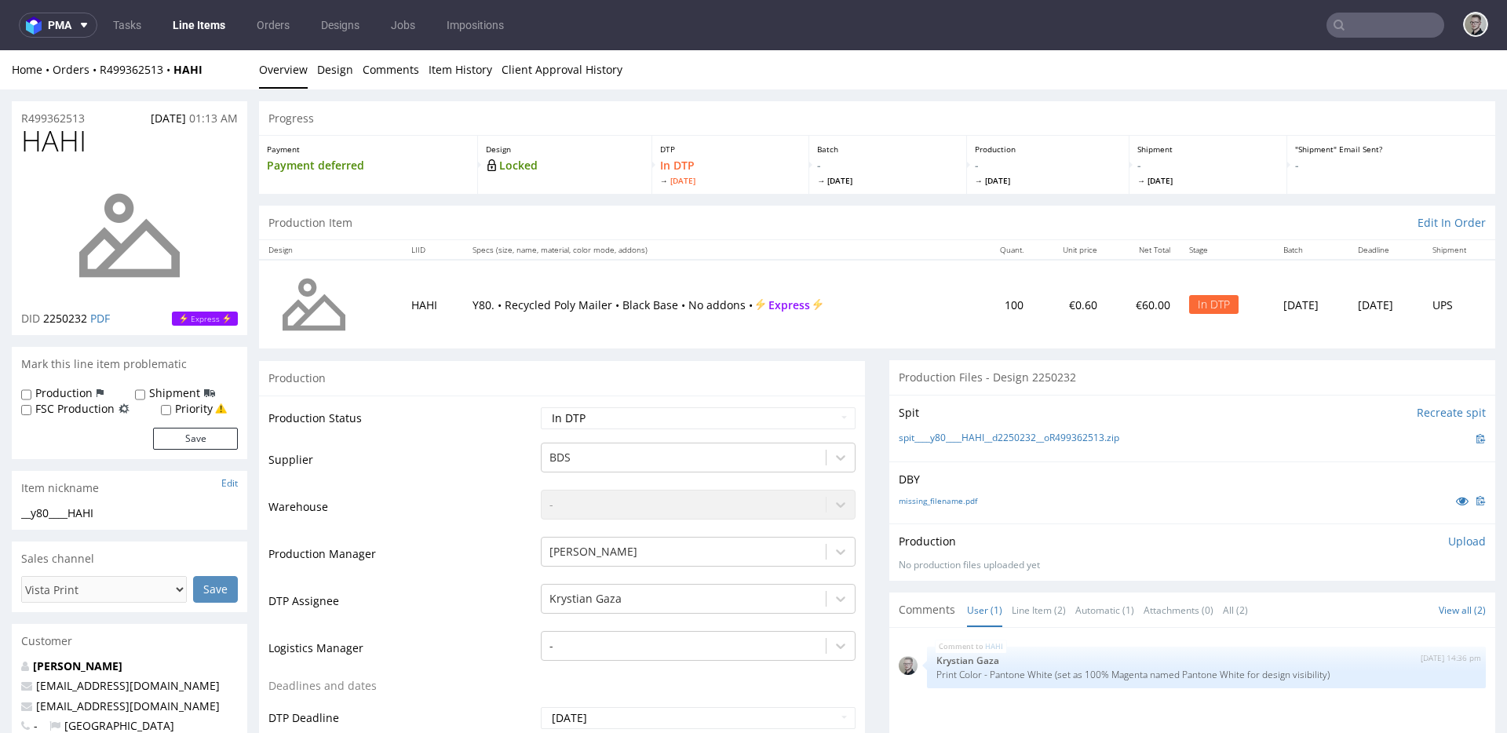
click at [66, 392] on label "Production" at bounding box center [63, 393] width 57 height 16
click at [31, 392] on input "Production" at bounding box center [26, 395] width 10 height 13
checkbox input "true"
click at [168, 432] on button "Save" at bounding box center [195, 439] width 85 height 22
click at [1356, 539] on p "Upload" at bounding box center [1467, 542] width 38 height 16
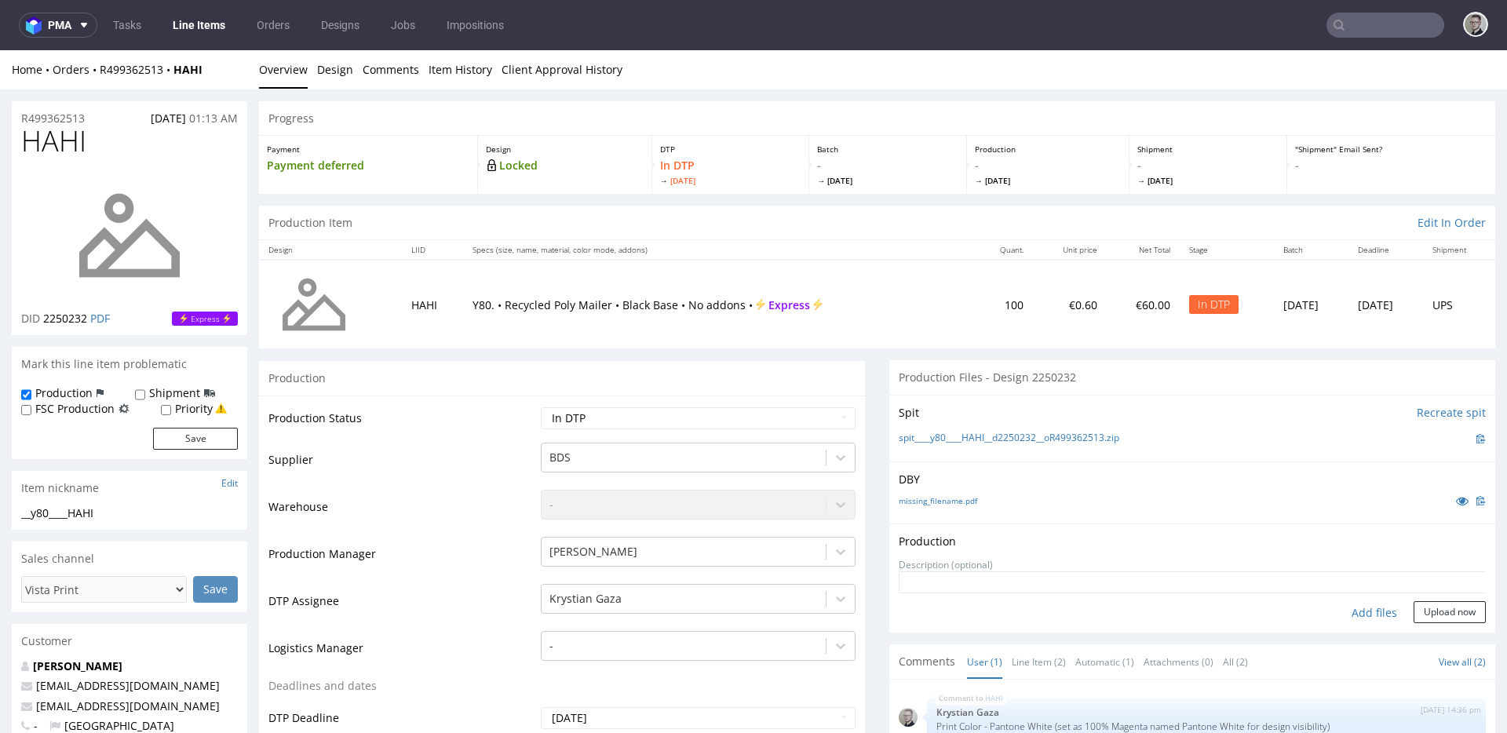
click at [1356, 612] on div "Add files" at bounding box center [1374, 613] width 79 height 24
type input "C:\fakepath\__y80____HAHI__d2250232__oR499362513__latest__outside.pdf"
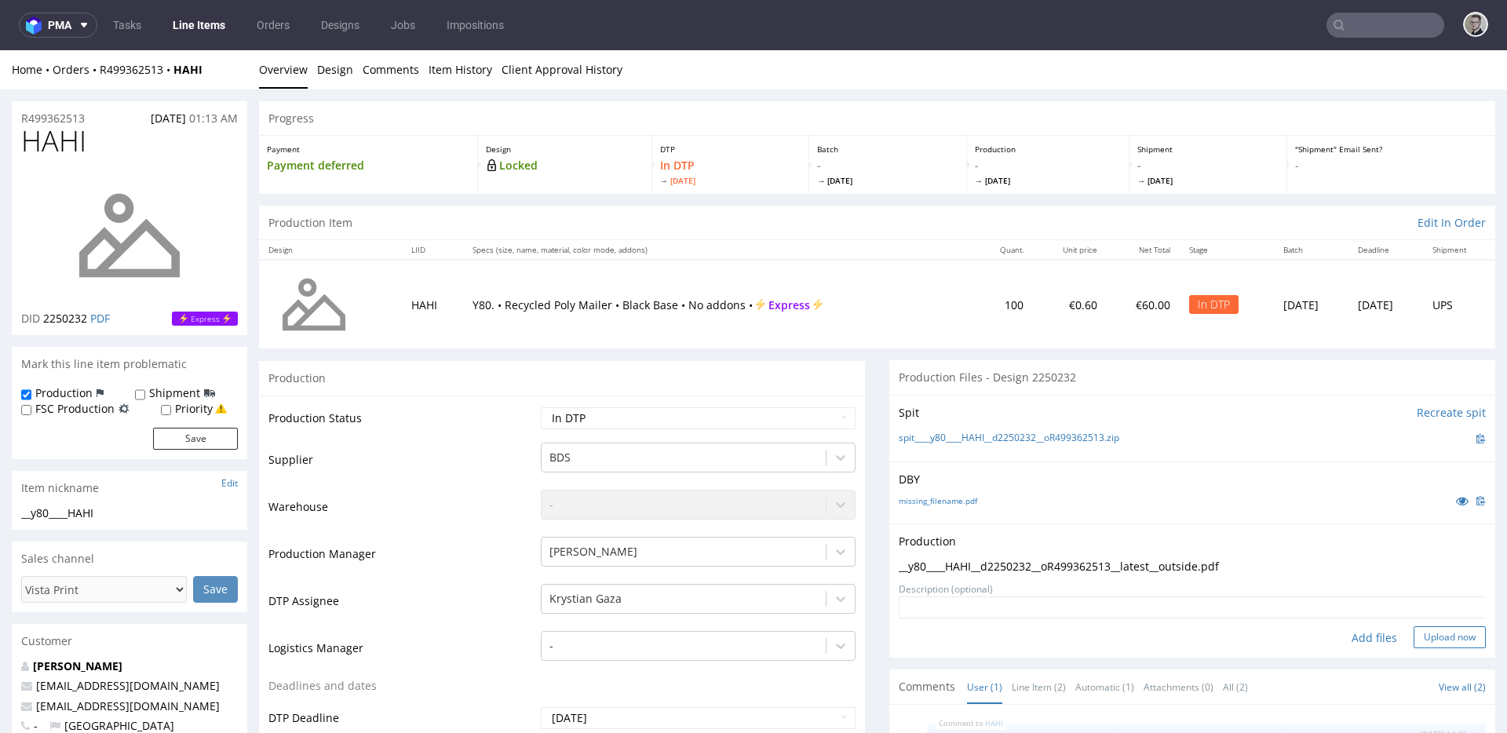
click at [1356, 633] on button "Upload now" at bounding box center [1450, 637] width 72 height 22
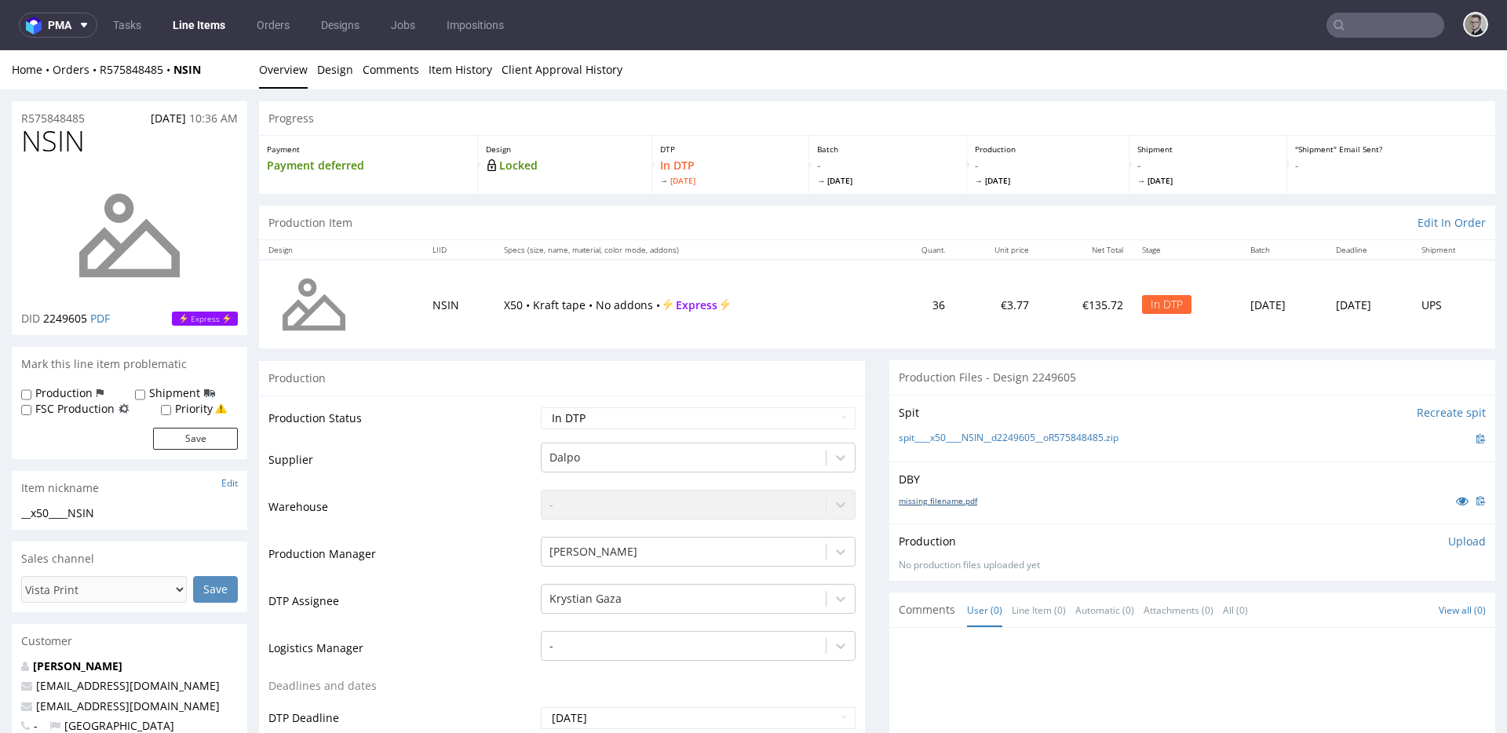
click at [946, 506] on link "missing_filename.pdf" at bounding box center [938, 500] width 79 height 11
click at [1006, 438] on link "spit____x50____NSIN__d2249605__oR575848485.zip" at bounding box center [1009, 438] width 220 height 13
click at [1356, 548] on p "Upload" at bounding box center [1467, 542] width 38 height 16
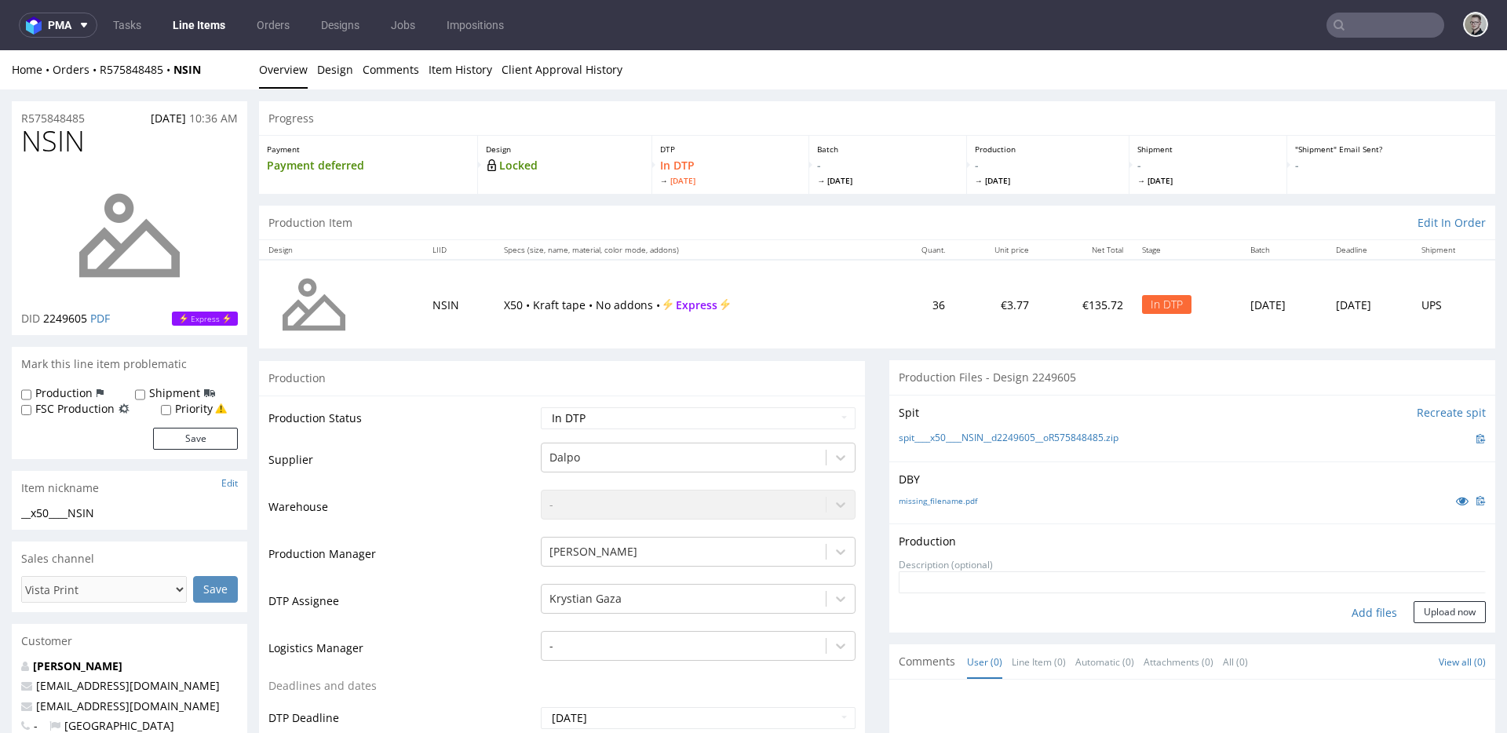
click at [1356, 614] on div "Add files" at bounding box center [1374, 613] width 79 height 24
type input "C:\fakepath\__x50____NSIN__d2249605__oR575848485__latest__outside.pdf"
click at [1356, 647] on button "Upload now" at bounding box center [1450, 637] width 72 height 22
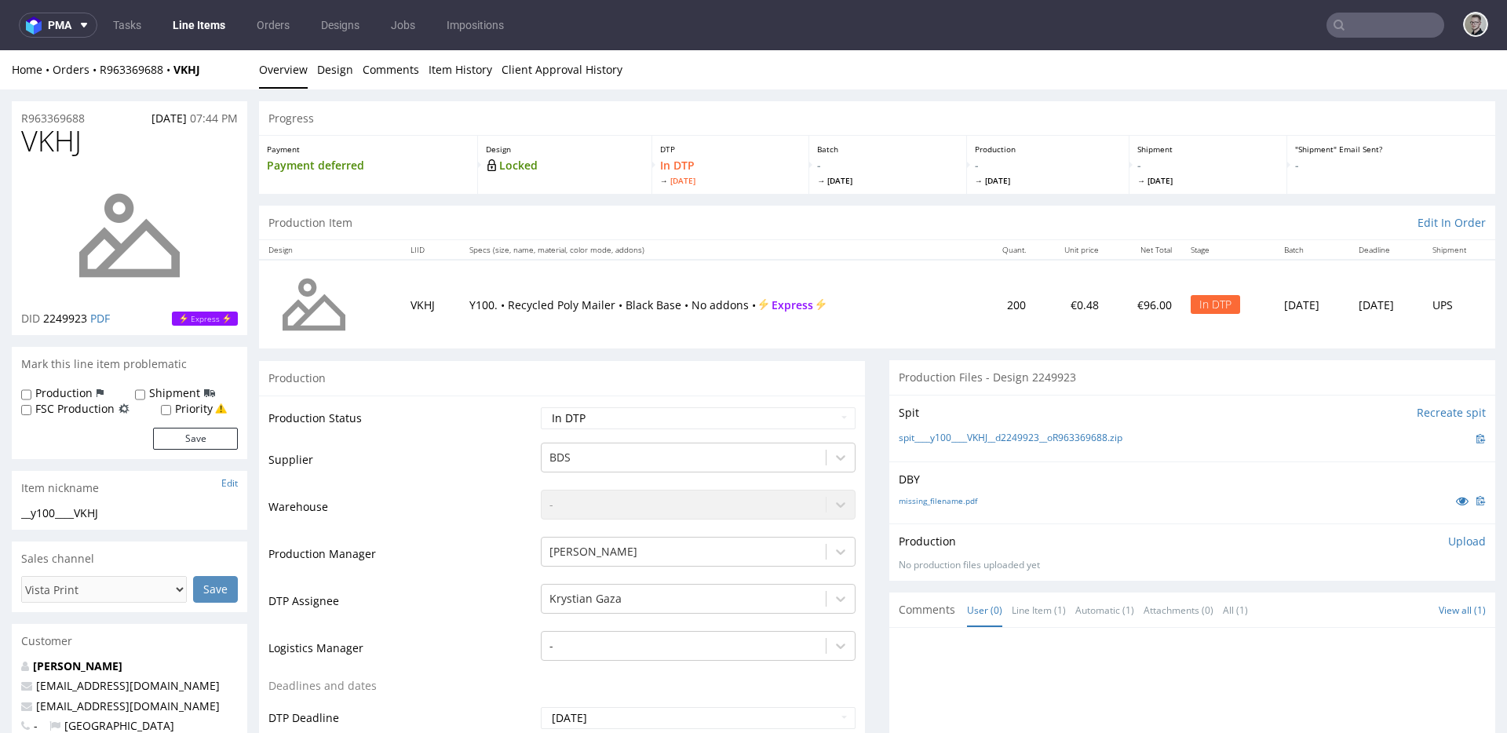
click at [952, 488] on div "DBY missing_filename.pdf" at bounding box center [1192, 493] width 606 height 62
click at [951, 506] on div "missing_filename.pdf" at bounding box center [1192, 500] width 587 height 17
click at [956, 501] on link "missing_filename.pdf" at bounding box center [938, 500] width 79 height 11
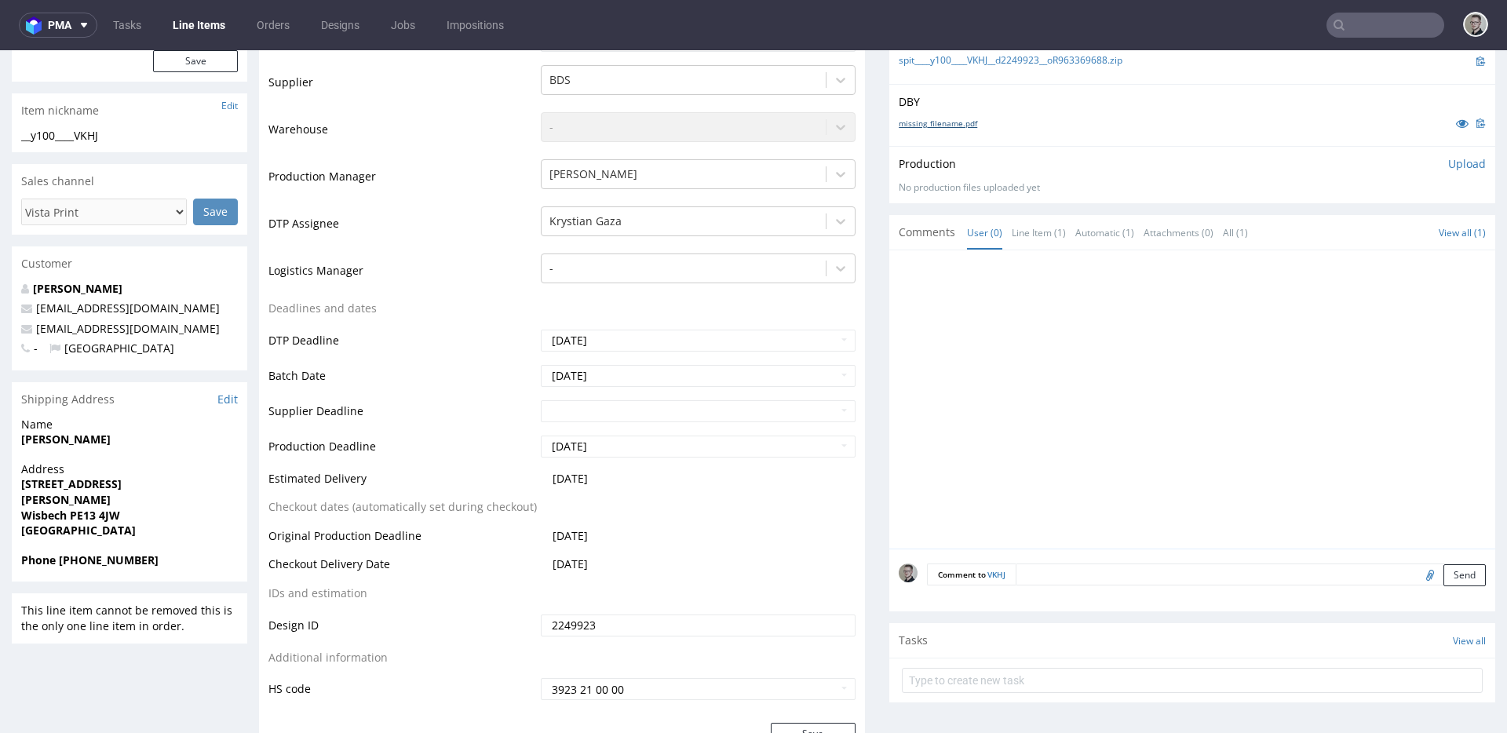
scroll to position [426, 0]
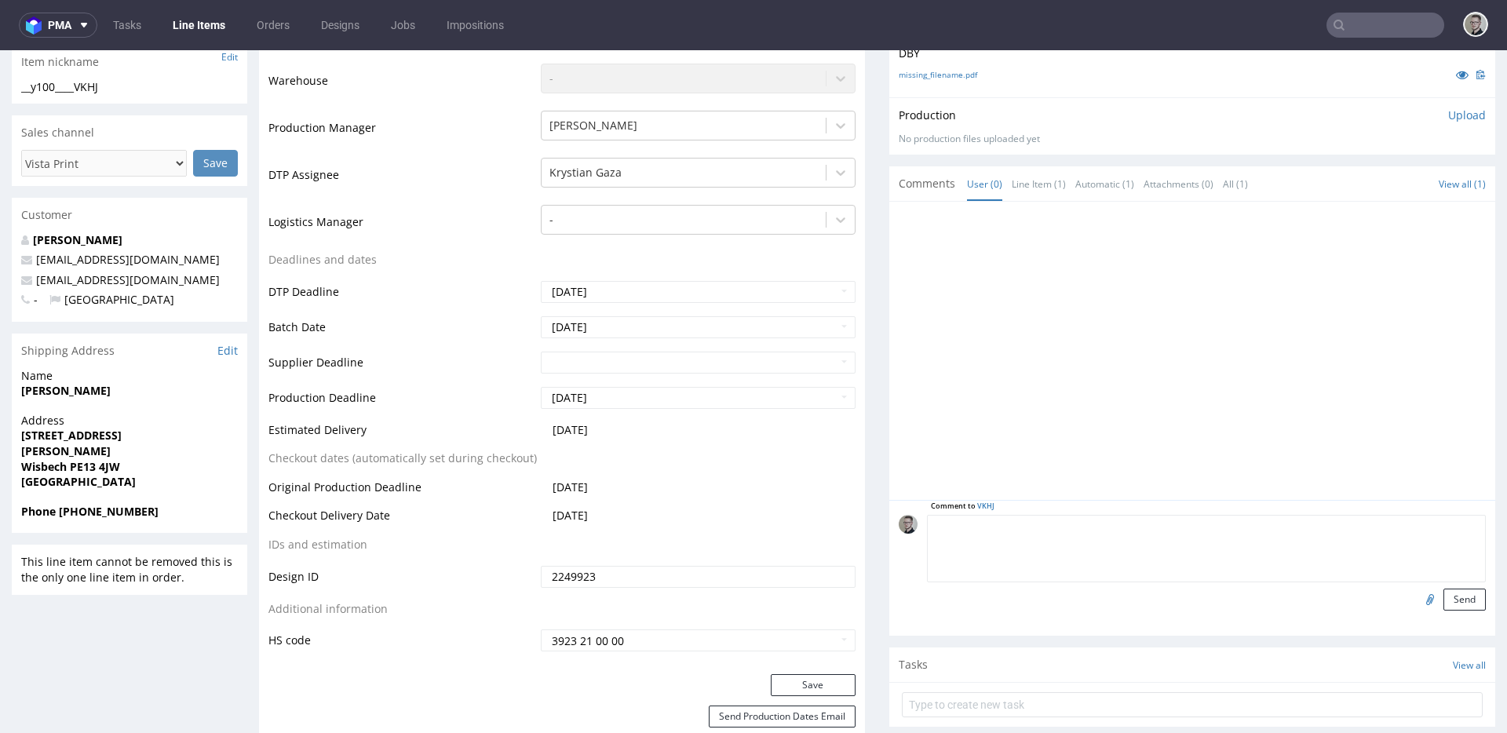
click at [1145, 531] on textarea at bounding box center [1206, 549] width 559 height 68
paste textarea "__y80____HAHI__d2250232__oR499362513__latest__outside"
type textarea "__y80____HAHI__d2250232__oR499362513__latest__outside"
paste textarea "Print Color - Pantone White (set as 100% Magenta named Pantone White for design…"
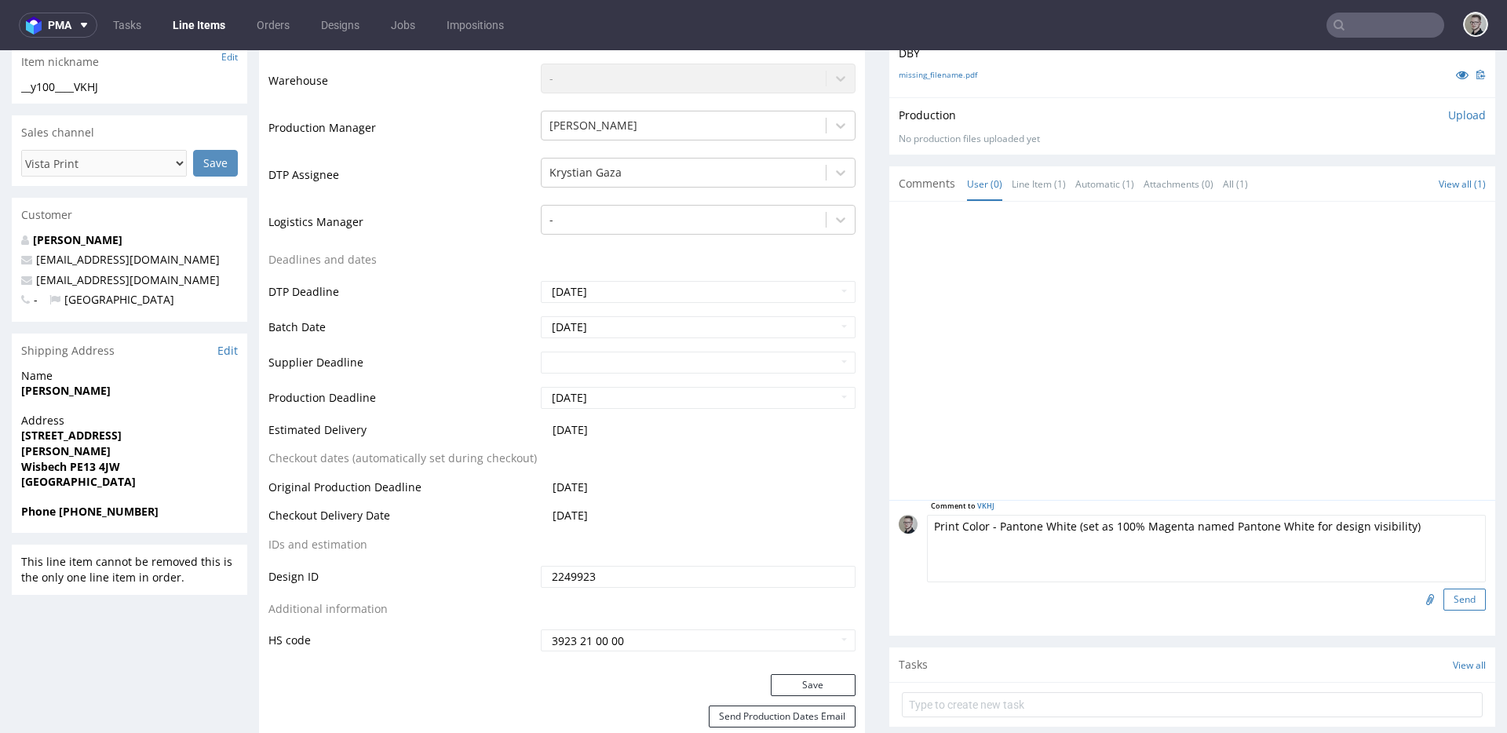
type textarea "Print Color - Pantone White (set as 100% Magenta named Pantone White for design…"
click at [1356, 599] on button "Send" at bounding box center [1465, 600] width 42 height 22
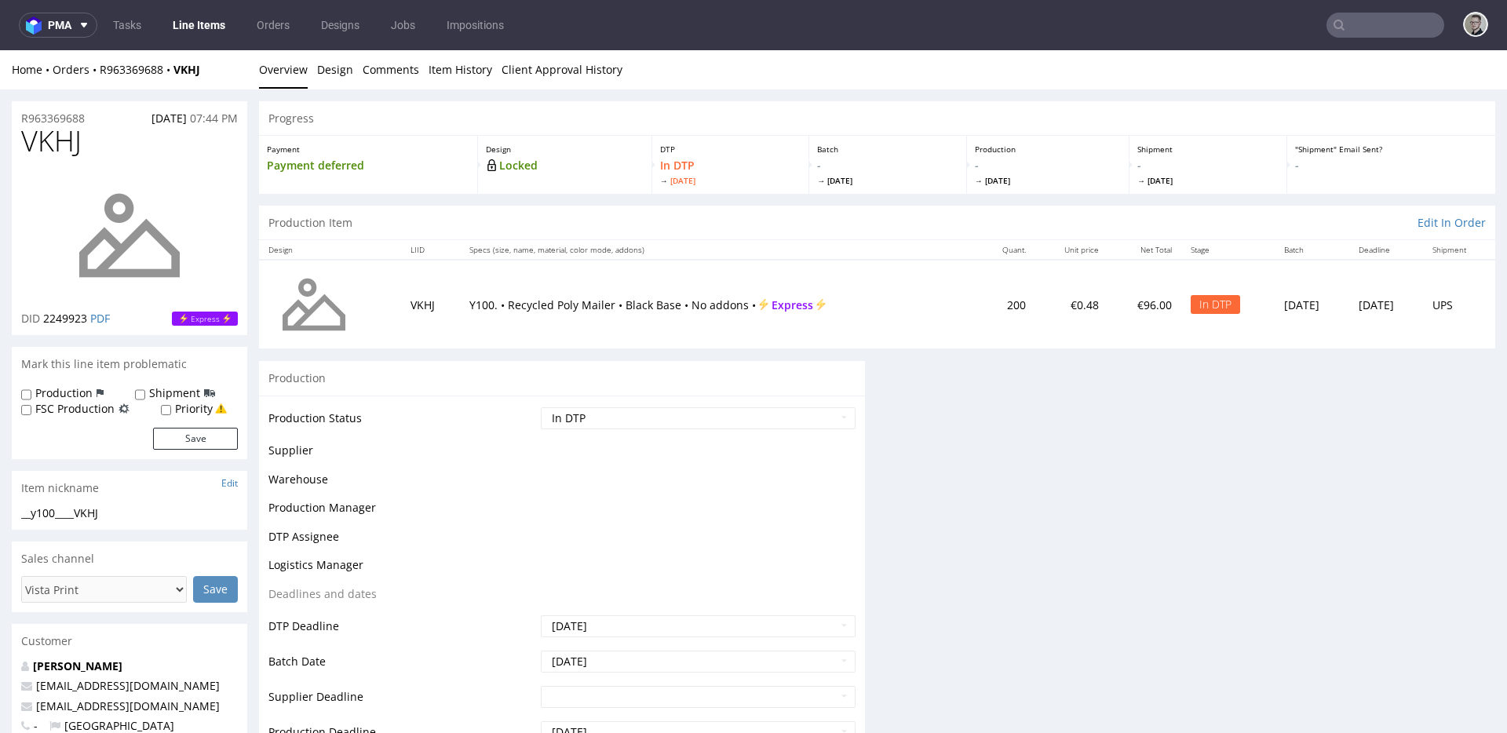
scroll to position [0, 0]
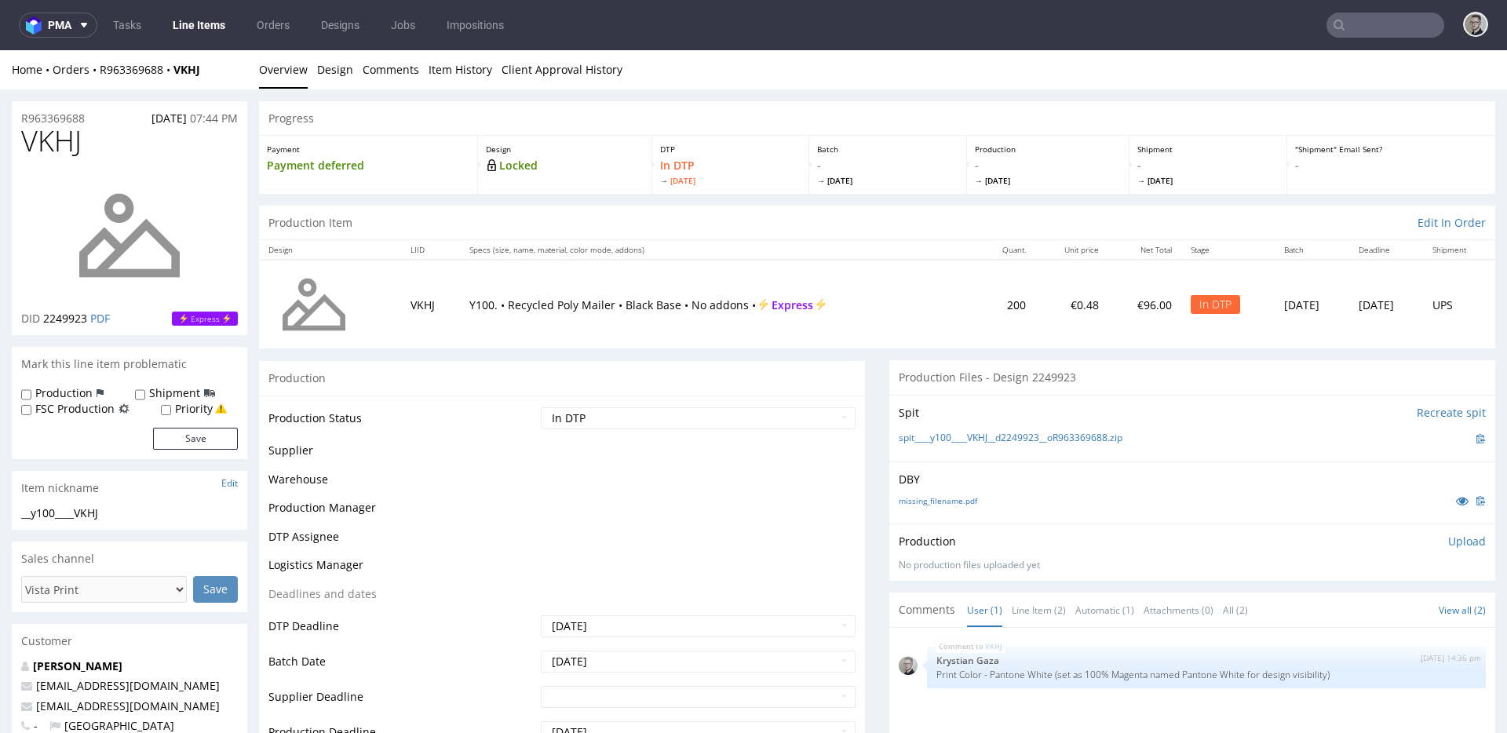
click at [38, 395] on label "Production" at bounding box center [63, 393] width 57 height 16
click at [31, 395] on input "Production" at bounding box center [26, 395] width 10 height 13
checkbox input "true"
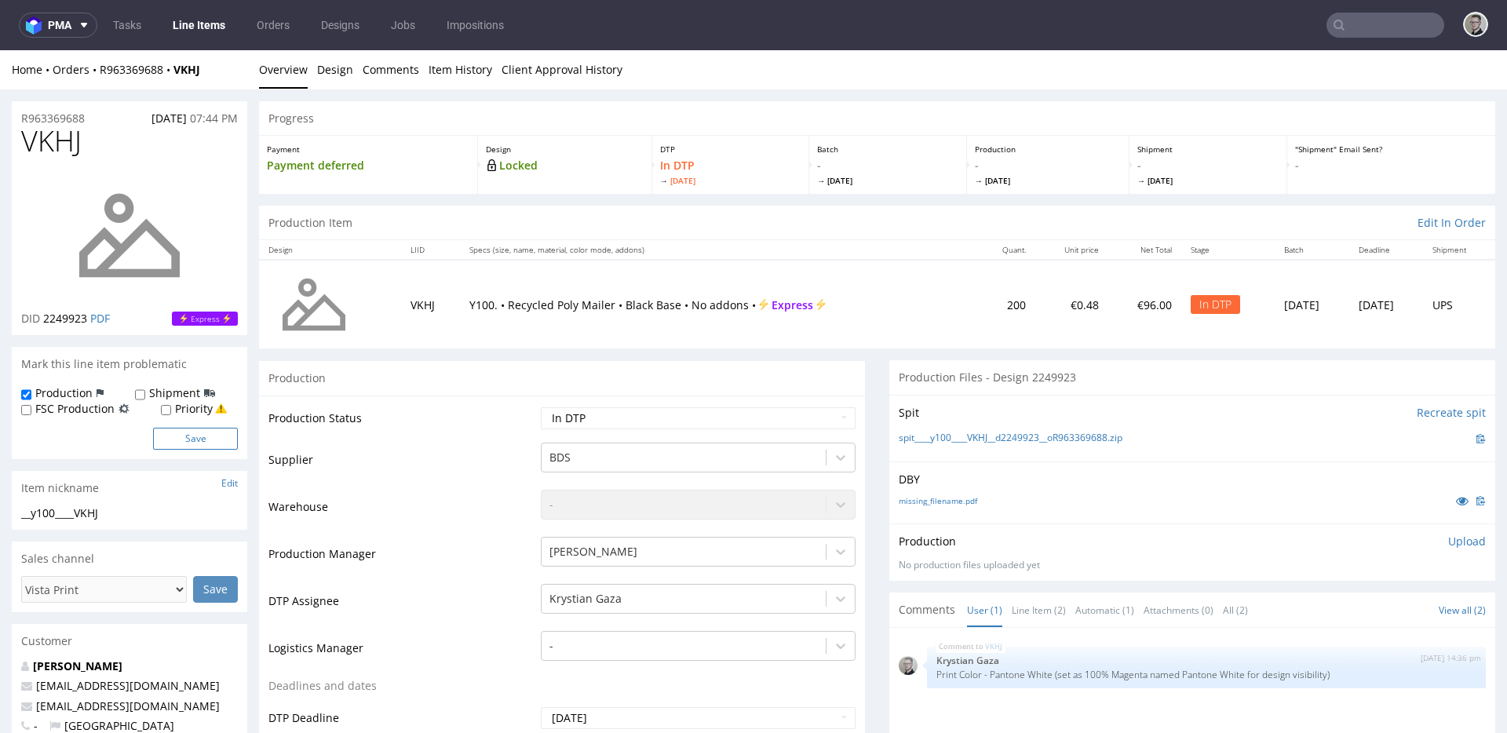
click at [194, 437] on button "Save" at bounding box center [195, 439] width 85 height 22
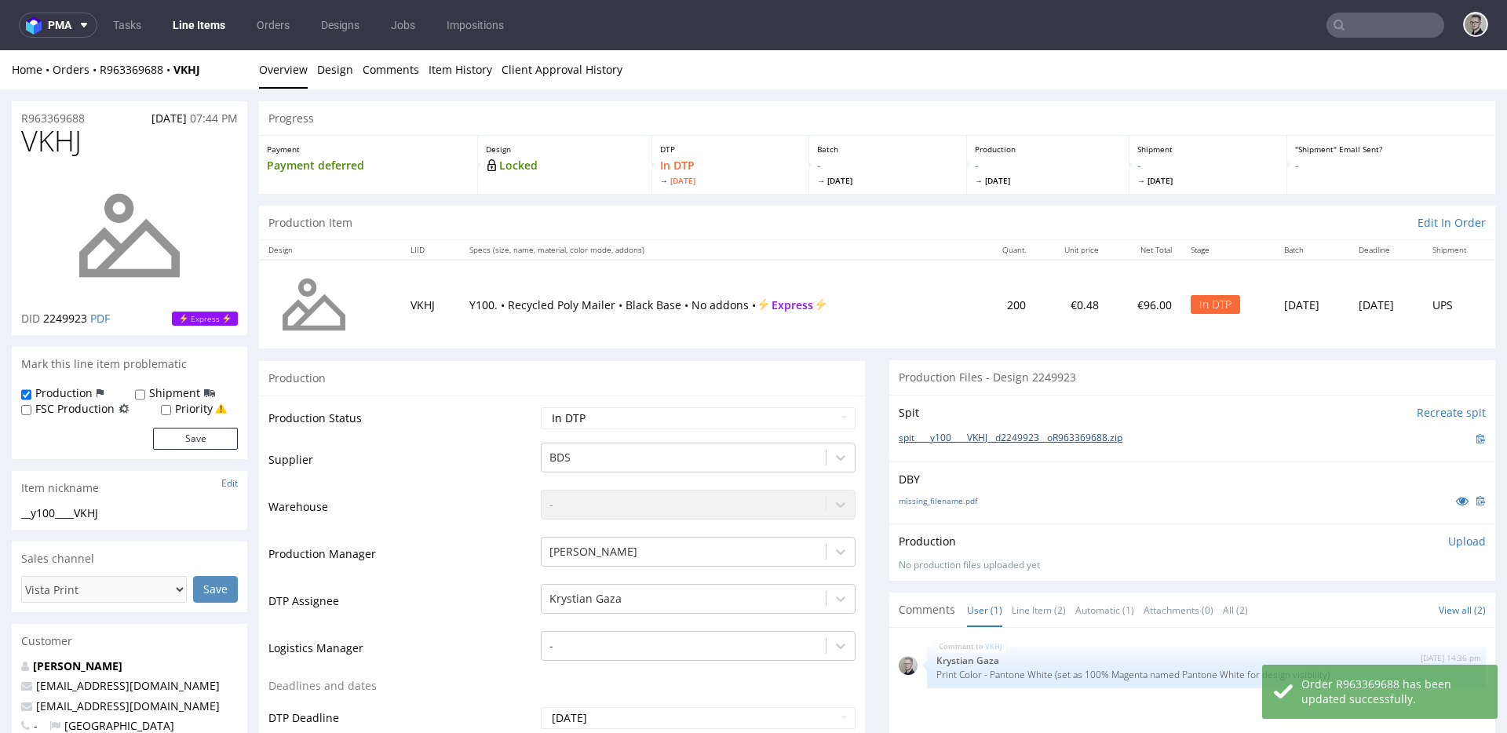
click at [991, 434] on link "spit____y100____VKHJ__d2249923__oR963369688.zip" at bounding box center [1011, 438] width 224 height 13
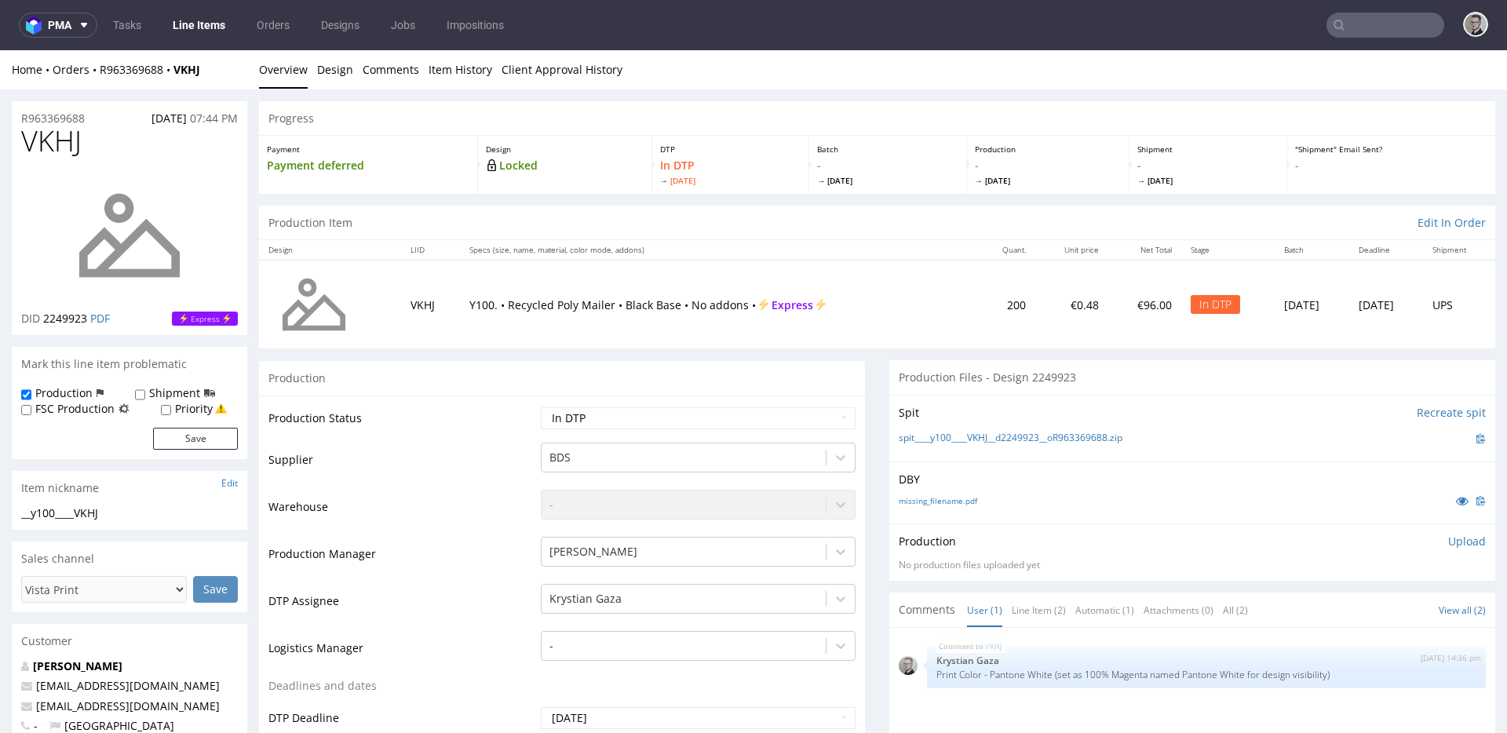
click at [1356, 543] on p "Upload" at bounding box center [1467, 542] width 38 height 16
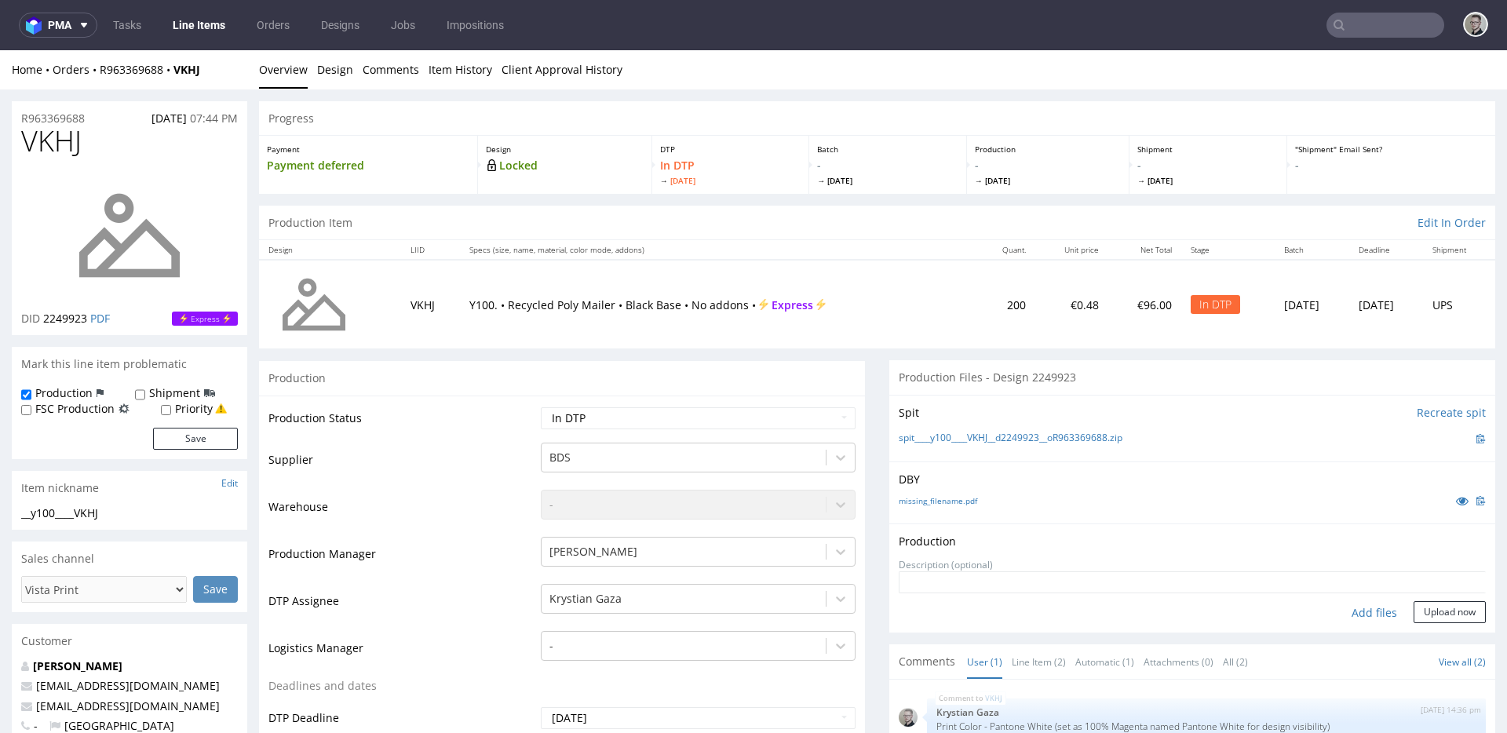
click at [1350, 611] on div "Add files" at bounding box center [1374, 613] width 79 height 24
type input "C:\fakepath\__y100____VKHJ__d2249923__oR963369688__latest__outside.pdf"
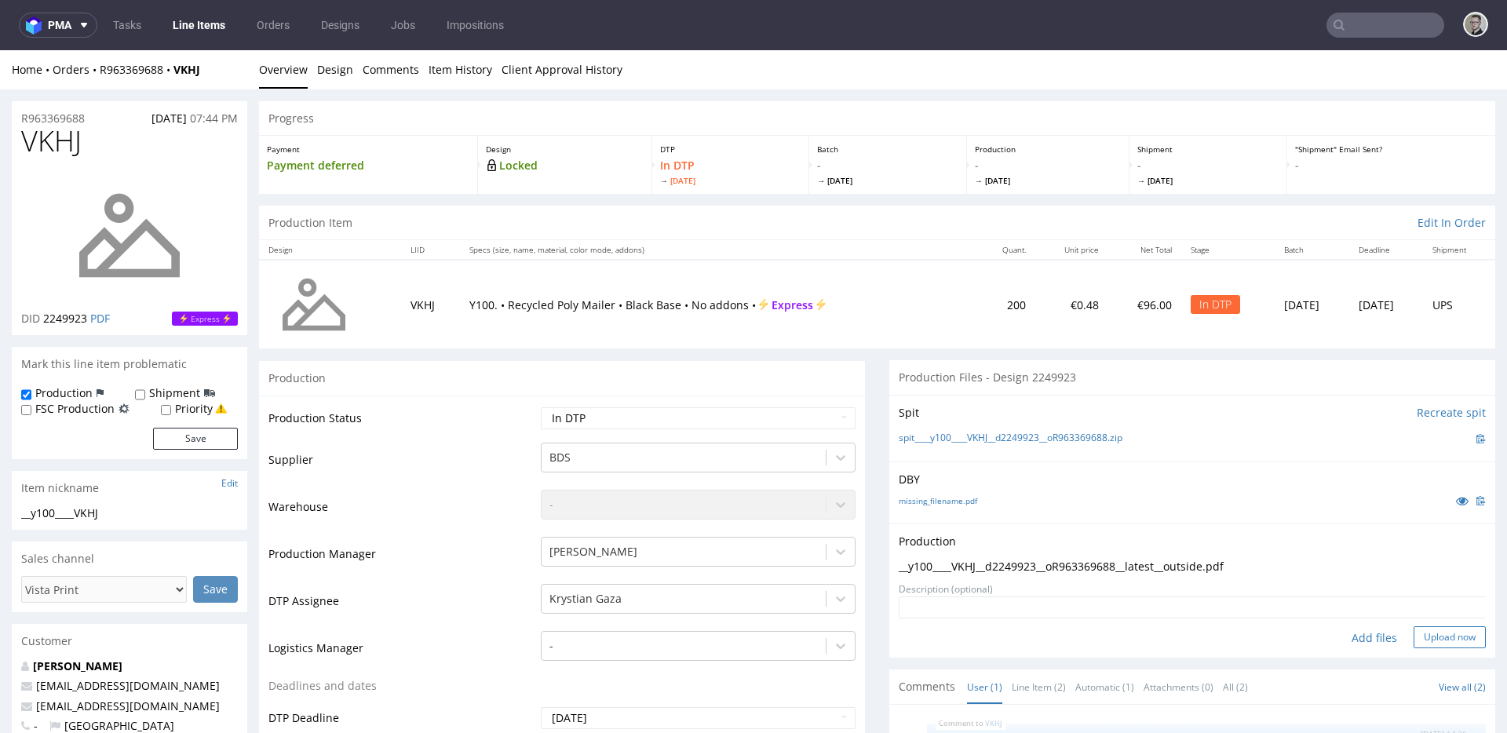
click at [1356, 635] on button "Upload now" at bounding box center [1450, 637] width 72 height 22
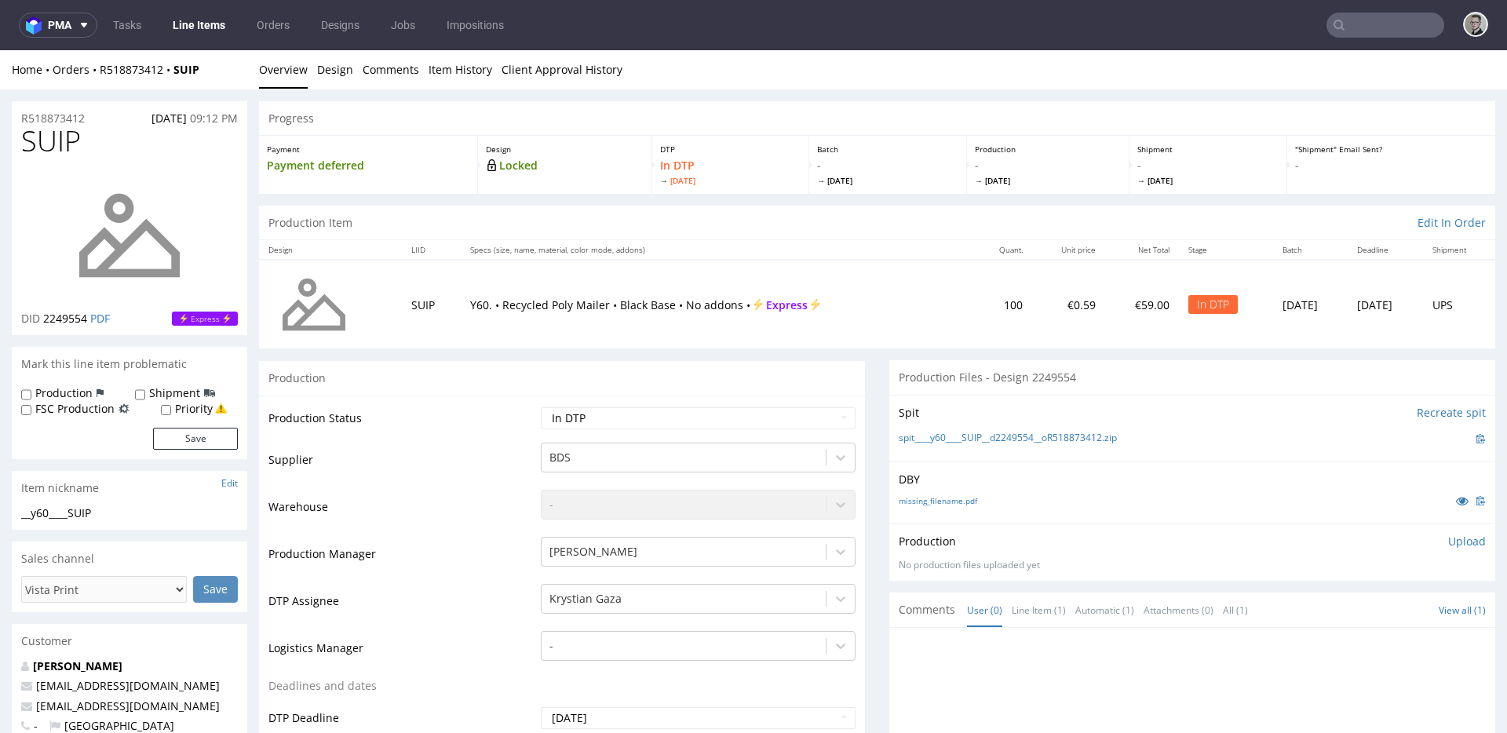
click at [928, 485] on p "DBY" at bounding box center [1192, 480] width 587 height 16
click at [933, 502] on link "missing_filename.pdf" at bounding box center [938, 500] width 79 height 11
click at [988, 440] on link "spit____y60____SUIP__d2249554__oR518873412.zip" at bounding box center [1008, 438] width 218 height 13
click at [75, 397] on label "Production" at bounding box center [63, 393] width 57 height 16
click at [31, 397] on input "Production" at bounding box center [26, 395] width 10 height 13
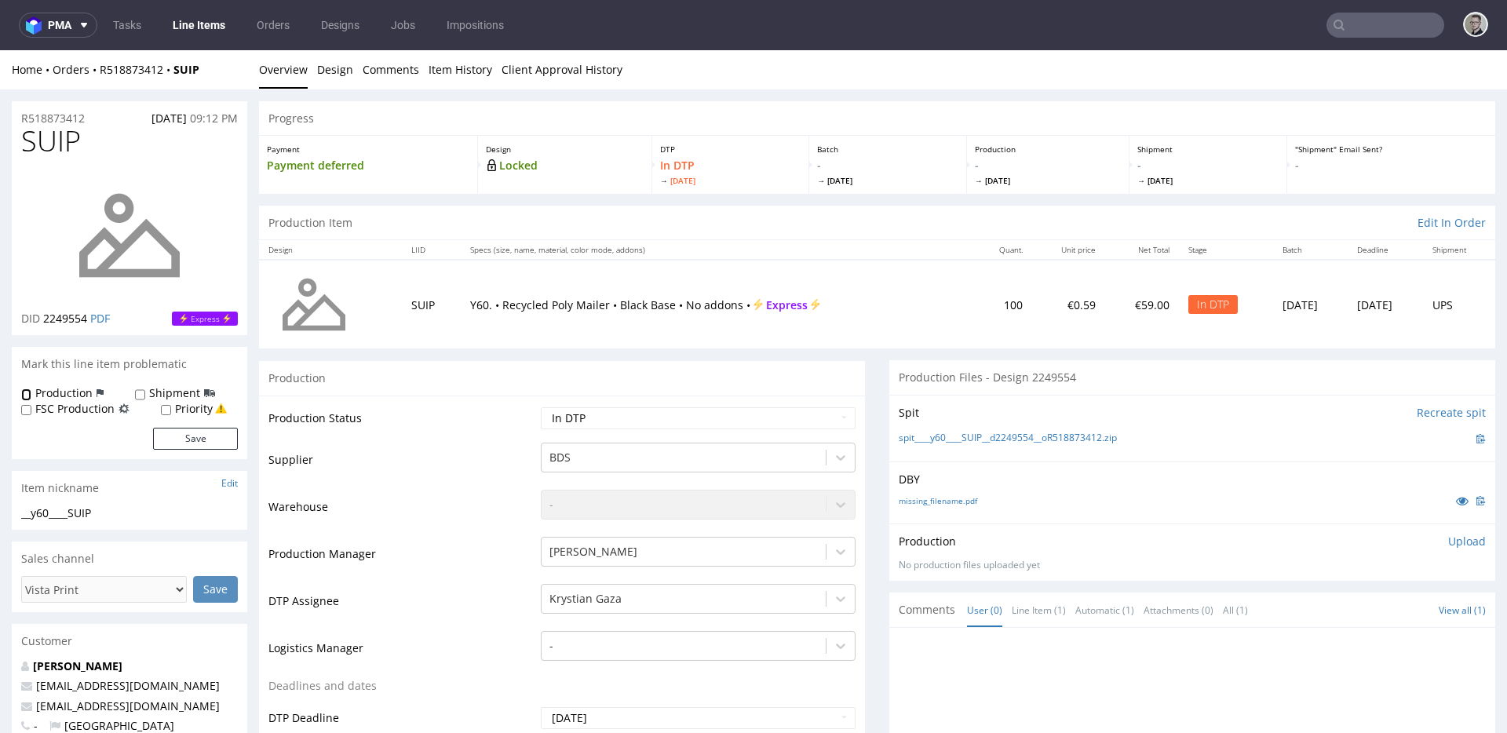
checkbox input "true"
click at [154, 433] on button "Save" at bounding box center [195, 439] width 85 height 22
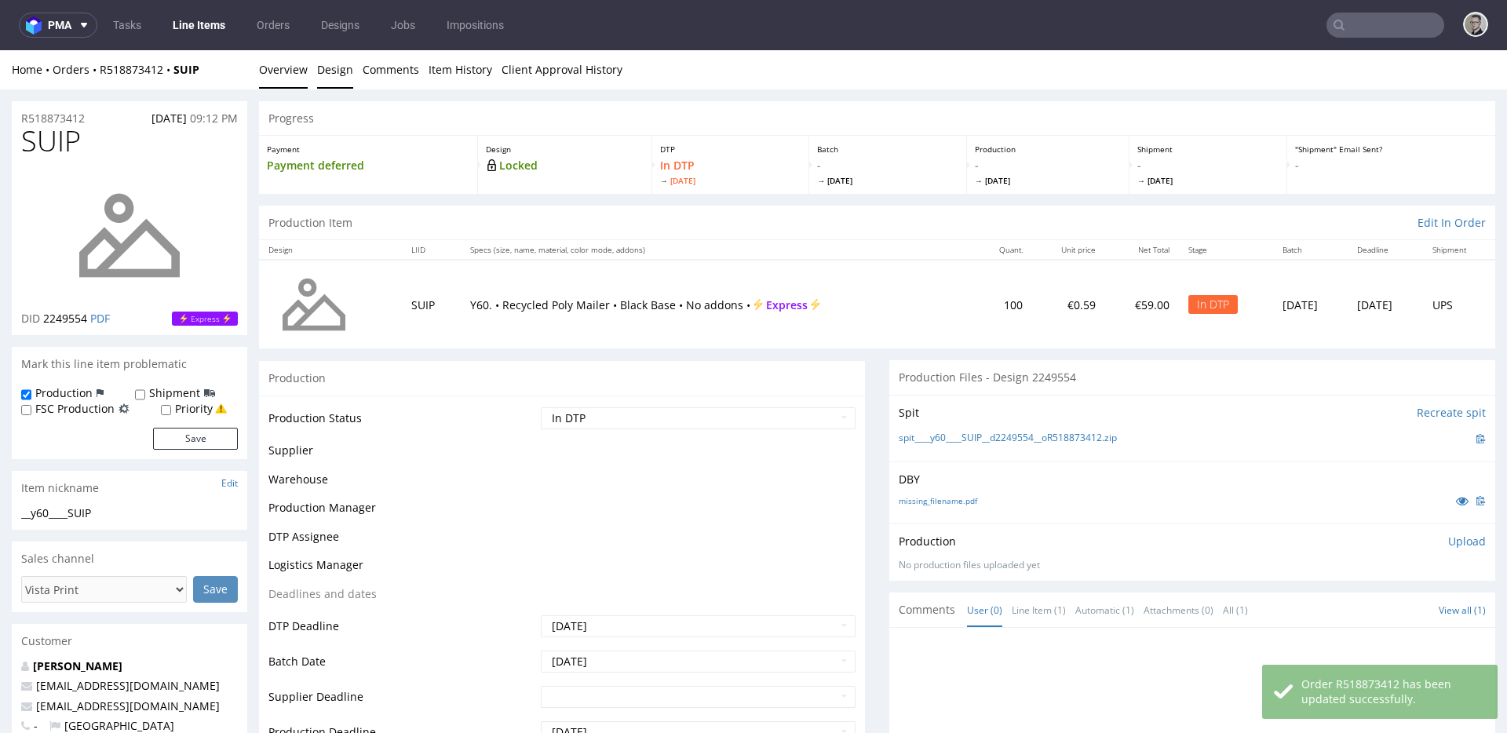
click at [345, 70] on link "Design" at bounding box center [335, 69] width 36 height 38
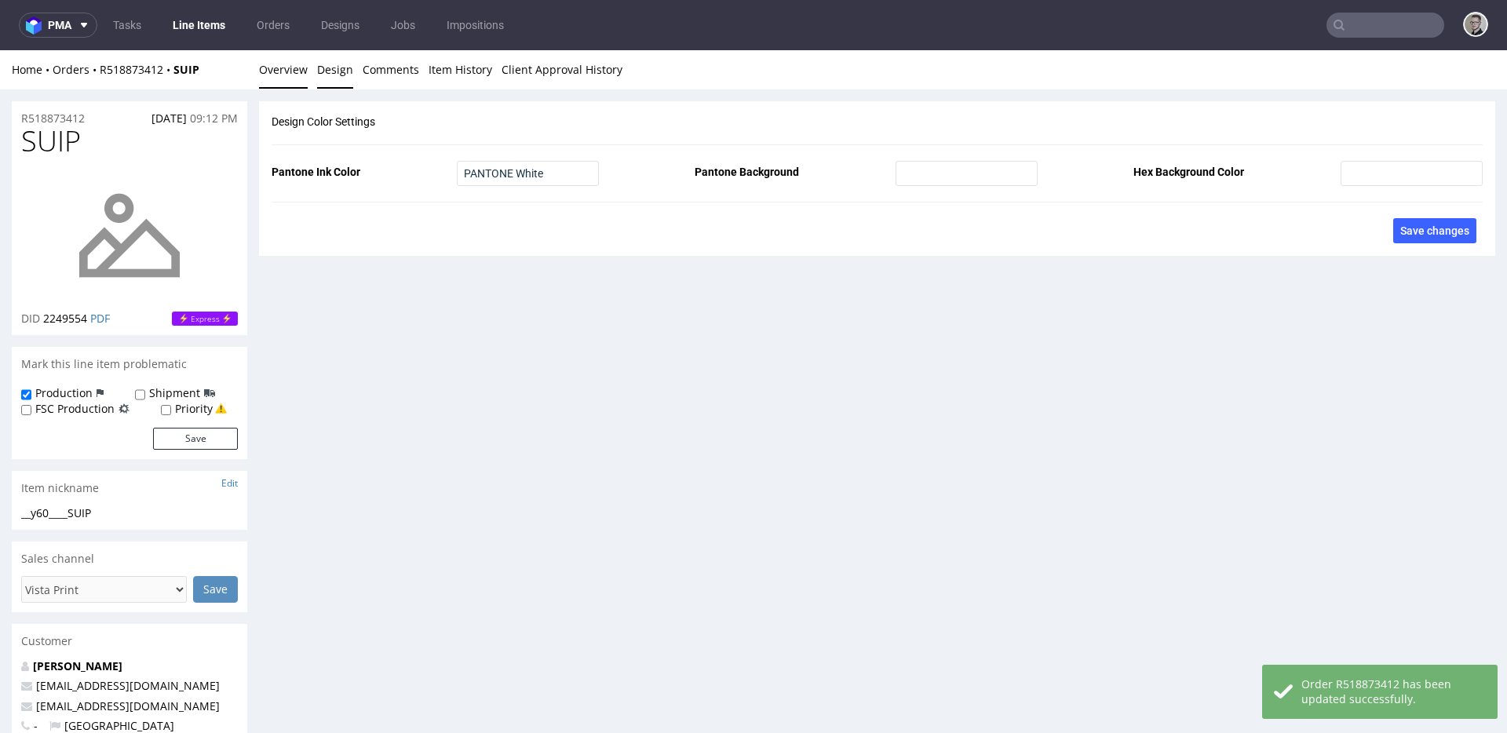
click at [284, 63] on link "Overview" at bounding box center [283, 69] width 49 height 38
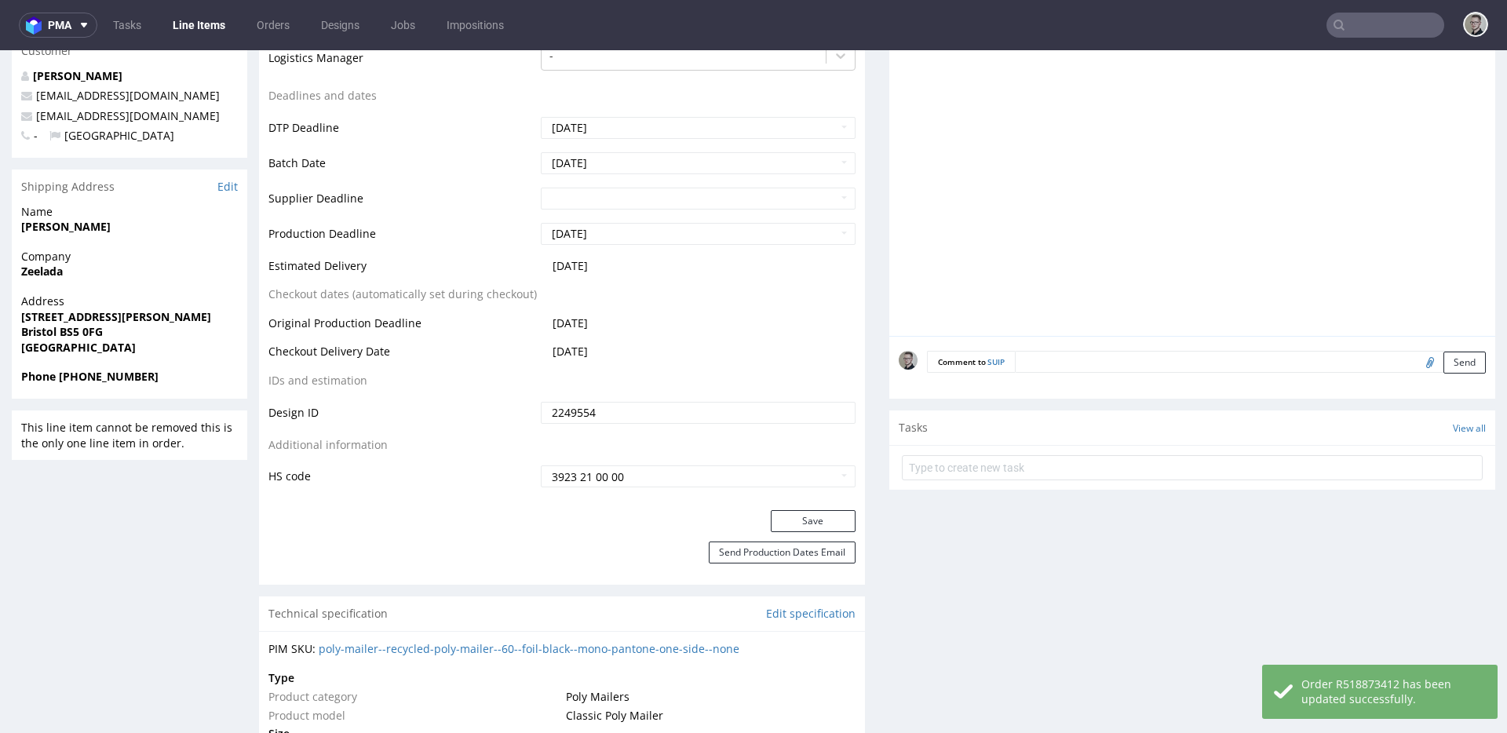
scroll to position [670, 0]
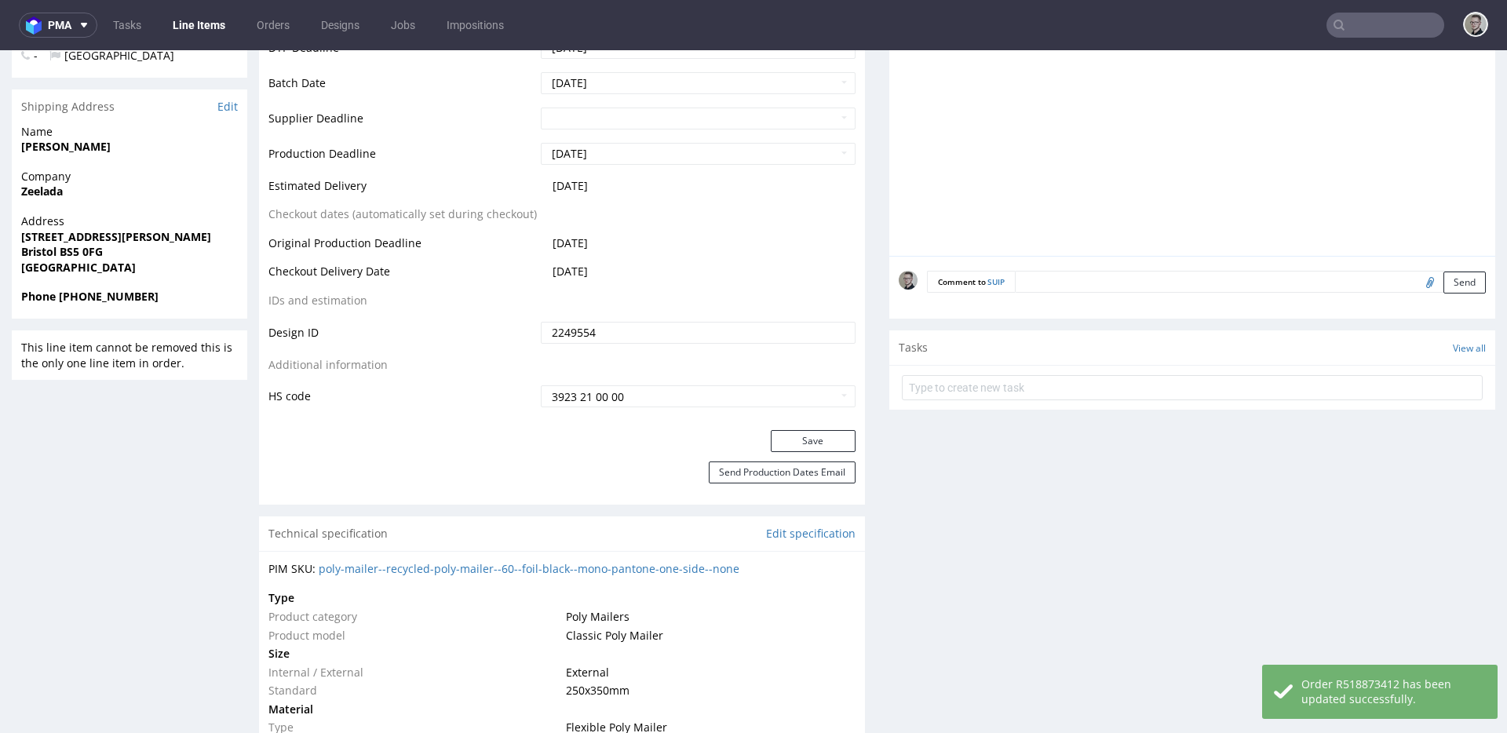
click at [1219, 279] on textarea at bounding box center [1250, 282] width 471 height 22
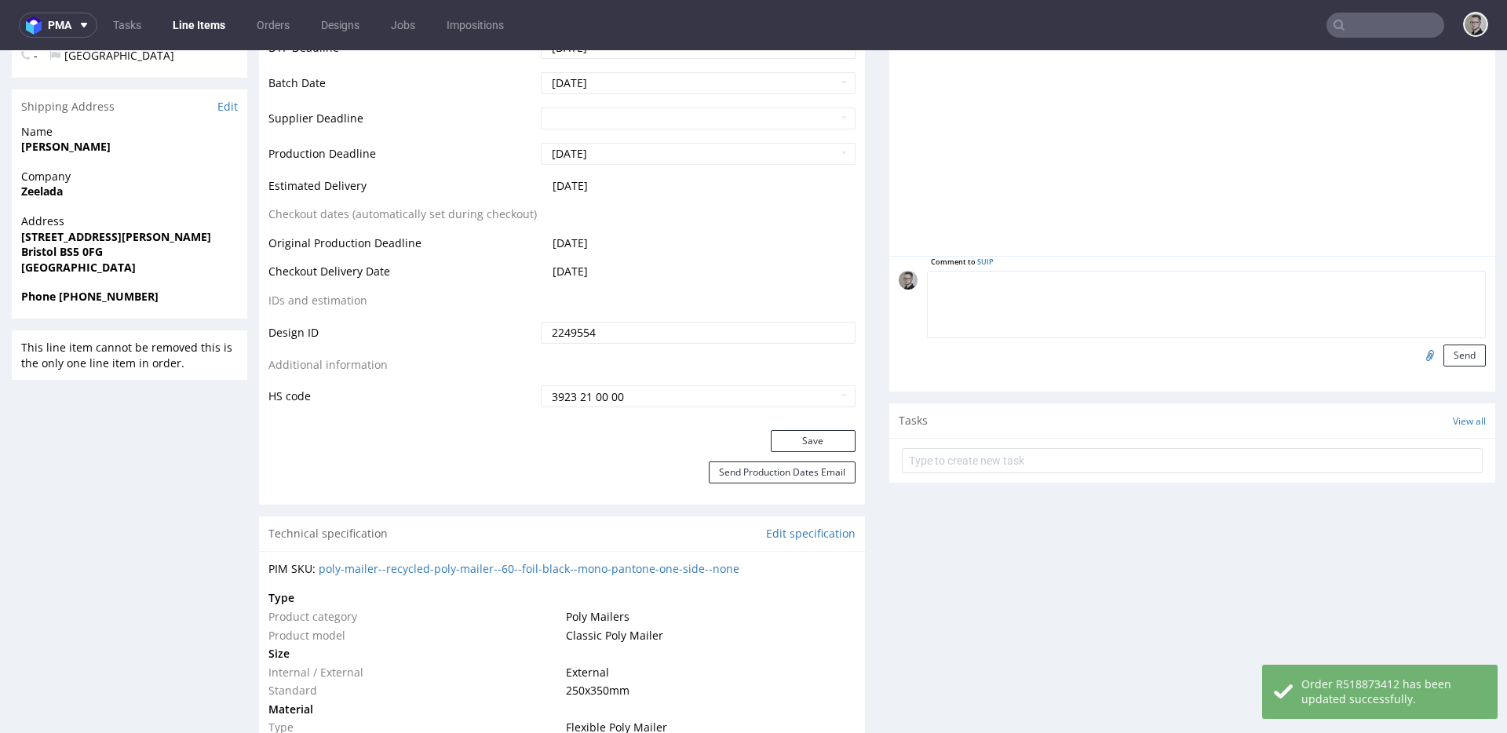
paste textarea "Print Color - Pantone White (set as 100% Magenta named Pantone White for design…"
type textarea "Print Color - Pantone White (set as 100% Magenta named Pantone White for design…"
click at [1356, 348] on button "Send" at bounding box center [1465, 356] width 42 height 22
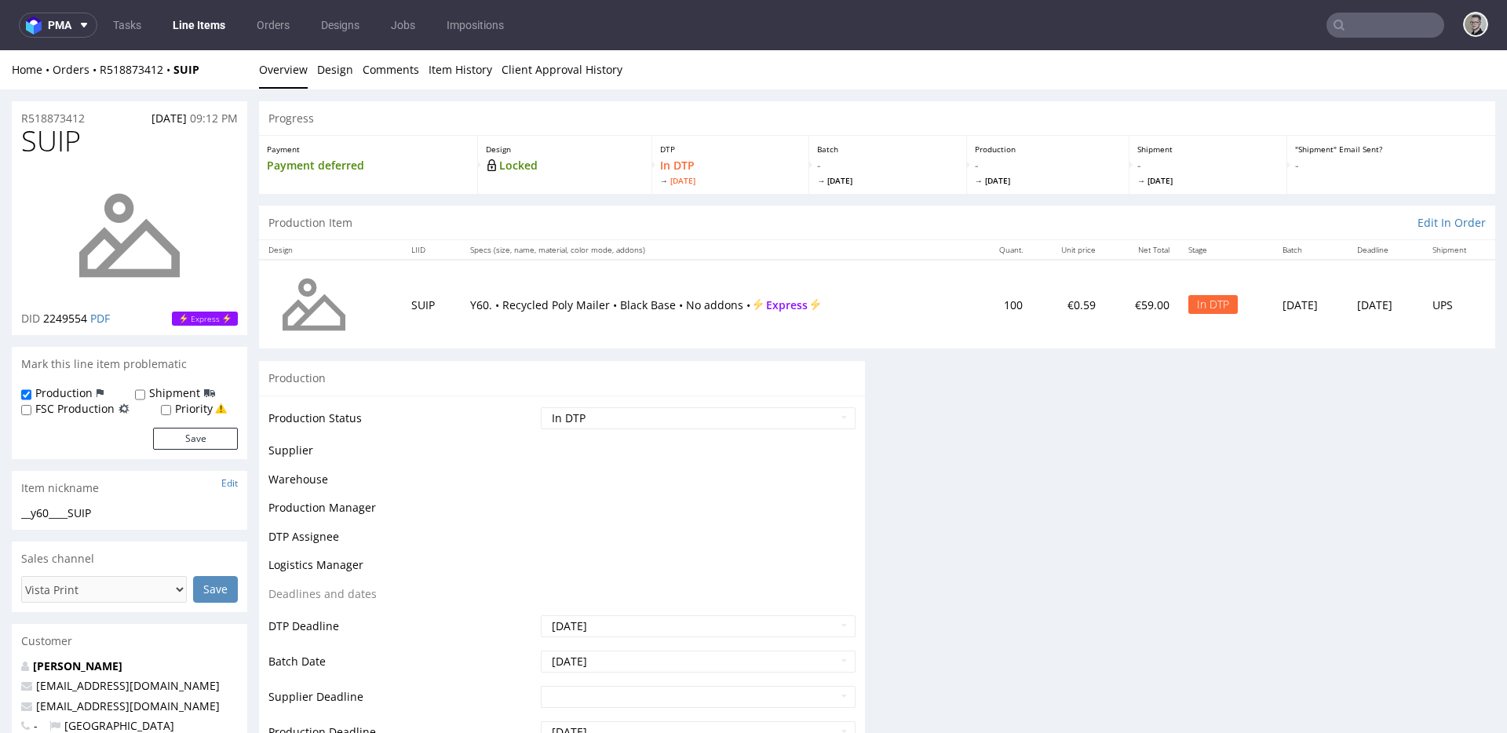
scroll to position [0, 0]
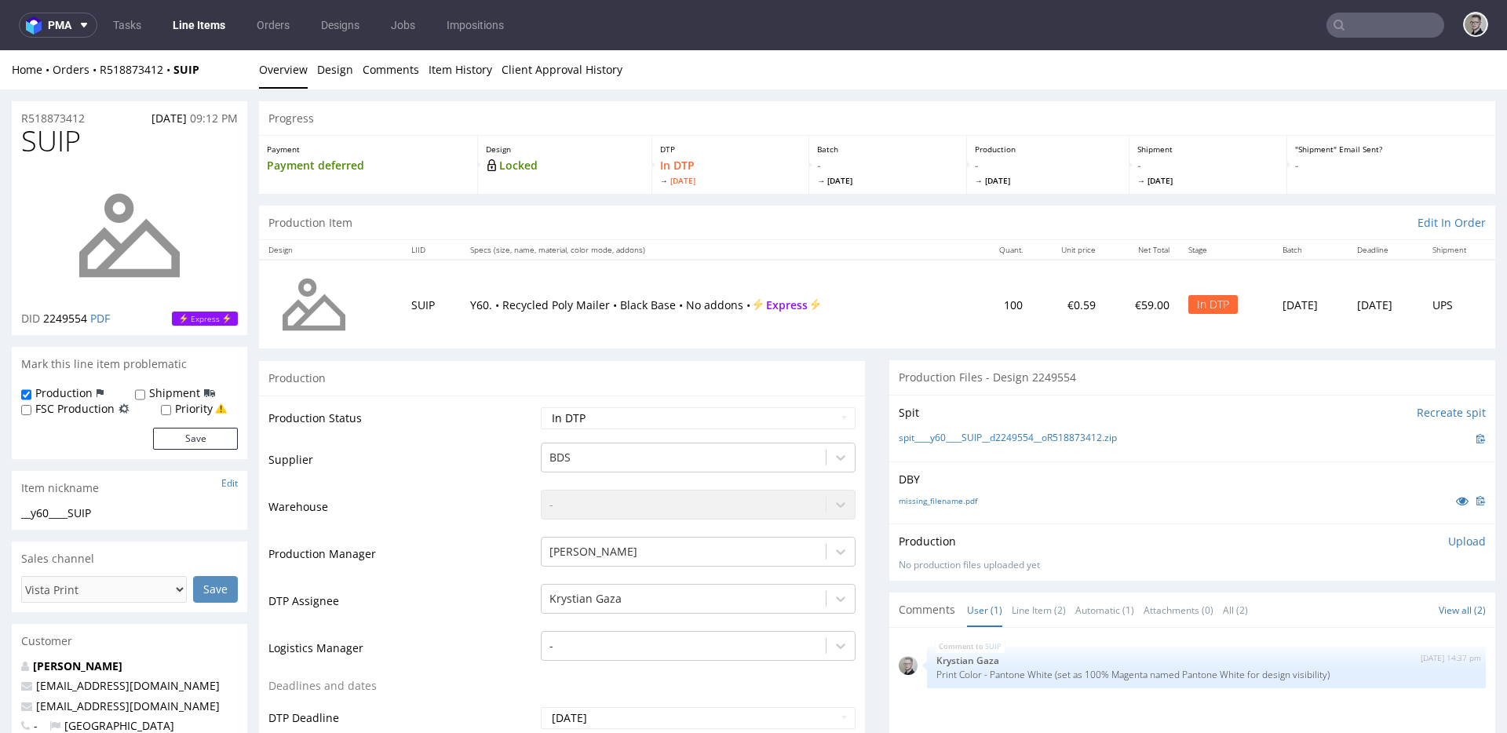
click at [1356, 542] on p "Upload" at bounding box center [1467, 542] width 38 height 16
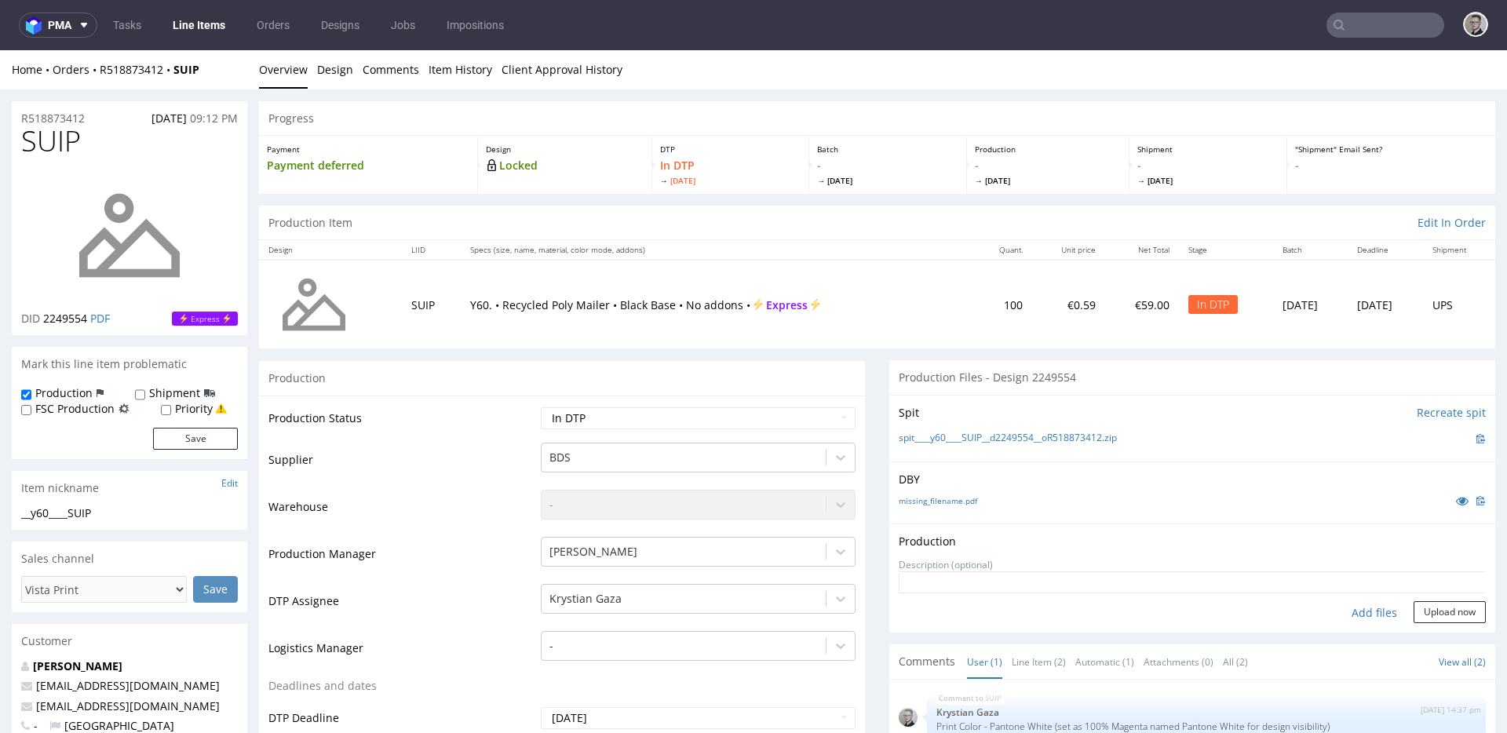
click at [1356, 610] on div "Add files" at bounding box center [1374, 613] width 79 height 24
type input "C:\fakepath\__y60____SUIP__d2249554__oR518873412__latest__outside.pdf"
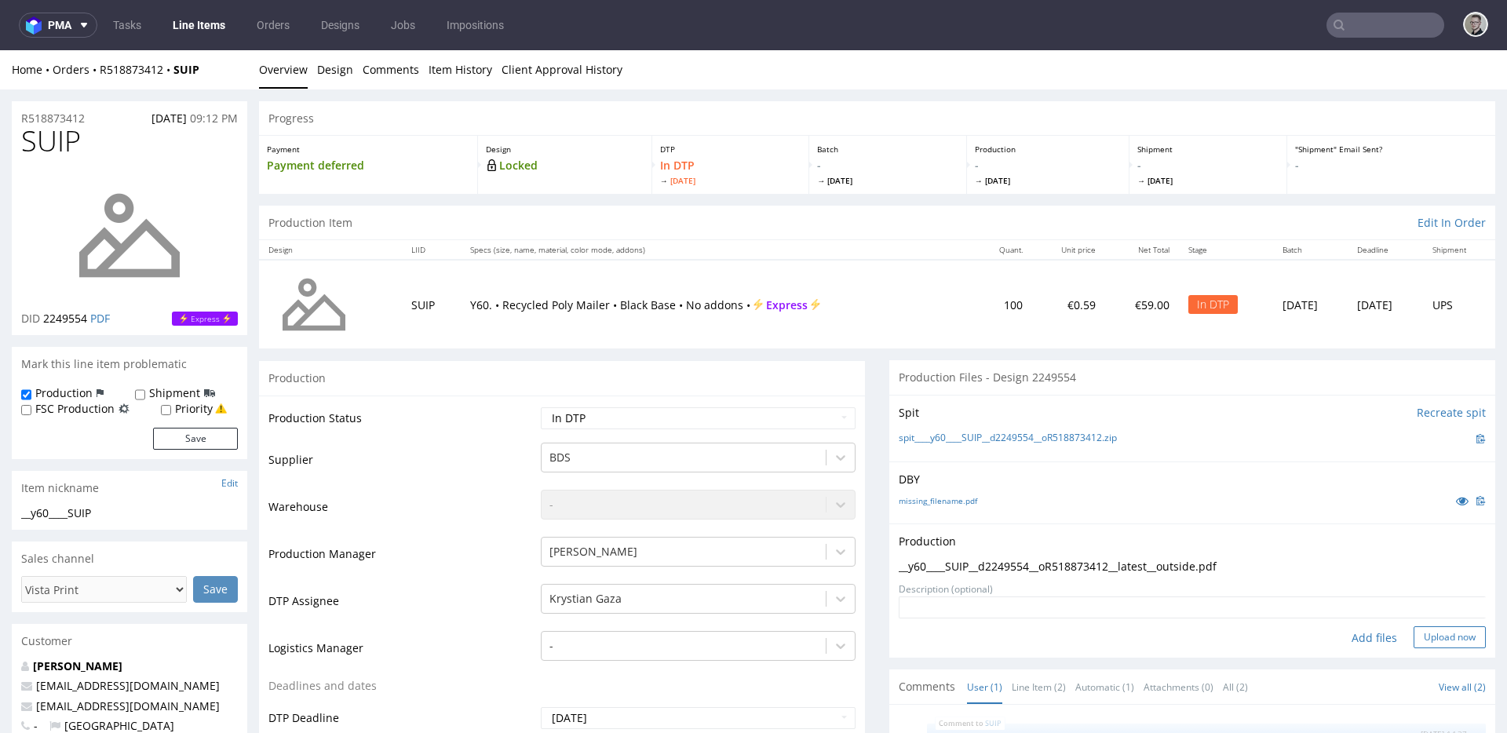
click at [1356, 637] on button "Upload now" at bounding box center [1450, 637] width 72 height 22
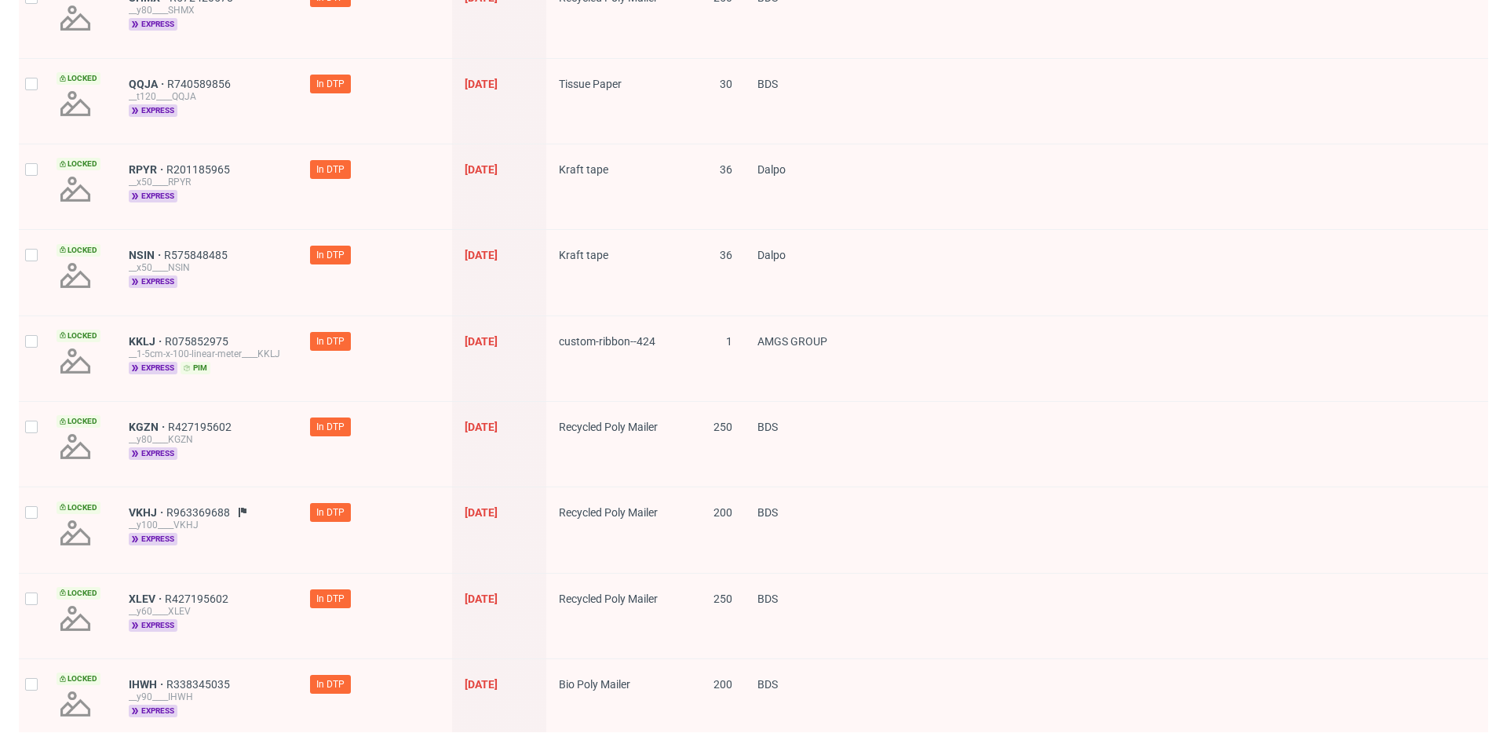
scroll to position [735, 0]
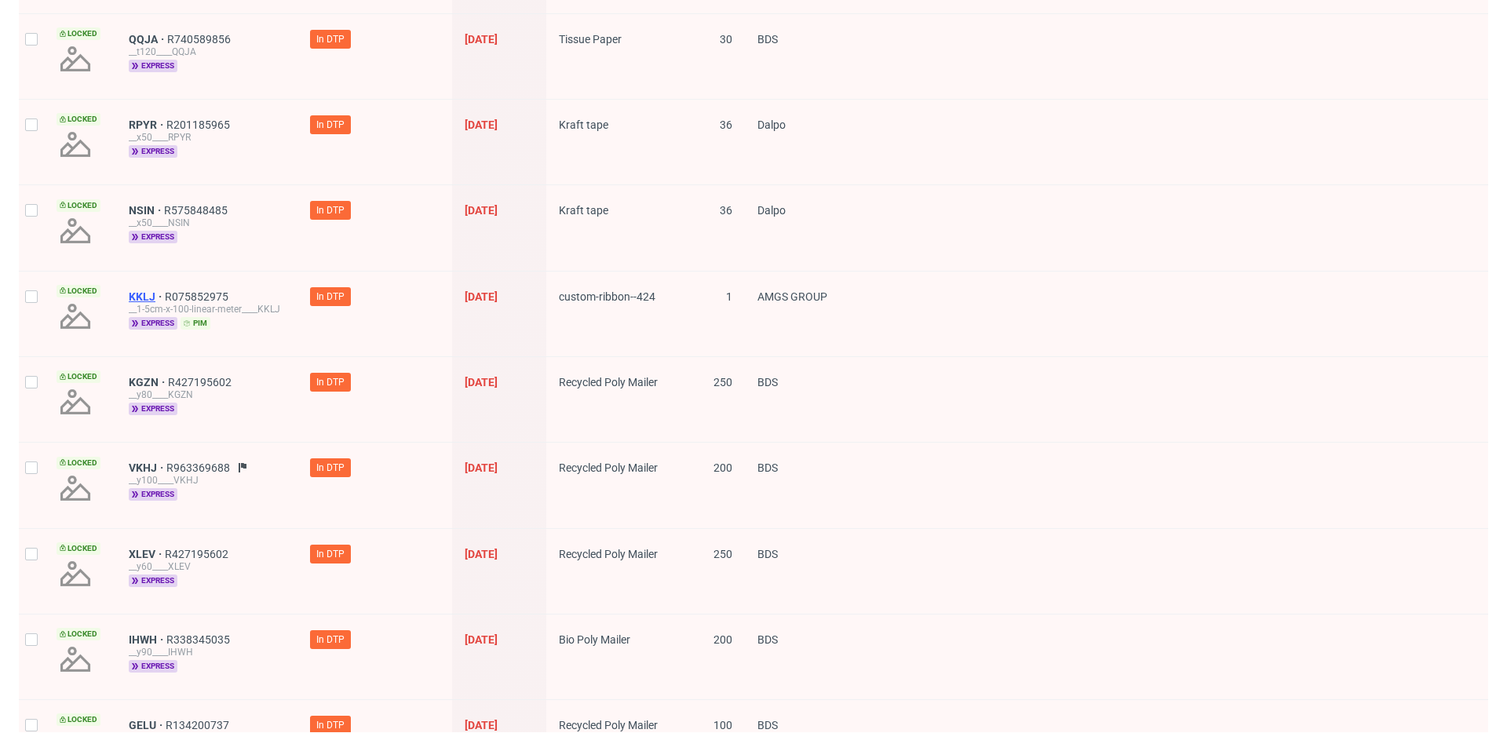
click at [147, 295] on span "KKLJ" at bounding box center [147, 296] width 36 height 13
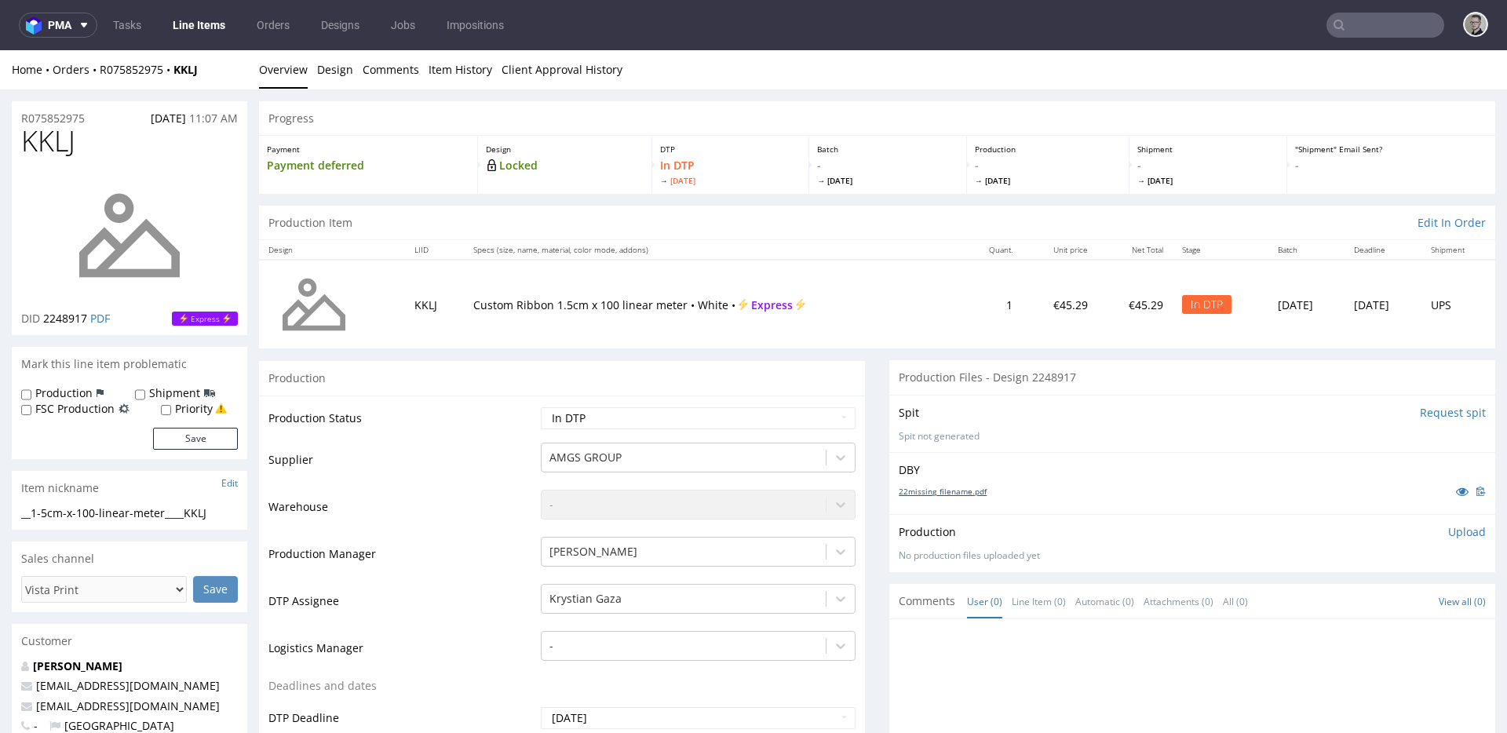
click at [948, 490] on link "22missing_filename.pdf" at bounding box center [943, 491] width 88 height 11
click at [115, 518] on div "__1-5cm-x-100-linear-meter____KKLJ" at bounding box center [129, 514] width 217 height 16
click at [114, 517] on div "__1-5cm-x-100-linear-meter____KKLJ" at bounding box center [129, 514] width 217 height 16
copy div "__1-5cm-x-100-linear-meter____KKLJ Update"
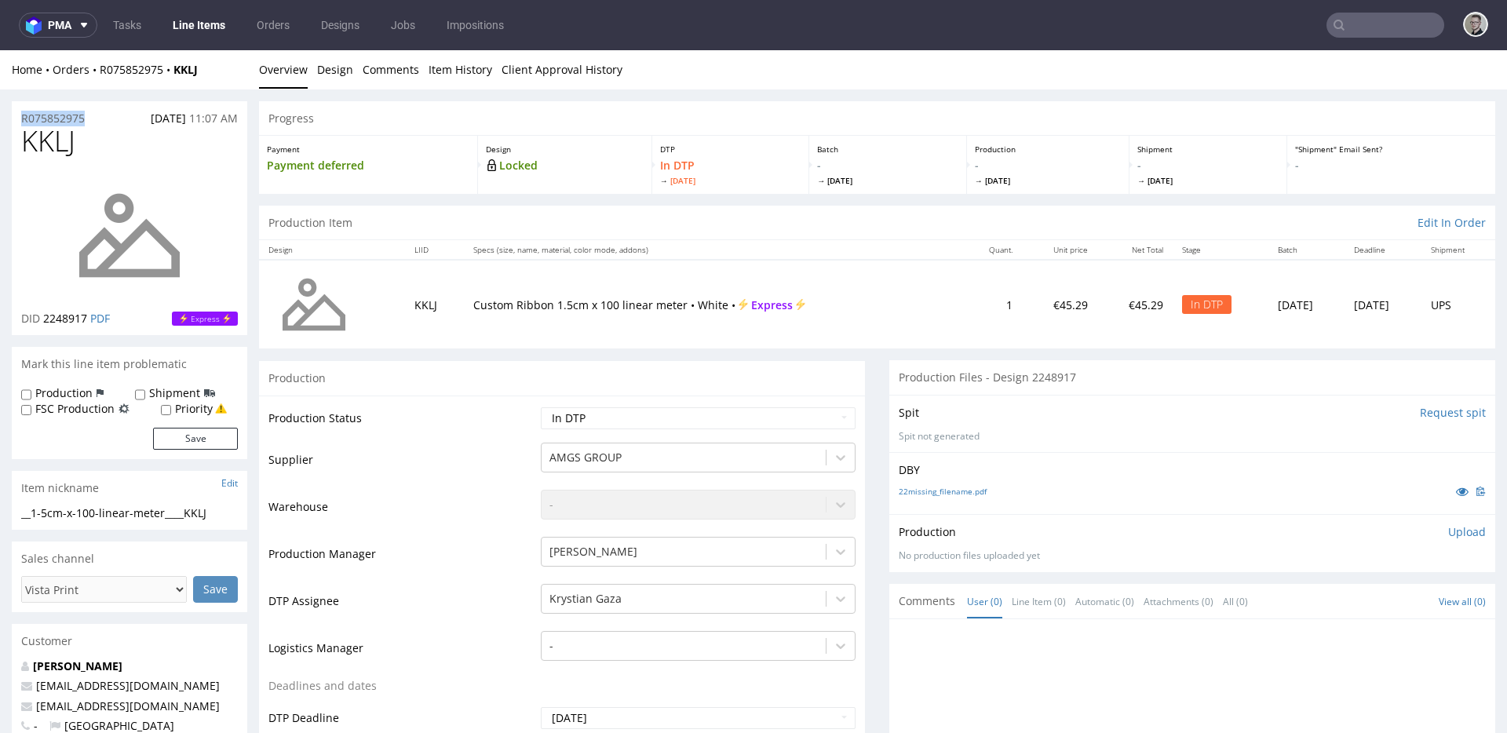
drag, startPoint x: 64, startPoint y: 114, endPoint x: 0, endPoint y: 122, distance: 64.2
copy p "R075852975"
click at [1448, 529] on p "Upload" at bounding box center [1467, 532] width 38 height 16
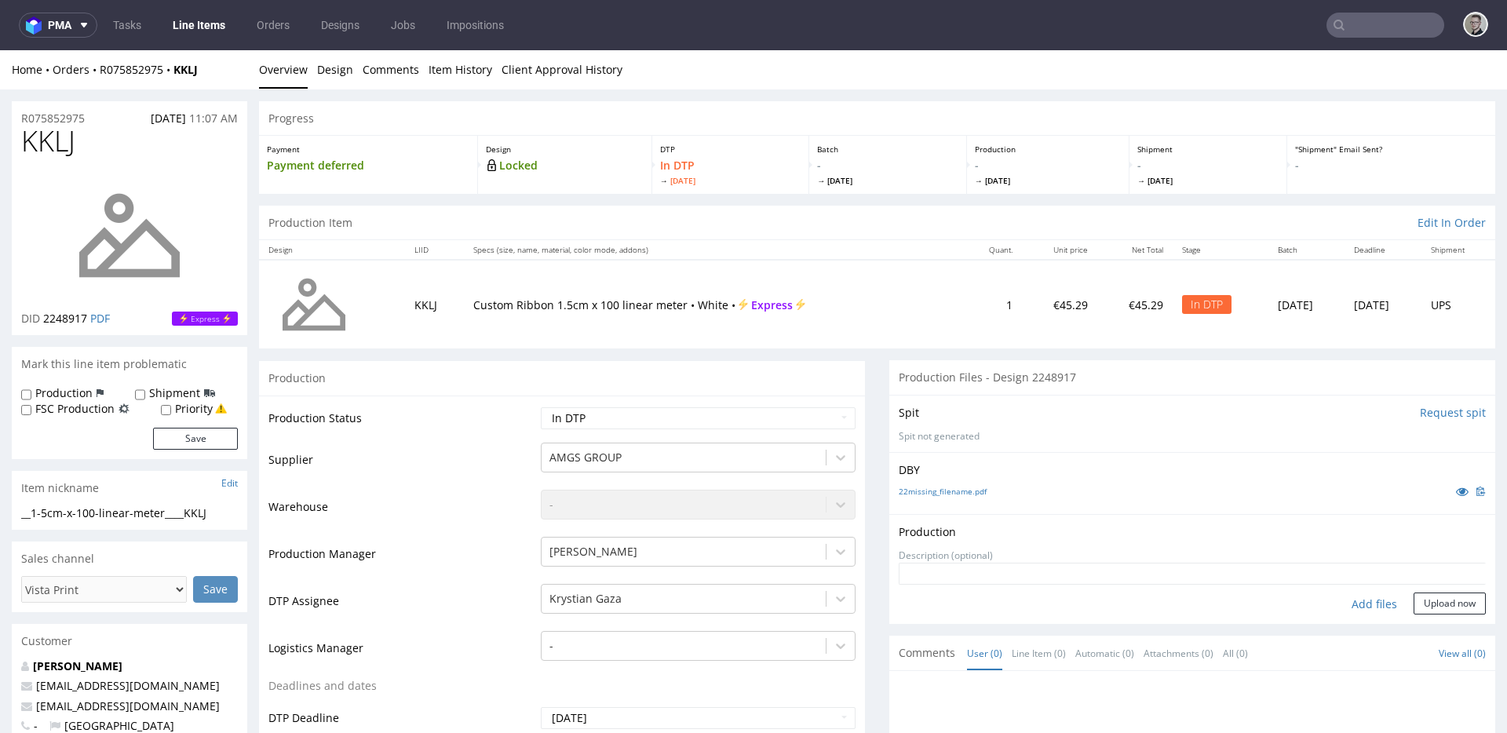
click at [1347, 618] on div "Production Upload No production files uploaded yet Description (optional) Add f…" at bounding box center [1192, 568] width 606 height 109
click at [1359, 590] on form "Add files Upload now" at bounding box center [1192, 589] width 587 height 52
click at [1356, 601] on div "Add files" at bounding box center [1374, 605] width 79 height 24
type input "C:\fakepath\__1-5cm-x-100-linear-meter____KKLJ__d2248917__oR075852975__front_ba…"
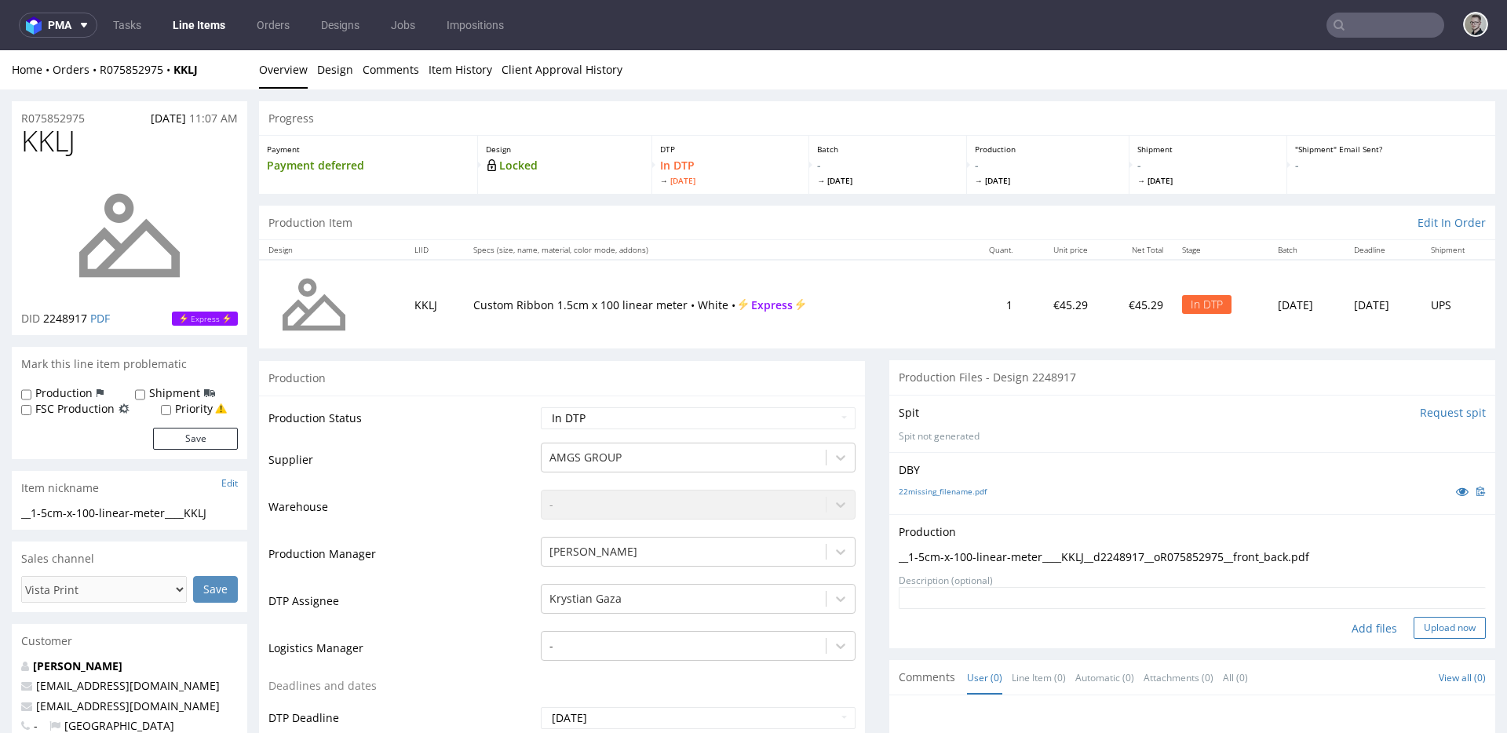
click at [1448, 627] on button "Upload now" at bounding box center [1450, 628] width 72 height 22
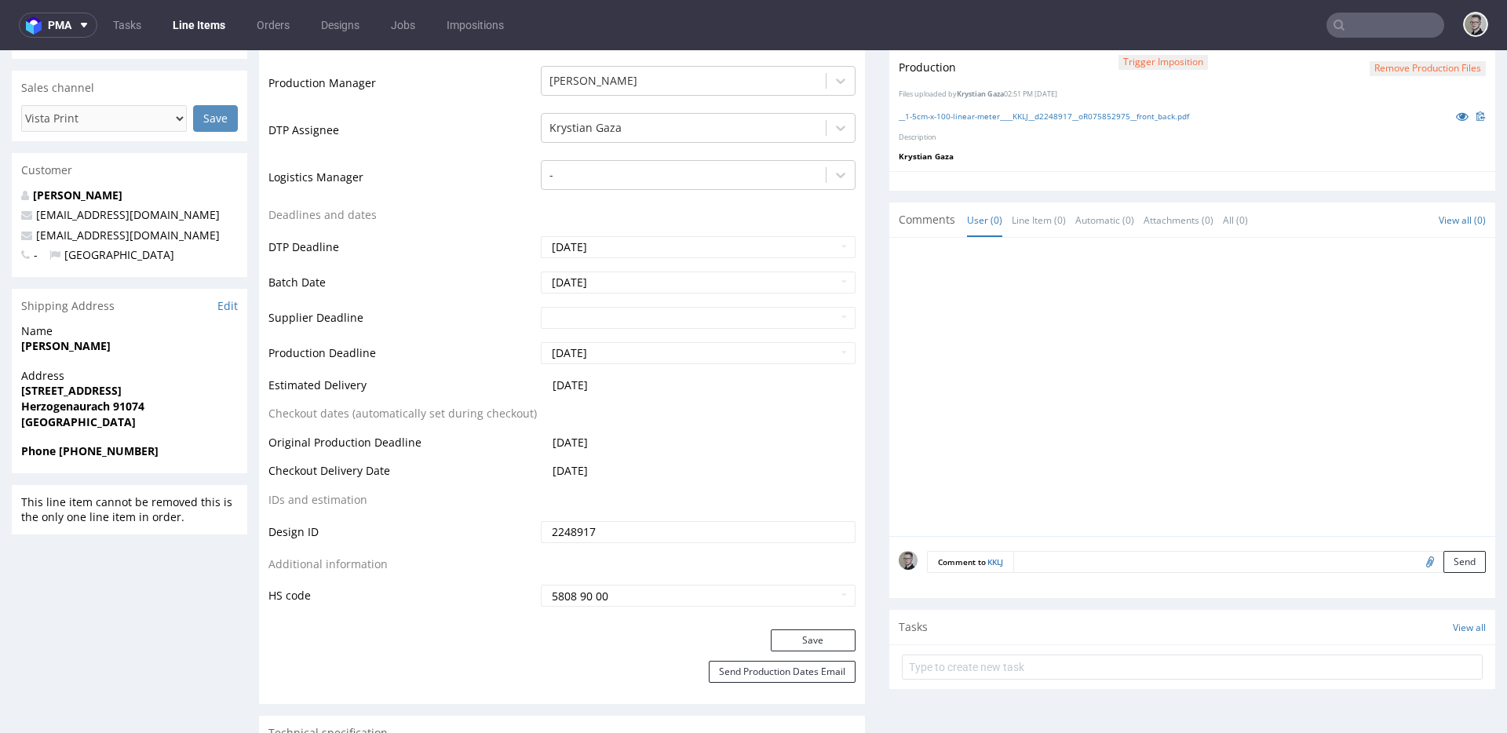
scroll to position [472, 0]
click at [1151, 562] on textarea at bounding box center [1249, 561] width 473 height 22
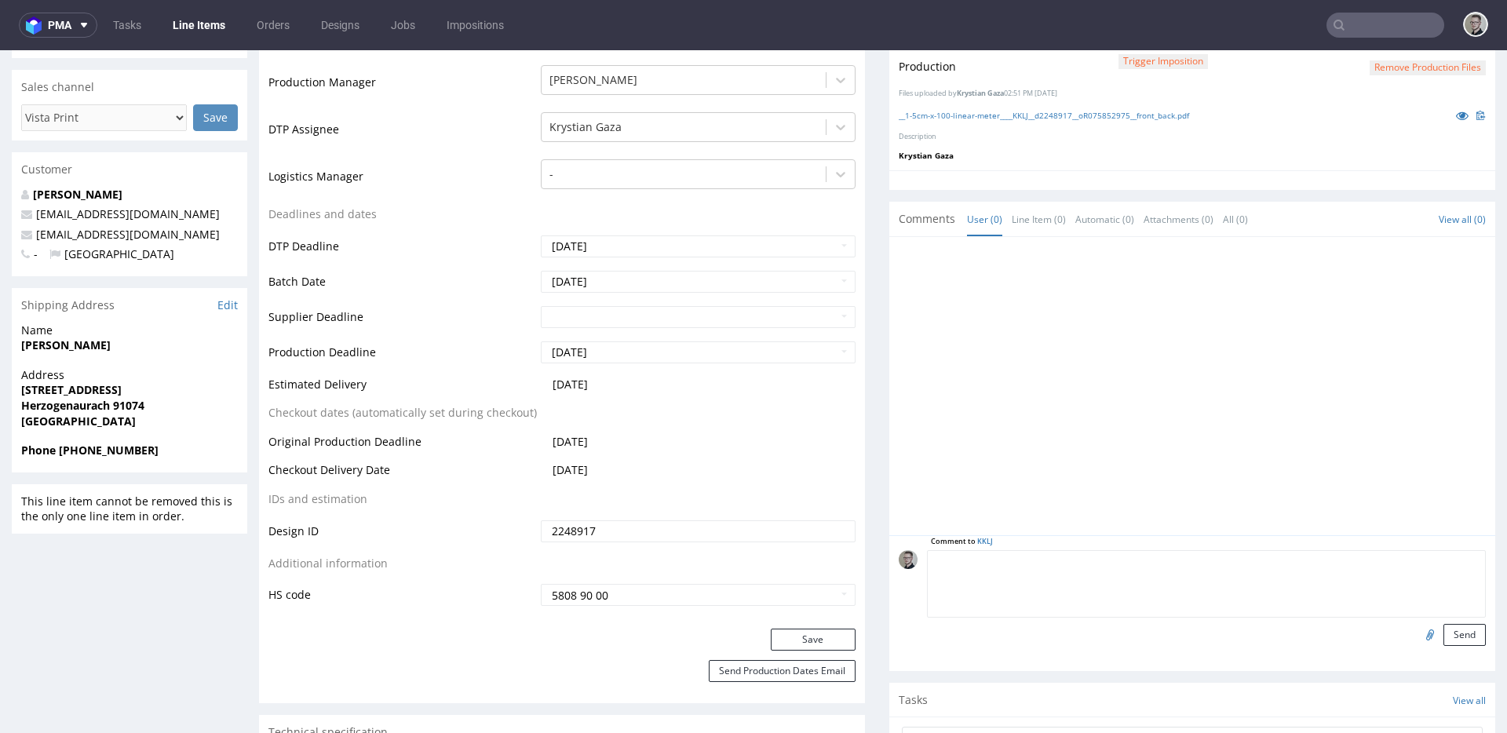
paste textarea "ISSUE: Texts in the design are smaller than minimal 2mm height and some white l…"
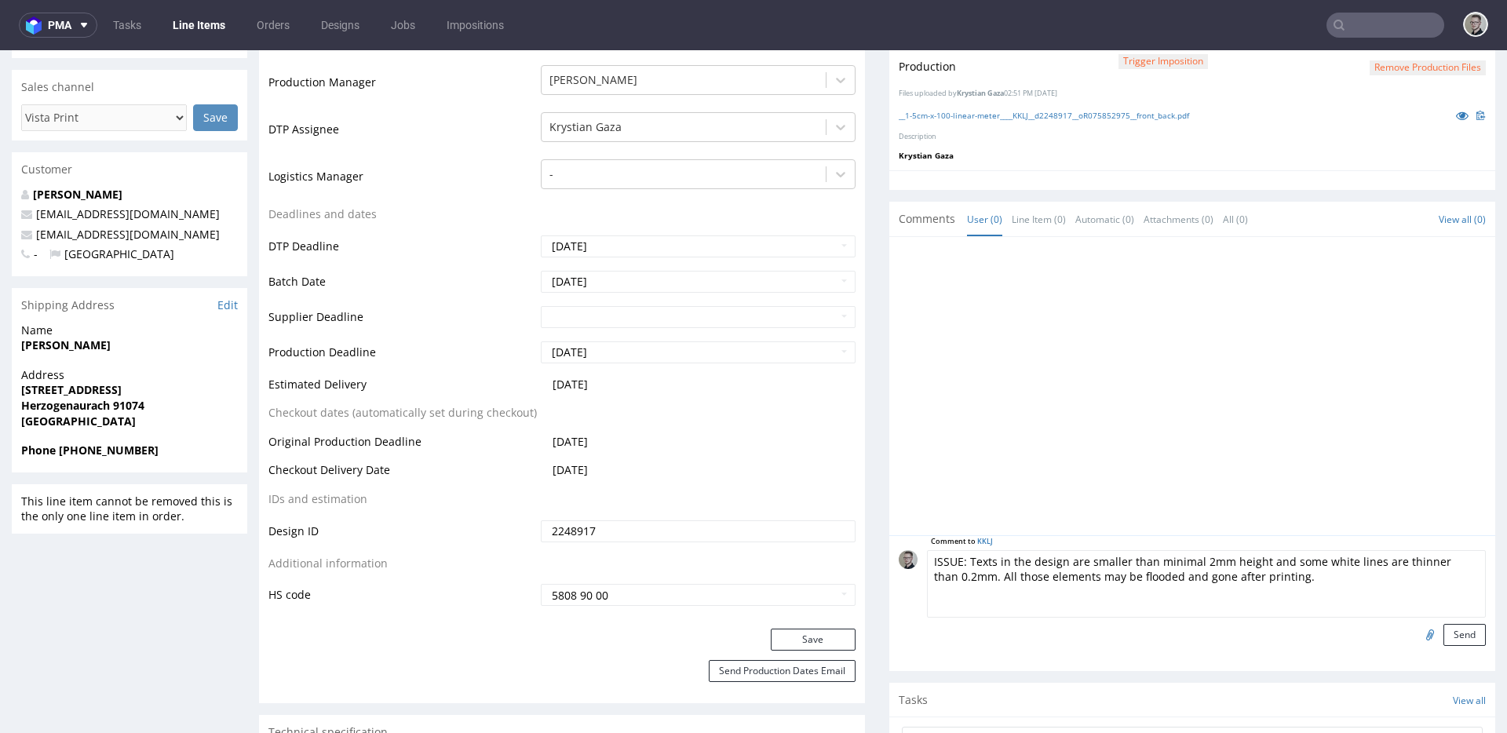
type textarea "ISSUE: Texts in the design are smaller than minimal 2mm height and some white l…"
click at [1457, 635] on button "Send" at bounding box center [1465, 635] width 42 height 22
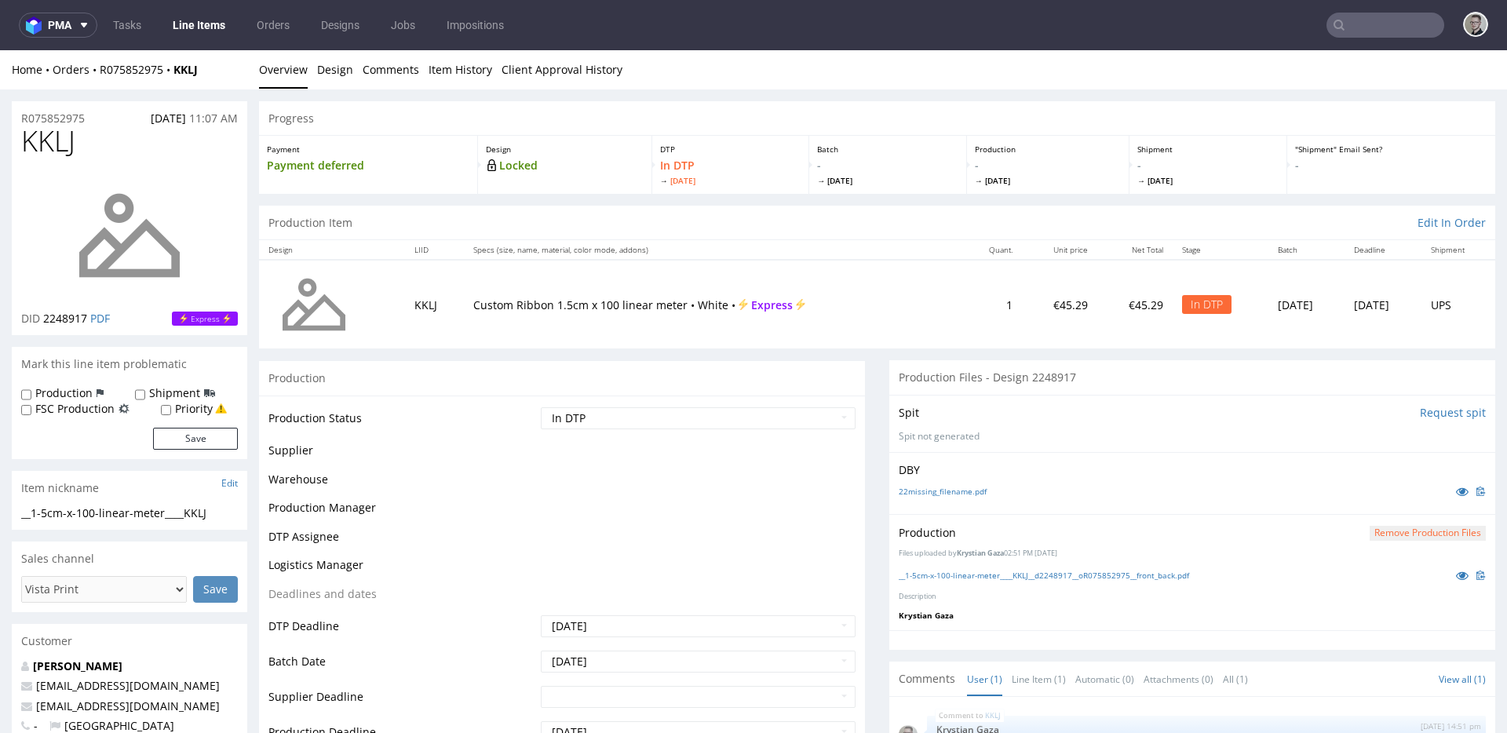
scroll to position [0, 0]
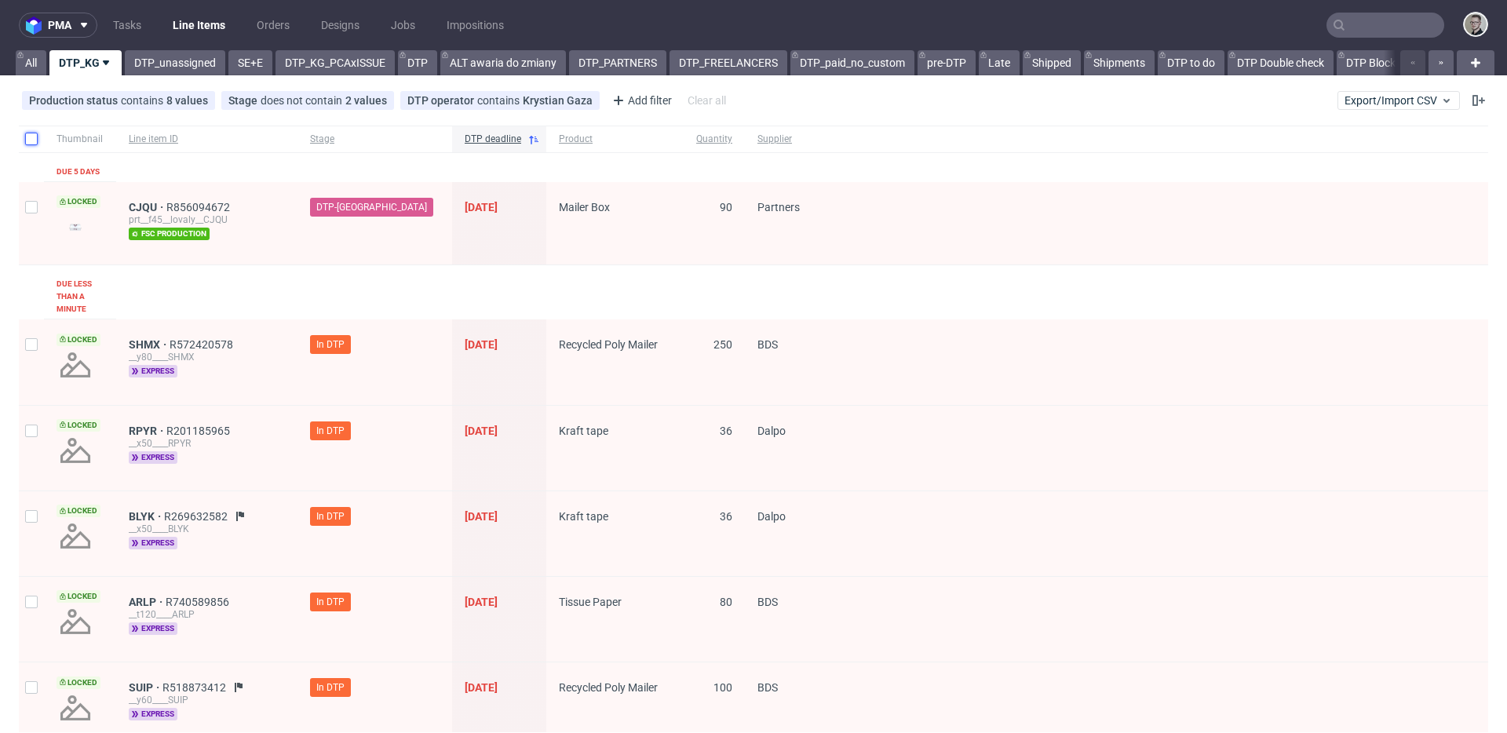
click at [29, 135] on input "checkbox" at bounding box center [31, 139] width 13 height 13
checkbox input "true"
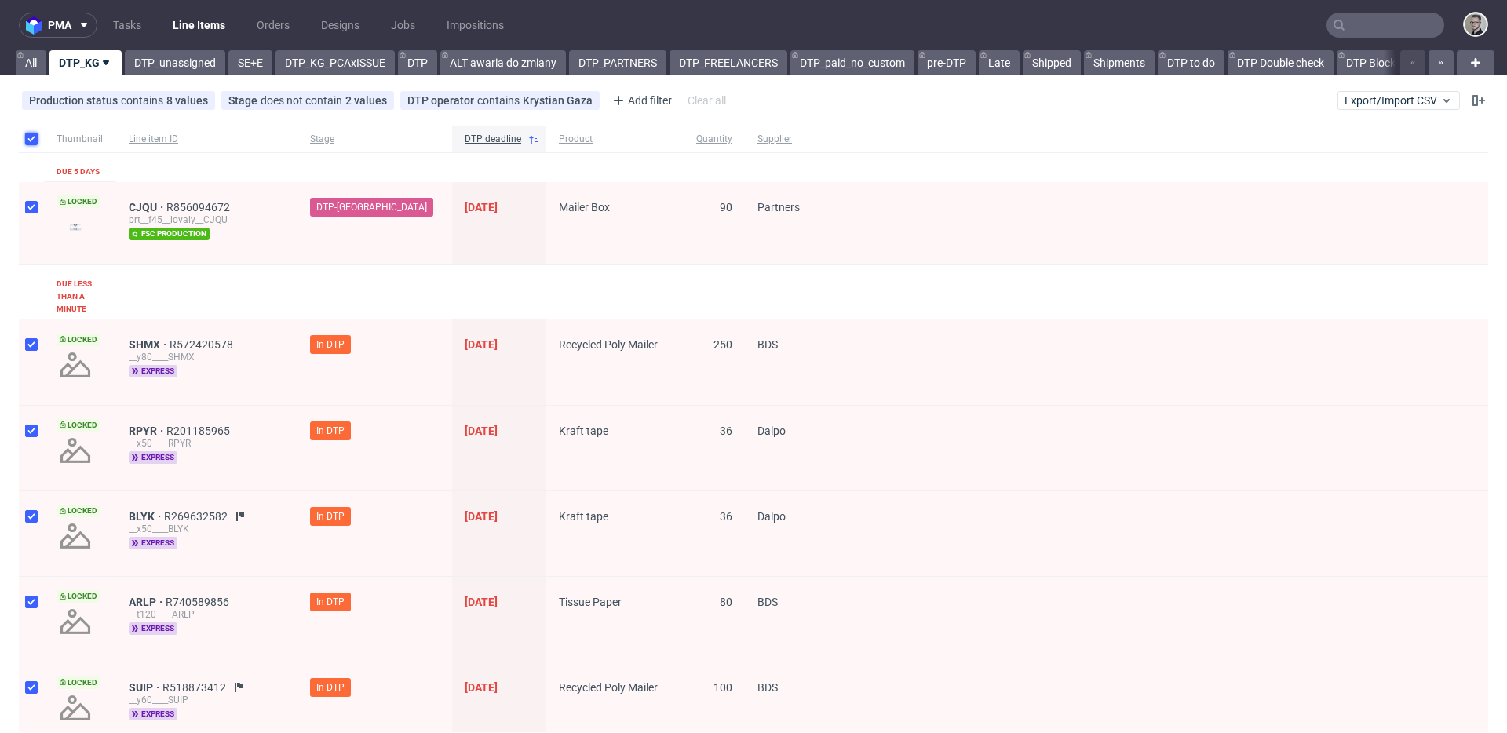
checkbox input "true"
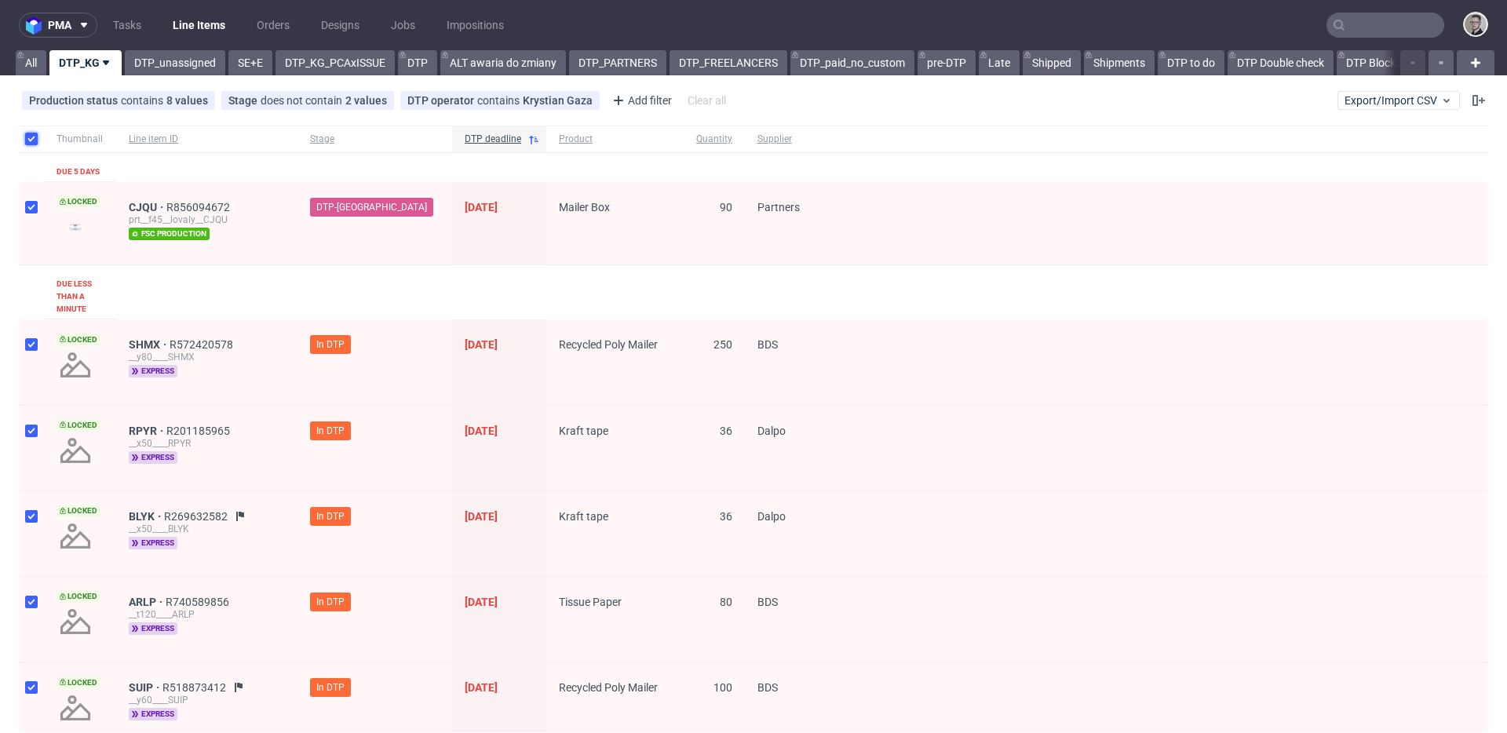
checkbox input "true"
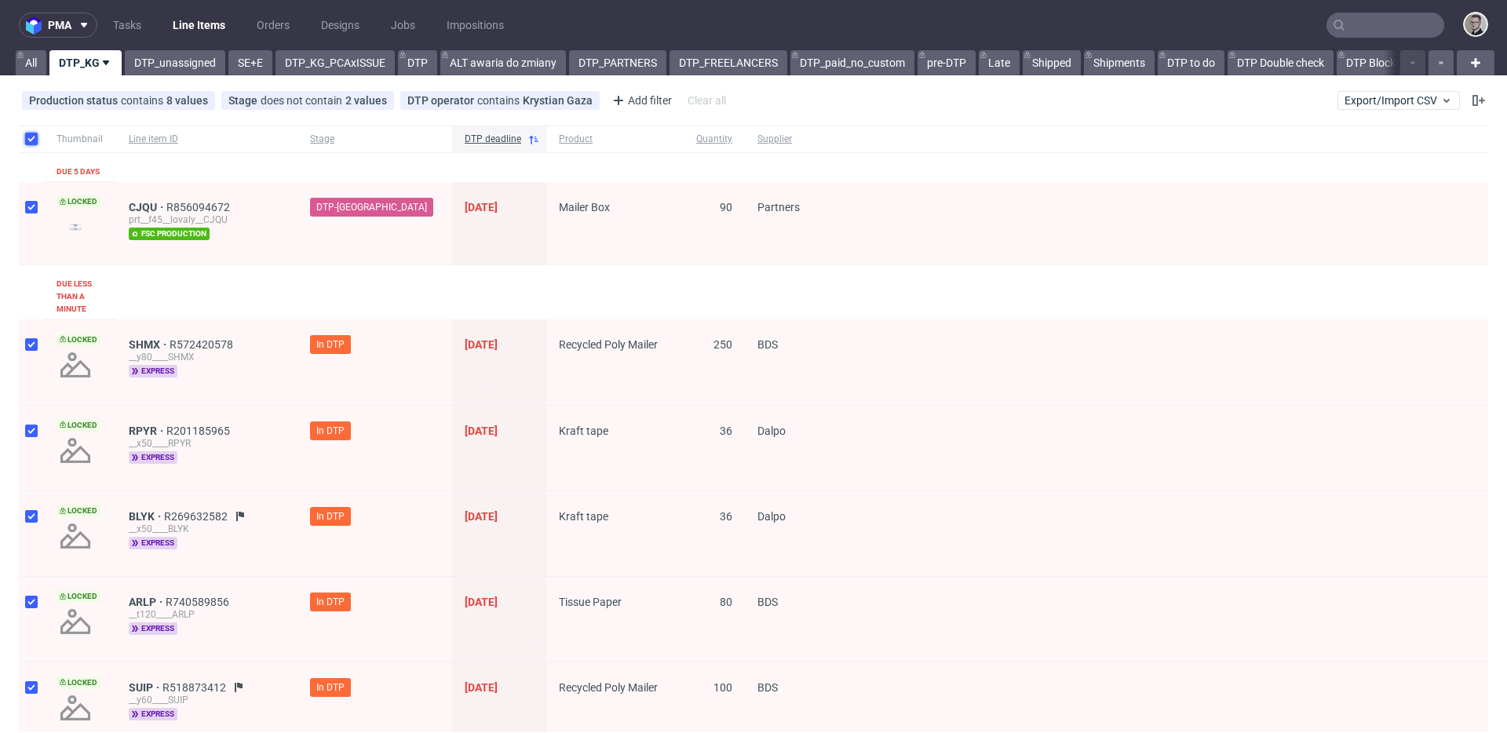
checkbox input "true"
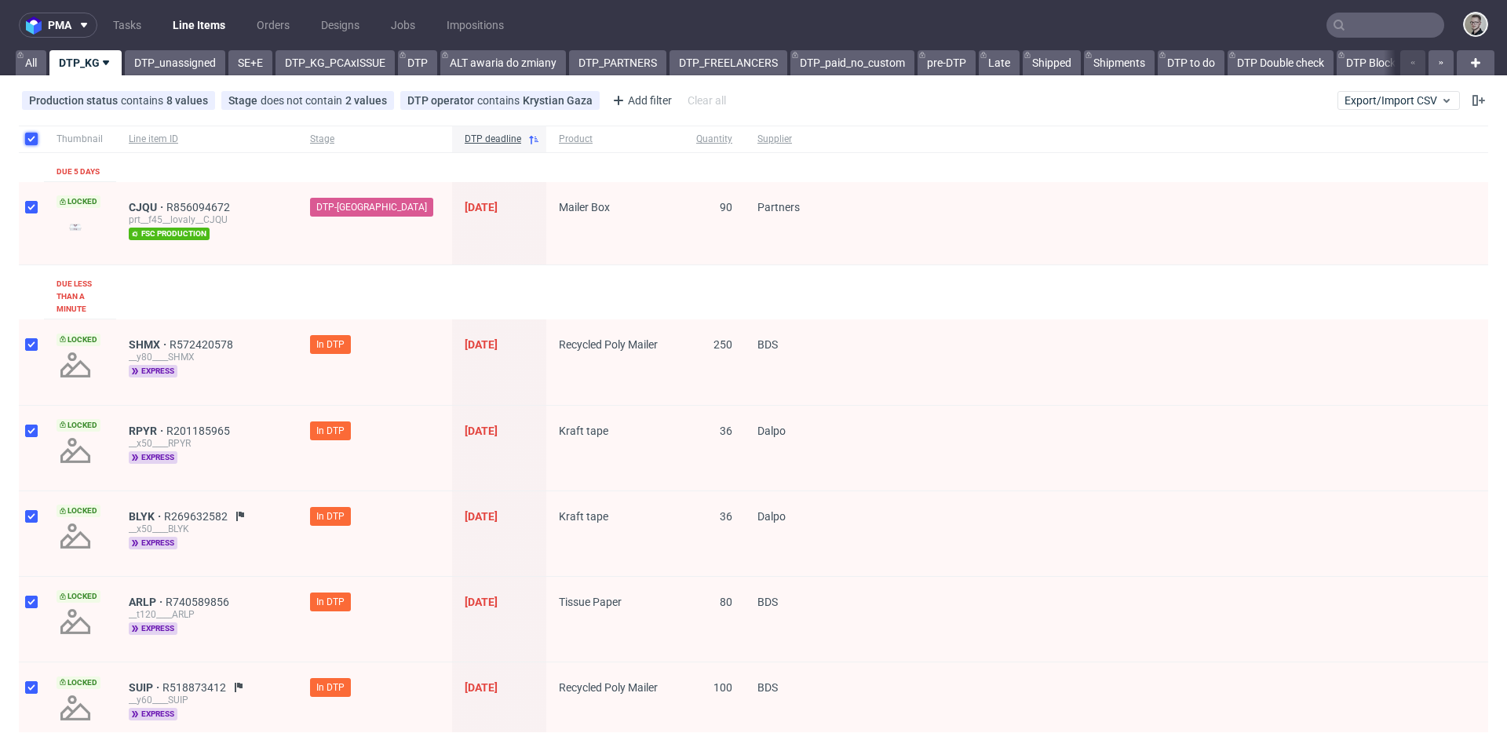
checkbox input "true"
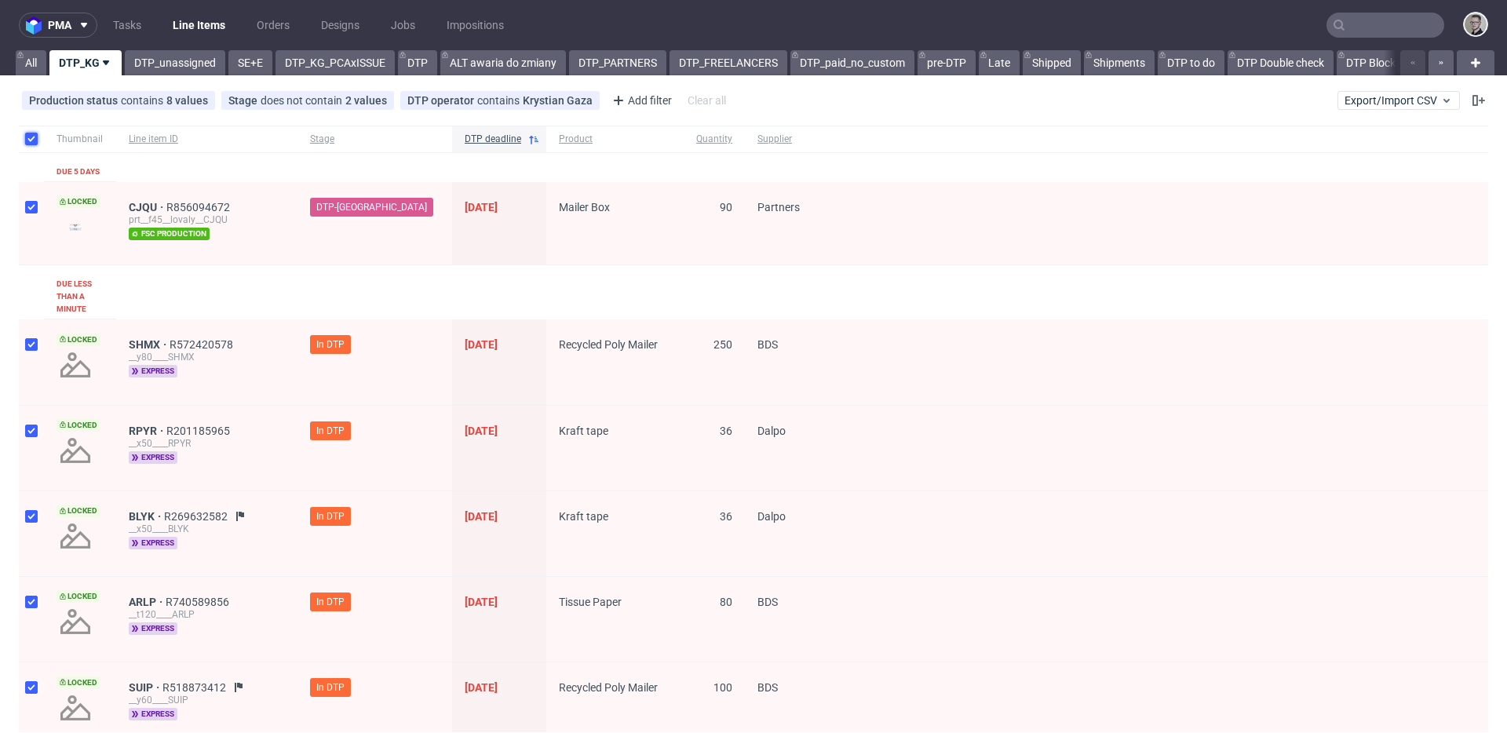
checkbox input "true"
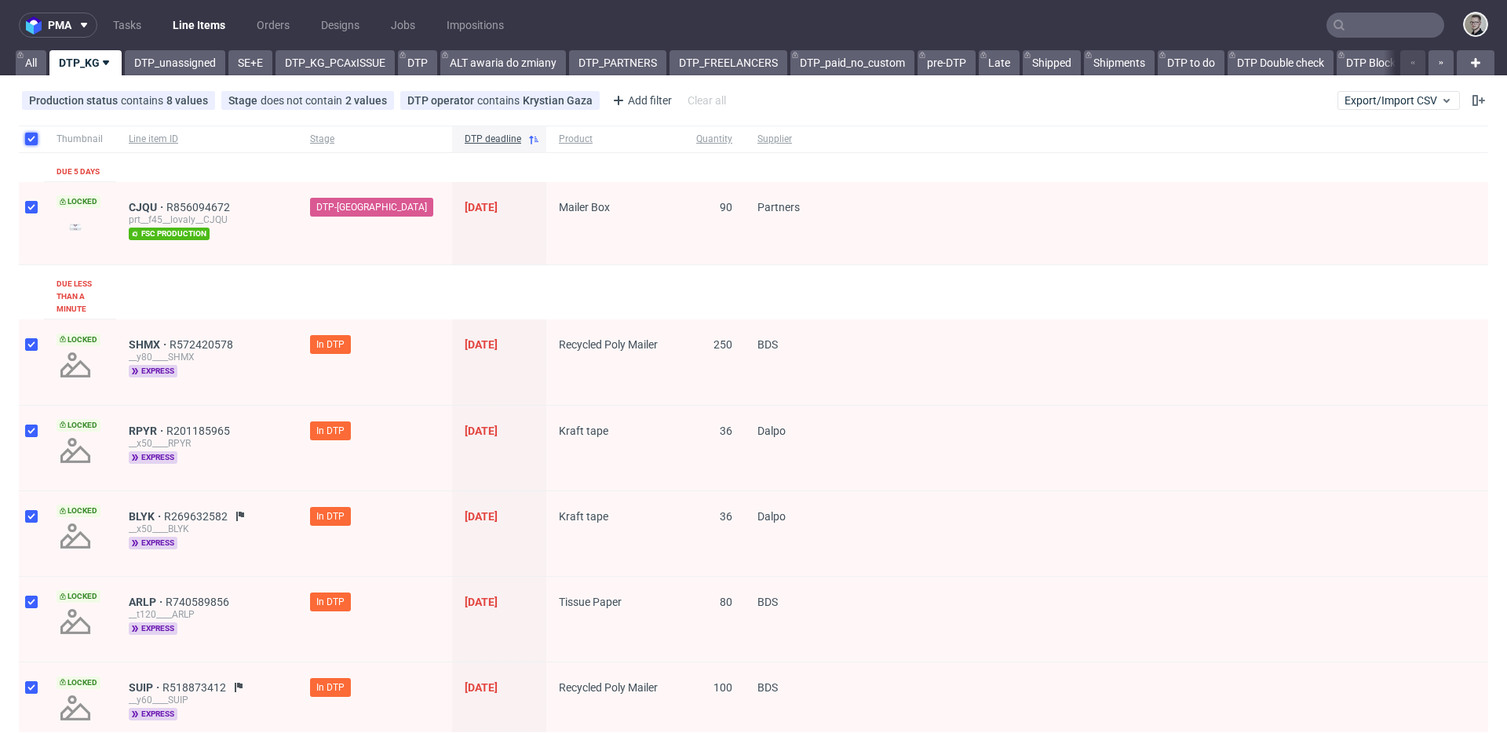
checkbox input "true"
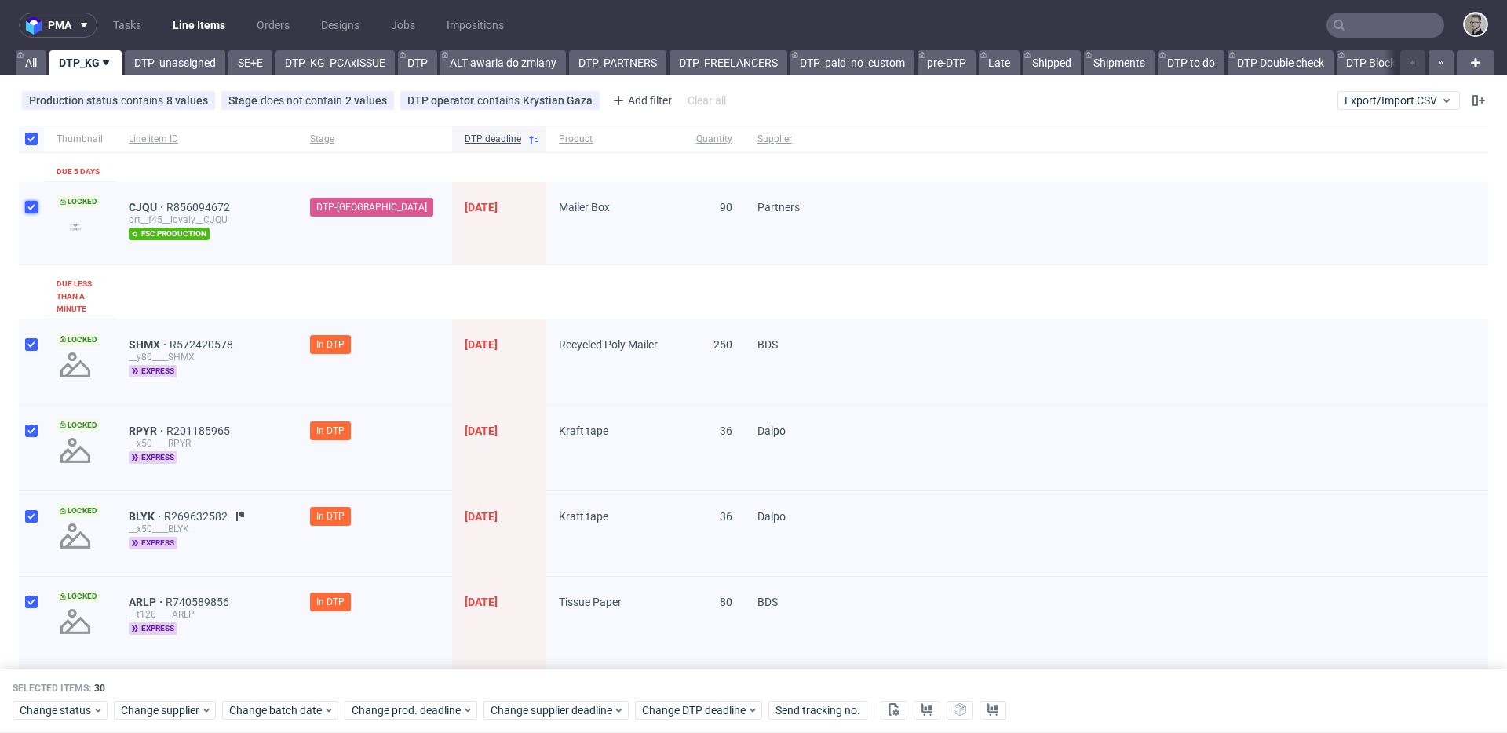
click at [34, 210] on input "checkbox" at bounding box center [31, 207] width 13 height 13
checkbox input "false"
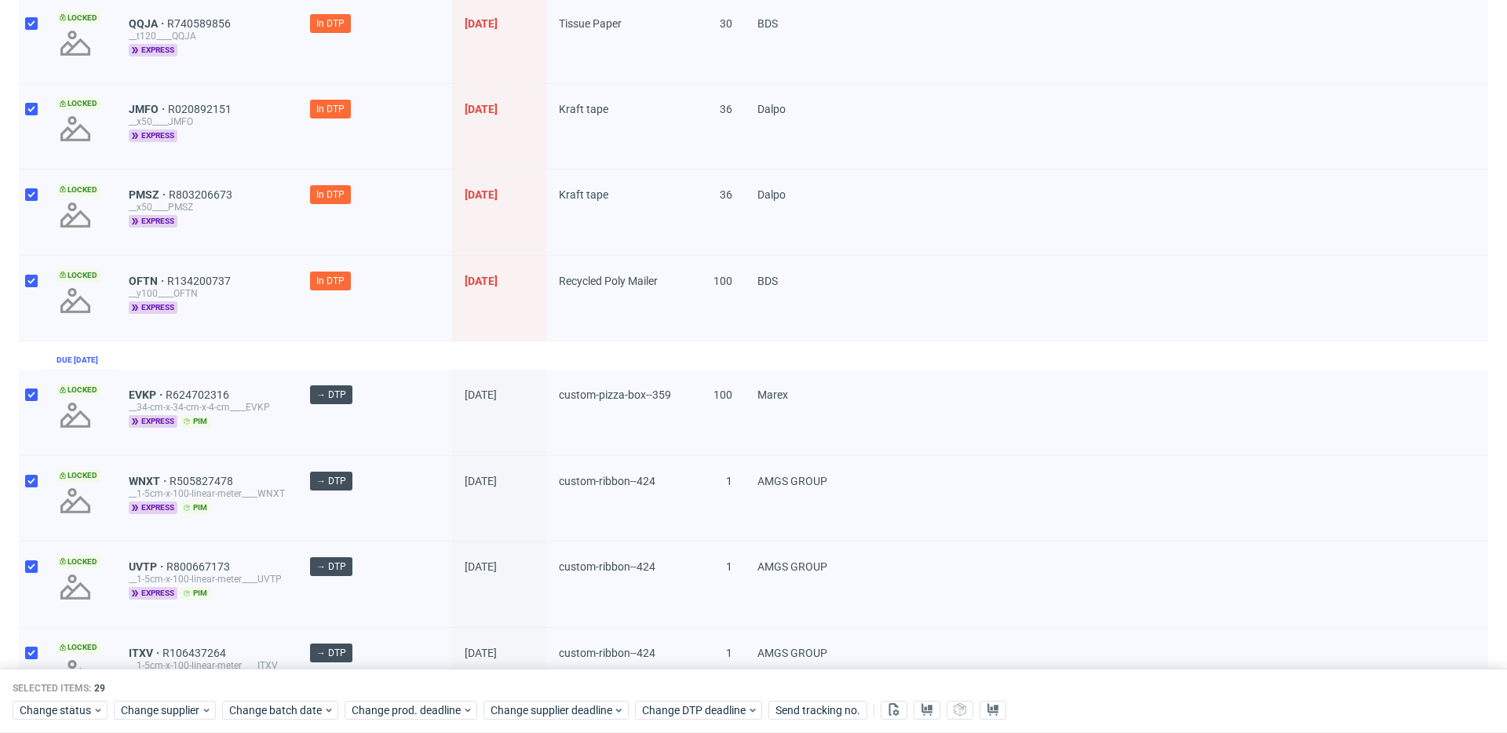
scroll to position [2273, 0]
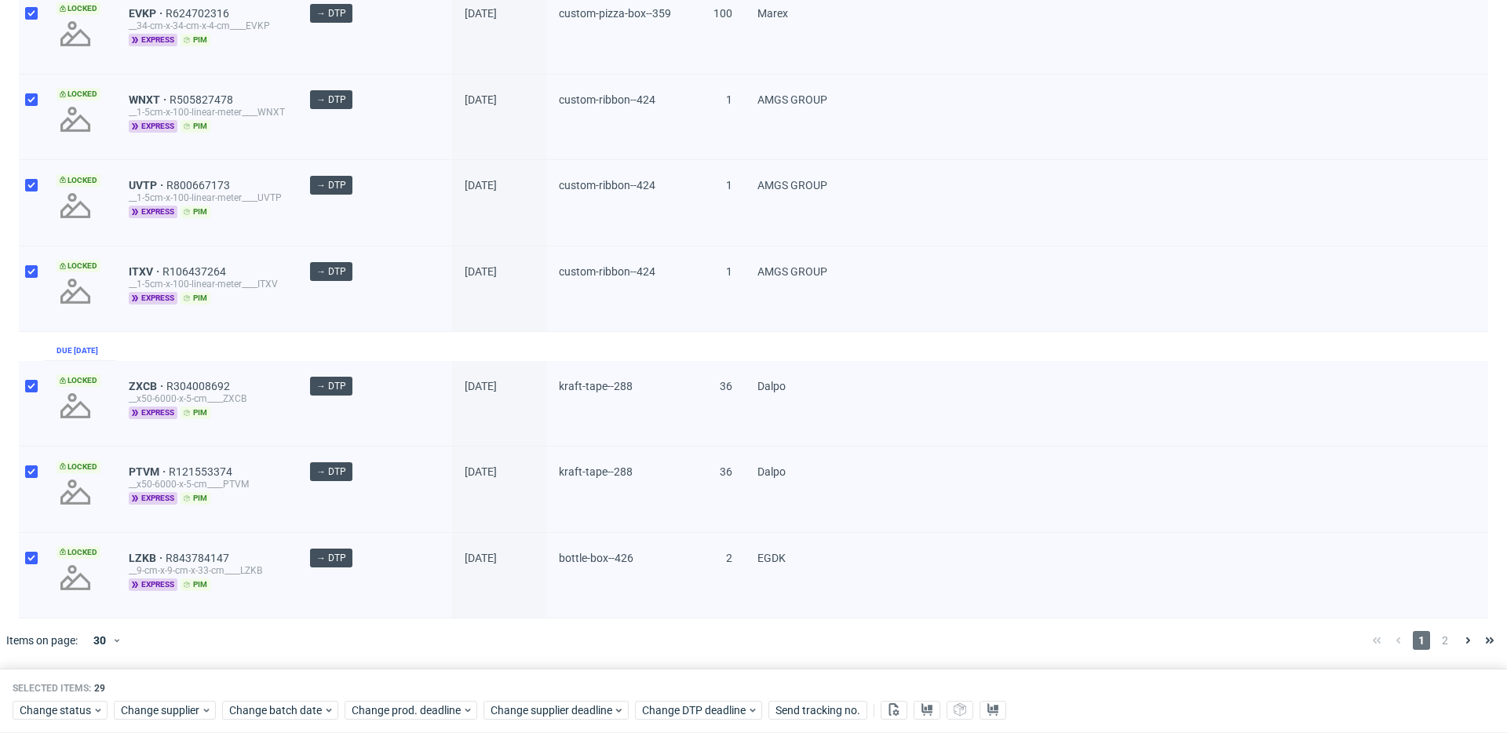
click at [31, 548] on div at bounding box center [31, 575] width 25 height 85
checkbox input "false"
click at [35, 450] on div at bounding box center [31, 489] width 25 height 85
checkbox input "false"
click at [36, 401] on div at bounding box center [31, 404] width 25 height 86
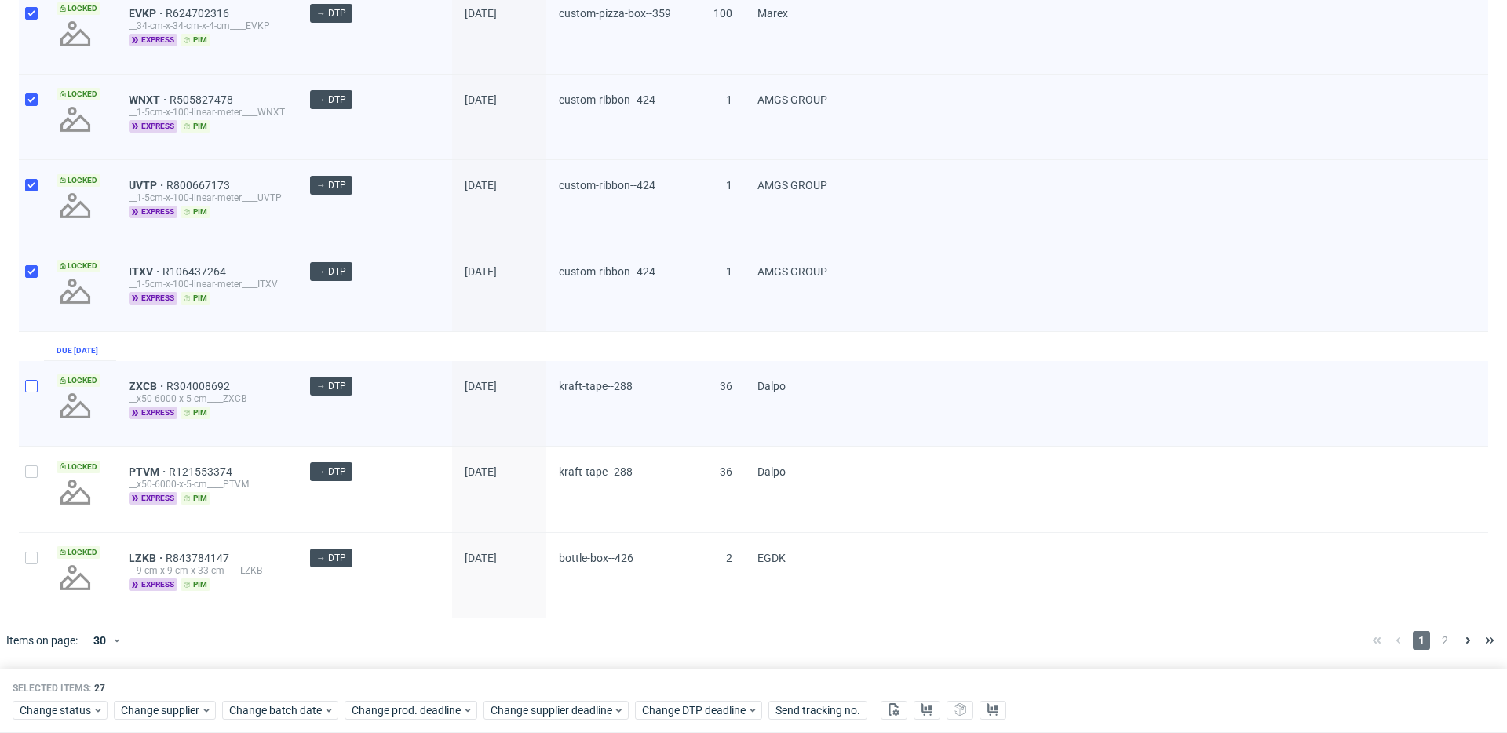
checkbox input "false"
drag, startPoint x: 28, startPoint y: 275, endPoint x: 33, endPoint y: 248, distance: 27.1
click at [28, 274] on div at bounding box center [31, 289] width 25 height 85
checkbox input "false"
click at [30, 195] on div at bounding box center [31, 202] width 25 height 85
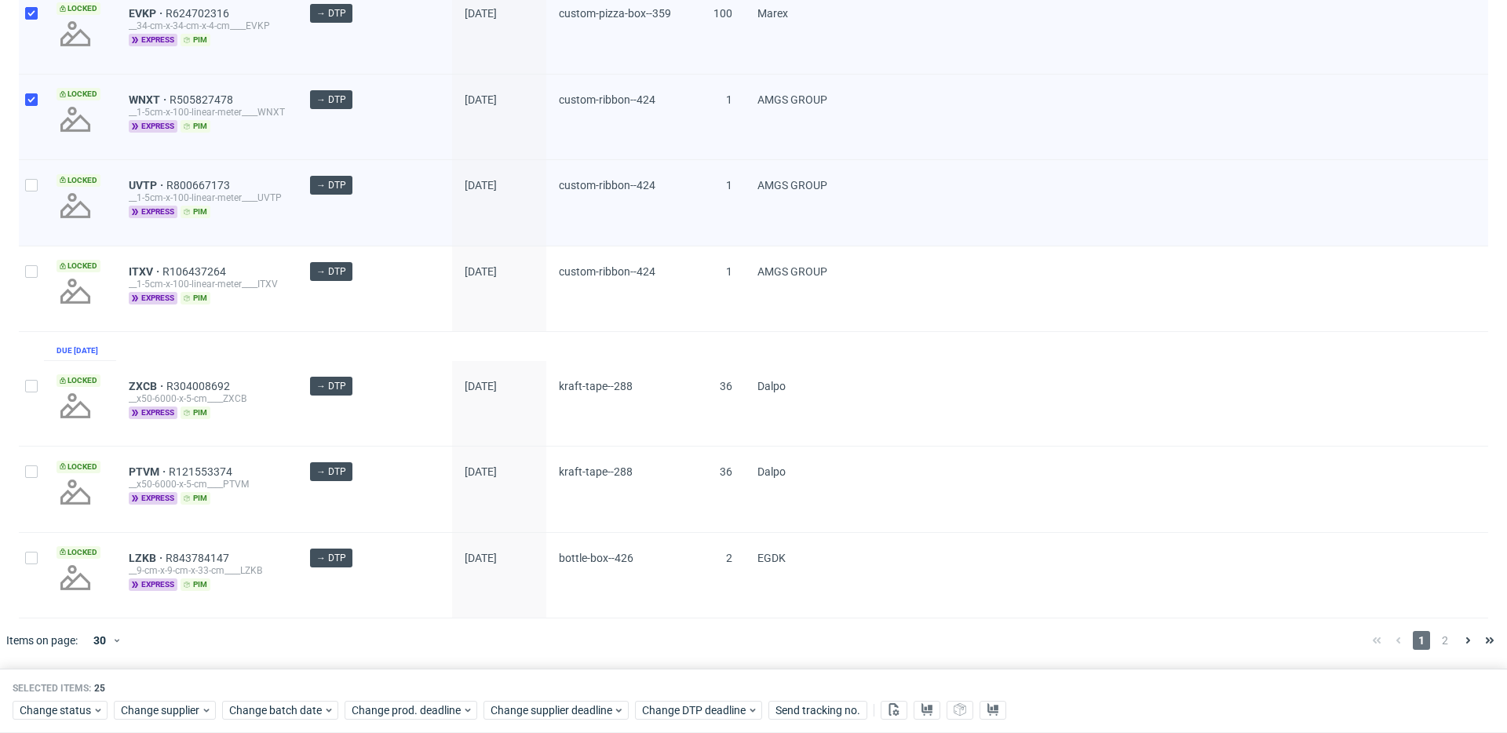
checkbox input "false"
click at [32, 77] on div at bounding box center [31, 117] width 25 height 85
checkbox input "false"
click at [37, 27] on div at bounding box center [31, 31] width 25 height 86
checkbox input "false"
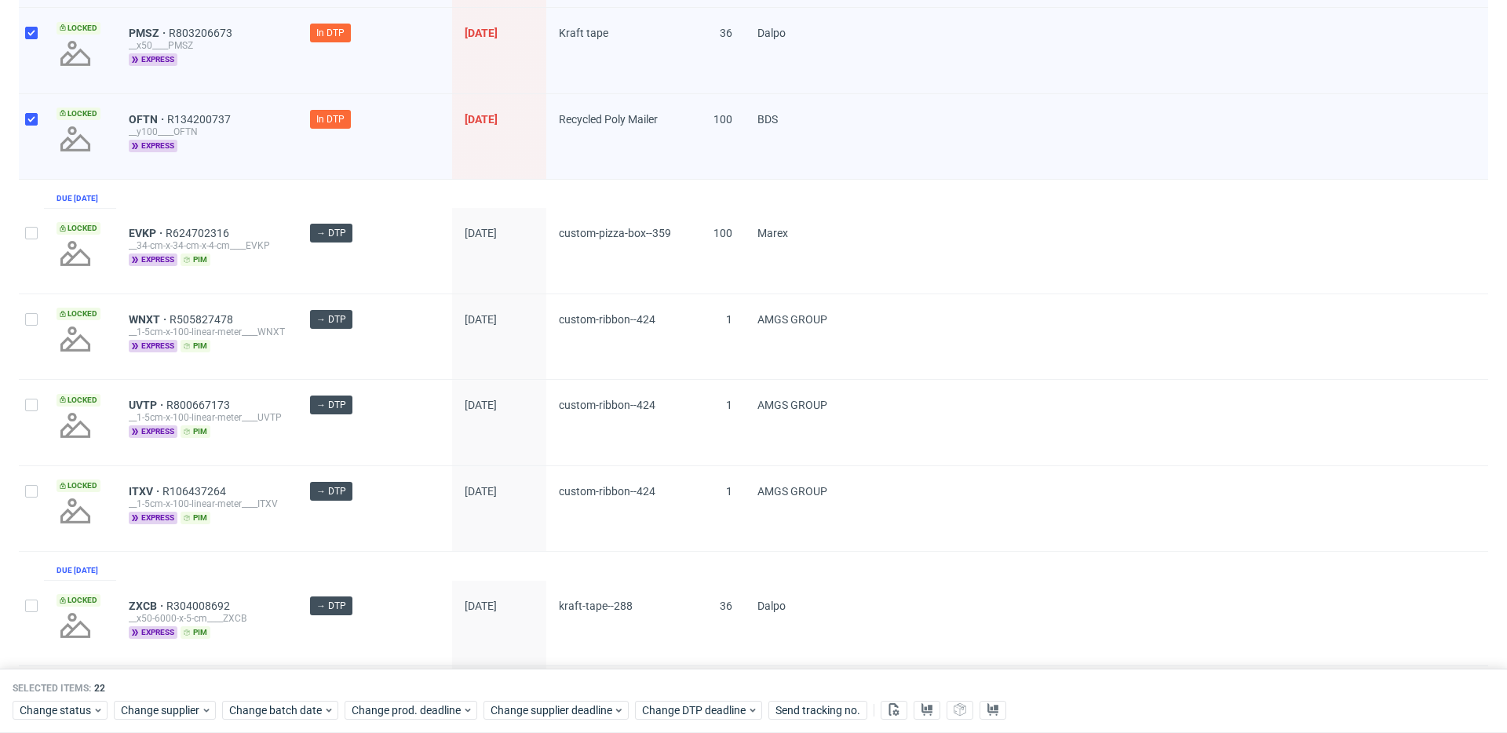
scroll to position [2007, 0]
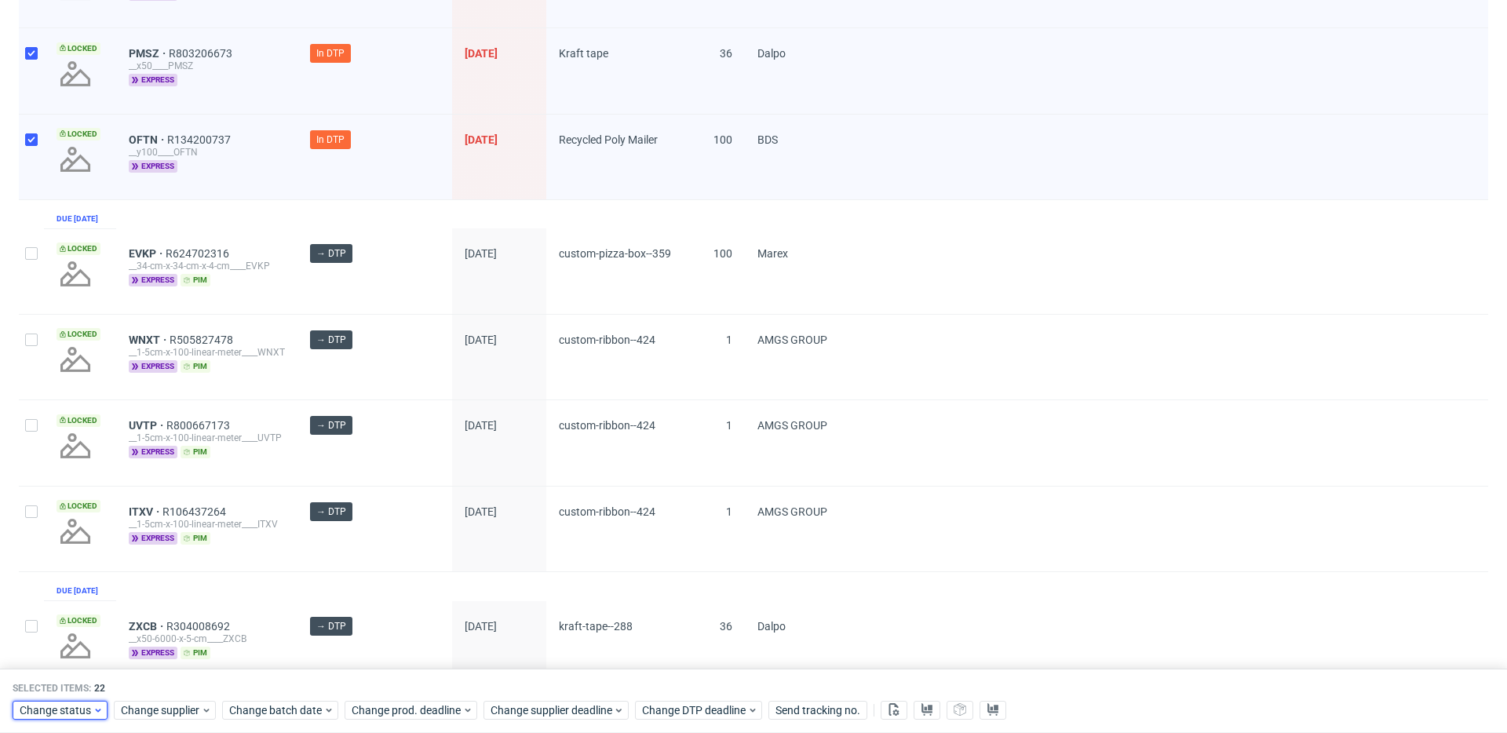
click at [68, 706] on span "Change status" at bounding box center [56, 711] width 73 height 16
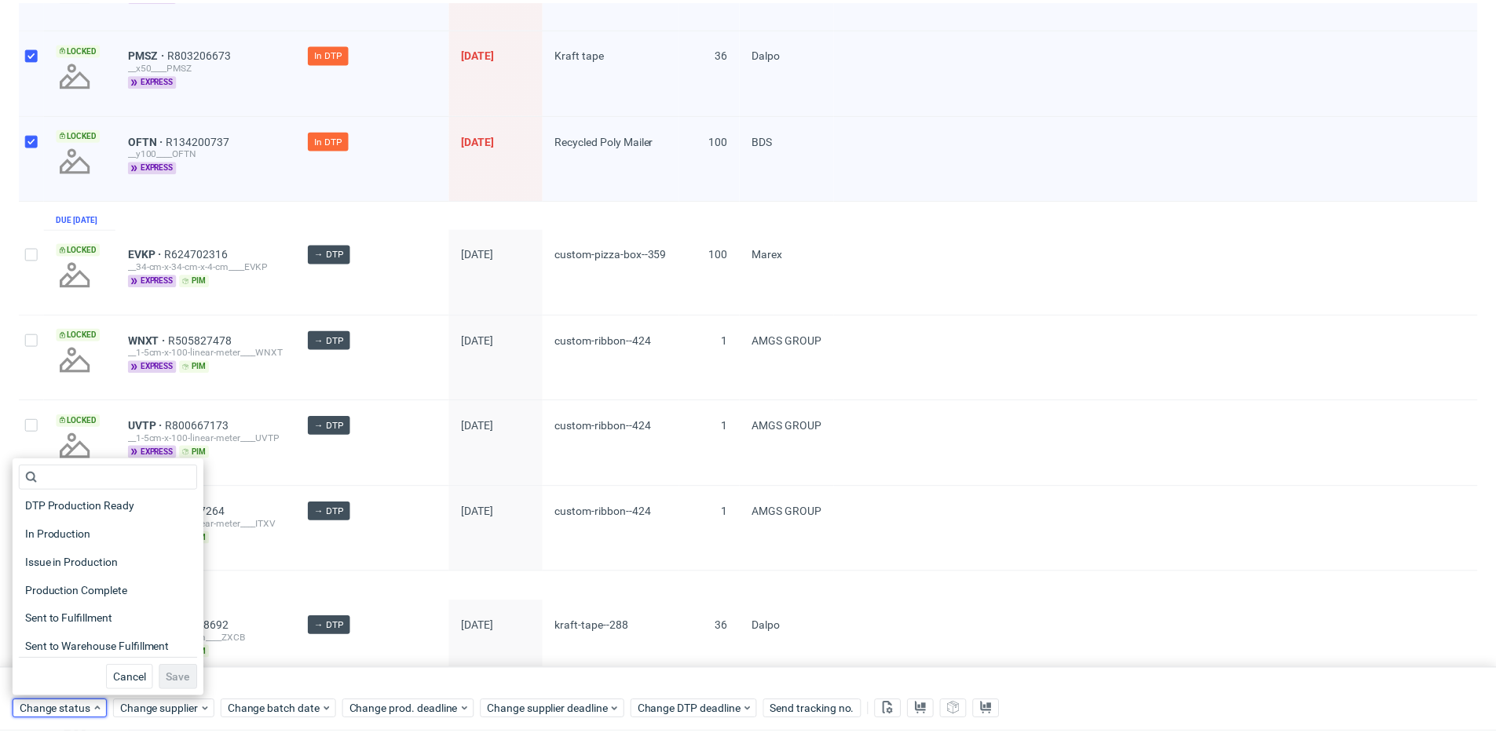
scroll to position [202, 0]
click at [119, 506] on span "DTP Production Ready" at bounding box center [81, 507] width 125 height 22
click at [180, 675] on span "Save" at bounding box center [179, 679] width 24 height 11
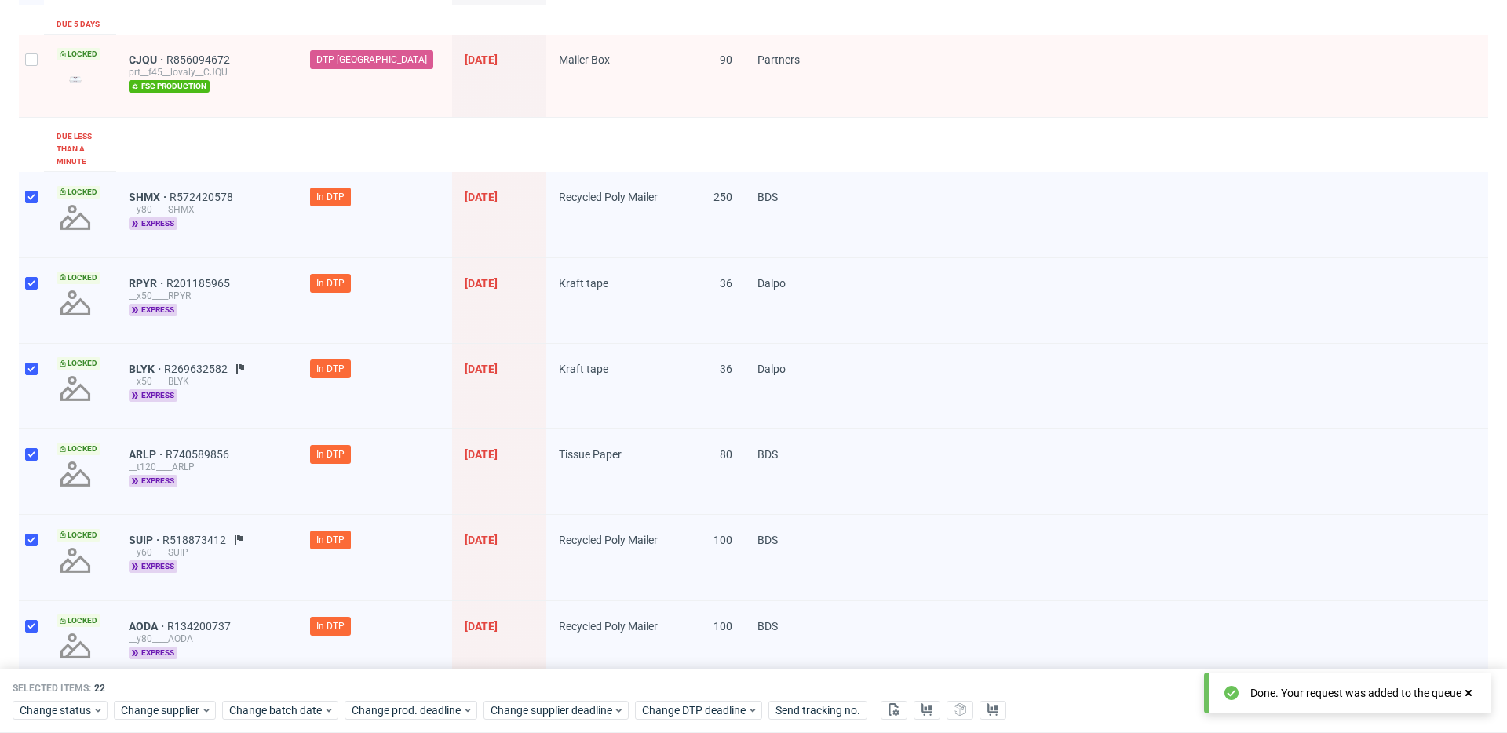
scroll to position [0, 0]
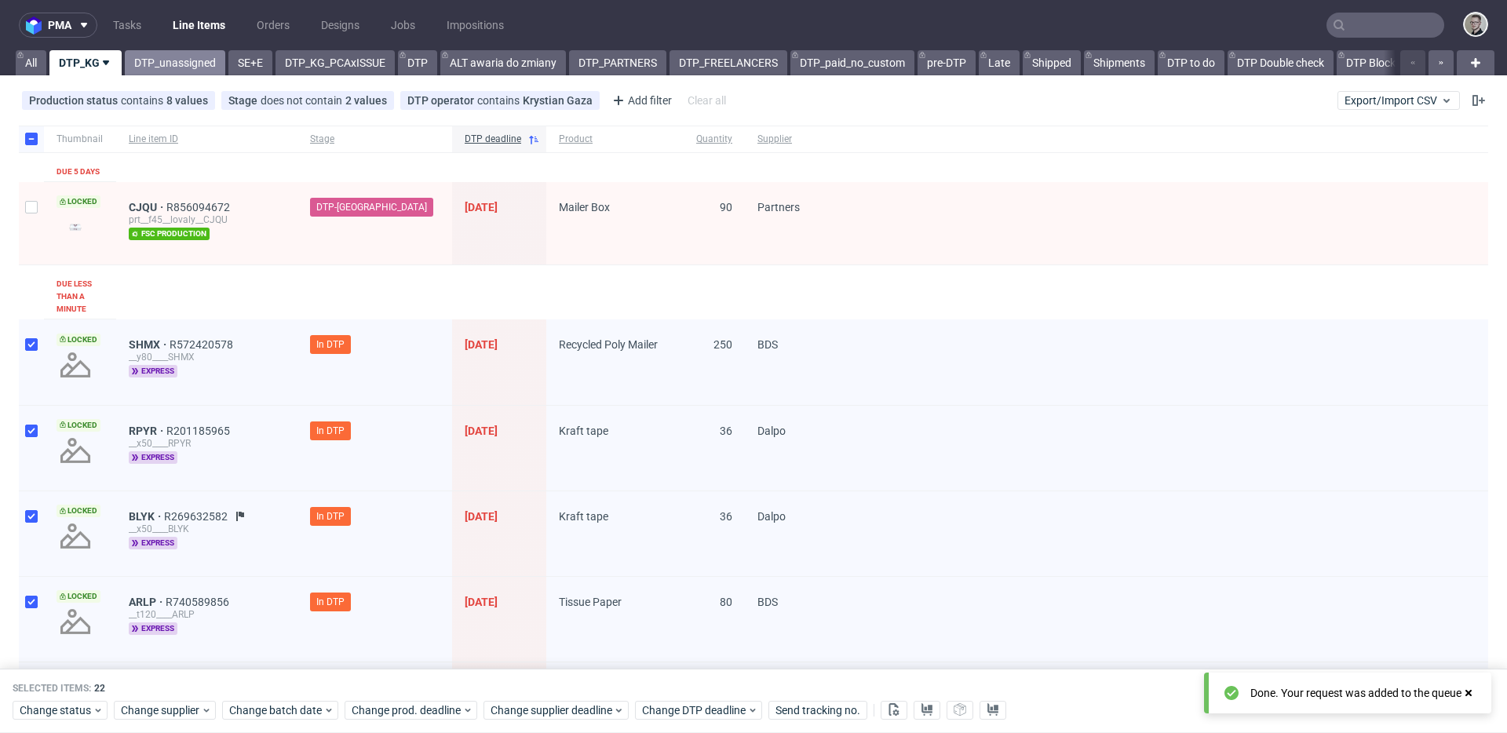
click at [180, 64] on link "DTP_unassigned" at bounding box center [175, 62] width 100 height 25
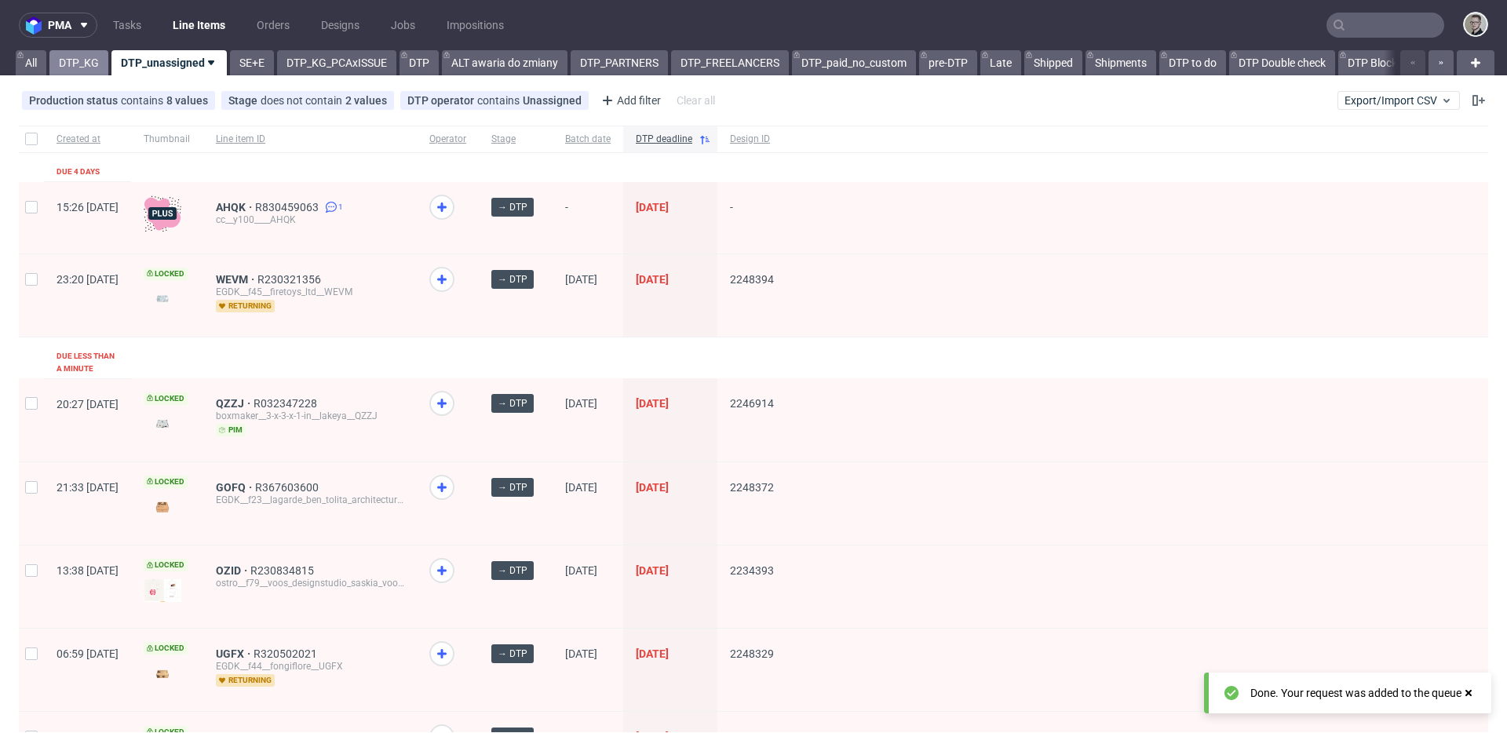
click at [77, 60] on link "DTP_KG" at bounding box center [78, 62] width 59 height 25
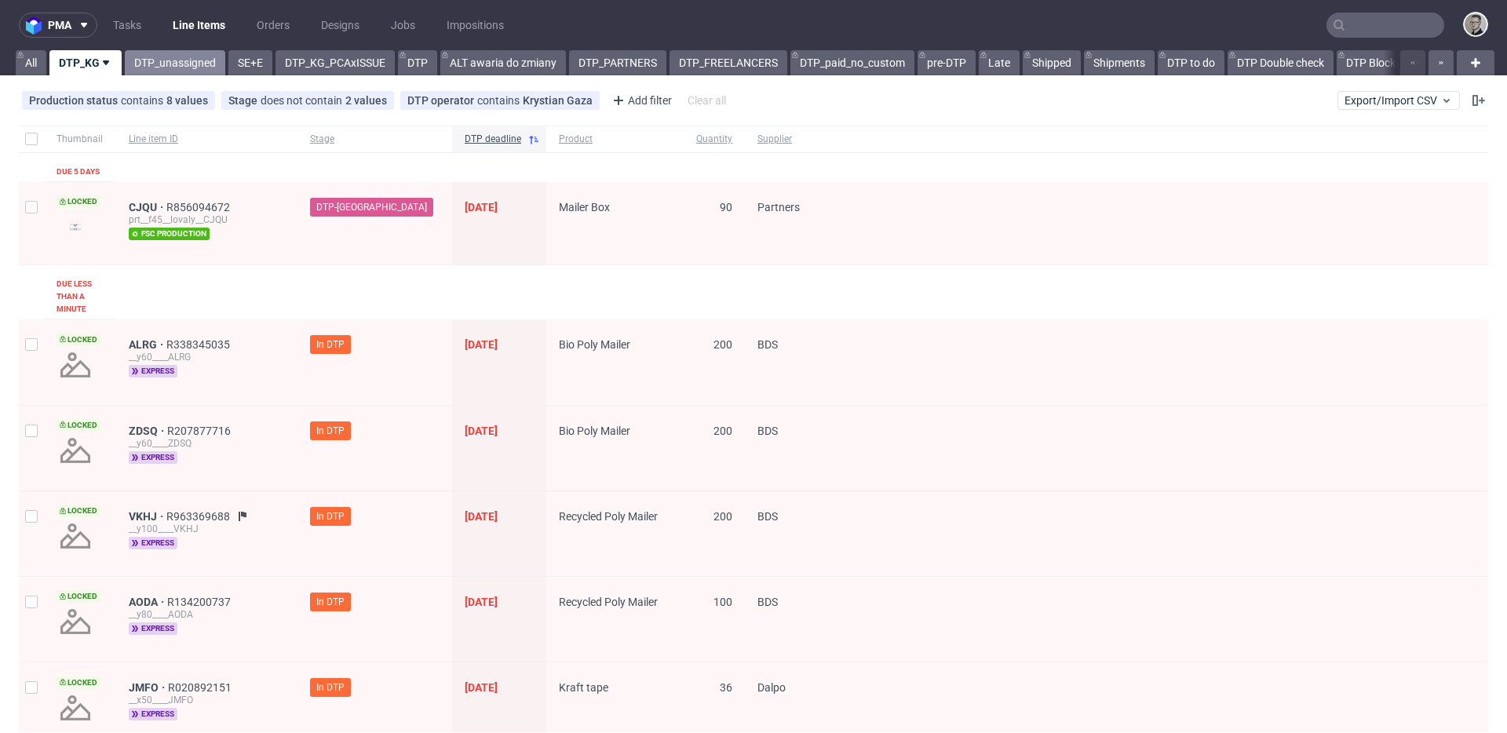
click at [178, 71] on link "DTP_unassigned" at bounding box center [175, 62] width 100 height 25
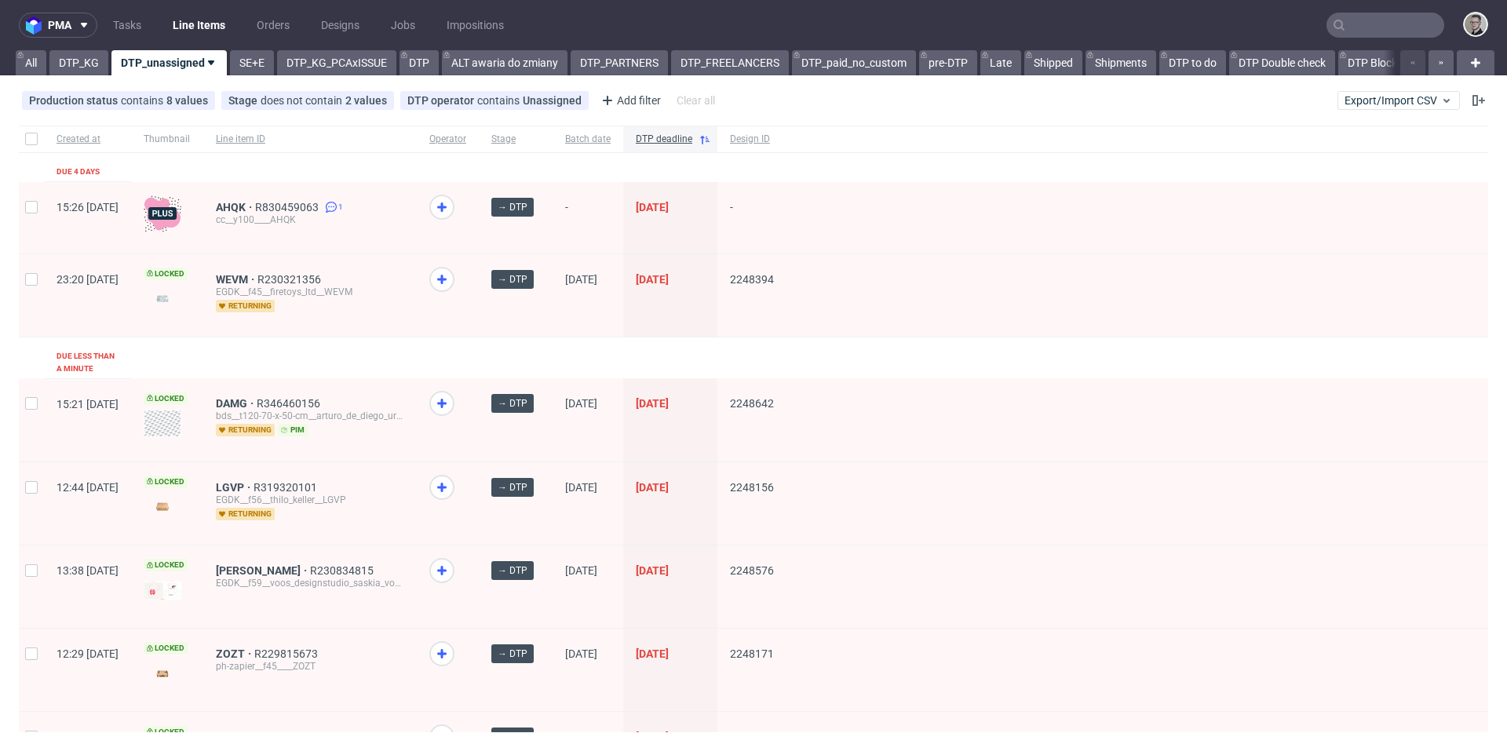
click at [74, 80] on div "pma Tasks Line Items Orders Designs Jobs Impositions All DTP_KG DTP_unassigned …" at bounding box center [753, 366] width 1507 height 733
click at [86, 68] on link "DTP_KG" at bounding box center [78, 62] width 59 height 25
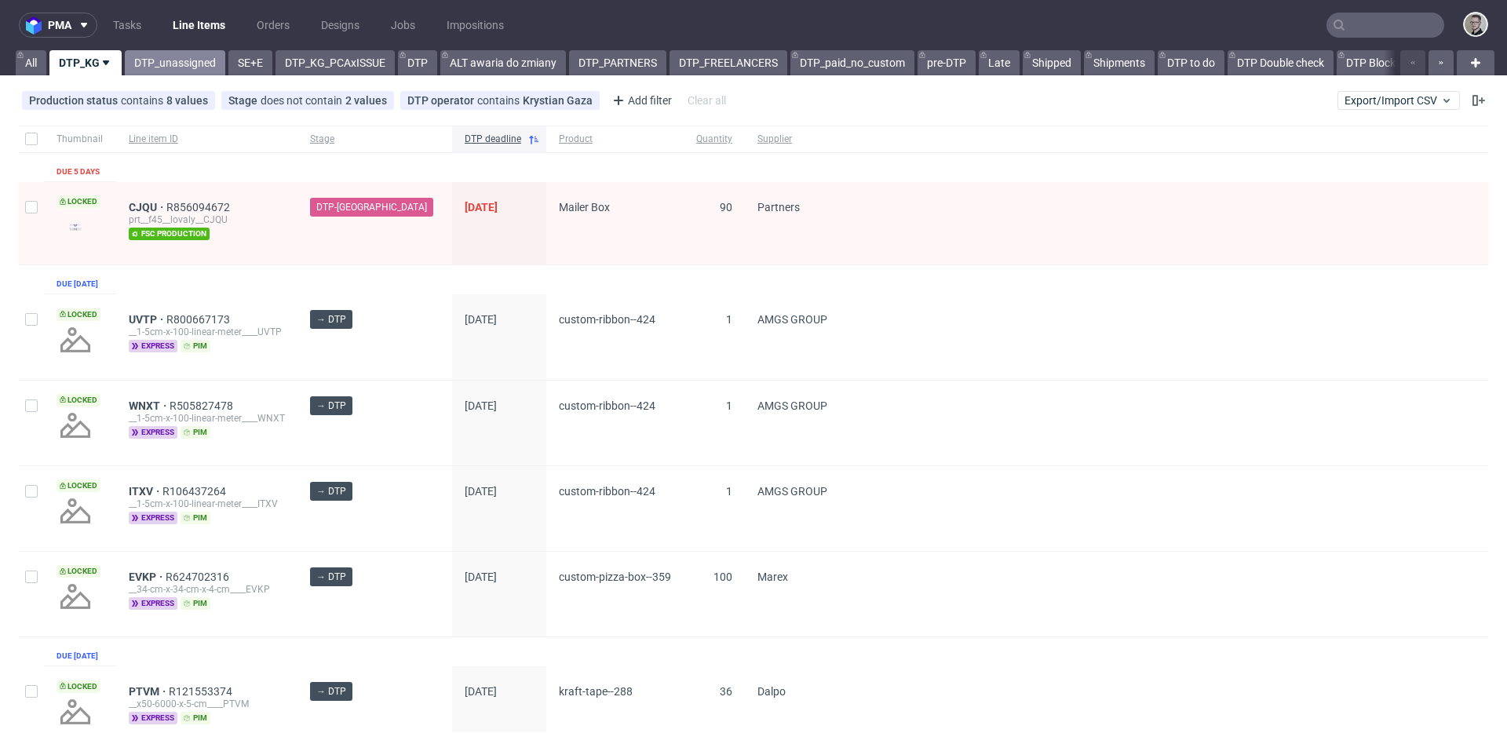
click at [159, 71] on link "DTP_unassigned" at bounding box center [175, 62] width 100 height 25
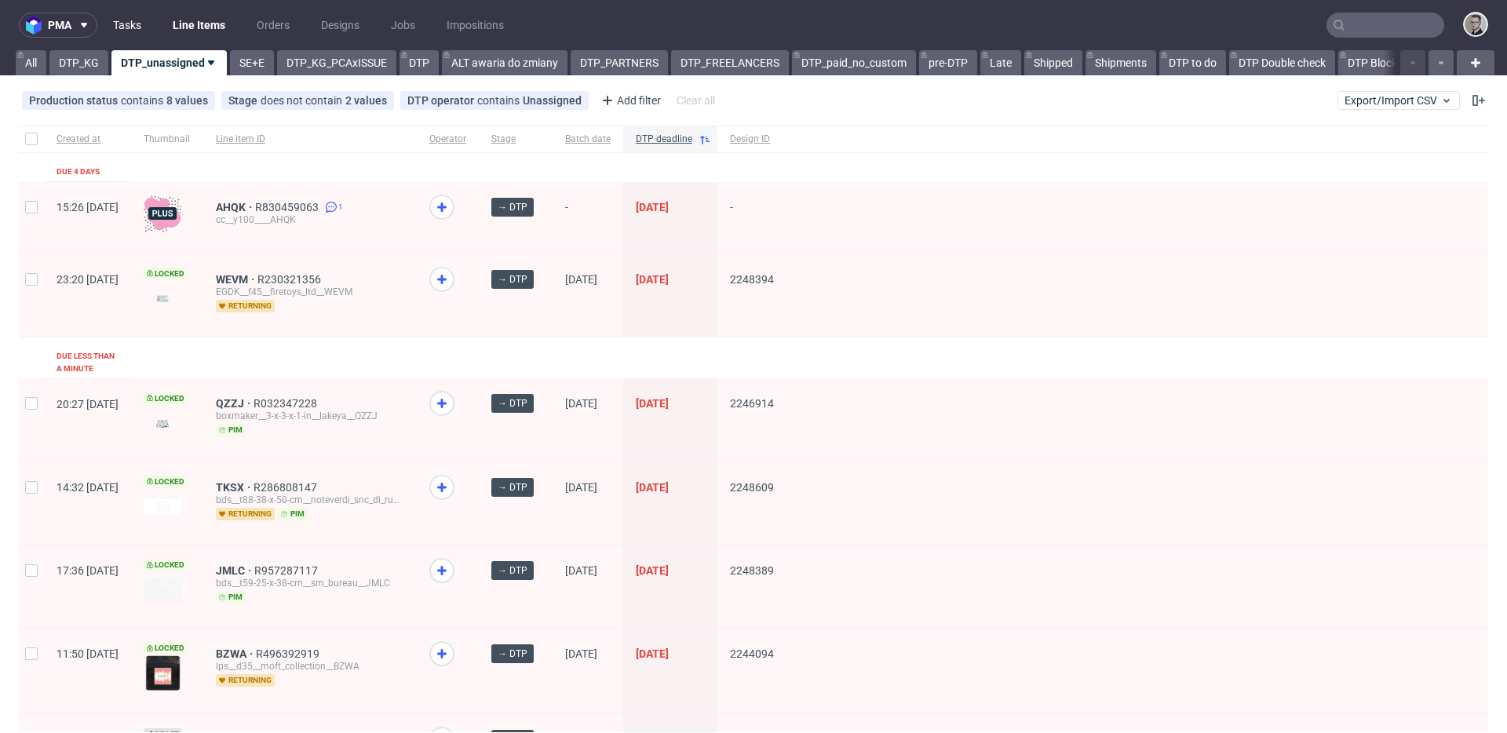
click at [127, 16] on link "Tasks" at bounding box center [127, 25] width 47 height 25
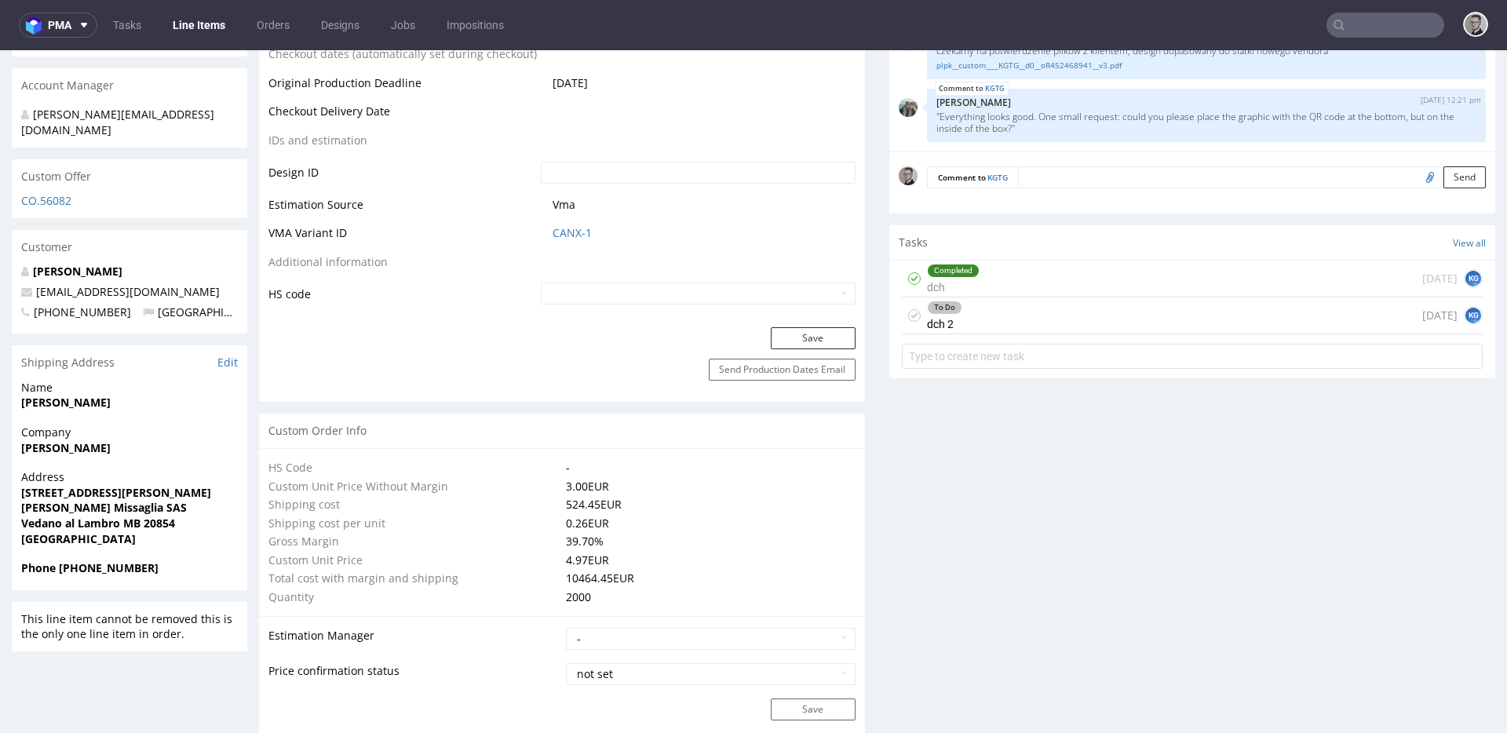
scroll to position [739, 0]
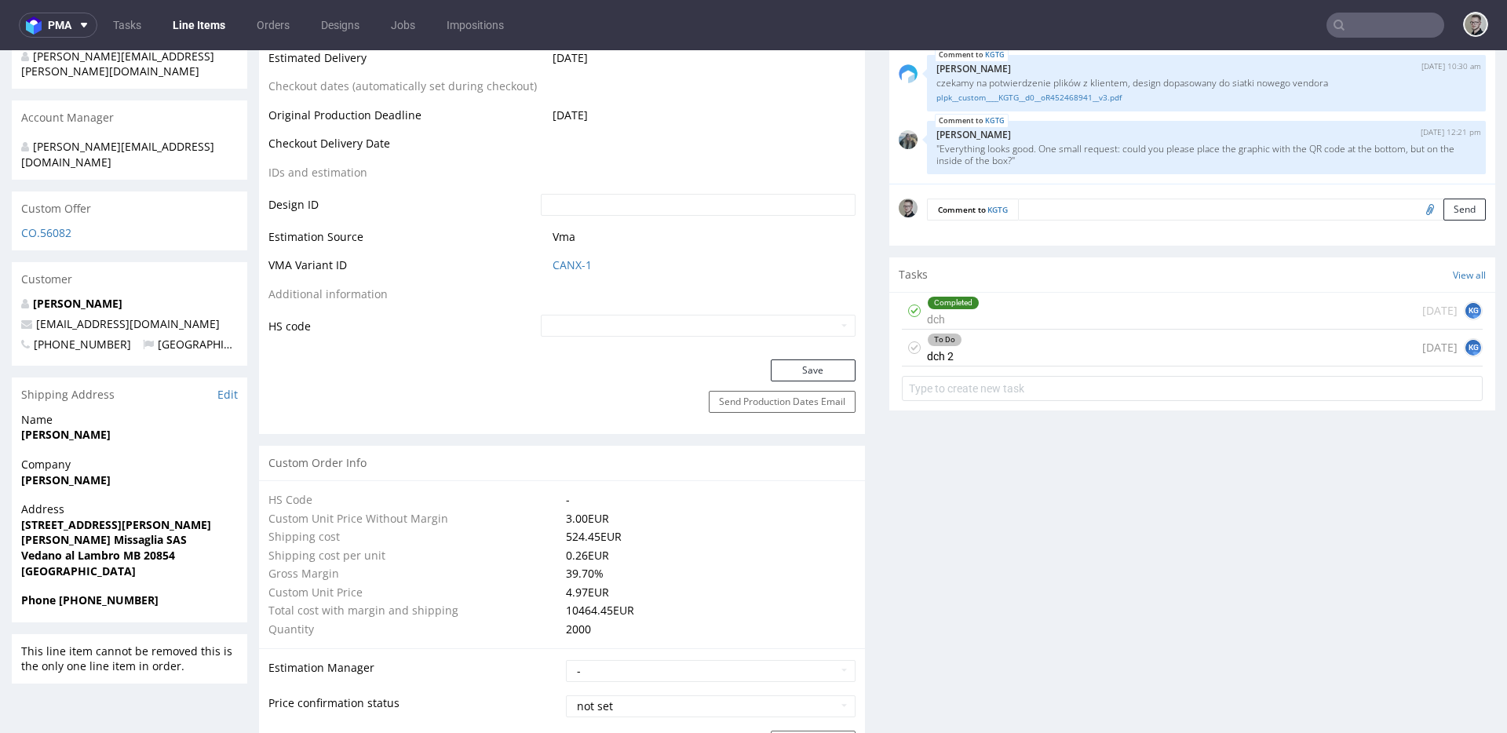
click at [1096, 346] on div "To Do dch 2 today KG" at bounding box center [1192, 348] width 581 height 37
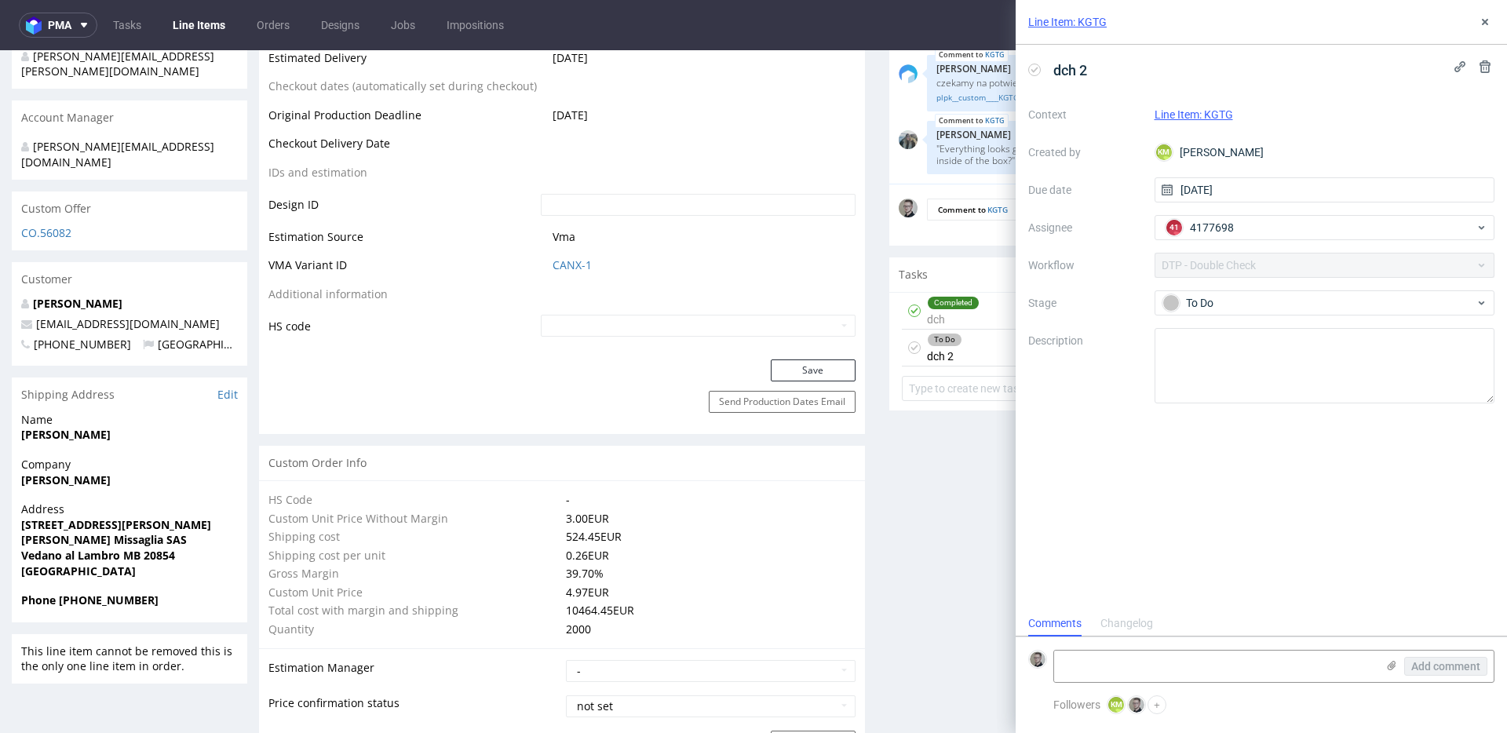
scroll to position [13, 0]
drag, startPoint x: 1474, startPoint y: 10, endPoint x: 1482, endPoint y: 13, distance: 8.2
click at [1475, 10] on div "Line Item: KGTG" at bounding box center [1261, 22] width 491 height 45
click at [1490, 13] on button at bounding box center [1485, 22] width 19 height 19
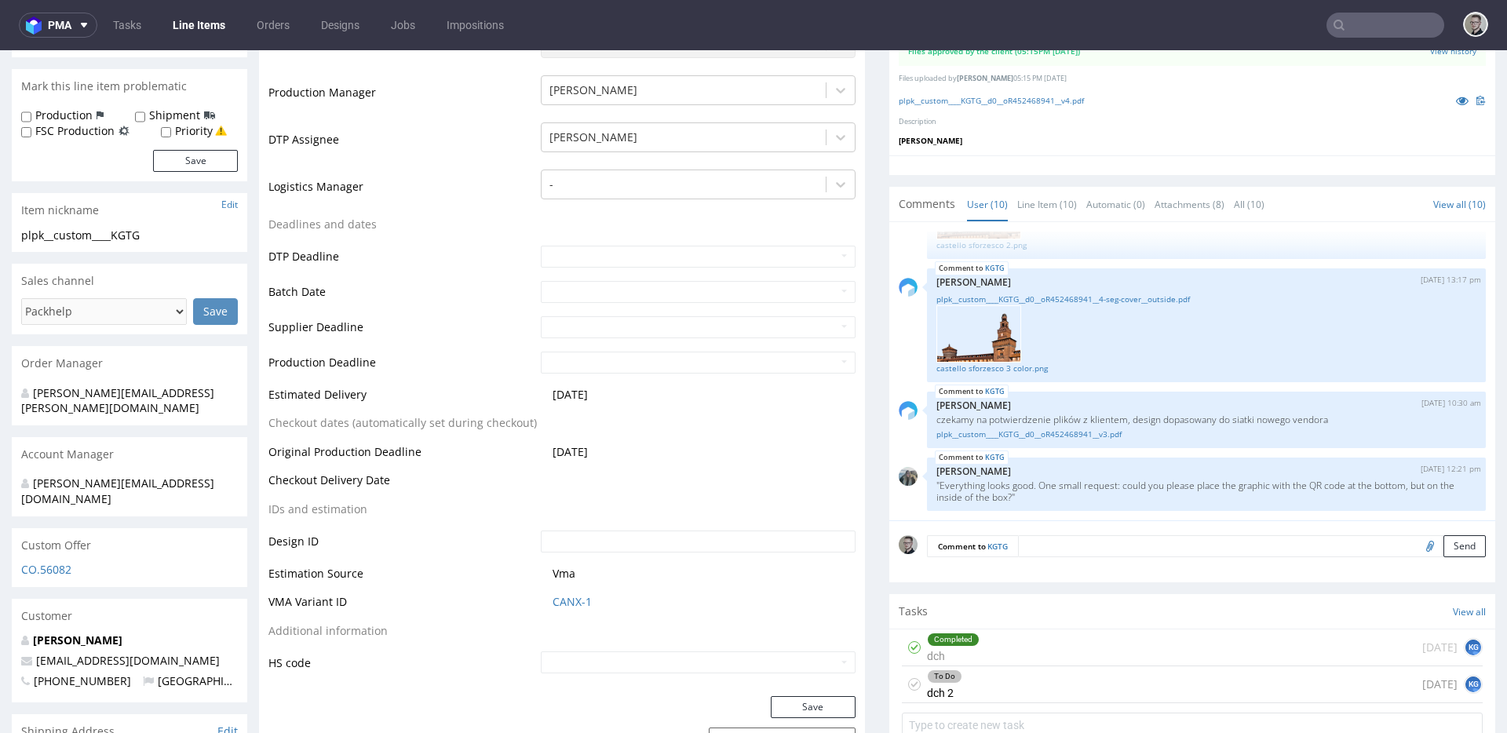
scroll to position [296, 0]
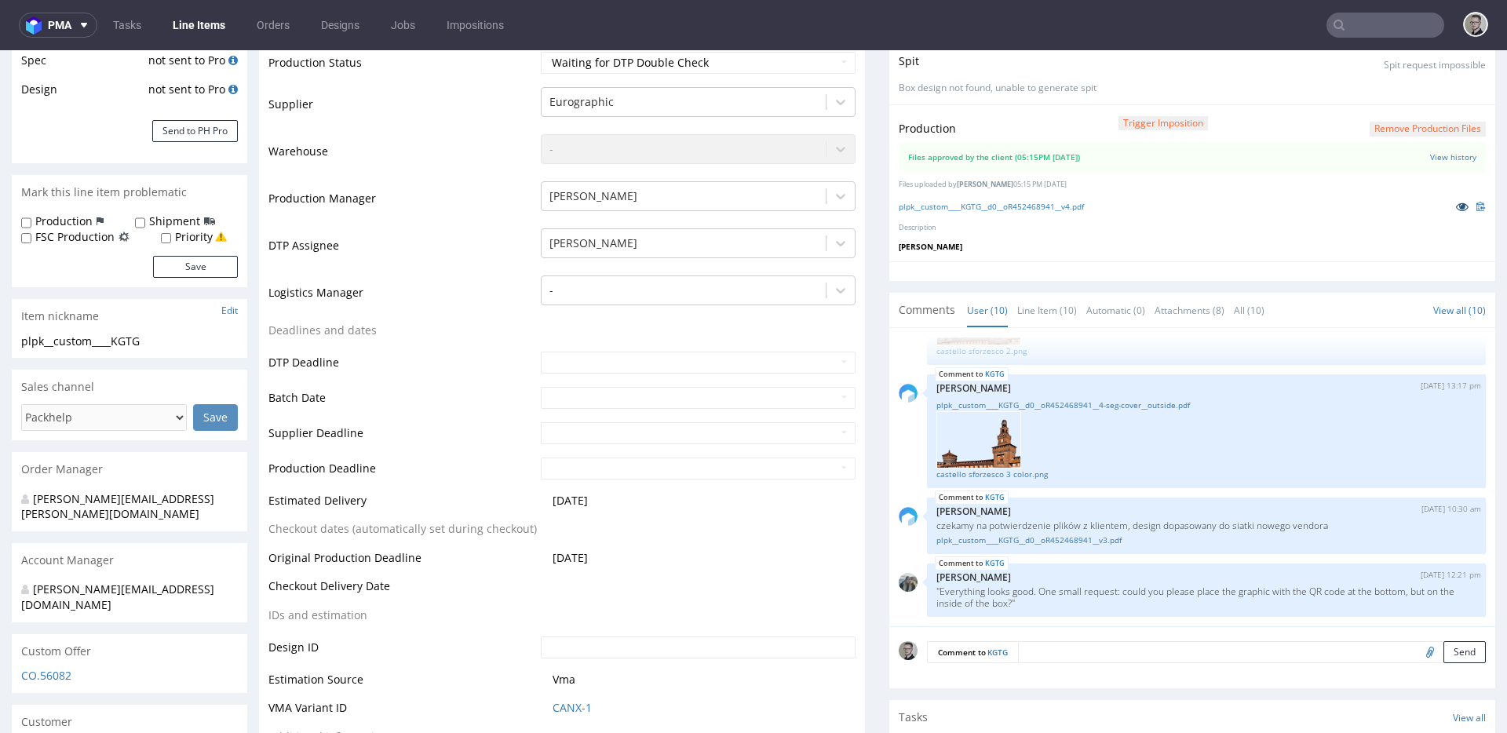
click at [1456, 204] on icon at bounding box center [1462, 206] width 13 height 11
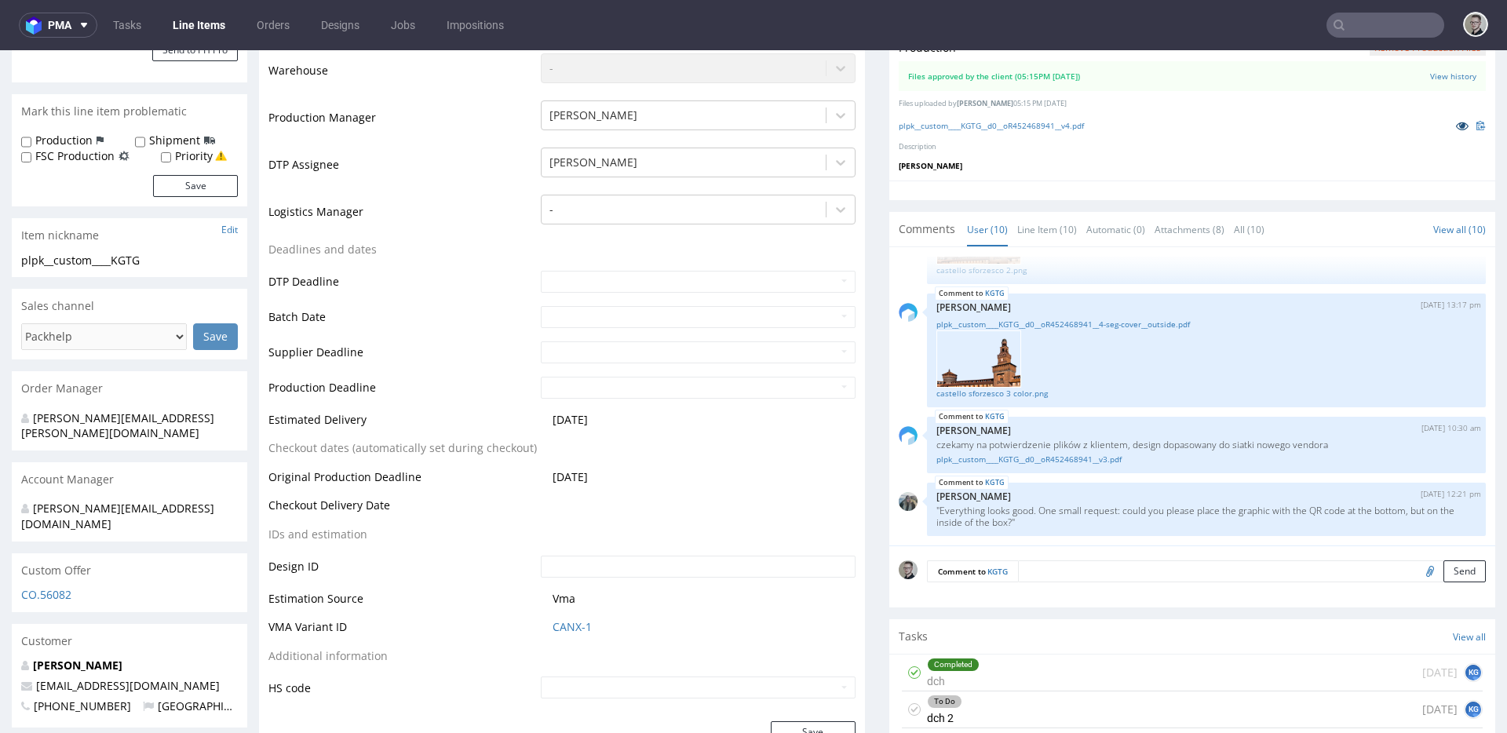
scroll to position [534, 0]
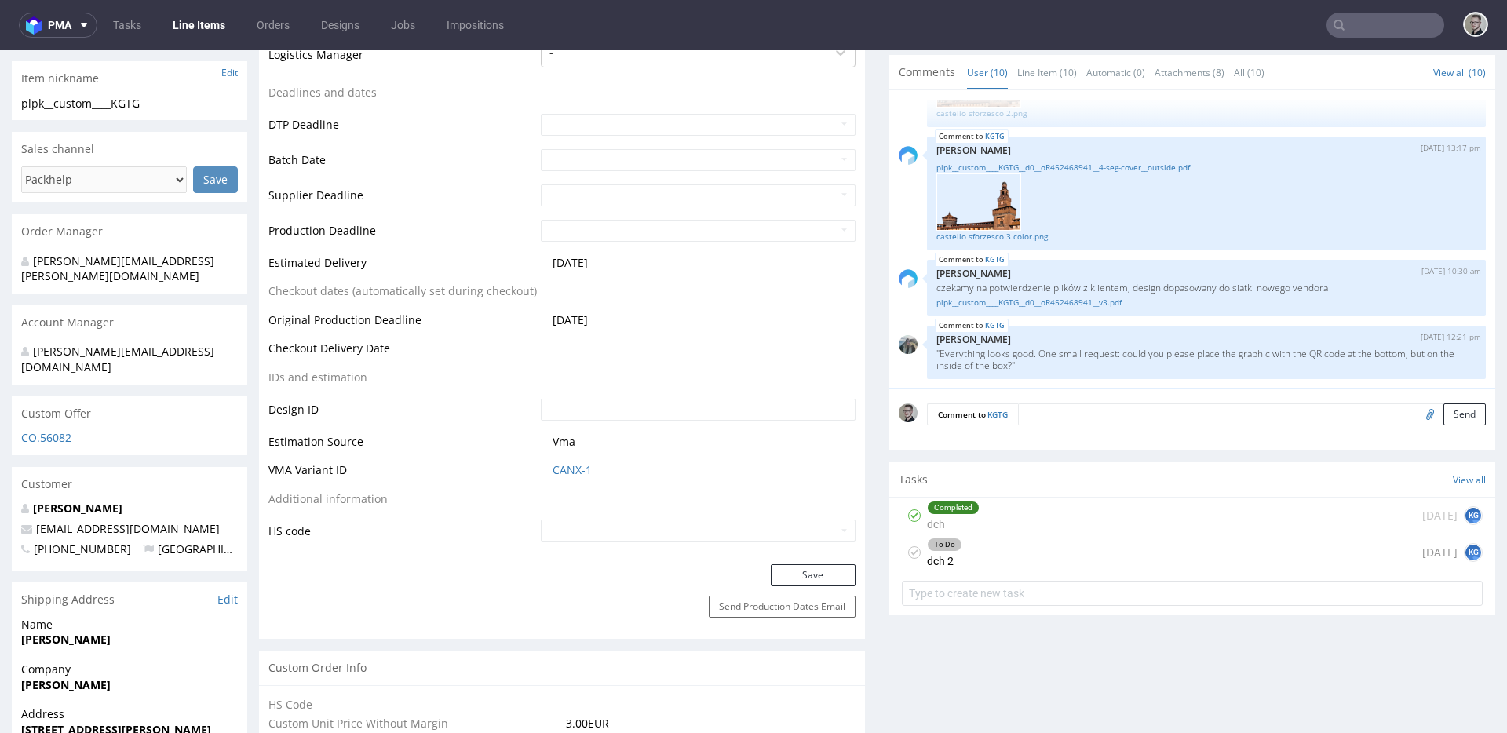
click at [908, 554] on icon at bounding box center [914, 552] width 13 height 13
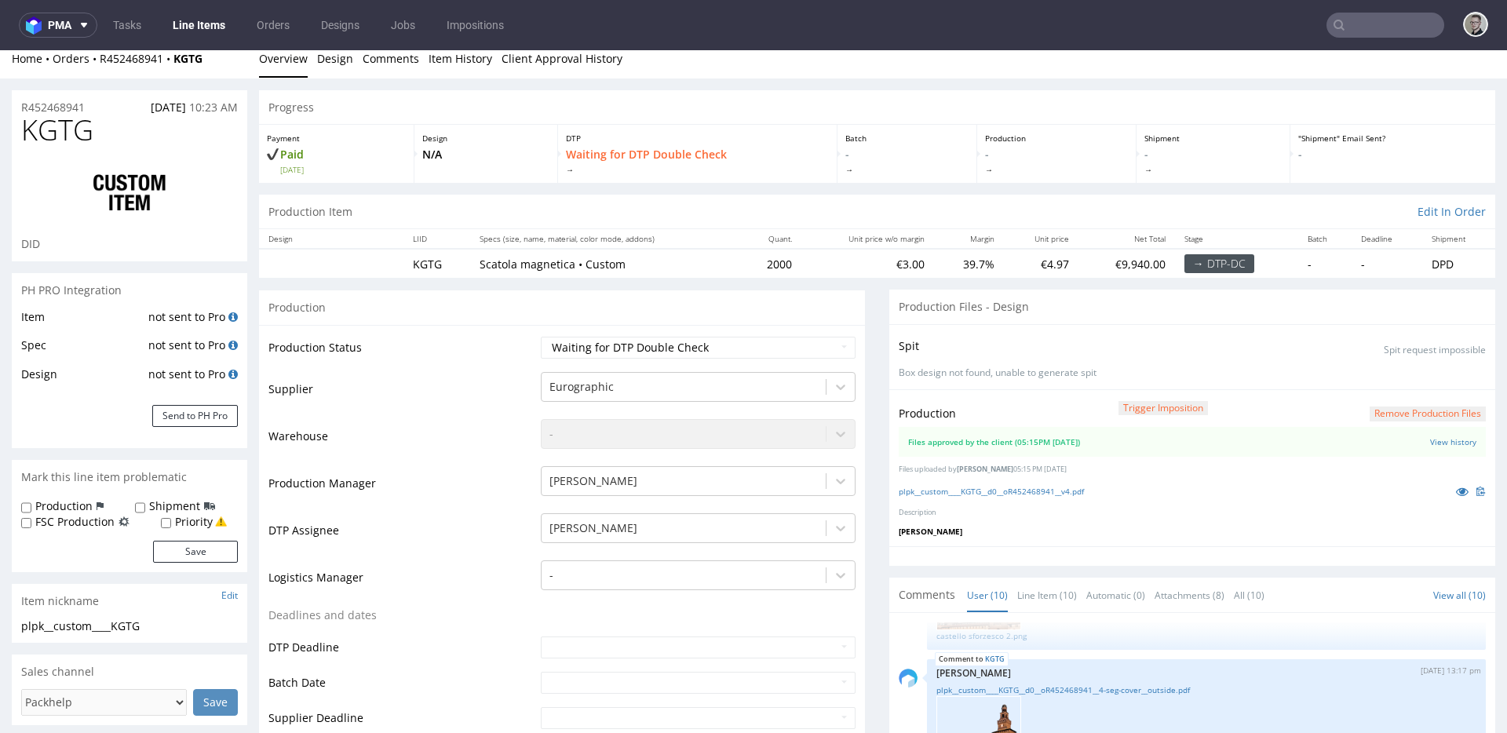
scroll to position [0, 0]
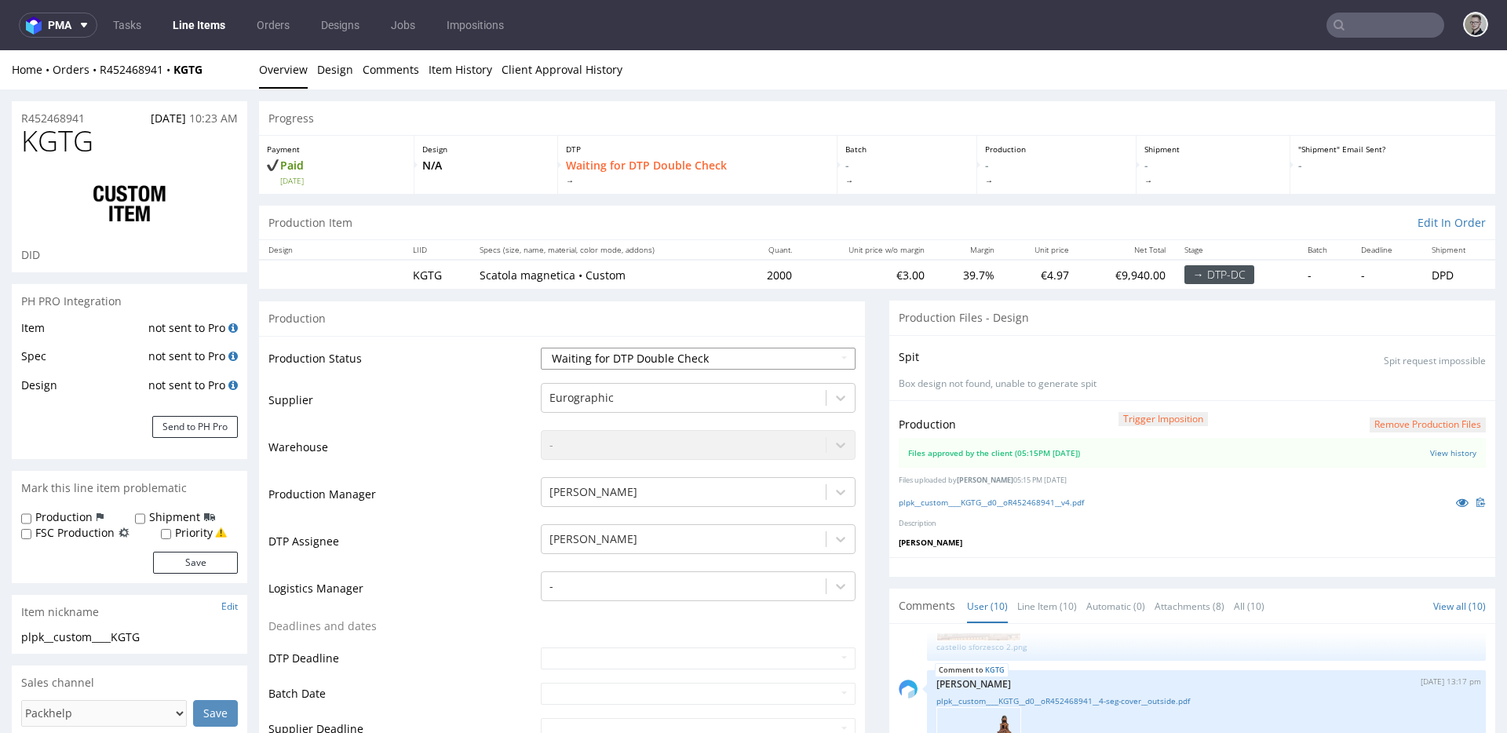
click at [698, 363] on select "Waiting for Artwork Waiting for Diecut Waiting for Mockup Waiting for DTP Waiti…" at bounding box center [698, 359] width 315 height 22
select select "dtp_production_ready"
click at [541, 348] on select "Waiting for Artwork Waiting for Diecut Waiting for Mockup Waiting for DTP Waiti…" at bounding box center [698, 359] width 315 height 22
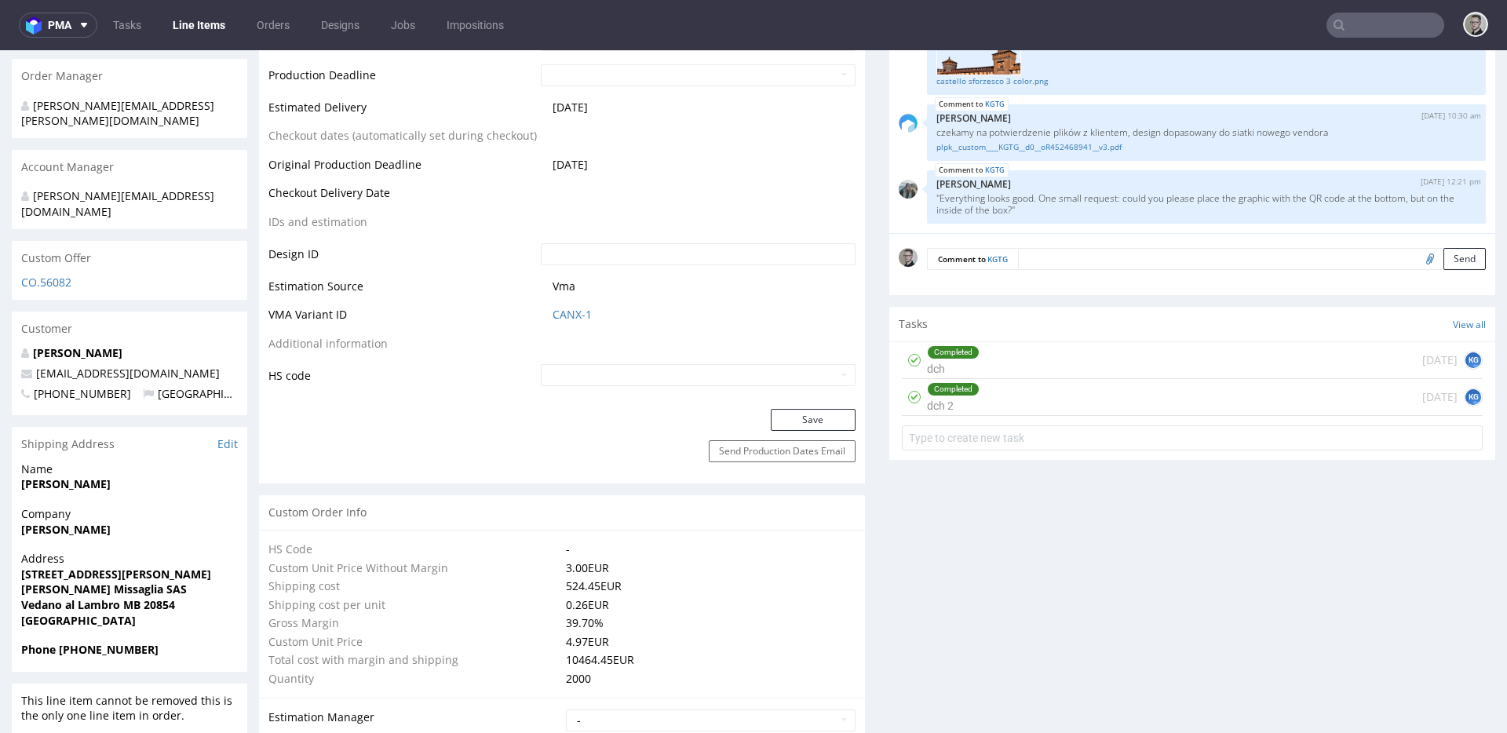
scroll to position [694, 0]
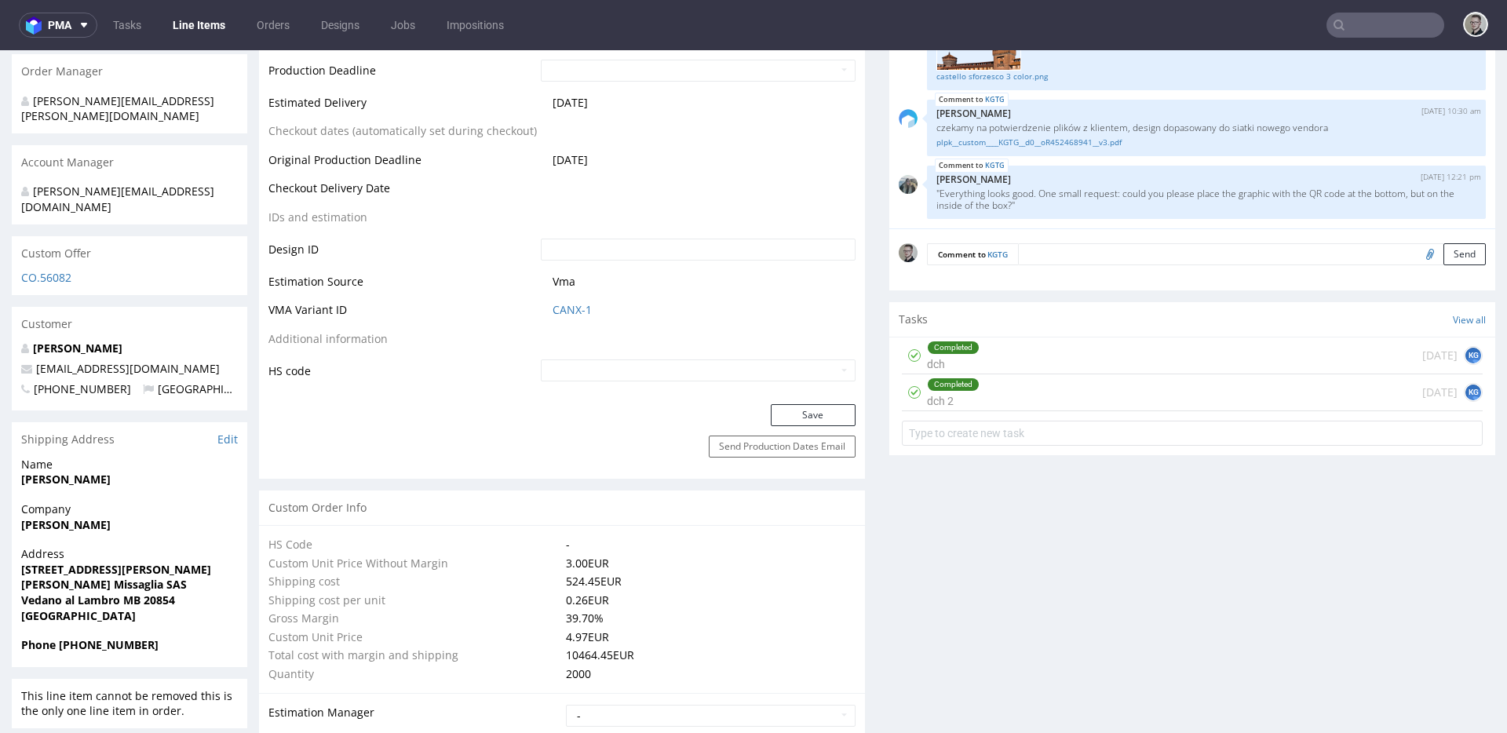
click at [807, 397] on div "Production Status Waiting for Artwork Waiting for Diecut Waiting for Mockup Wai…" at bounding box center [562, 23] width 606 height 762
click at [813, 415] on button "Save" at bounding box center [813, 415] width 85 height 22
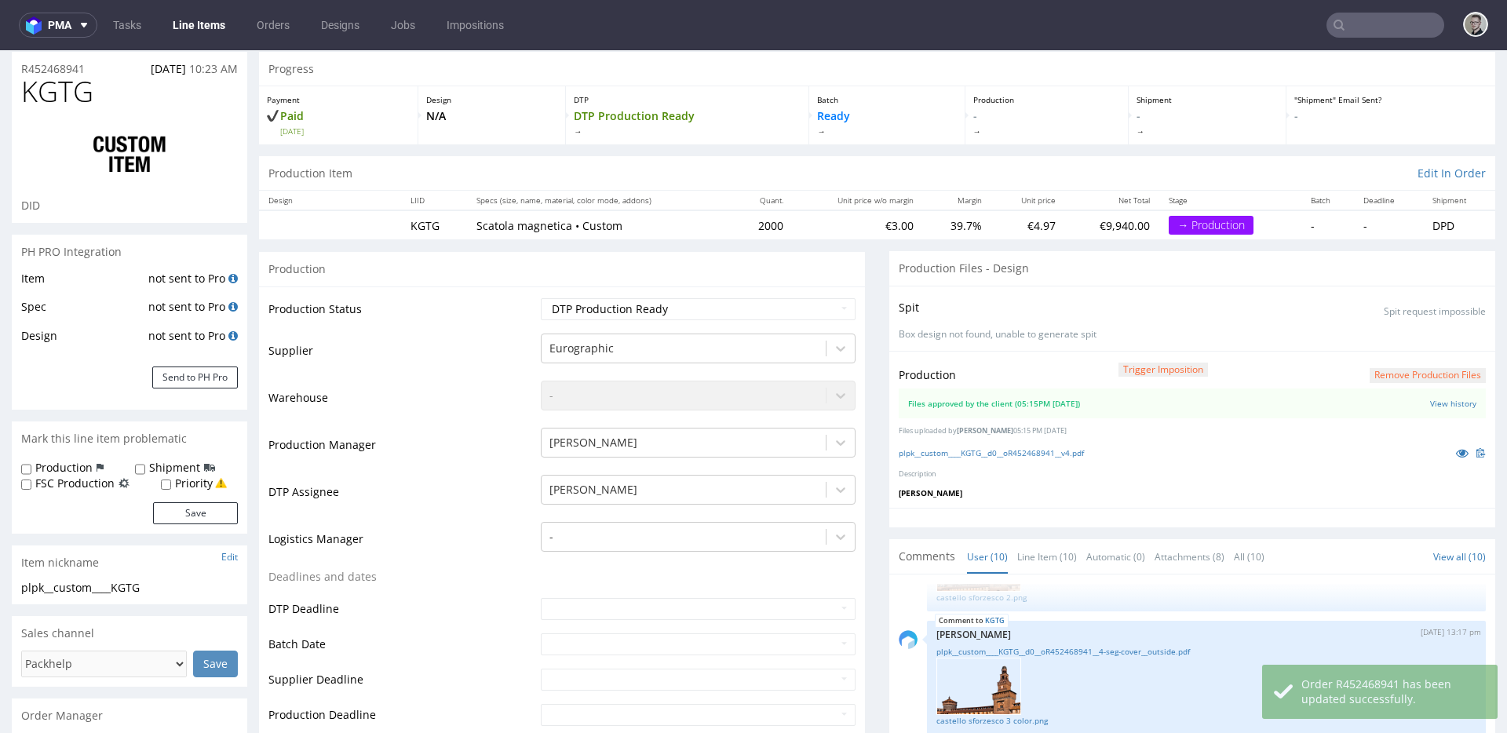
scroll to position [0, 0]
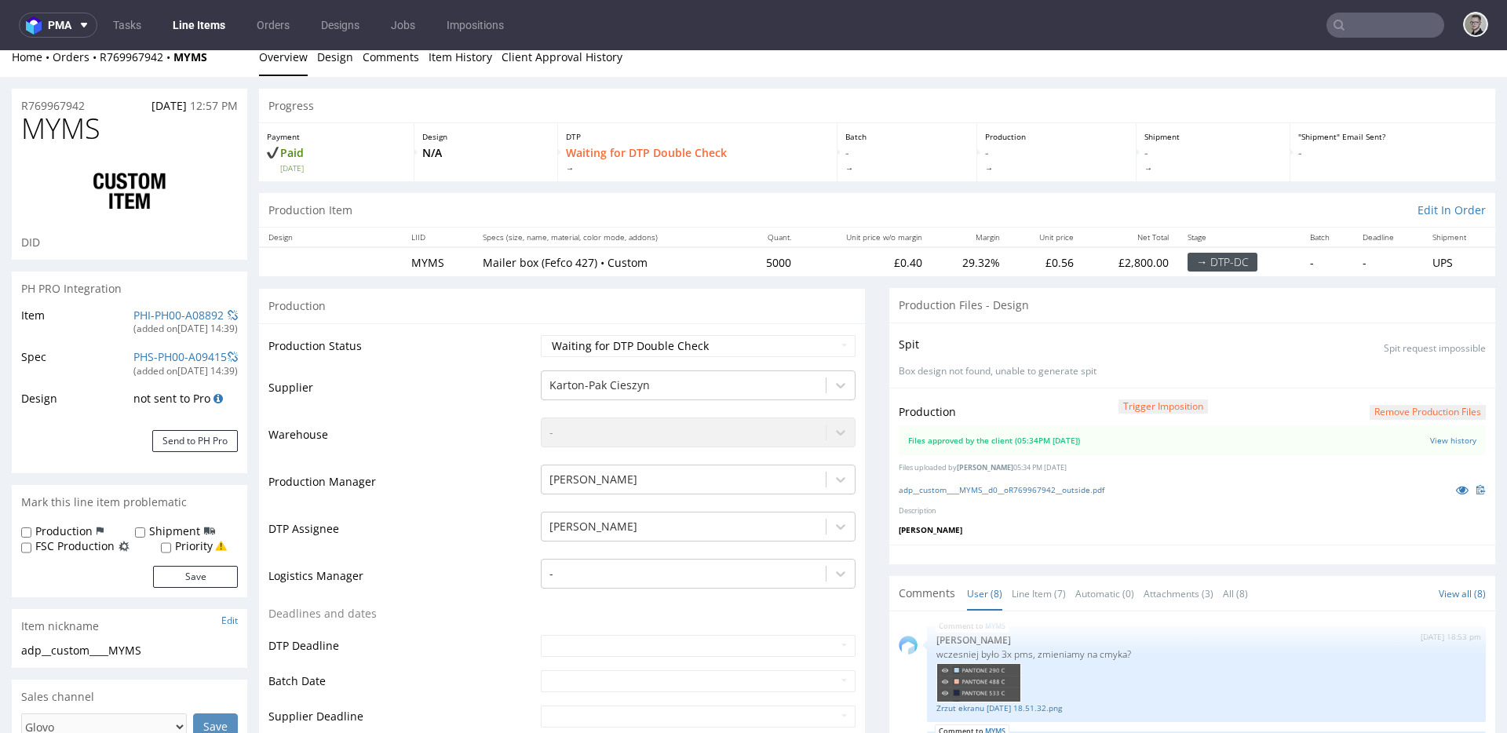
scroll to position [23, 0]
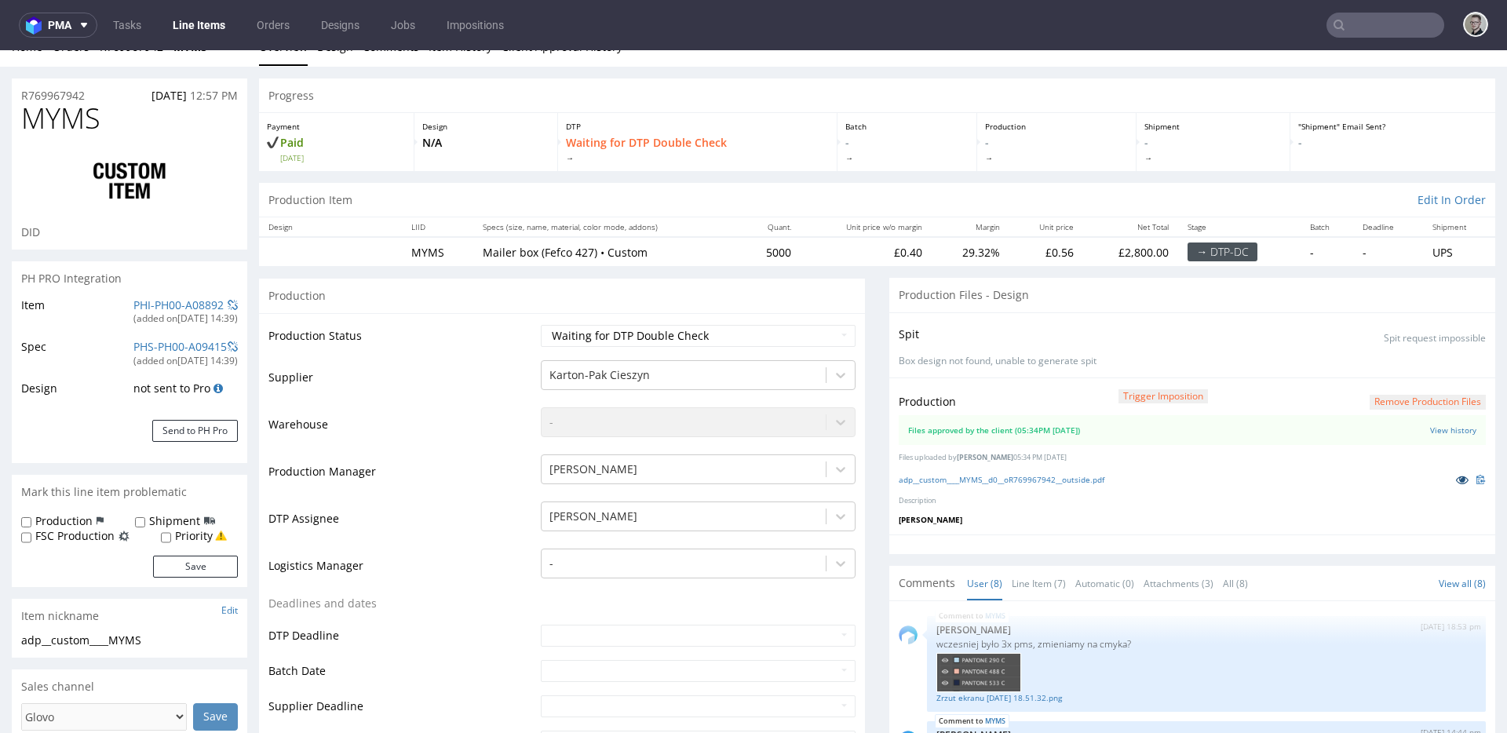
click at [1456, 477] on icon at bounding box center [1462, 479] width 13 height 11
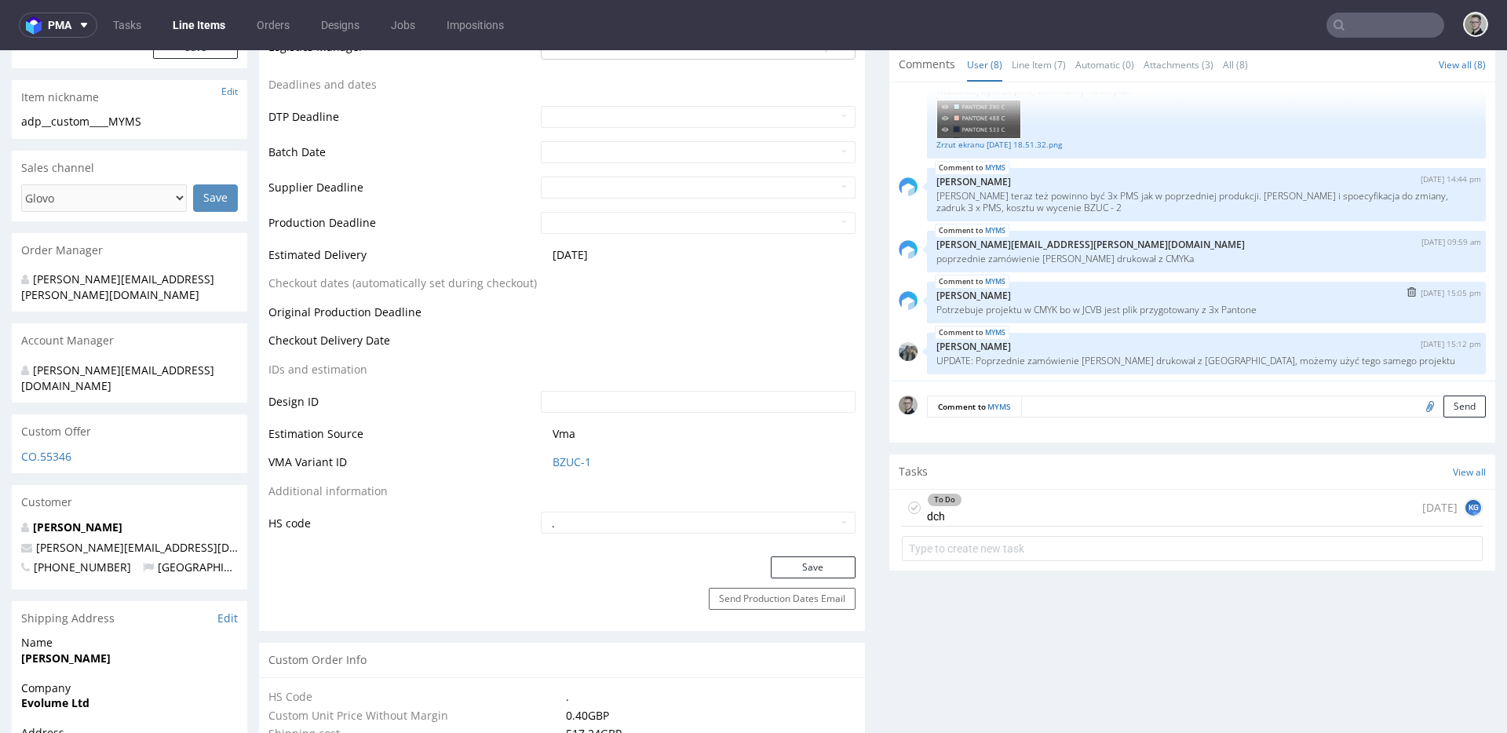
scroll to position [214, 0]
click at [1105, 509] on div "To Do dch today KG" at bounding box center [1192, 508] width 581 height 37
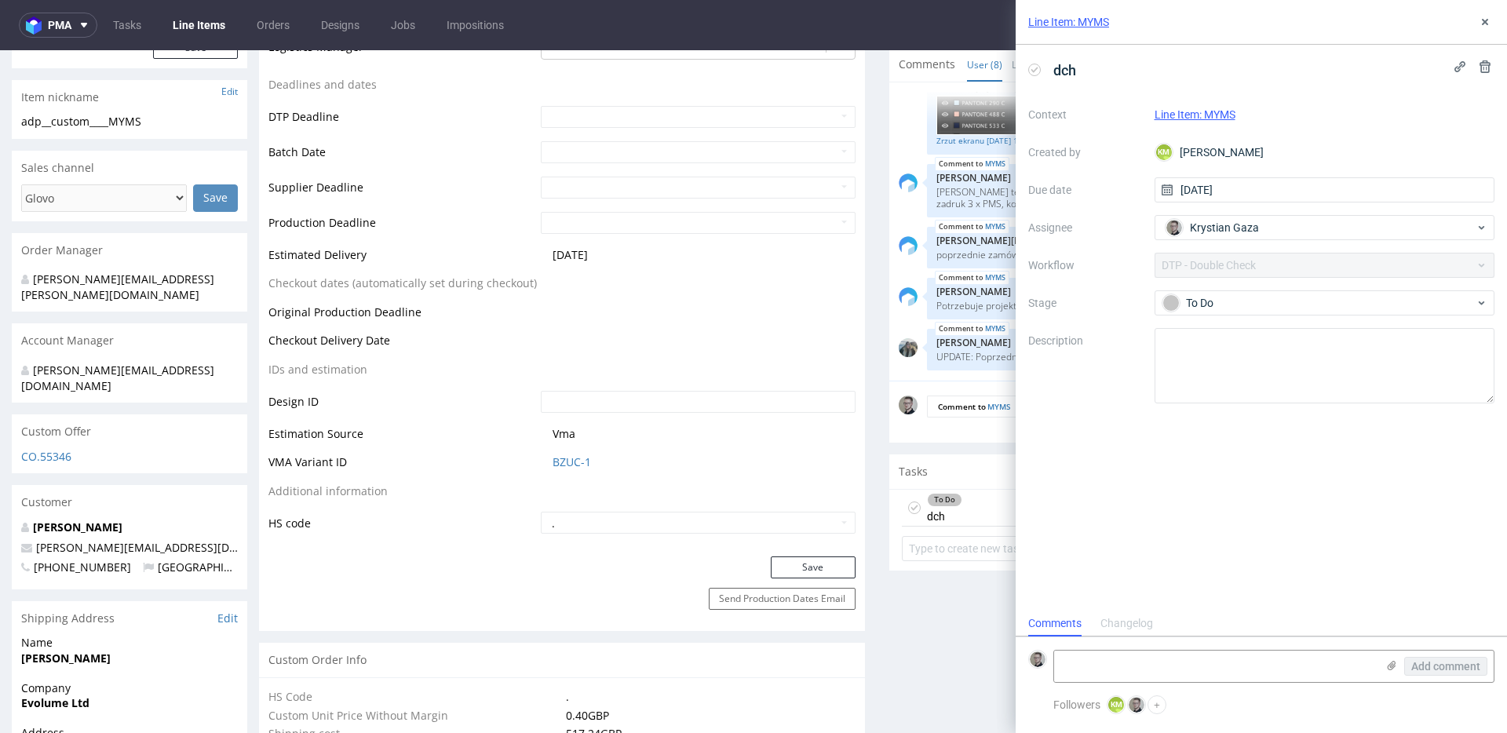
scroll to position [13, 0]
click at [1481, 24] on icon at bounding box center [1485, 22] width 13 height 13
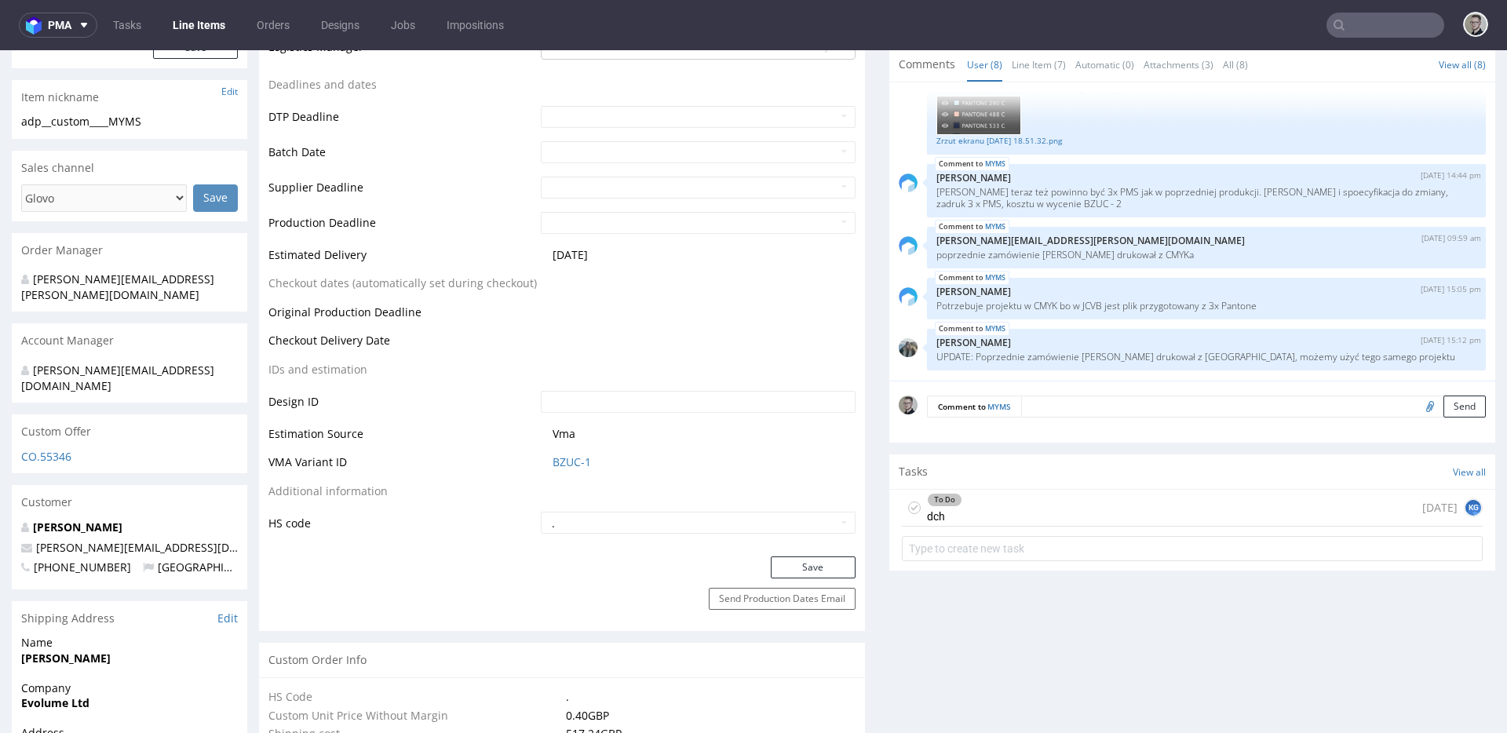
click at [908, 503] on icon at bounding box center [914, 508] width 13 height 13
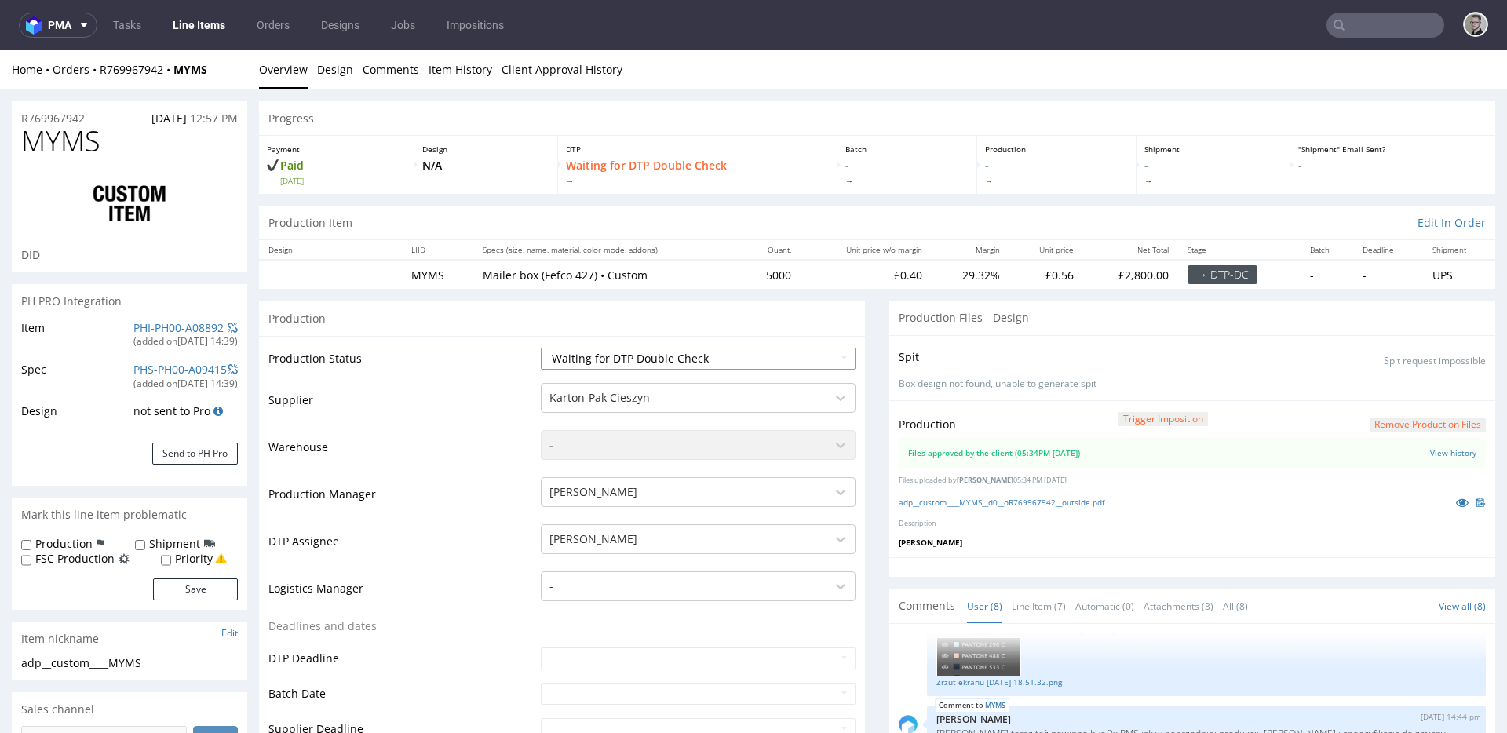
click at [626, 352] on select "Waiting for Artwork Waiting for Diecut Waiting for Mockup Waiting for DTP Waiti…" at bounding box center [698, 359] width 315 height 22
select select "dtp_production_ready"
click at [541, 348] on select "Waiting for Artwork Waiting for Diecut Waiting for Mockup Waiting for DTP Waiti…" at bounding box center [698, 359] width 315 height 22
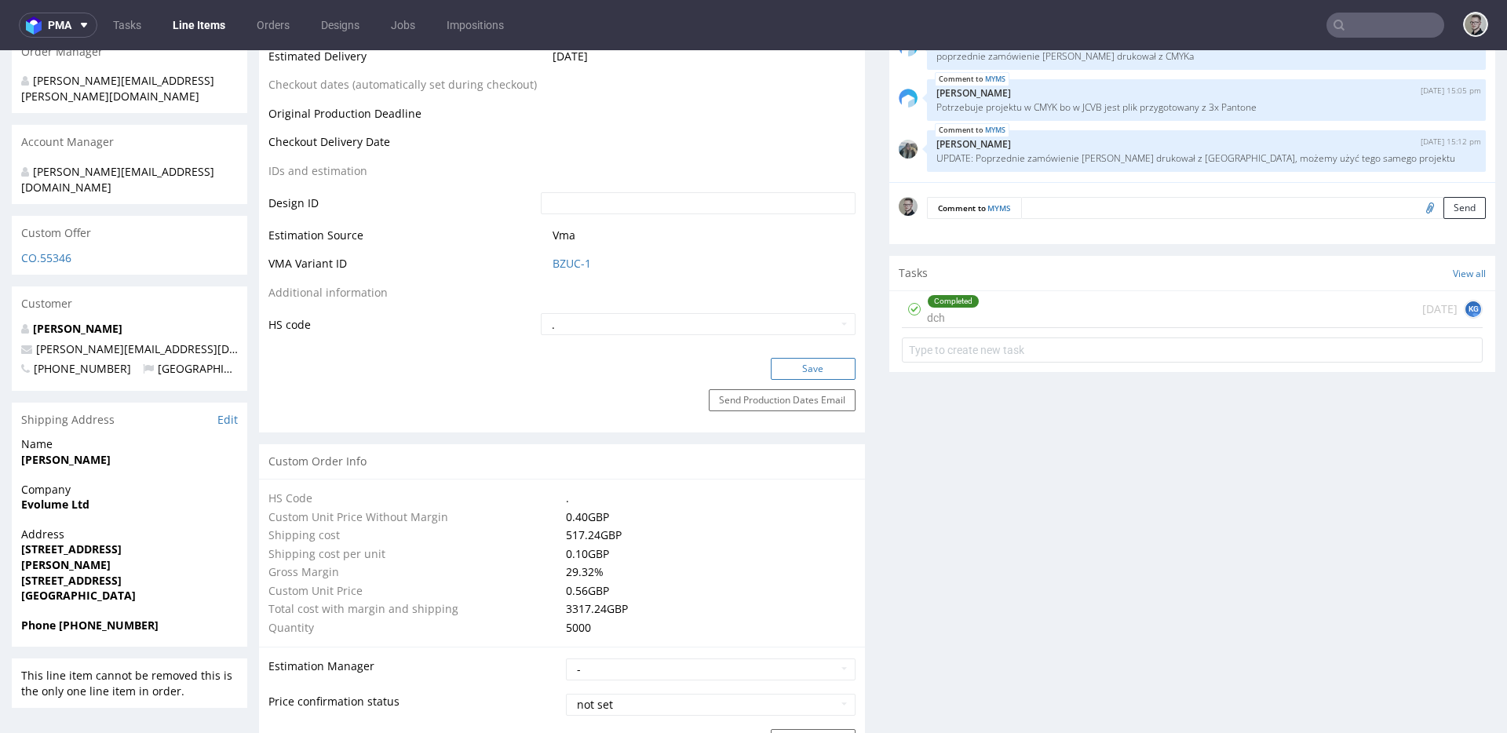
click at [806, 363] on button "Save" at bounding box center [813, 369] width 85 height 22
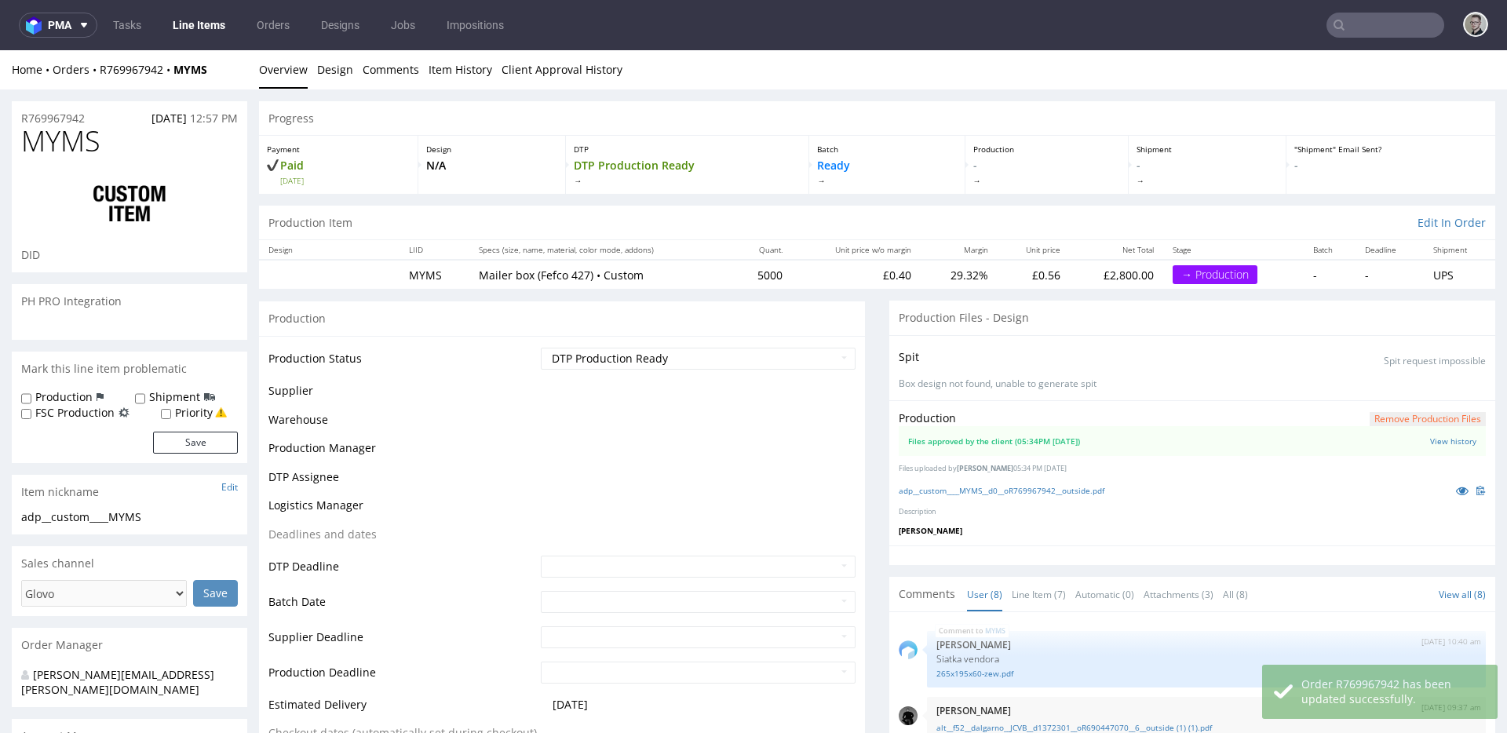
scroll to position [214, 0]
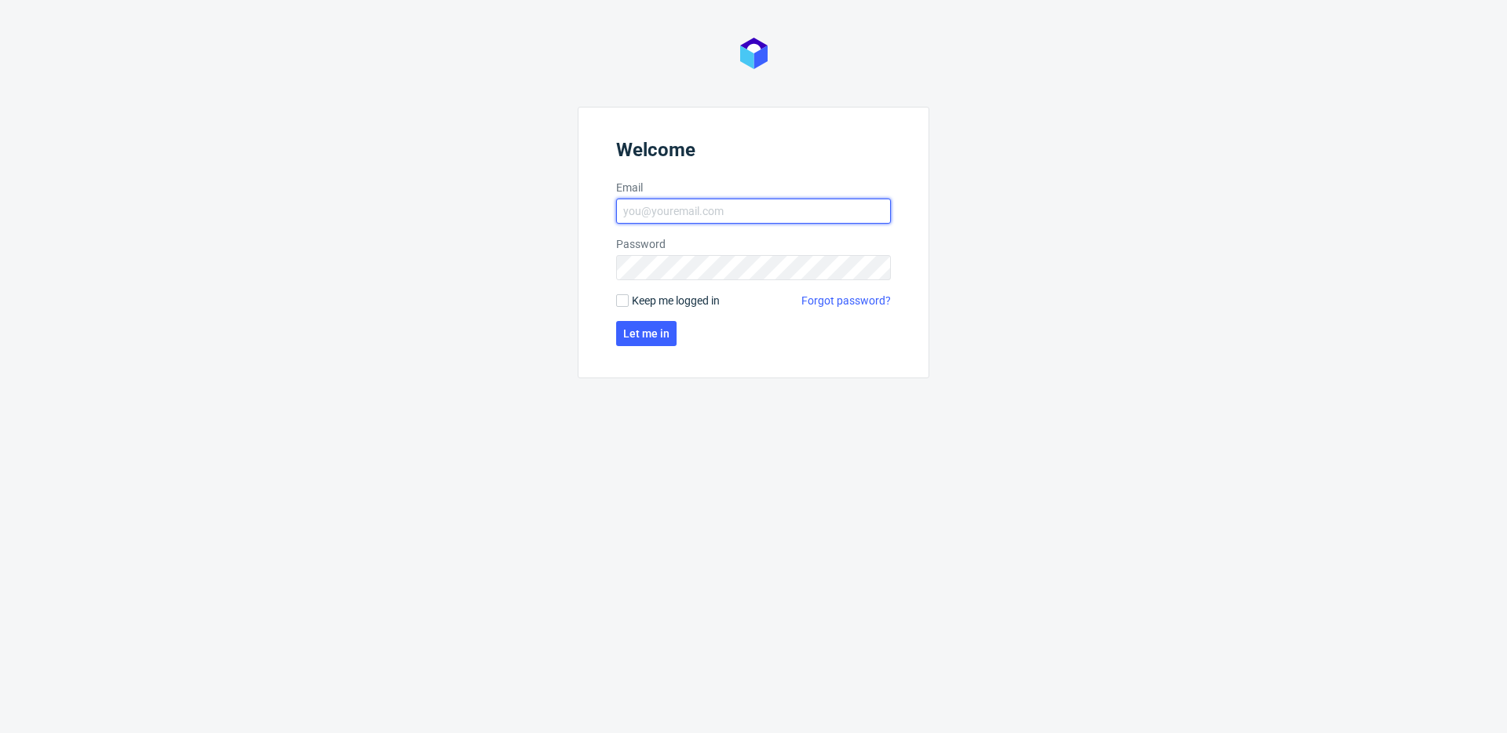
type input "[EMAIL_ADDRESS][DOMAIN_NAME]"
click at [609, 298] on form "Welcome Email [EMAIL_ADDRESS][DOMAIN_NAME] Password Keep me logged in Forgot pa…" at bounding box center [754, 243] width 352 height 272
click at [630, 297] on label "Keep me logged in" at bounding box center [668, 301] width 104 height 16
click at [629, 297] on input "Keep me logged in" at bounding box center [622, 300] width 13 height 13
checkbox input "true"
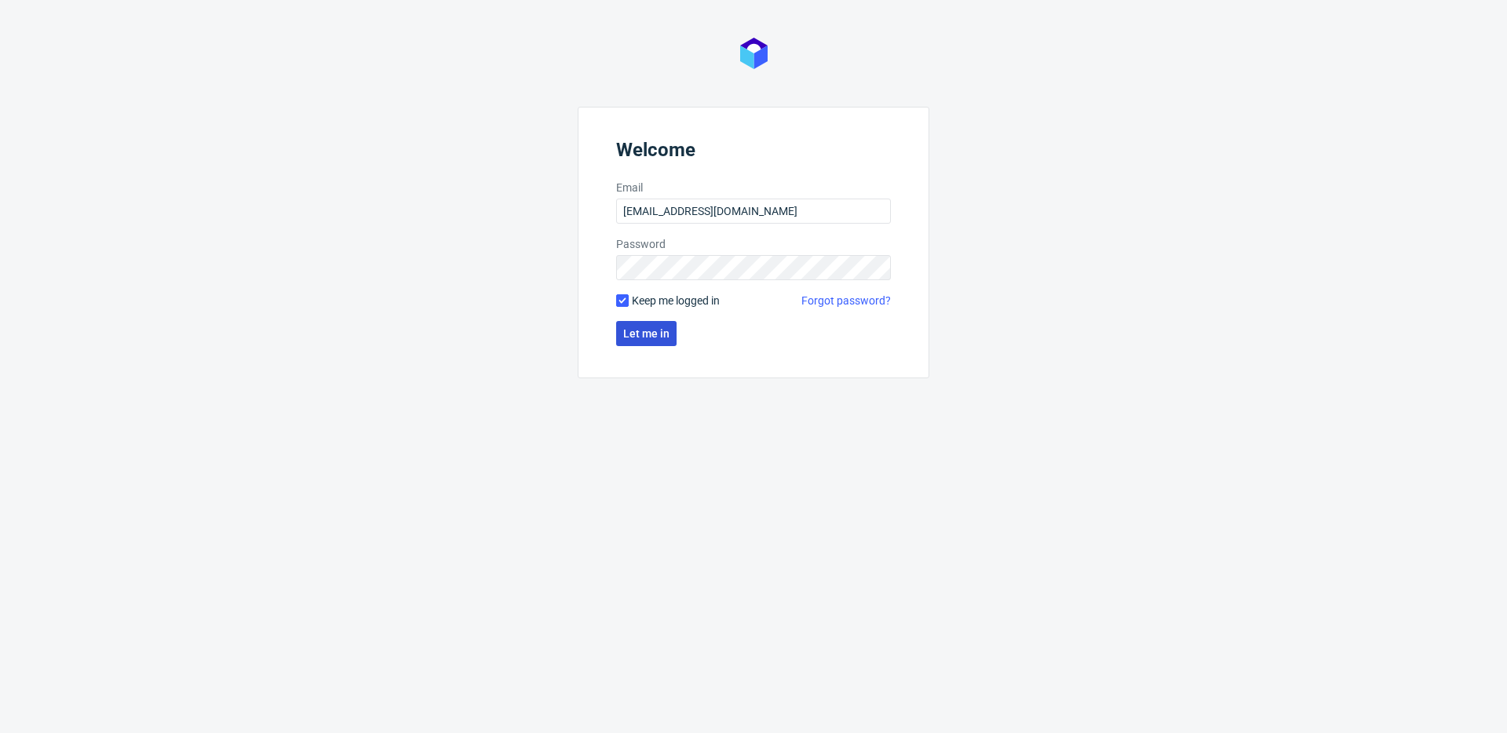
click at [637, 328] on span "Let me in" at bounding box center [646, 333] width 46 height 11
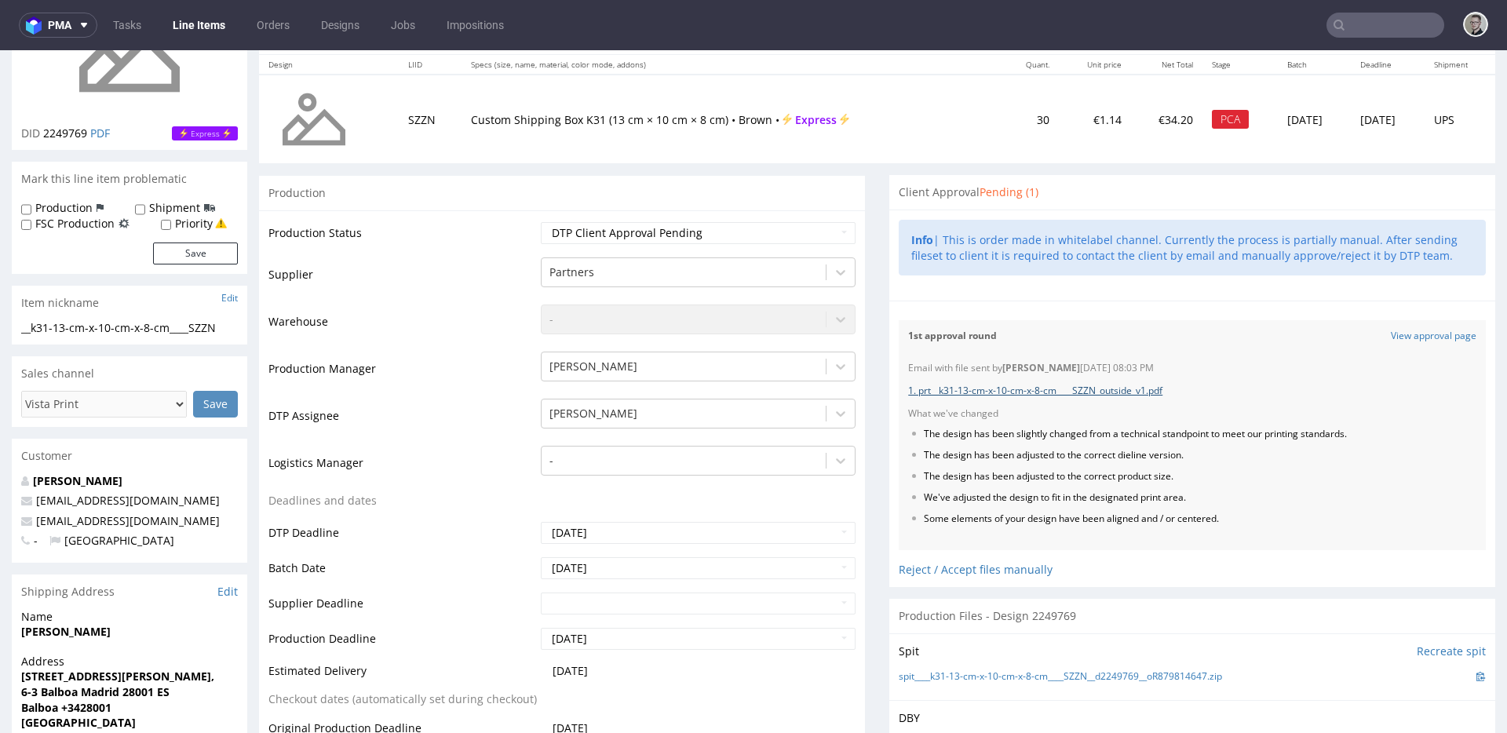
scroll to position [385, 0]
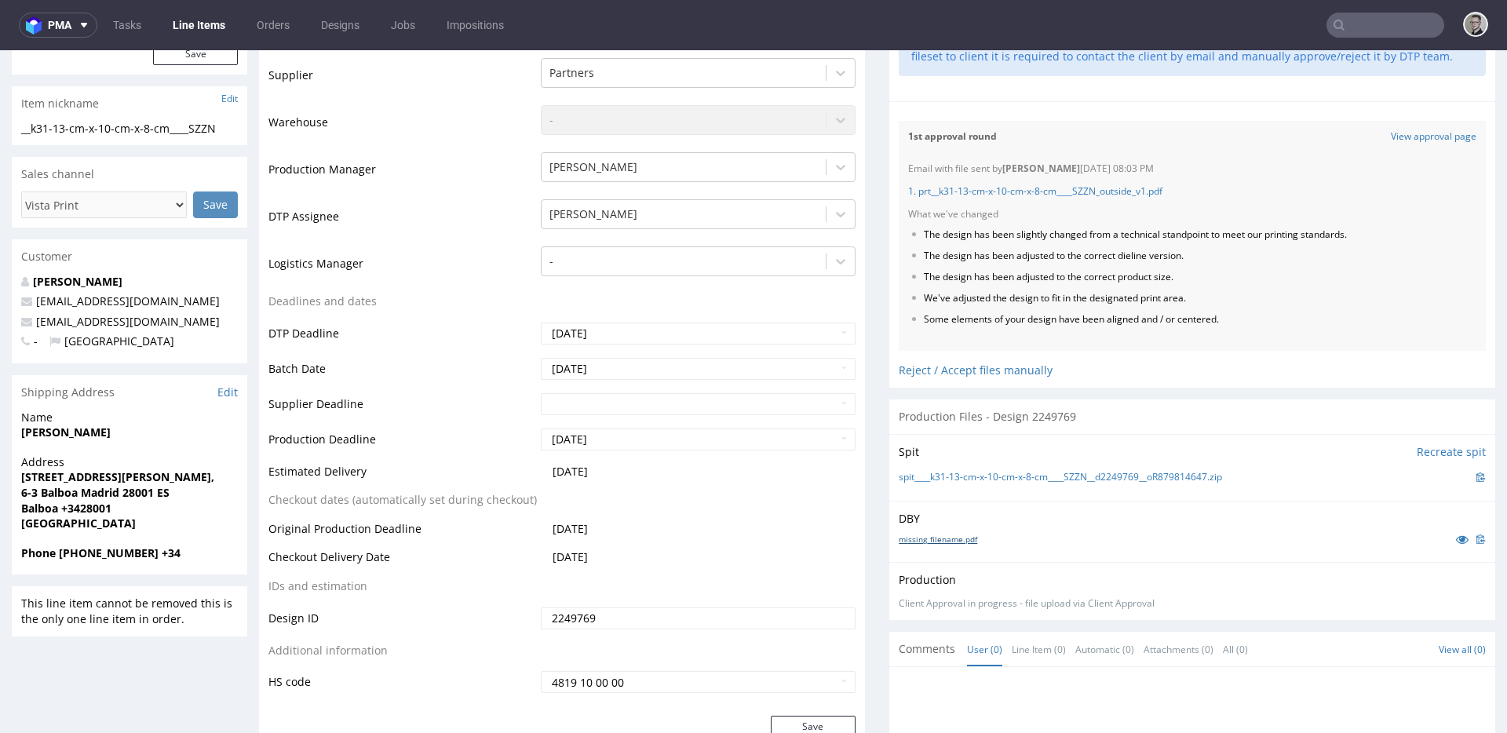
click at [935, 540] on link "missing_filename.pdf" at bounding box center [938, 539] width 79 height 11
